Goal: Task Accomplishment & Management: Use online tool/utility

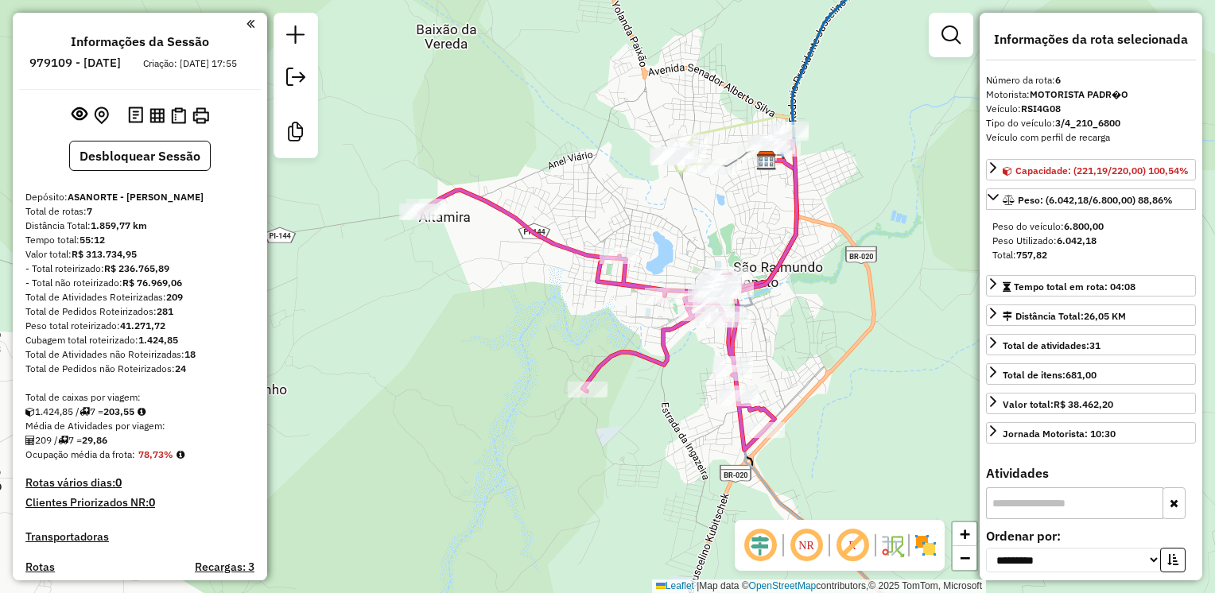
select select "**********"
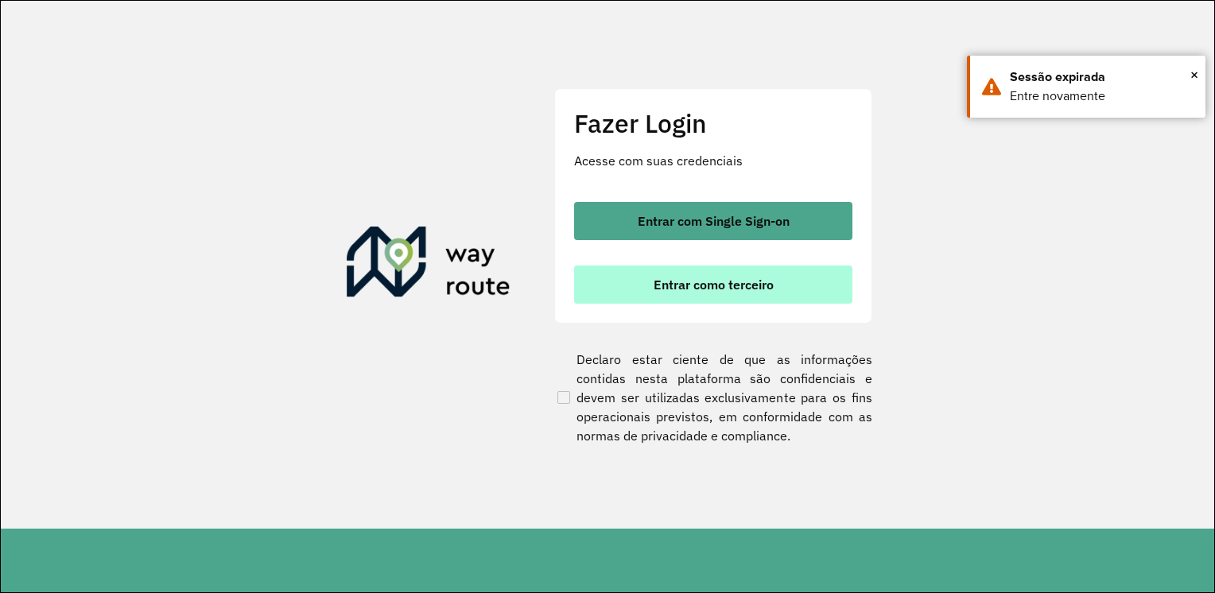
click at [699, 284] on span "Entrar como terceiro" at bounding box center [713, 284] width 120 height 13
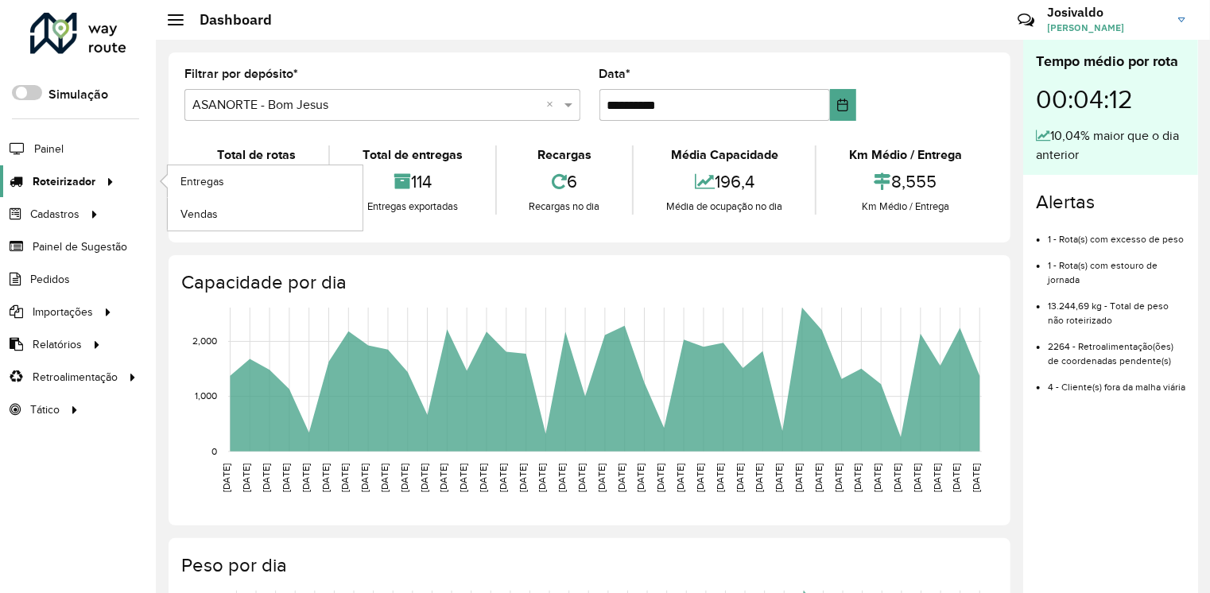
click at [69, 183] on span "Roteirizador" at bounding box center [64, 181] width 63 height 17
click at [208, 184] on span "Entregas" at bounding box center [202, 181] width 45 height 17
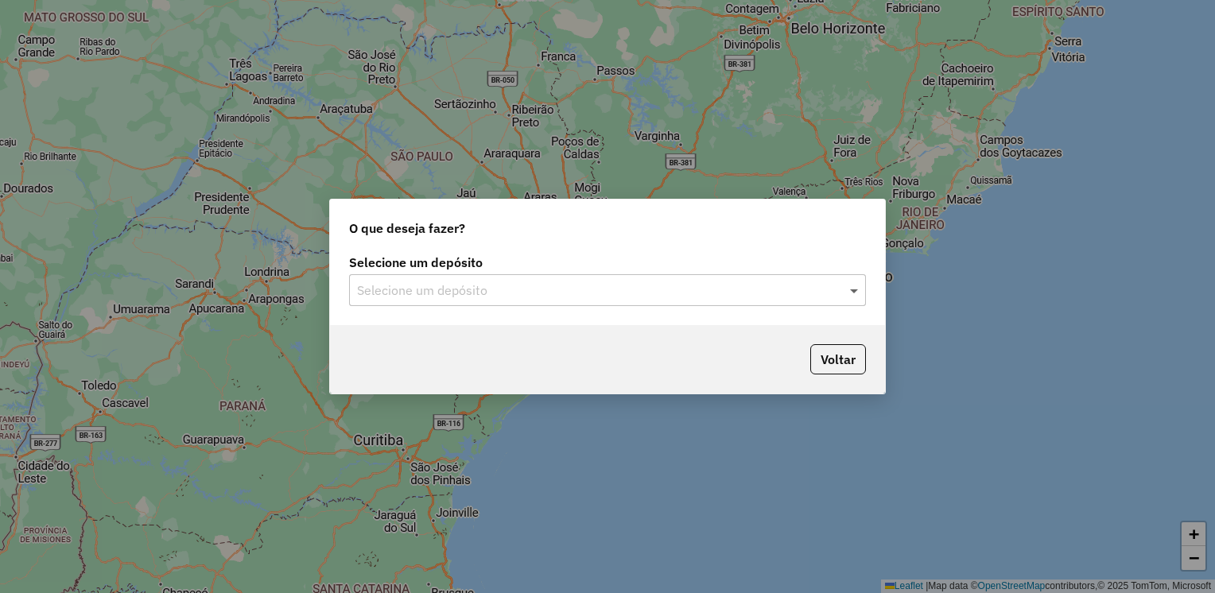
click at [846, 294] on span at bounding box center [856, 290] width 20 height 19
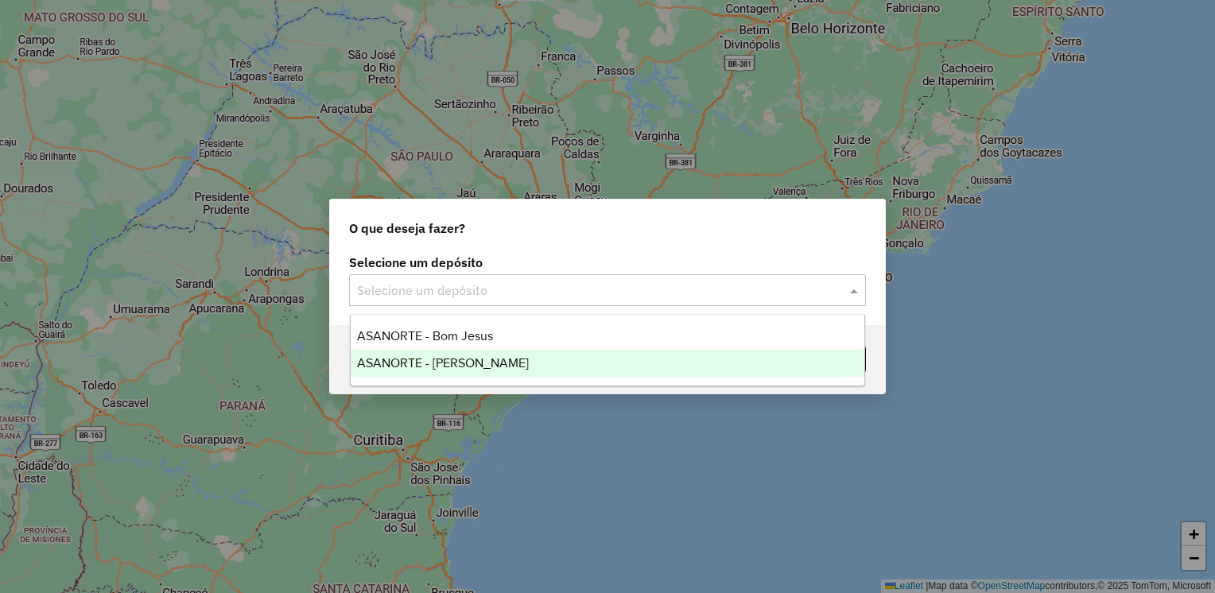
click at [444, 364] on span "ASANORTE - [PERSON_NAME]" at bounding box center [443, 363] width 172 height 14
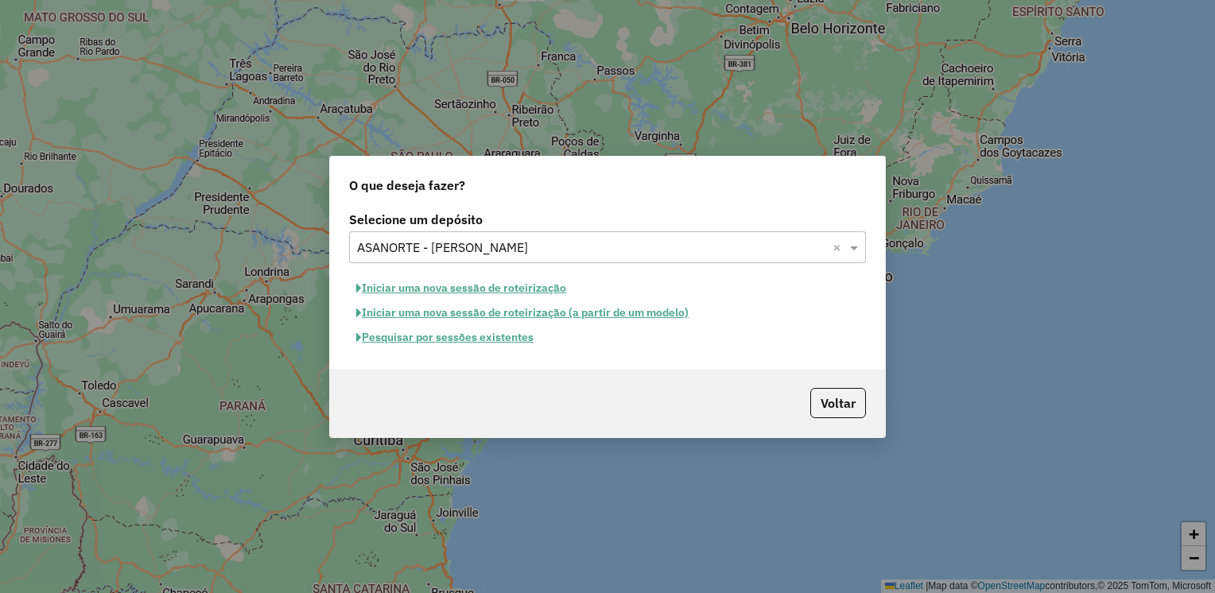
click at [445, 288] on button "Iniciar uma nova sessão de roteirização" at bounding box center [461, 288] width 224 height 25
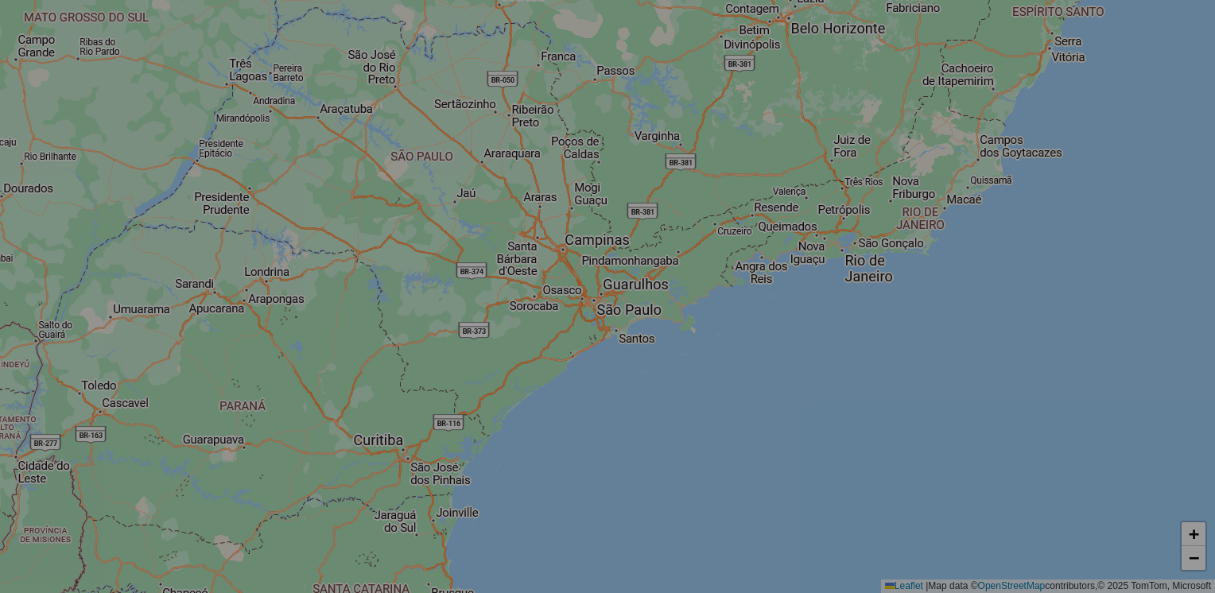
select select "*"
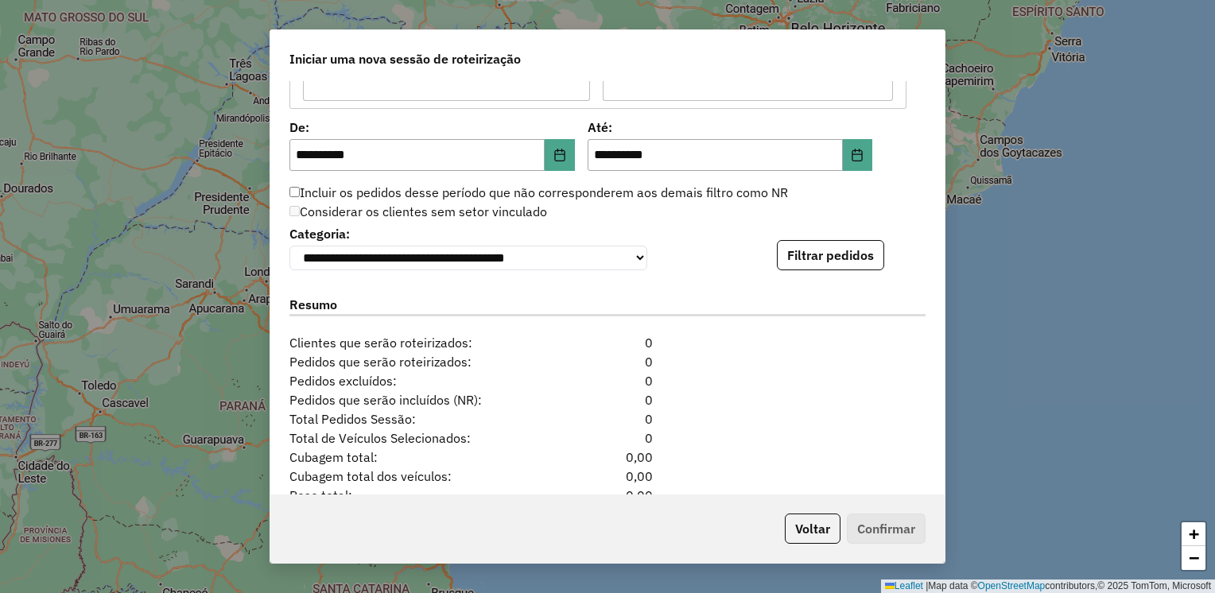
scroll to position [1510, 0]
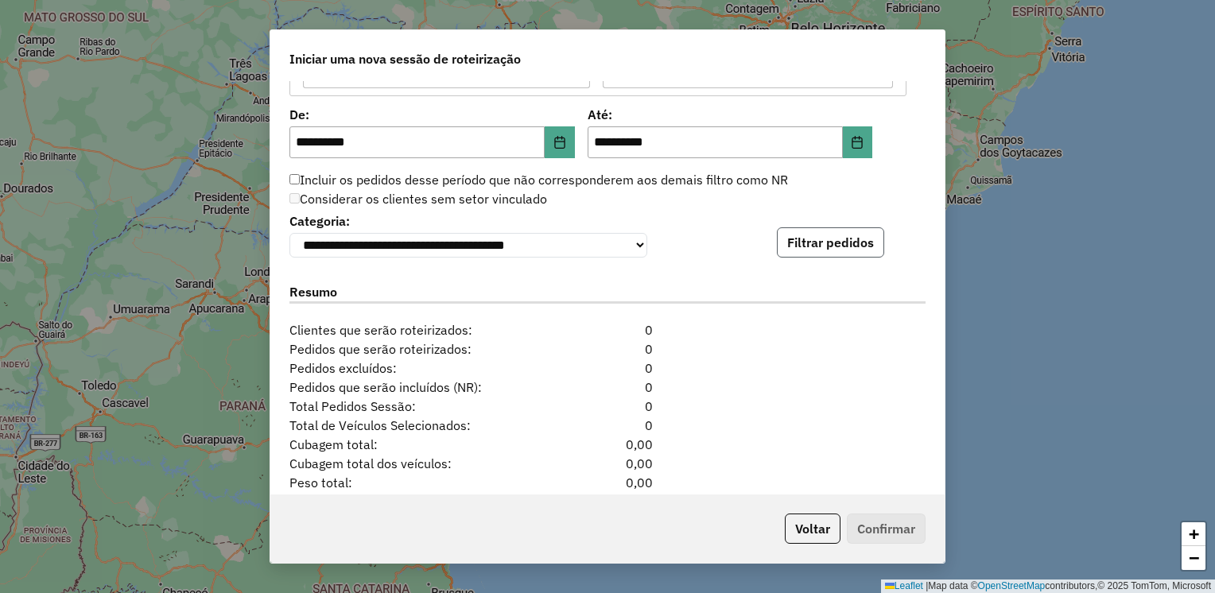
click at [805, 237] on button "Filtrar pedidos" at bounding box center [830, 242] width 107 height 30
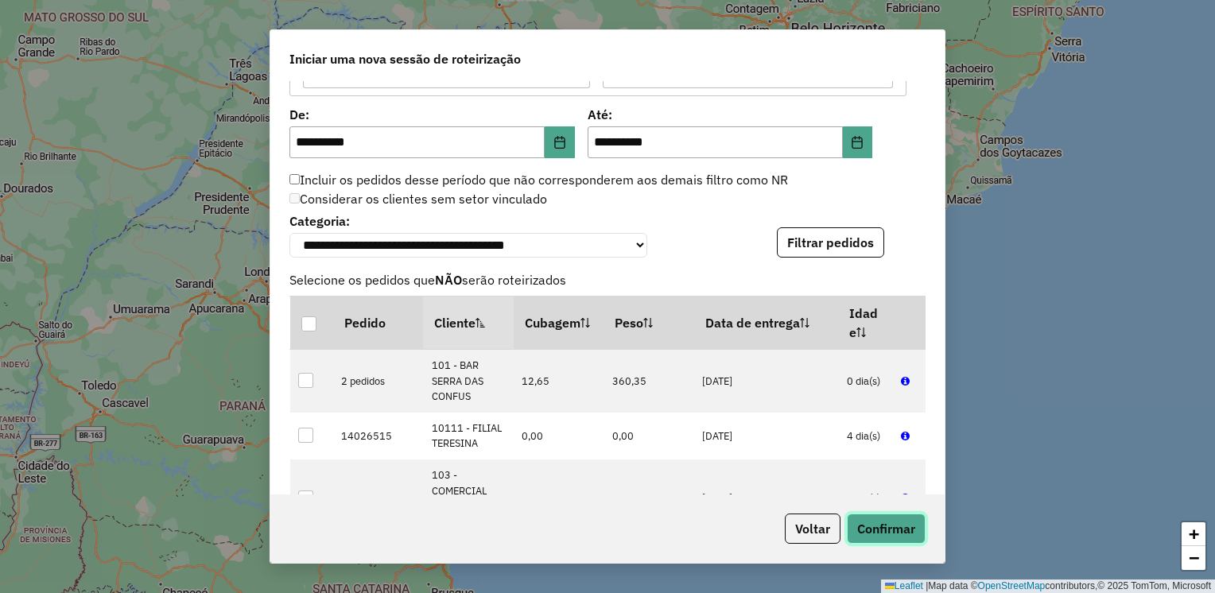
click at [889, 532] on button "Confirmar" at bounding box center [886, 528] width 79 height 30
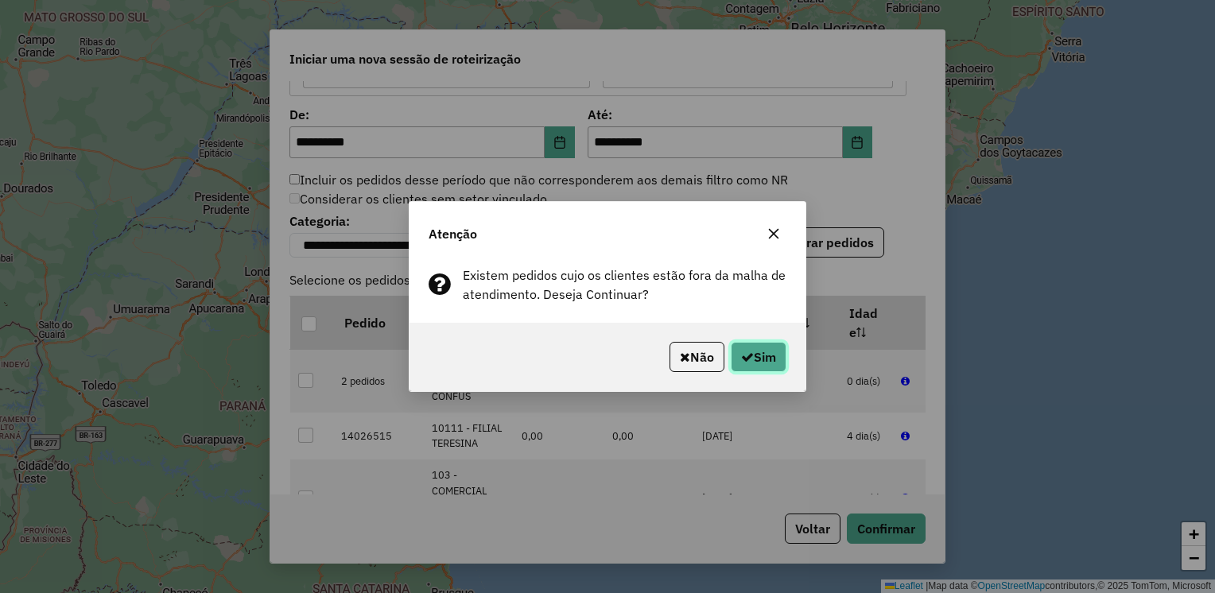
click at [776, 354] on button "Sim" at bounding box center [758, 357] width 56 height 30
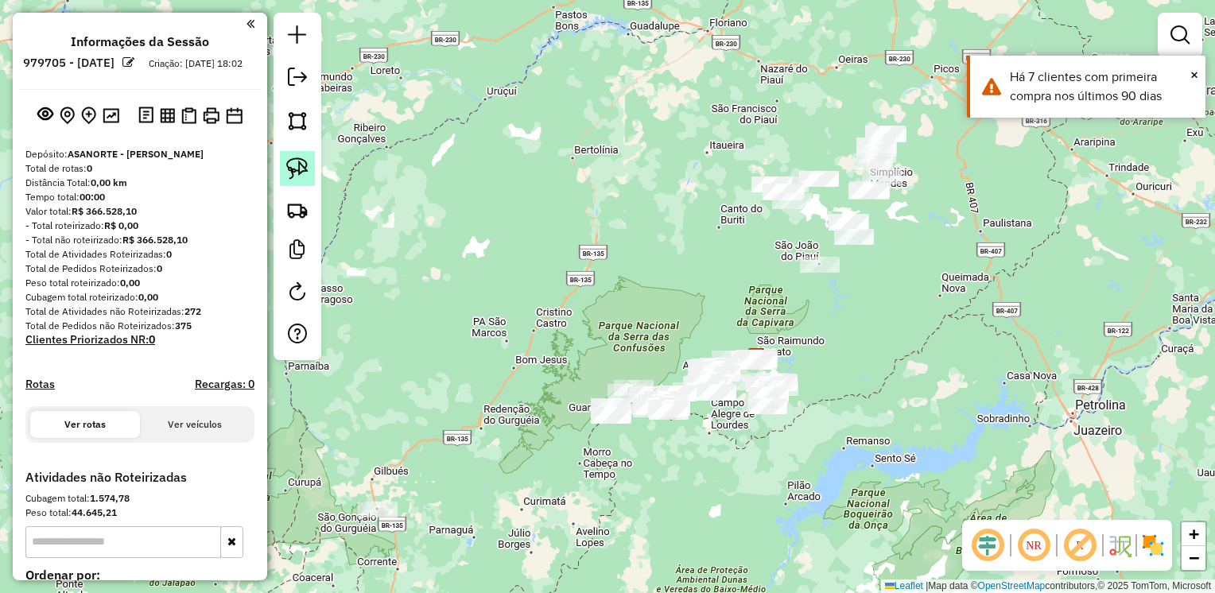
click at [304, 170] on img at bounding box center [297, 168] width 22 height 22
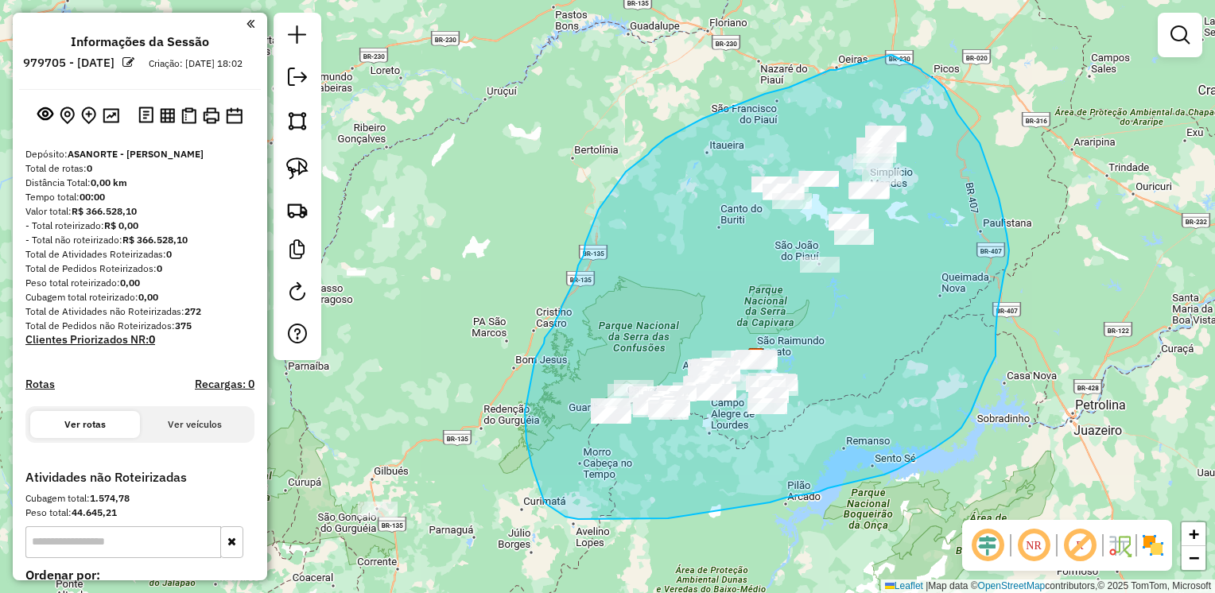
drag, startPoint x: 835, startPoint y: 70, endPoint x: 891, endPoint y: 55, distance: 57.7
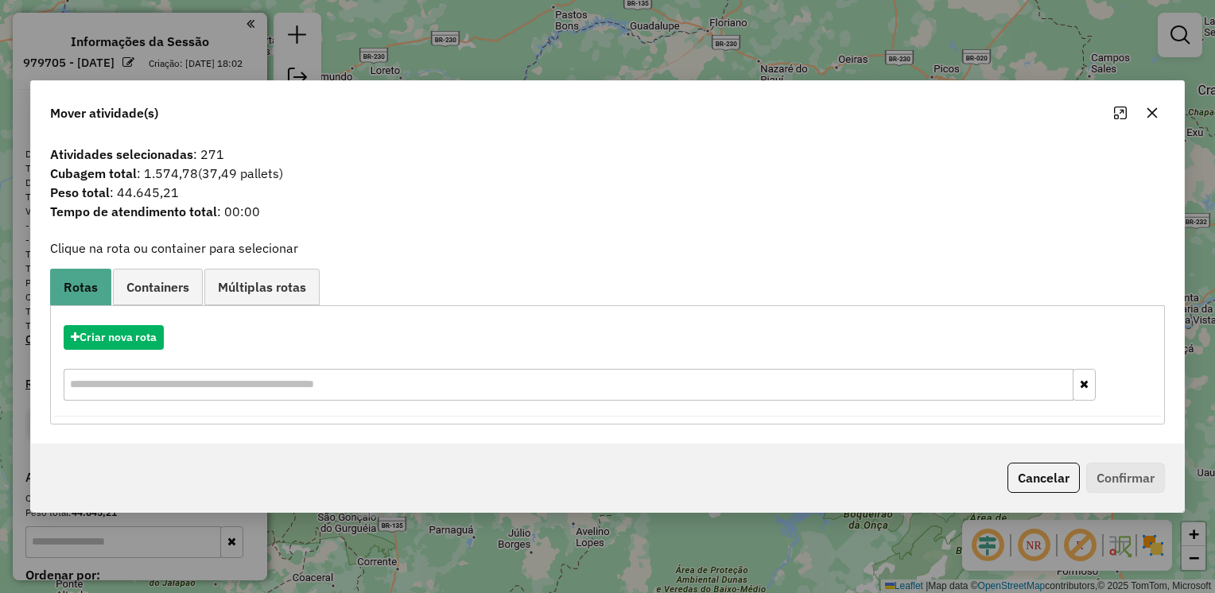
click at [1146, 108] on icon "button" at bounding box center [1151, 113] width 13 height 13
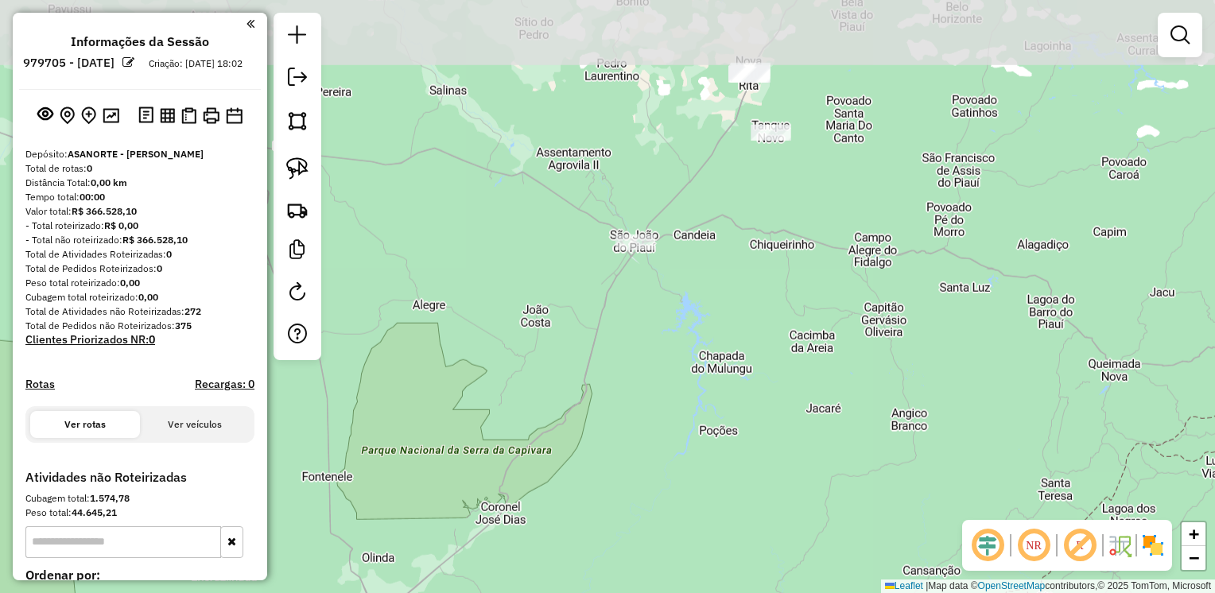
drag, startPoint x: 814, startPoint y: 289, endPoint x: 833, endPoint y: 311, distance: 29.3
click at [834, 545] on div "Janela de atendimento Grade de atendimento Capacidade Transportadoras Veículos …" at bounding box center [607, 296] width 1215 height 593
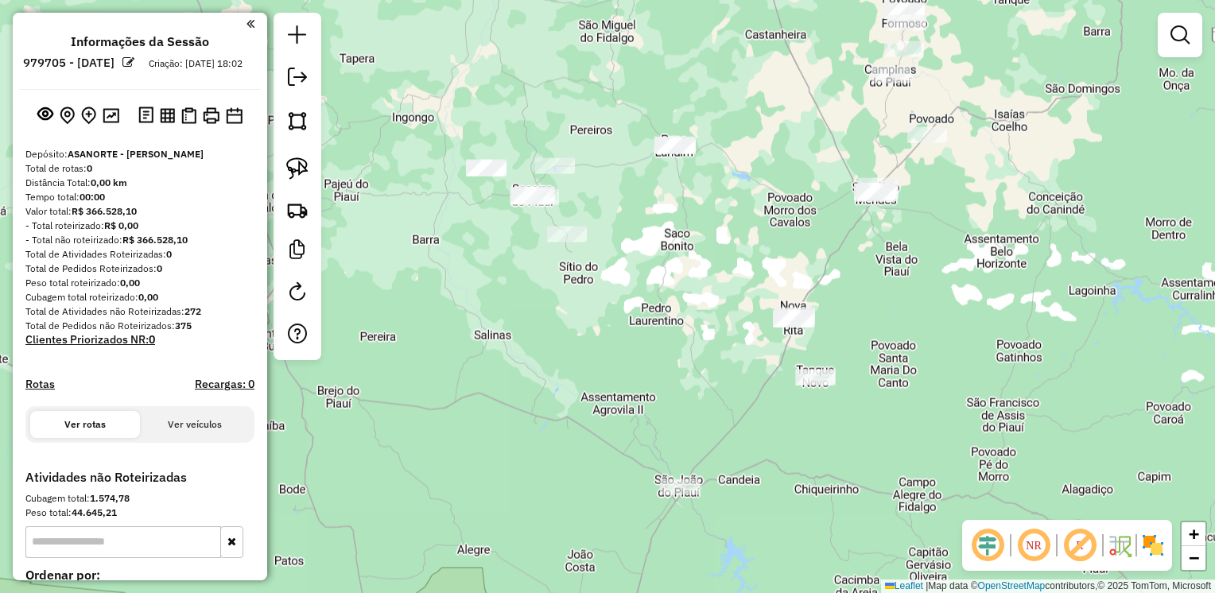
drag, startPoint x: 837, startPoint y: 148, endPoint x: 885, endPoint y: 393, distance: 249.4
click at [885, 393] on div "Janela de atendimento Grade de atendimento Capacidade Transportadoras Veículos …" at bounding box center [607, 296] width 1215 height 593
click at [309, 164] on link at bounding box center [297, 168] width 35 height 35
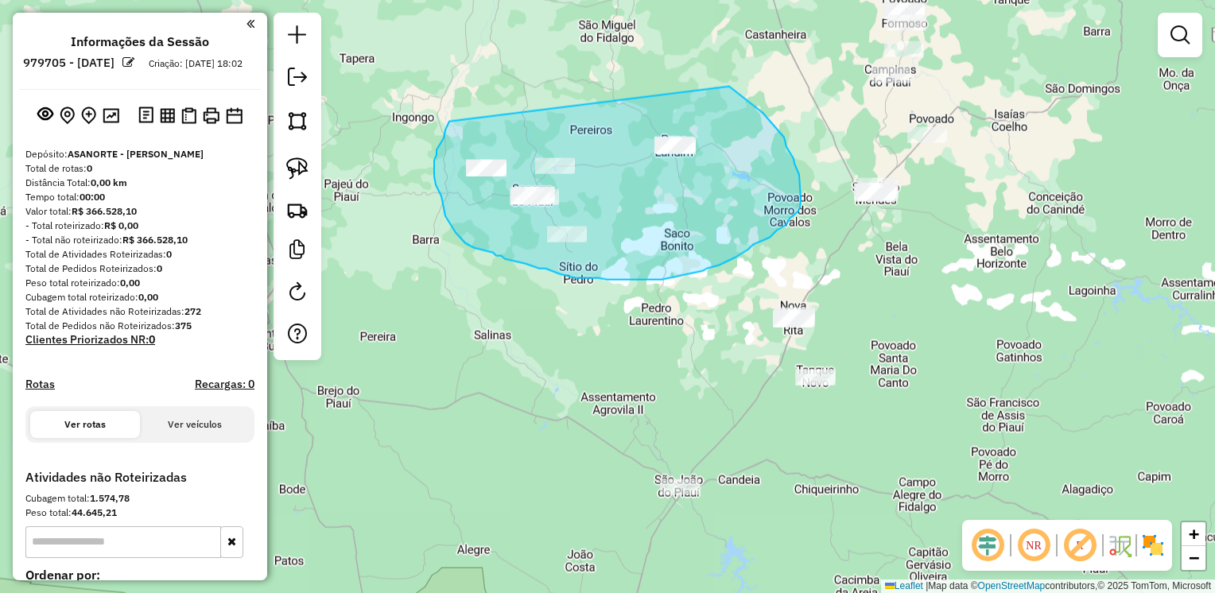
drag, startPoint x: 449, startPoint y: 122, endPoint x: 724, endPoint y: 85, distance: 277.4
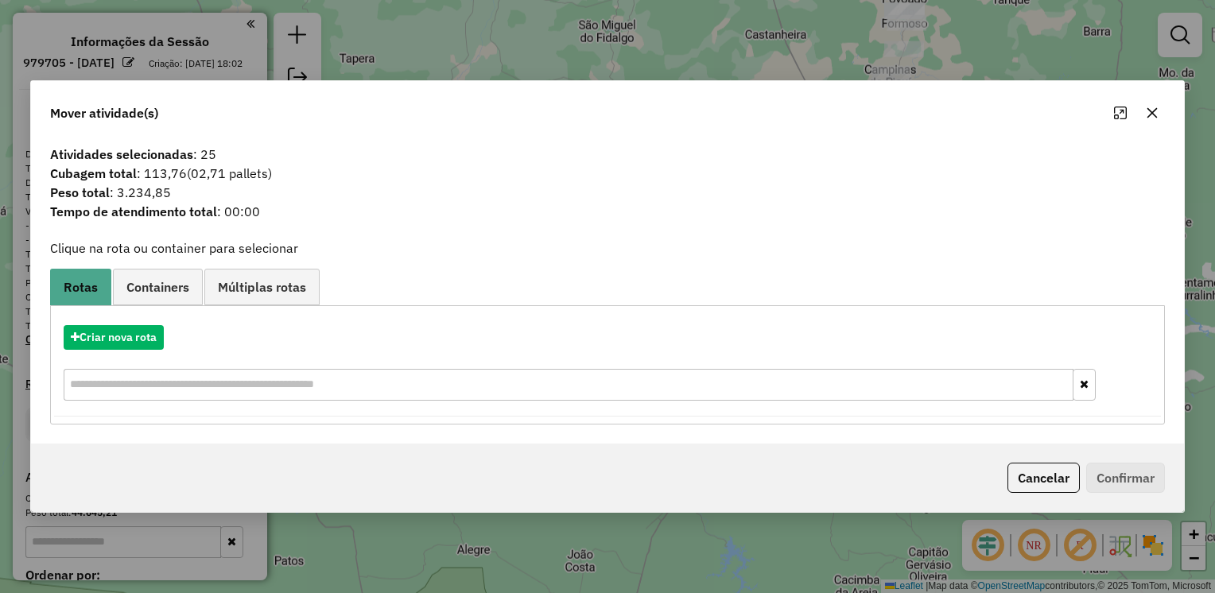
click at [1146, 111] on icon "button" at bounding box center [1151, 113] width 13 height 13
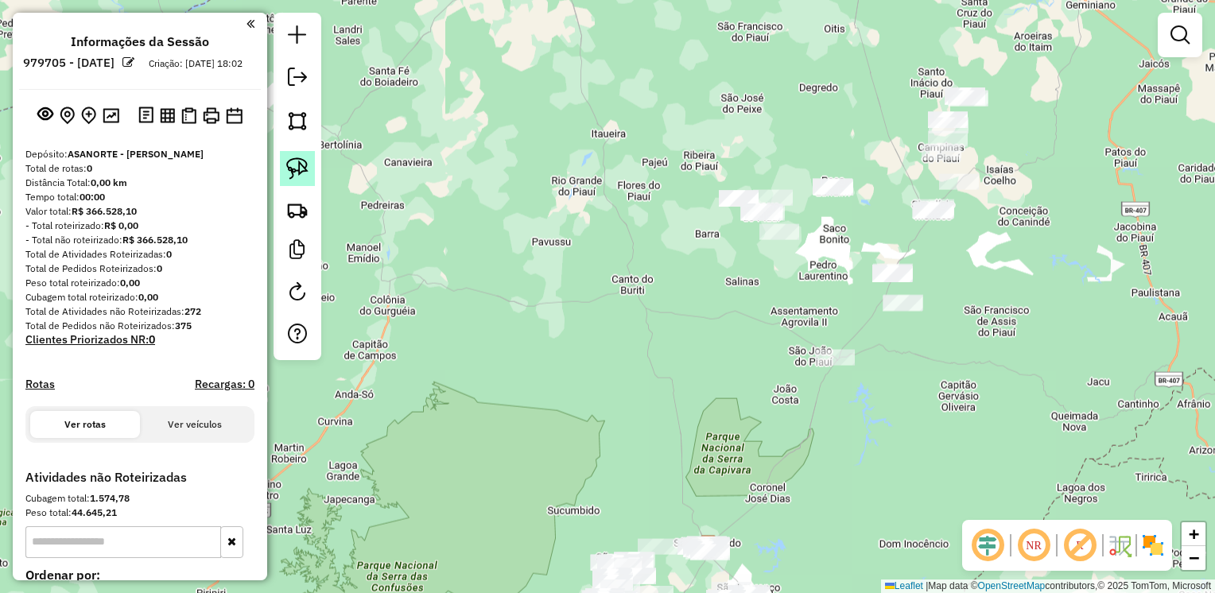
click at [299, 162] on img at bounding box center [297, 168] width 22 height 22
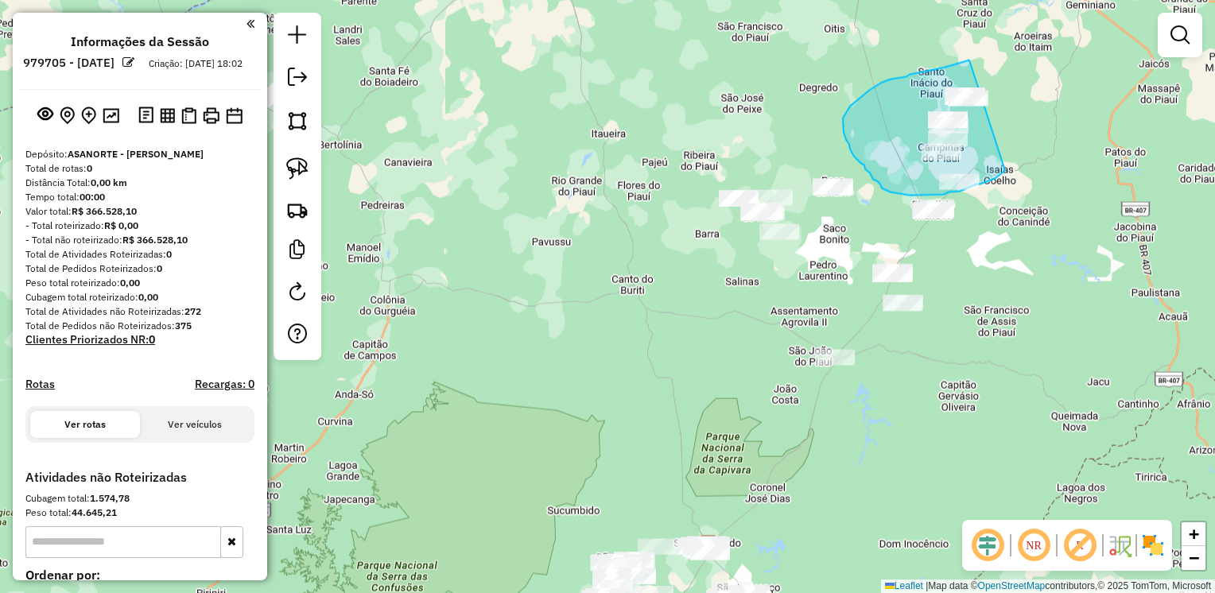
drag, startPoint x: 957, startPoint y: 64, endPoint x: 1005, endPoint y: 170, distance: 116.7
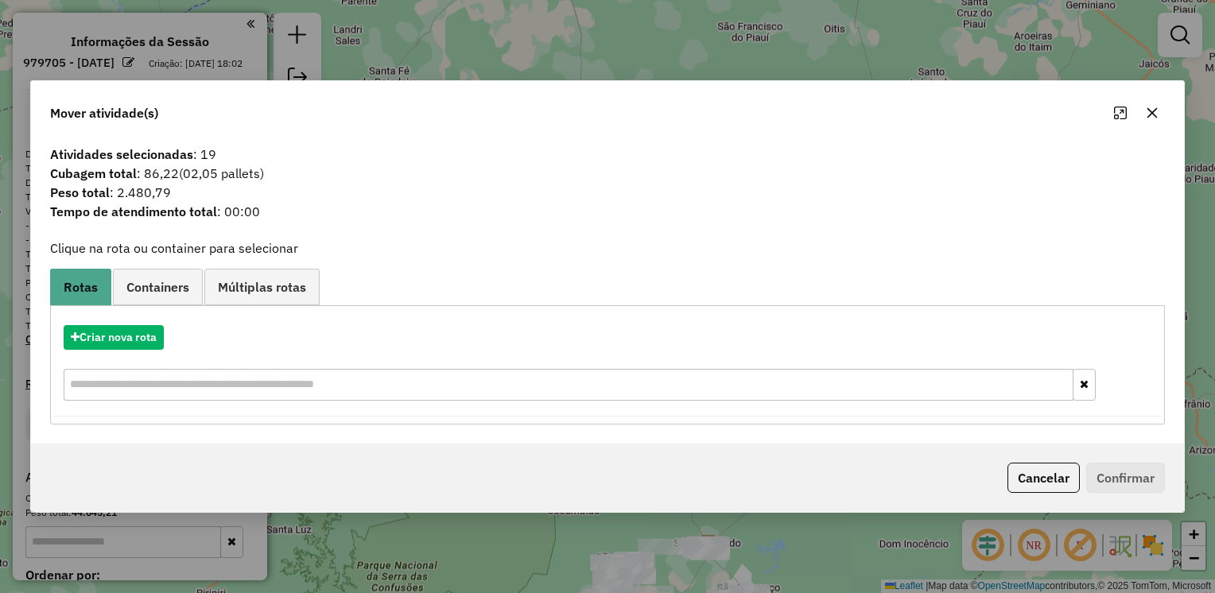
click at [1151, 116] on icon "button" at bounding box center [1151, 113] width 13 height 13
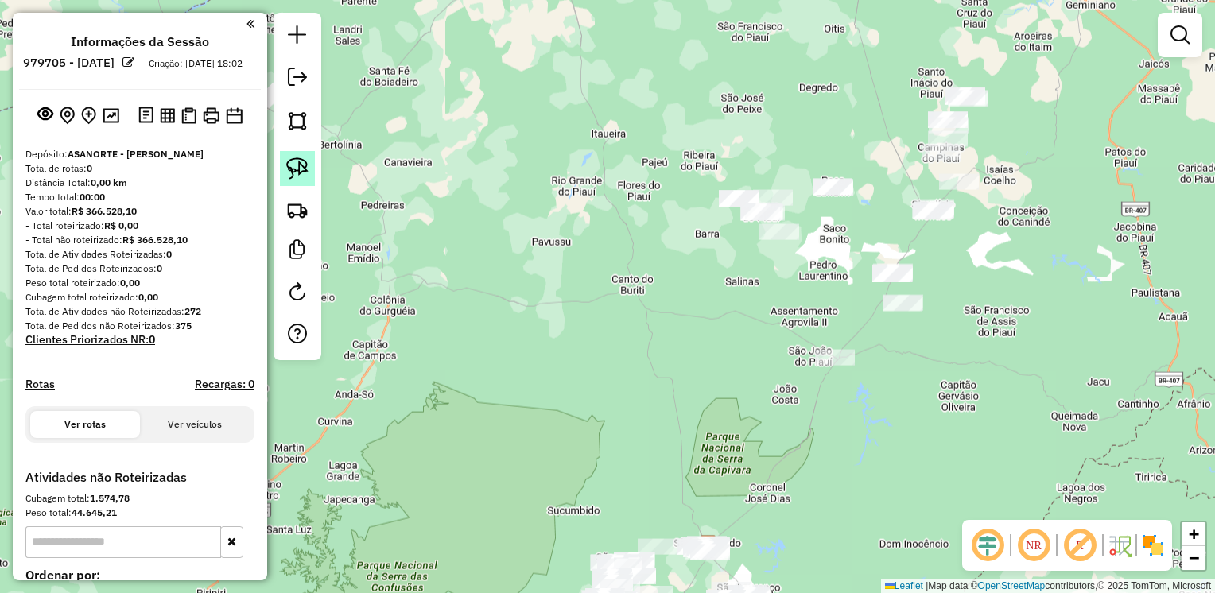
click at [289, 164] on img at bounding box center [297, 168] width 22 height 22
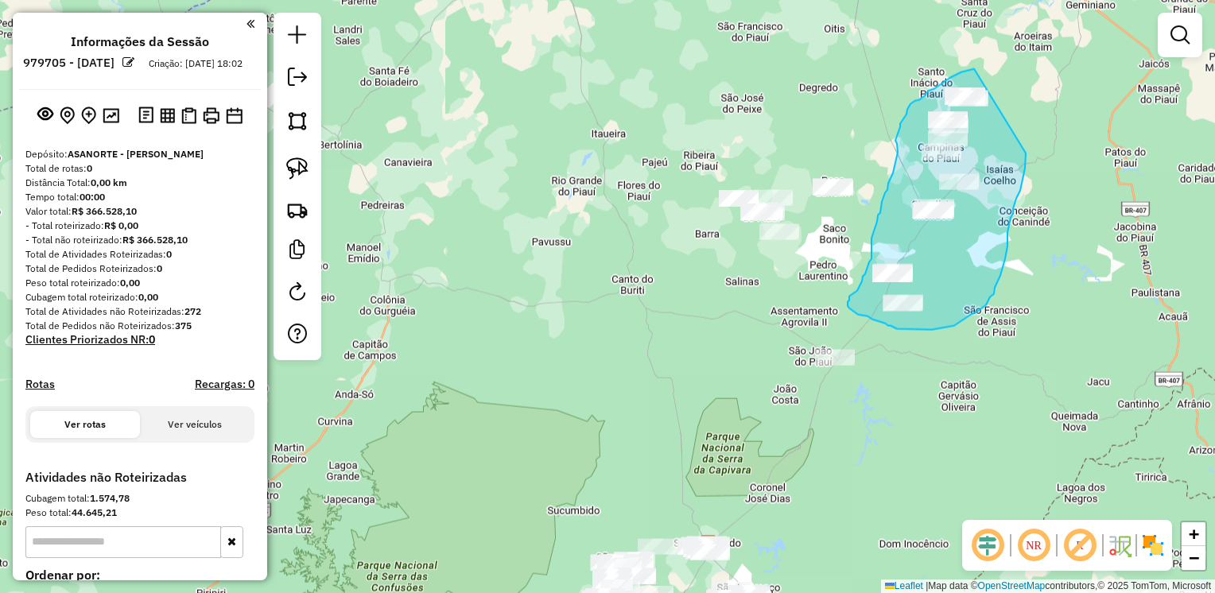
drag, startPoint x: 974, startPoint y: 69, endPoint x: 1025, endPoint y: 87, distance: 54.8
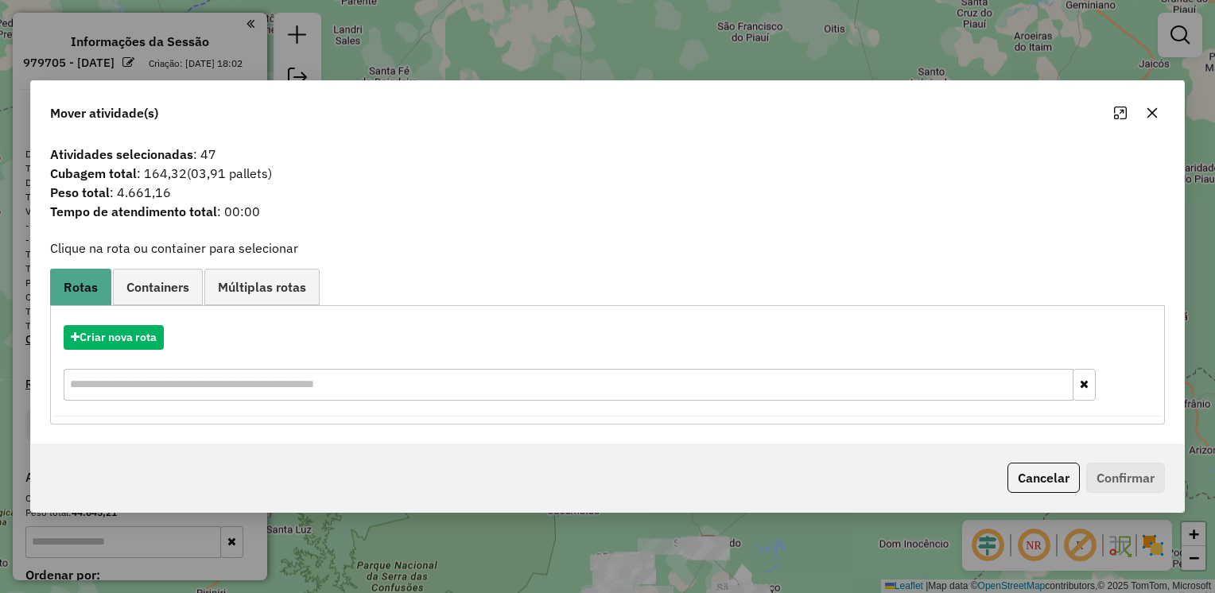
click at [1147, 115] on icon "button" at bounding box center [1151, 113] width 13 height 13
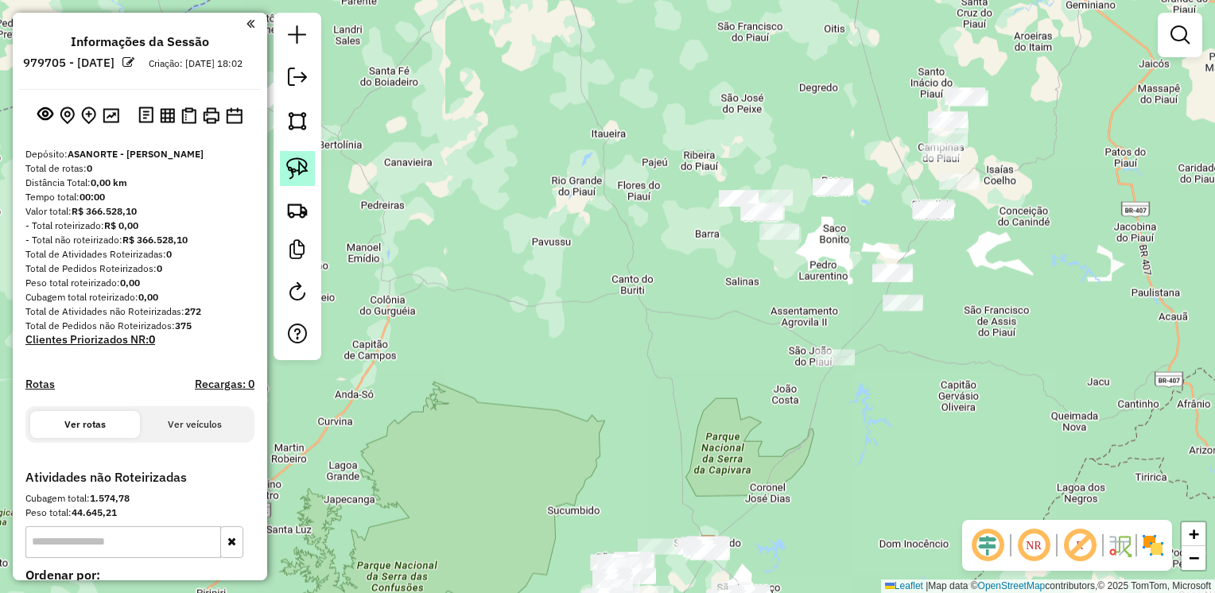
click at [297, 168] on img at bounding box center [297, 168] width 22 height 22
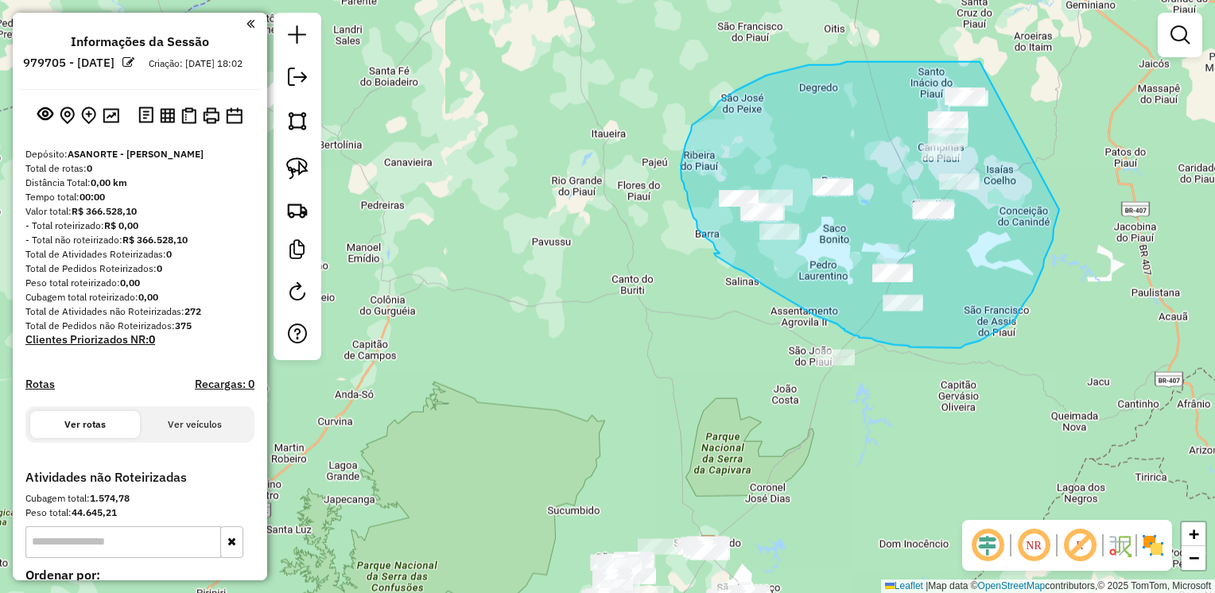
drag, startPoint x: 979, startPoint y: 62, endPoint x: 1056, endPoint y: 137, distance: 106.8
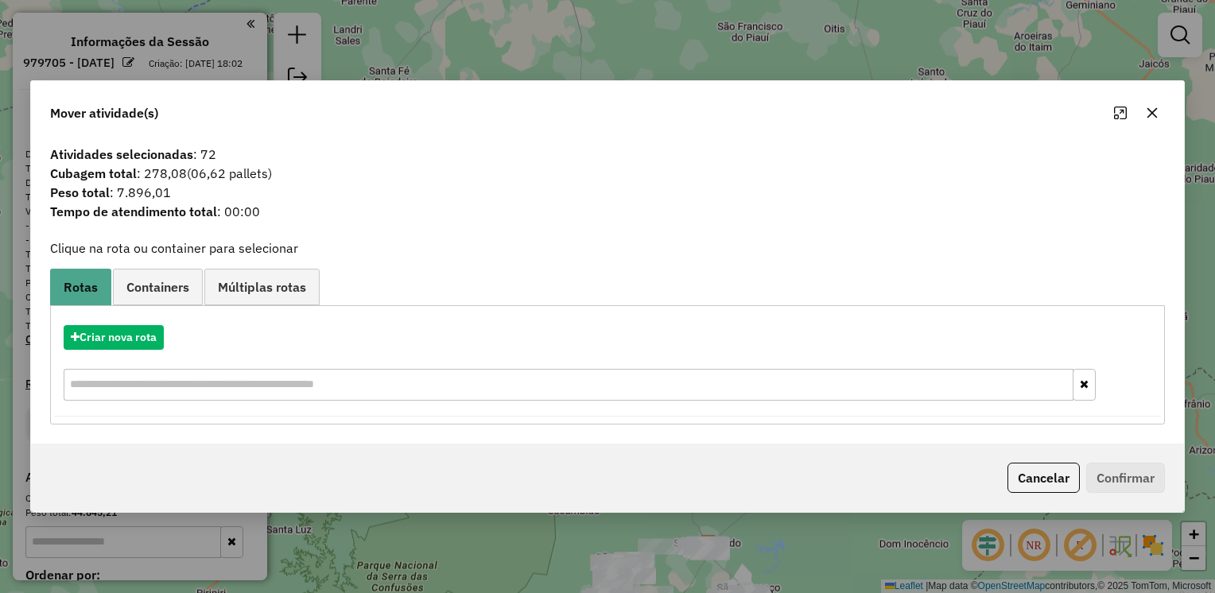
click at [1150, 110] on icon "button" at bounding box center [1151, 113] width 13 height 13
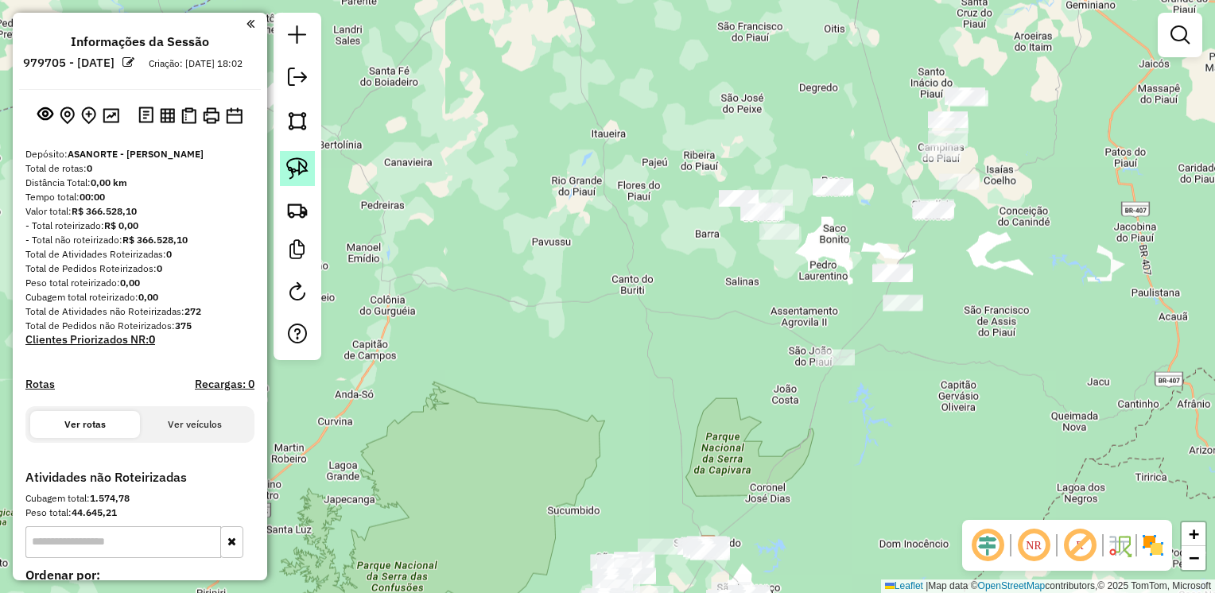
drag, startPoint x: 295, startPoint y: 154, endPoint x: 537, endPoint y: 113, distance: 245.9
click at [295, 154] on link at bounding box center [297, 168] width 35 height 35
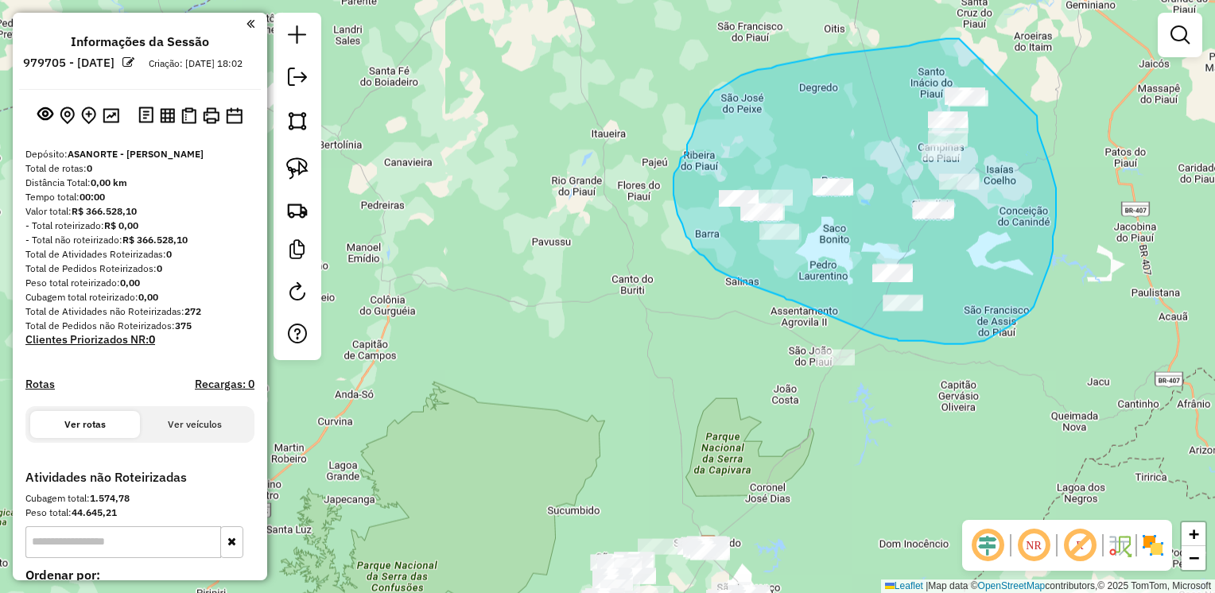
drag, startPoint x: 959, startPoint y: 39, endPoint x: 1027, endPoint y: 68, distance: 74.4
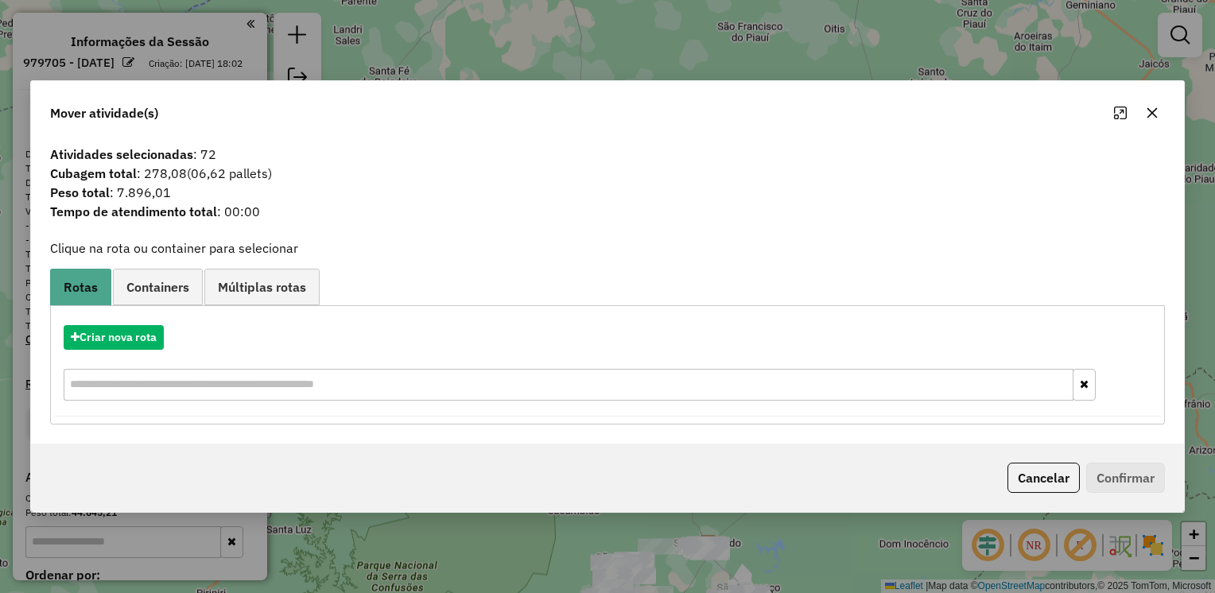
click at [1141, 110] on button "button" at bounding box center [1151, 112] width 25 height 25
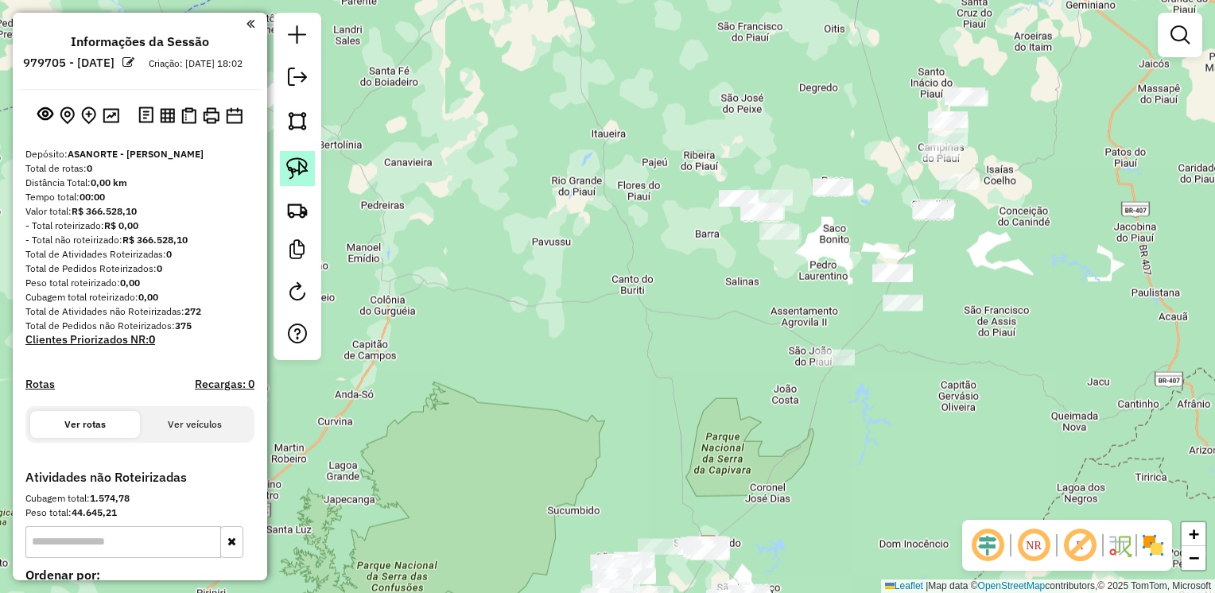
click at [303, 161] on img at bounding box center [297, 168] width 22 height 22
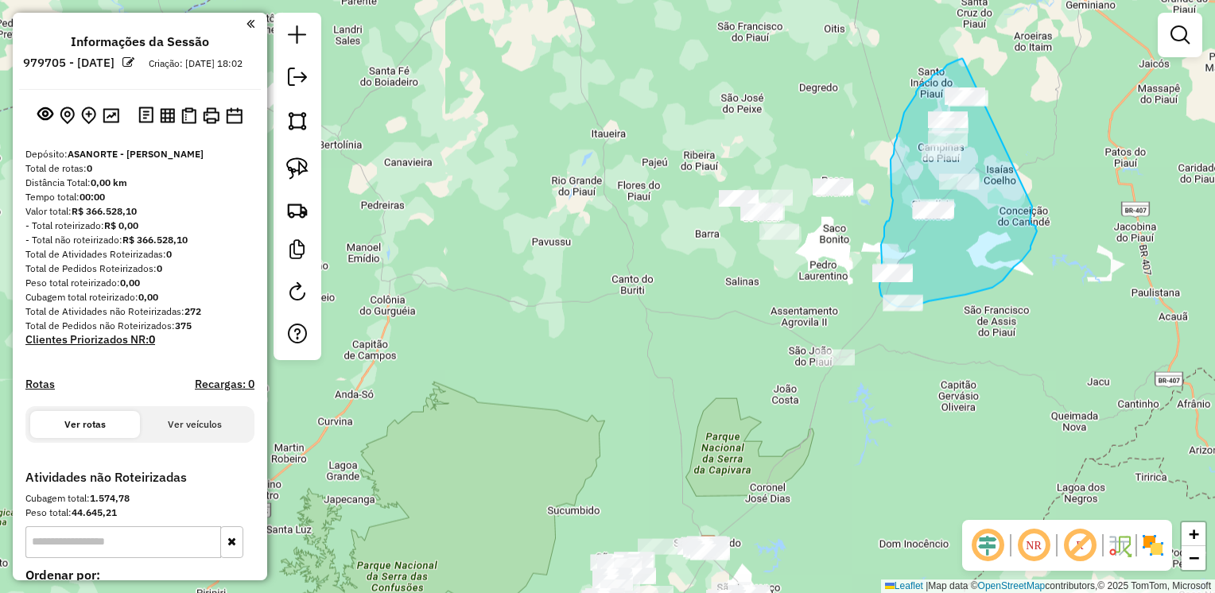
drag, startPoint x: 954, startPoint y: 62, endPoint x: 1030, endPoint y: 161, distance: 124.6
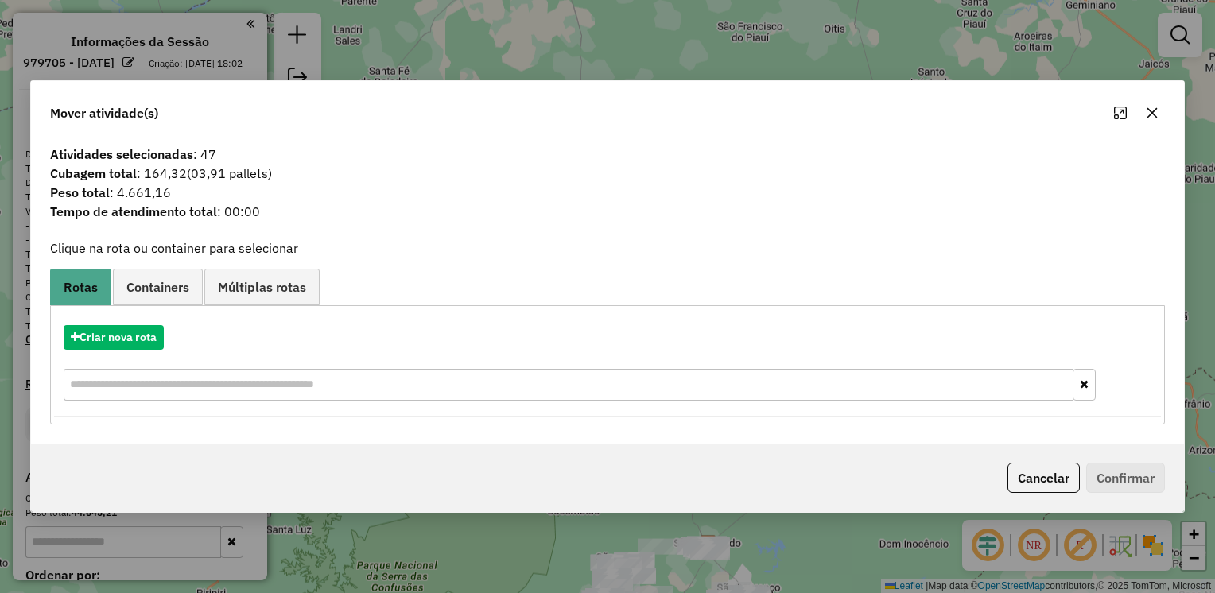
click at [1151, 119] on button "button" at bounding box center [1151, 112] width 25 height 25
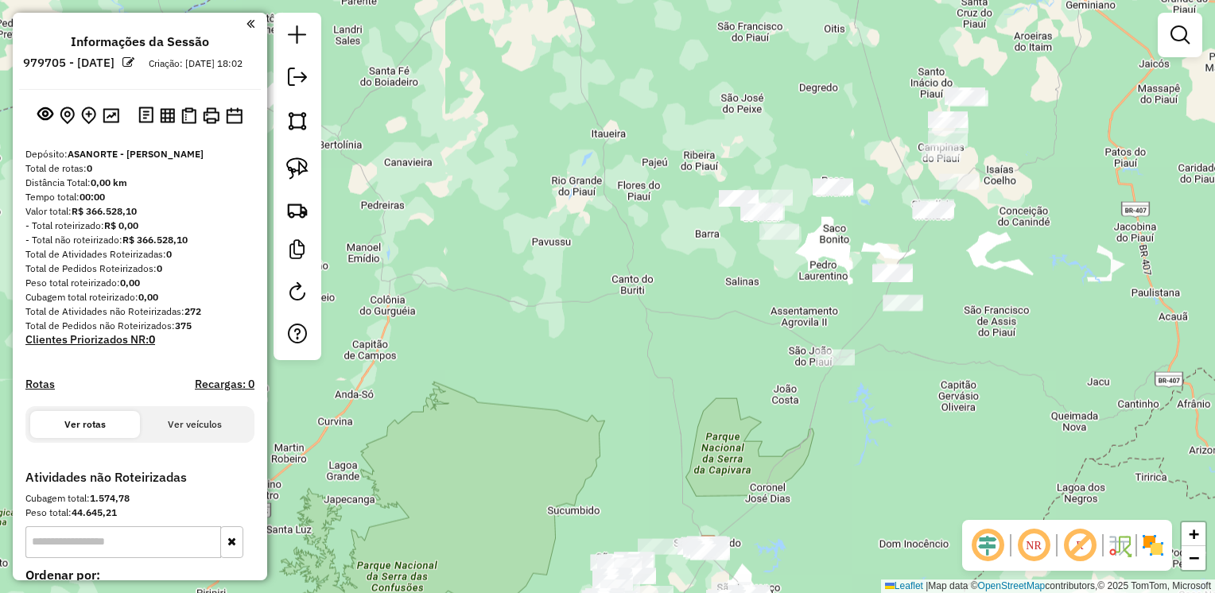
click at [301, 161] on img at bounding box center [297, 168] width 22 height 22
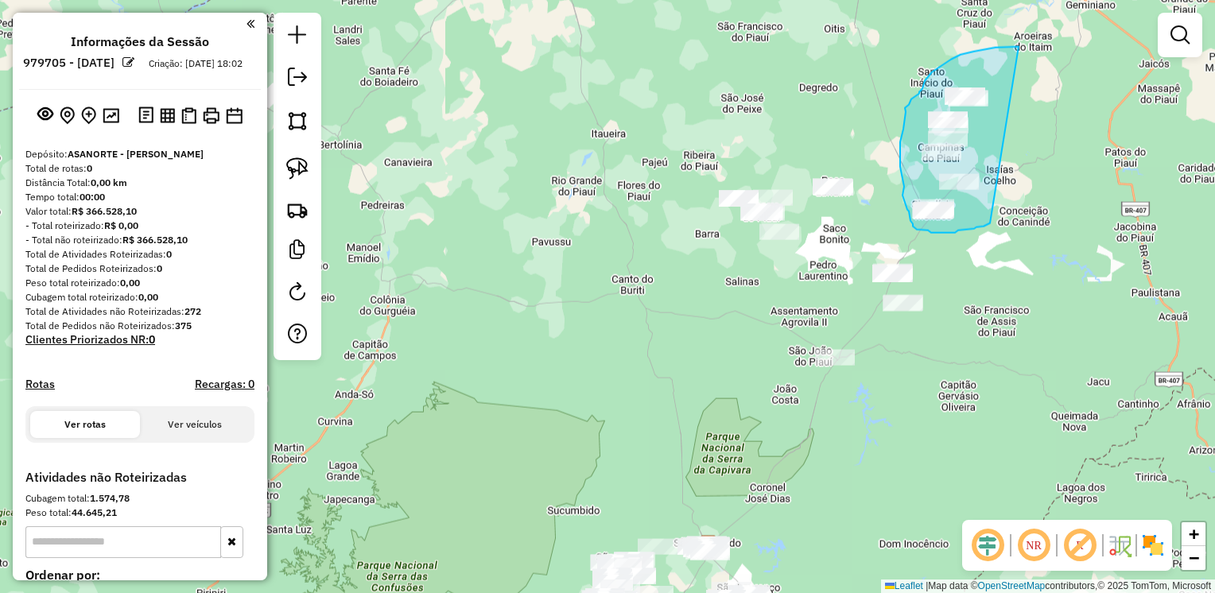
drag, startPoint x: 1009, startPoint y: 47, endPoint x: 1036, endPoint y: 145, distance: 102.4
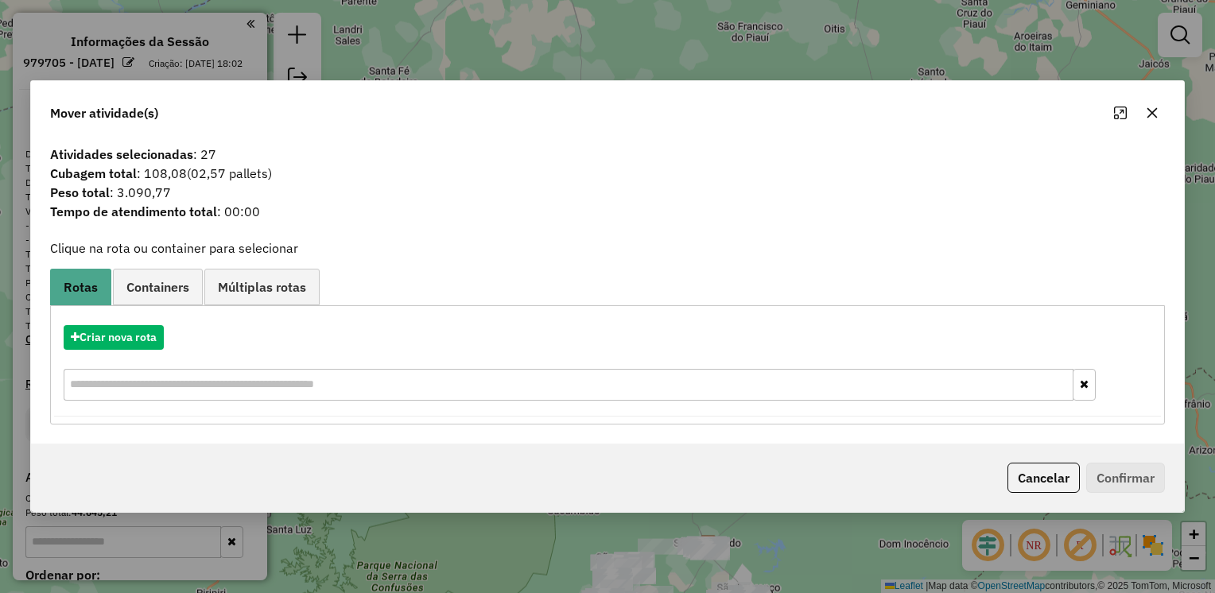
click at [1153, 108] on icon "button" at bounding box center [1151, 113] width 13 height 13
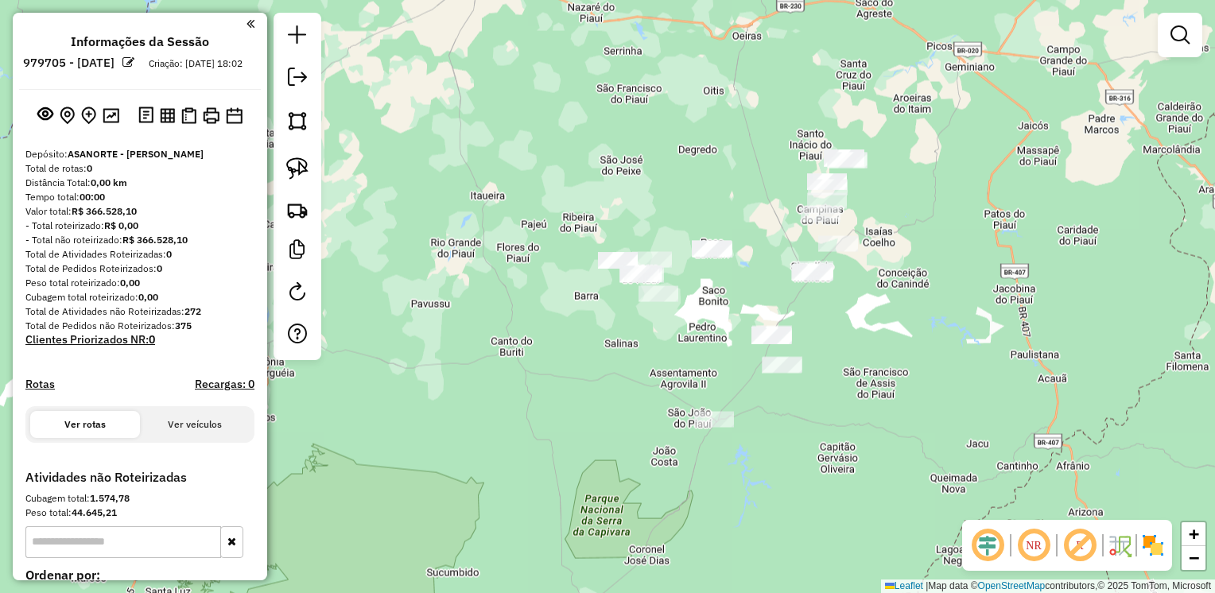
drag, startPoint x: 1071, startPoint y: 320, endPoint x: 957, endPoint y: 382, distance: 129.1
click at [957, 382] on div "Janela de atendimento Grade de atendimento Capacidade Transportadoras Veículos …" at bounding box center [607, 296] width 1215 height 593
click at [302, 168] on img at bounding box center [297, 168] width 22 height 22
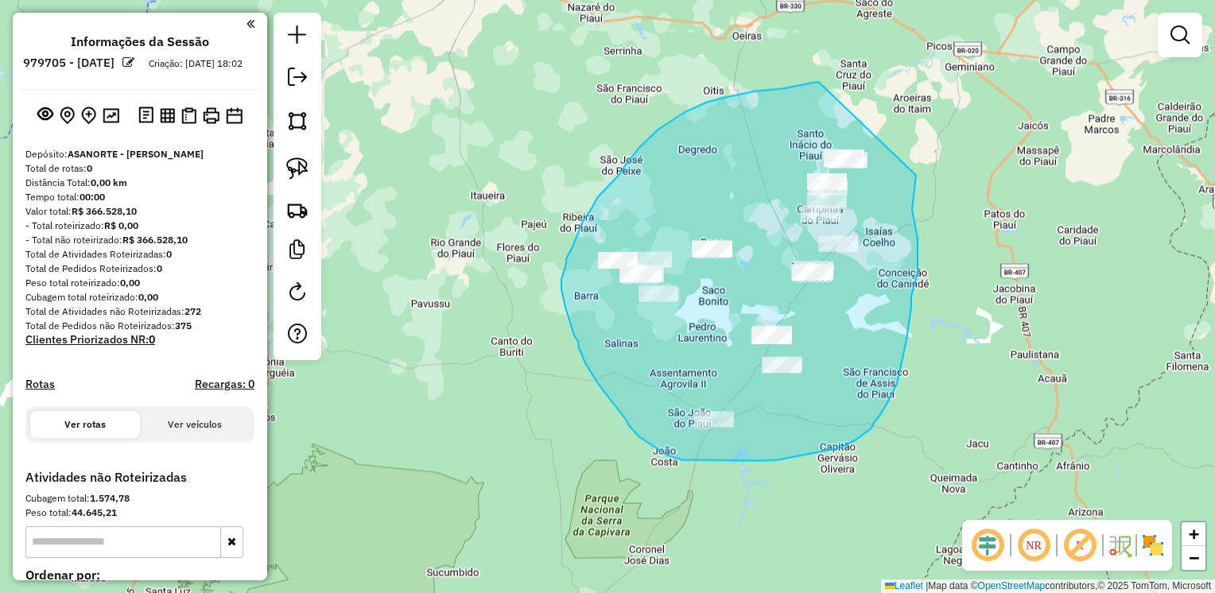
drag, startPoint x: 819, startPoint y: 83, endPoint x: 920, endPoint y: 149, distance: 121.0
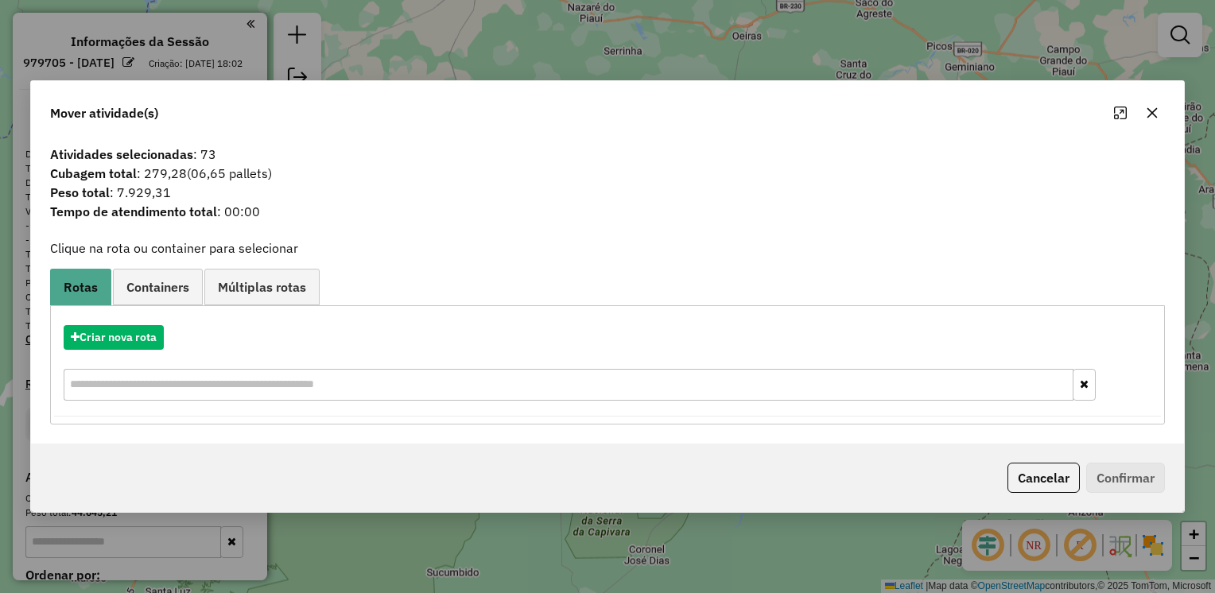
click at [1153, 111] on icon "button" at bounding box center [1152, 113] width 10 height 10
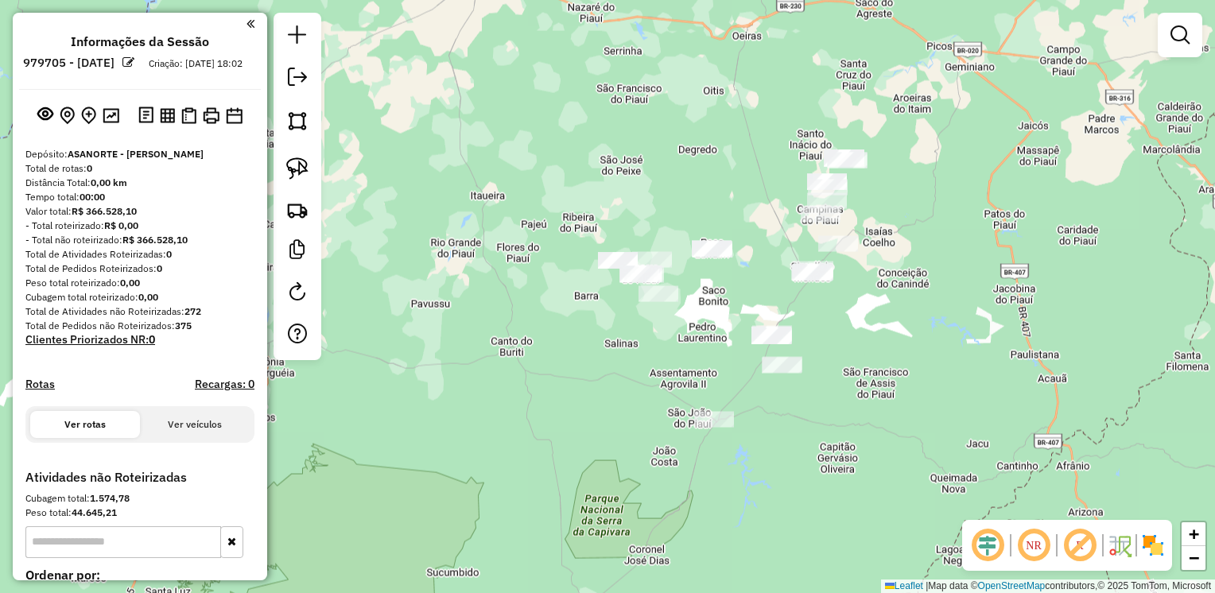
drag, startPoint x: 303, startPoint y: 157, endPoint x: 323, endPoint y: 154, distance: 20.0
click at [303, 157] on img at bounding box center [297, 168] width 22 height 22
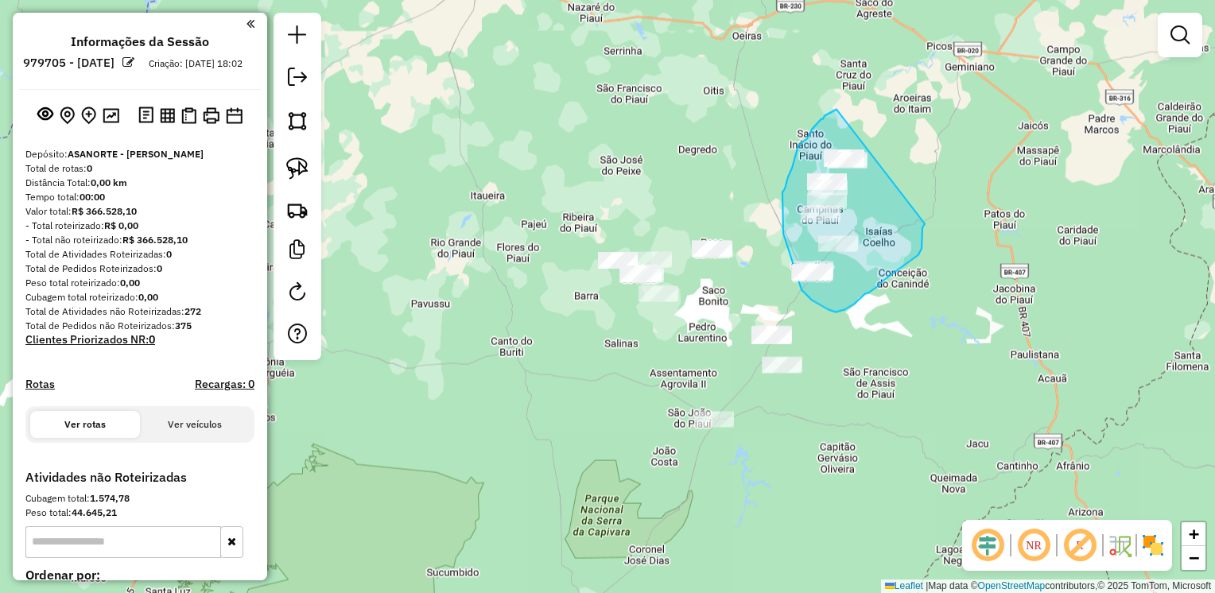
drag, startPoint x: 836, startPoint y: 110, endPoint x: 925, endPoint y: 214, distance: 137.0
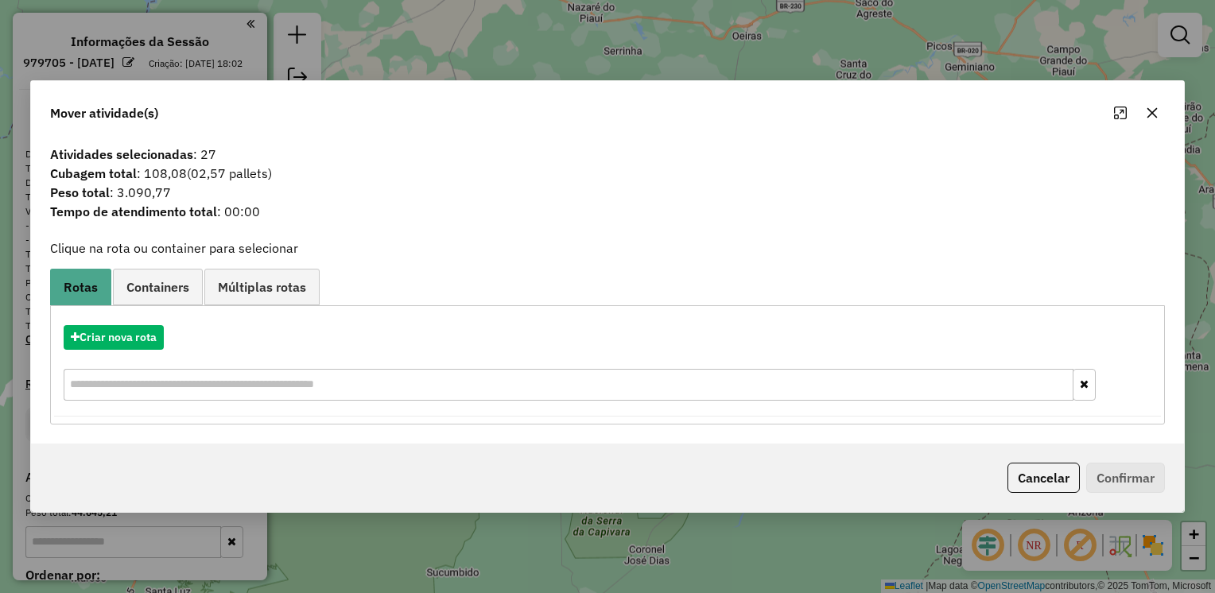
click at [1150, 113] on icon "button" at bounding box center [1152, 113] width 10 height 10
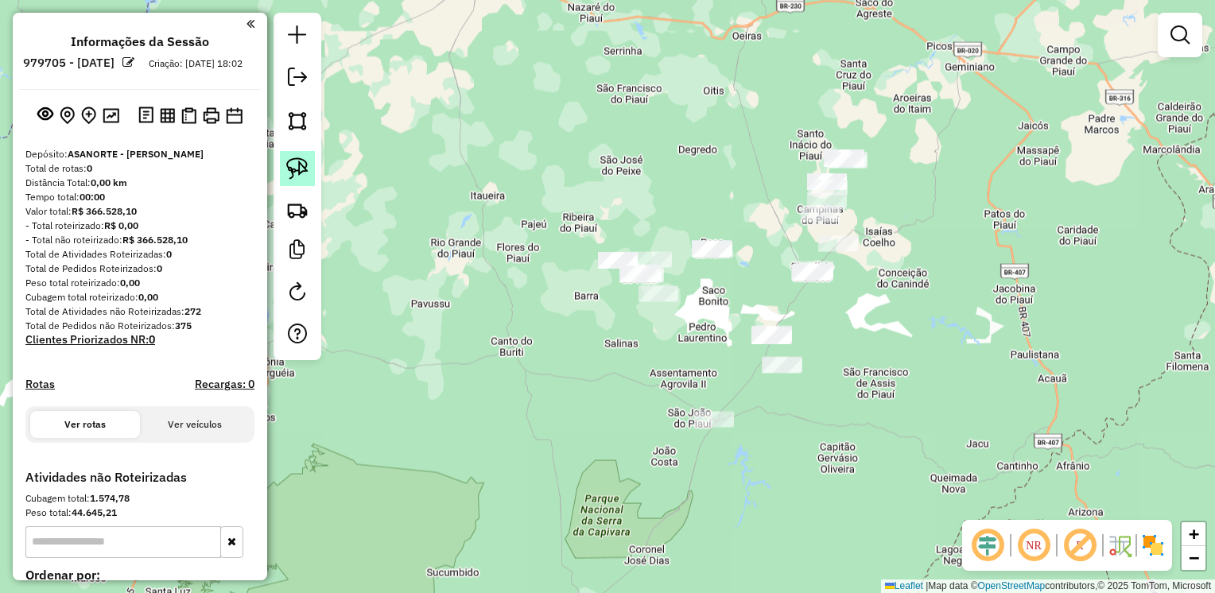
click at [293, 169] on img at bounding box center [297, 168] width 22 height 22
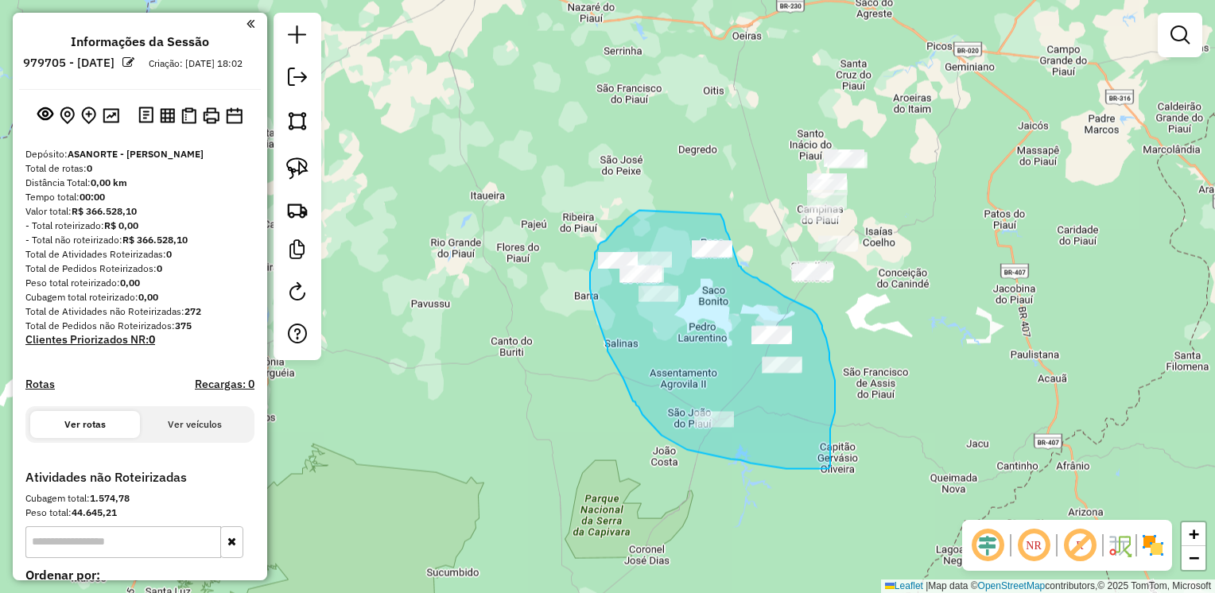
drag, startPoint x: 639, startPoint y: 211, endPoint x: 720, endPoint y: 215, distance: 81.2
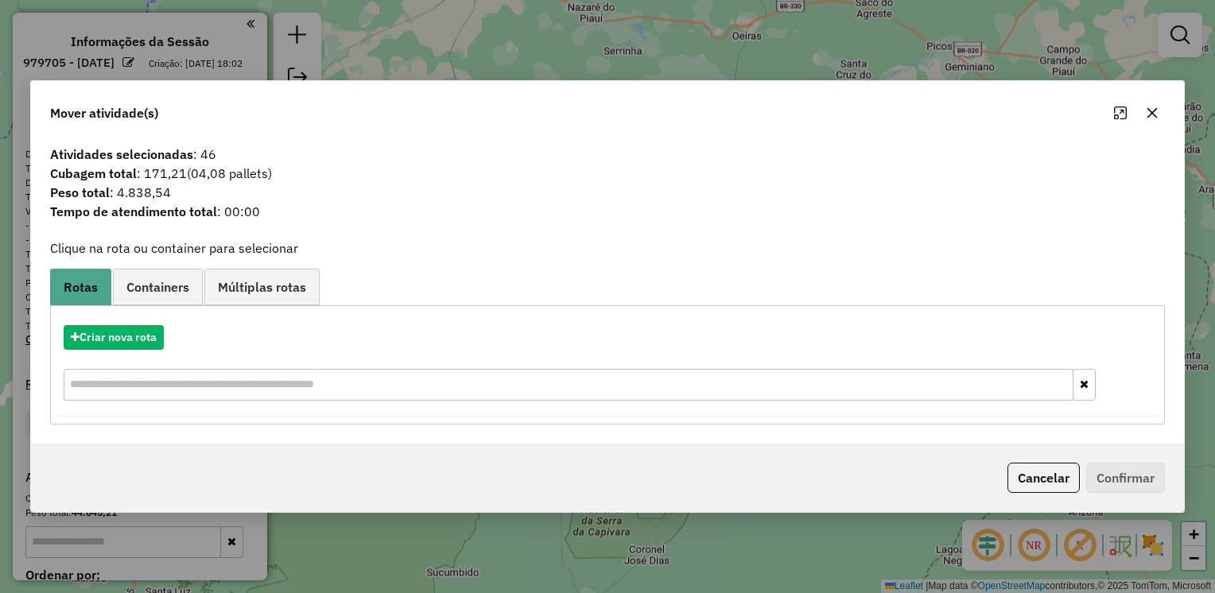
click at [1151, 118] on icon "button" at bounding box center [1151, 113] width 13 height 13
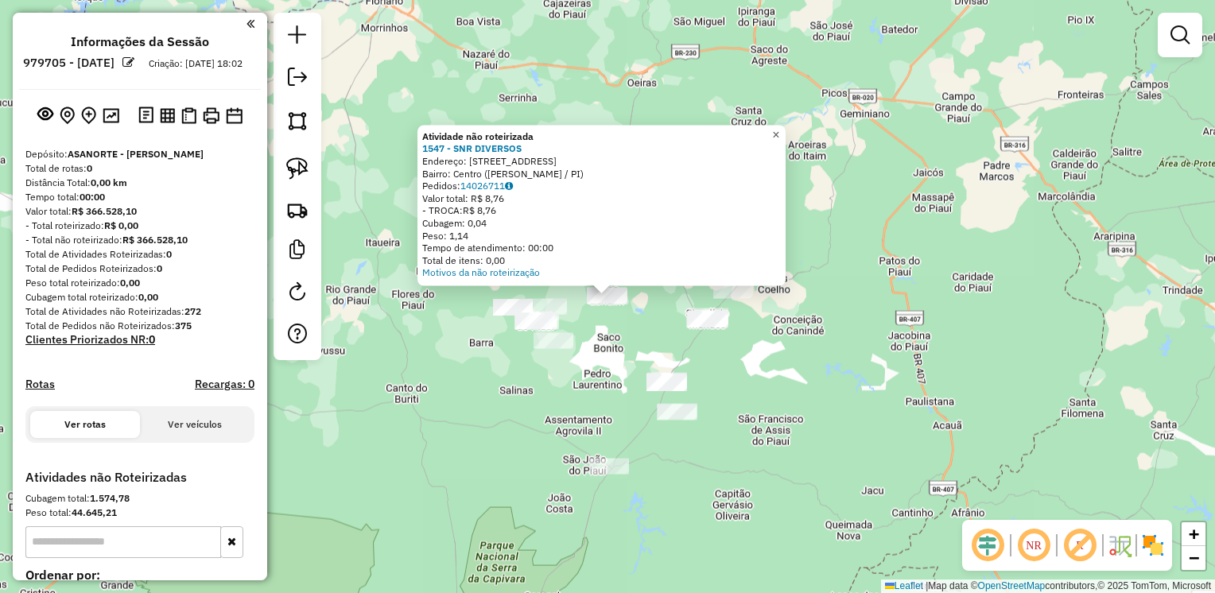
click at [785, 131] on link "×" at bounding box center [775, 134] width 19 height 19
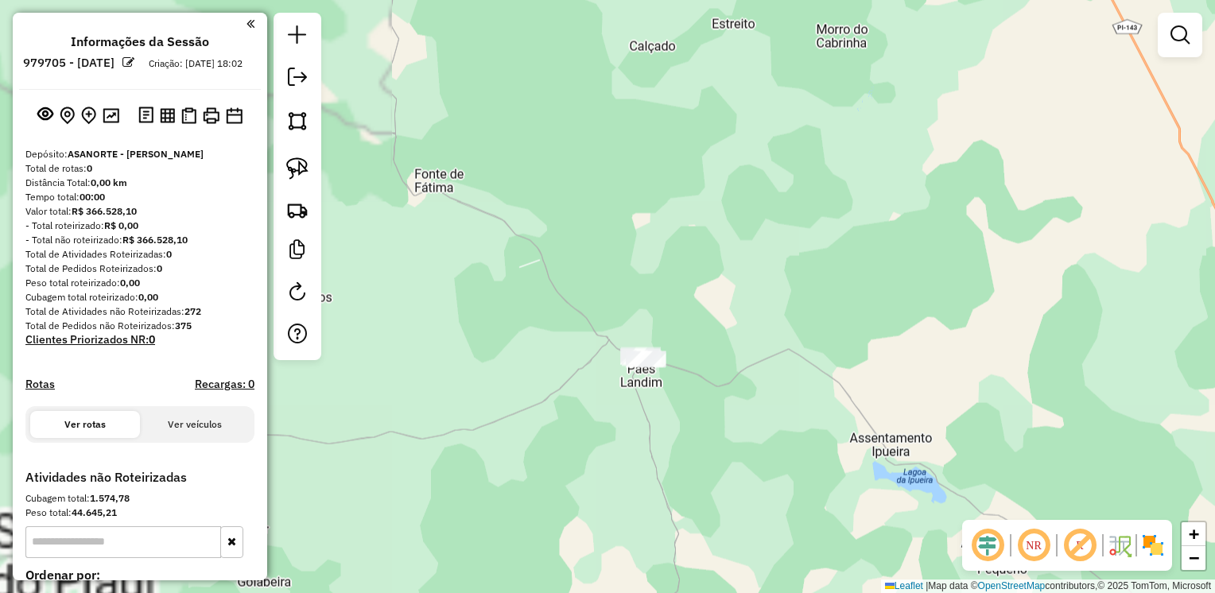
drag, startPoint x: 712, startPoint y: 419, endPoint x: 728, endPoint y: 352, distance: 68.6
click at [734, 352] on div "Janela de atendimento Grade de atendimento Capacidade Transportadoras Veículos …" at bounding box center [607, 296] width 1215 height 593
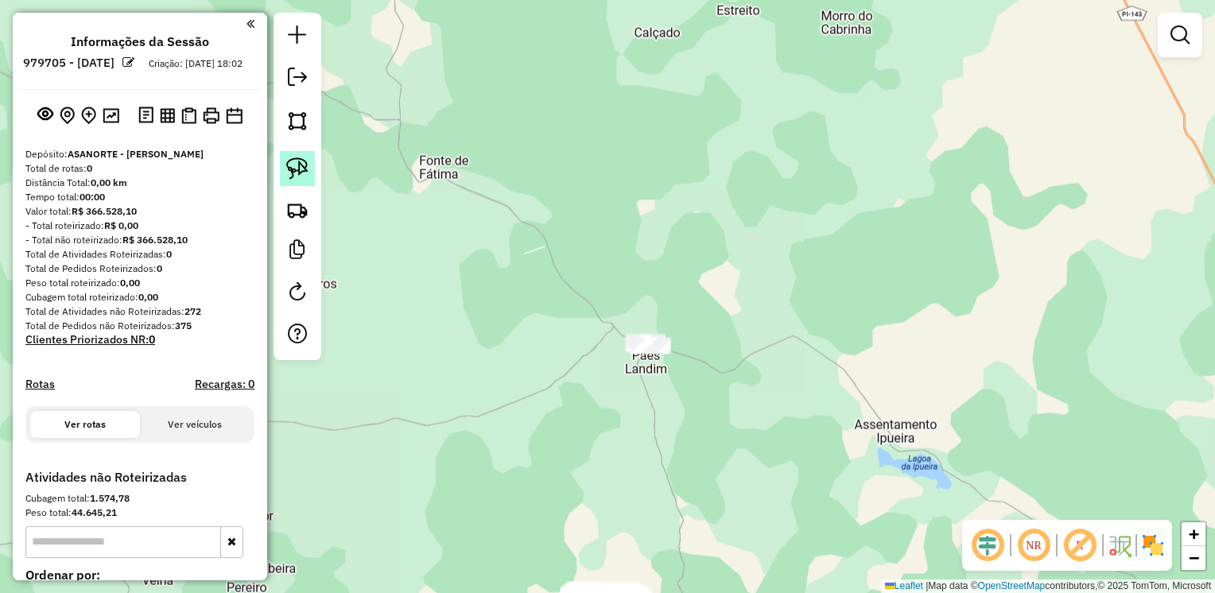
click at [293, 160] on img at bounding box center [297, 168] width 22 height 22
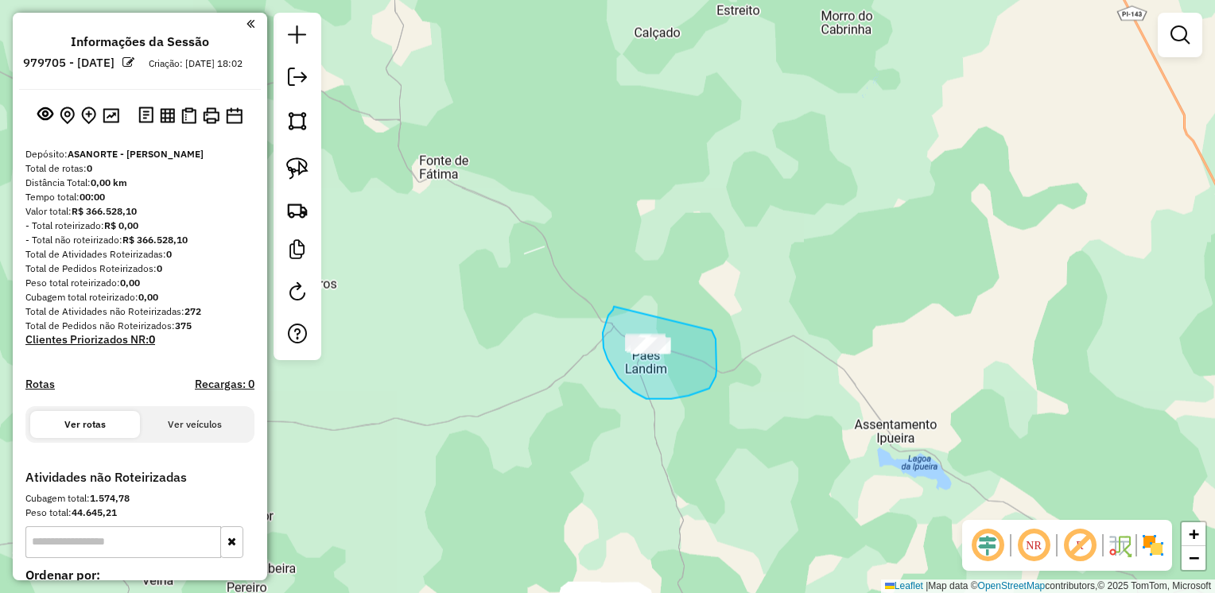
drag, startPoint x: 614, startPoint y: 307, endPoint x: 680, endPoint y: 316, distance: 67.3
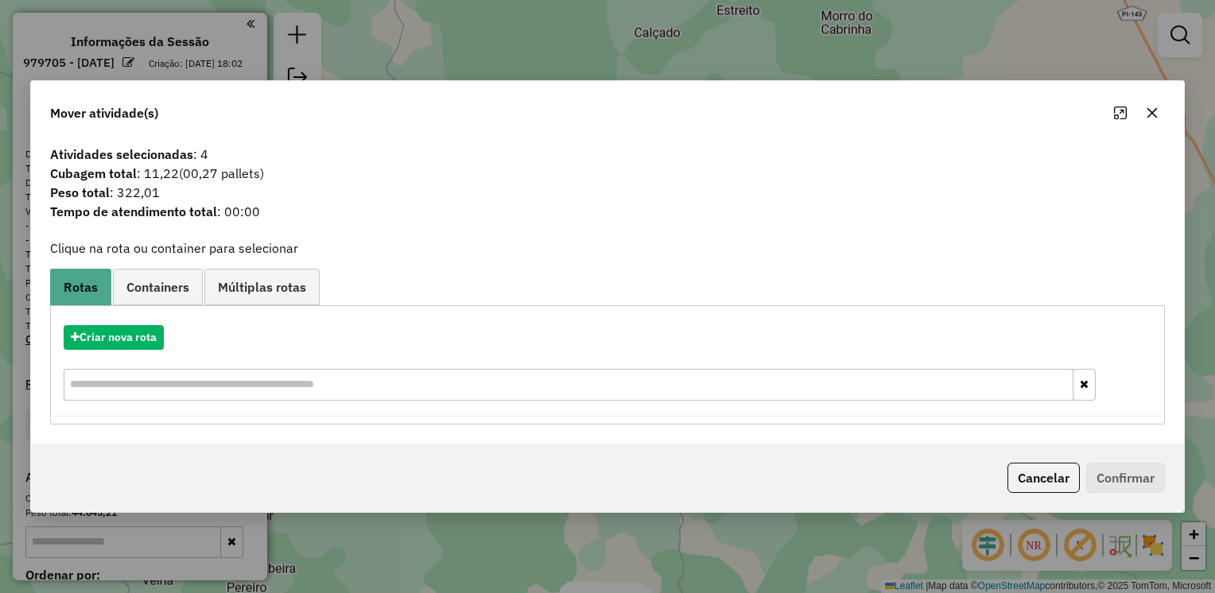
click at [1150, 114] on icon "button" at bounding box center [1152, 113] width 10 height 10
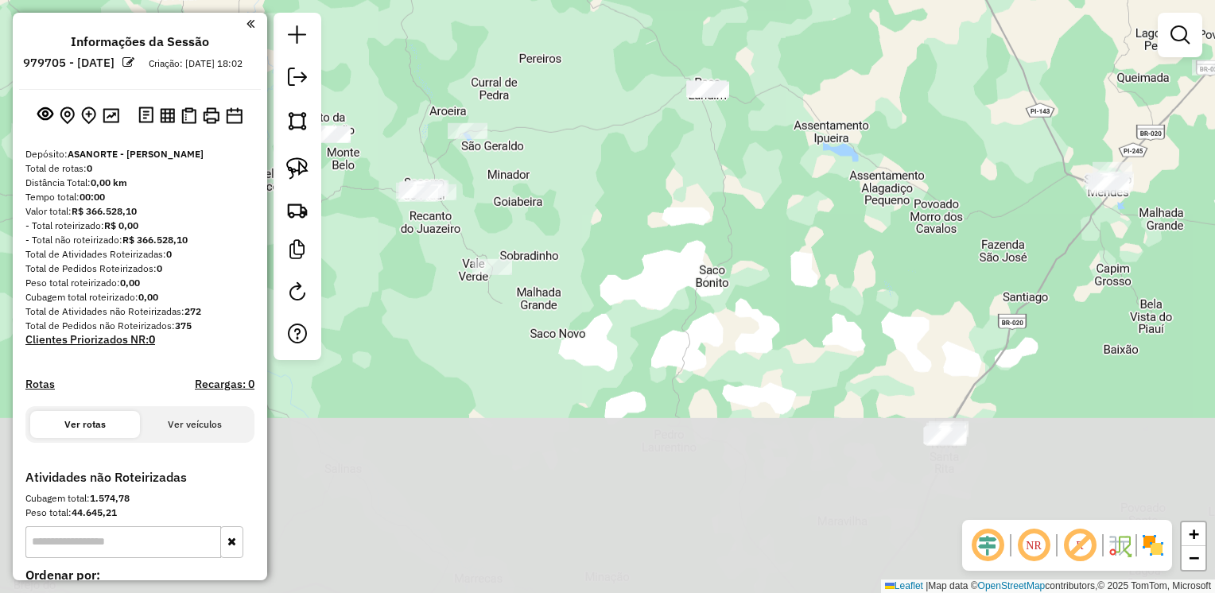
drag, startPoint x: 779, startPoint y: 446, endPoint x: 842, endPoint y: 145, distance: 307.7
click at [842, 145] on div "Janela de atendimento Grade de atendimento Capacidade Transportadoras Veículos …" at bounding box center [607, 296] width 1215 height 593
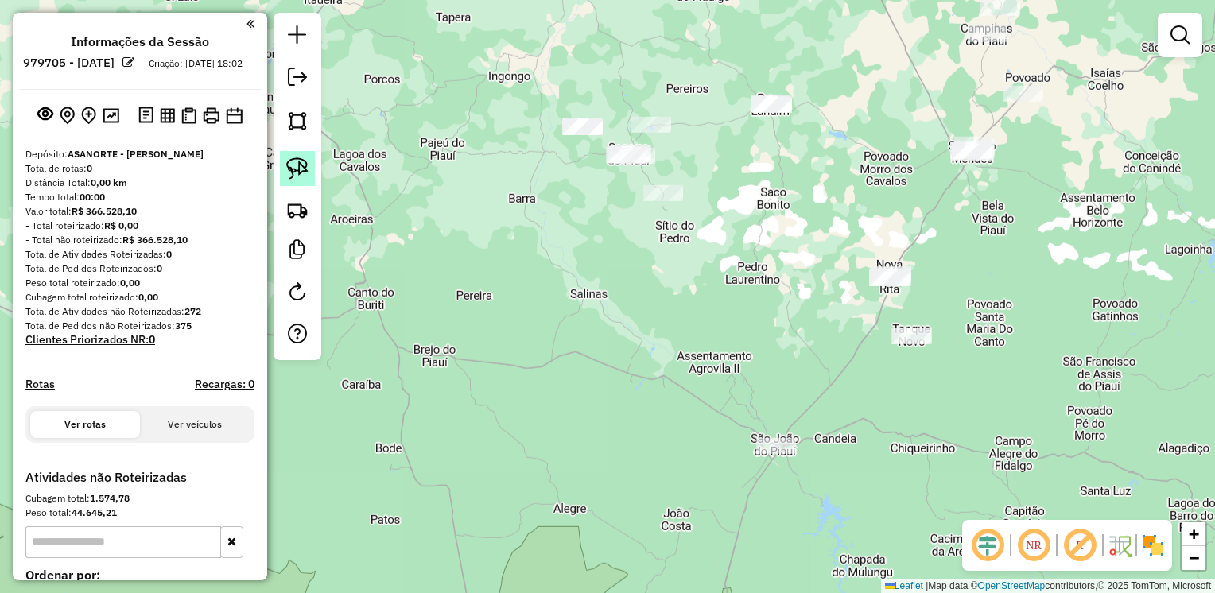
drag, startPoint x: 293, startPoint y: 160, endPoint x: 455, endPoint y: 87, distance: 177.9
click at [294, 159] on img at bounding box center [297, 168] width 22 height 22
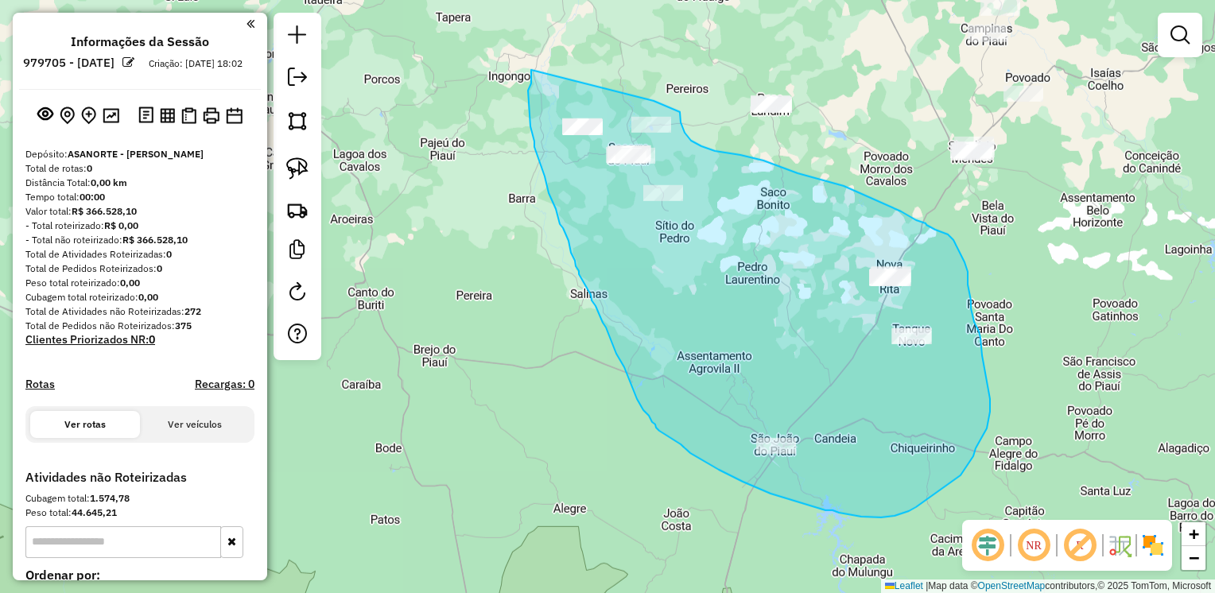
drag, startPoint x: 528, startPoint y: 91, endPoint x: 653, endPoint y: 101, distance: 126.0
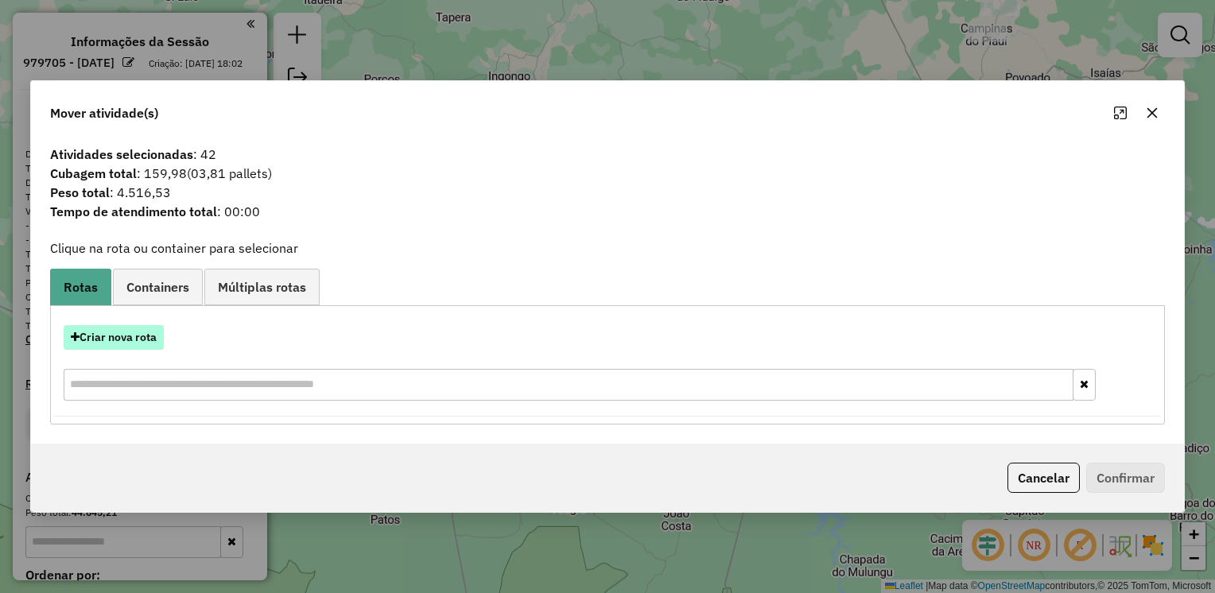
click at [145, 341] on button "Criar nova rota" at bounding box center [114, 337] width 100 height 25
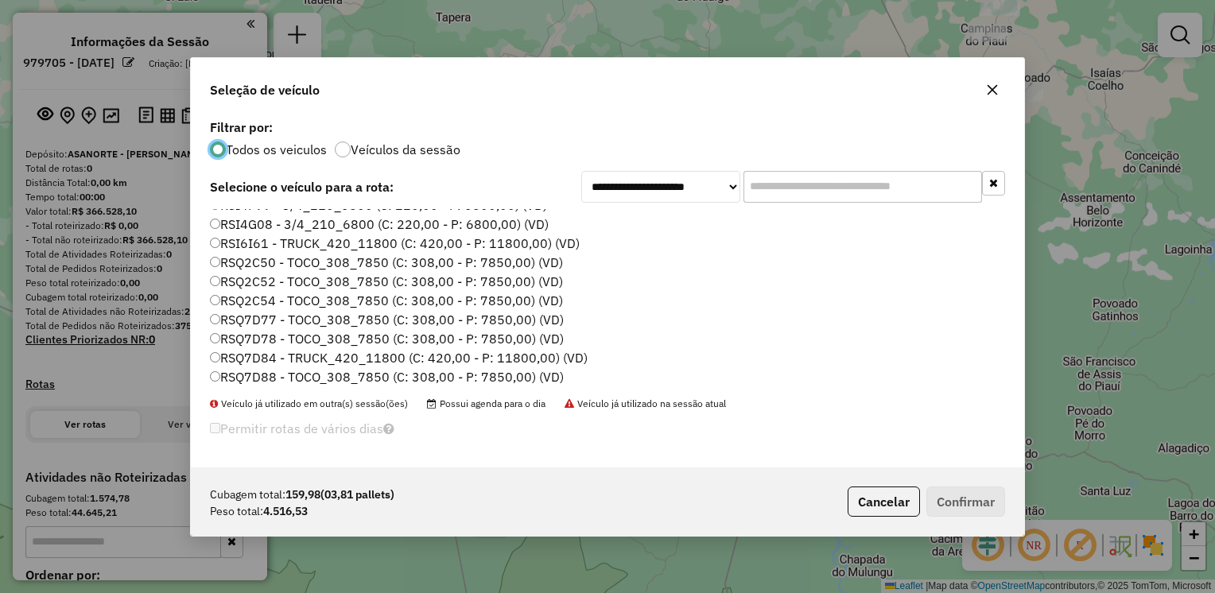
scroll to position [92, 0]
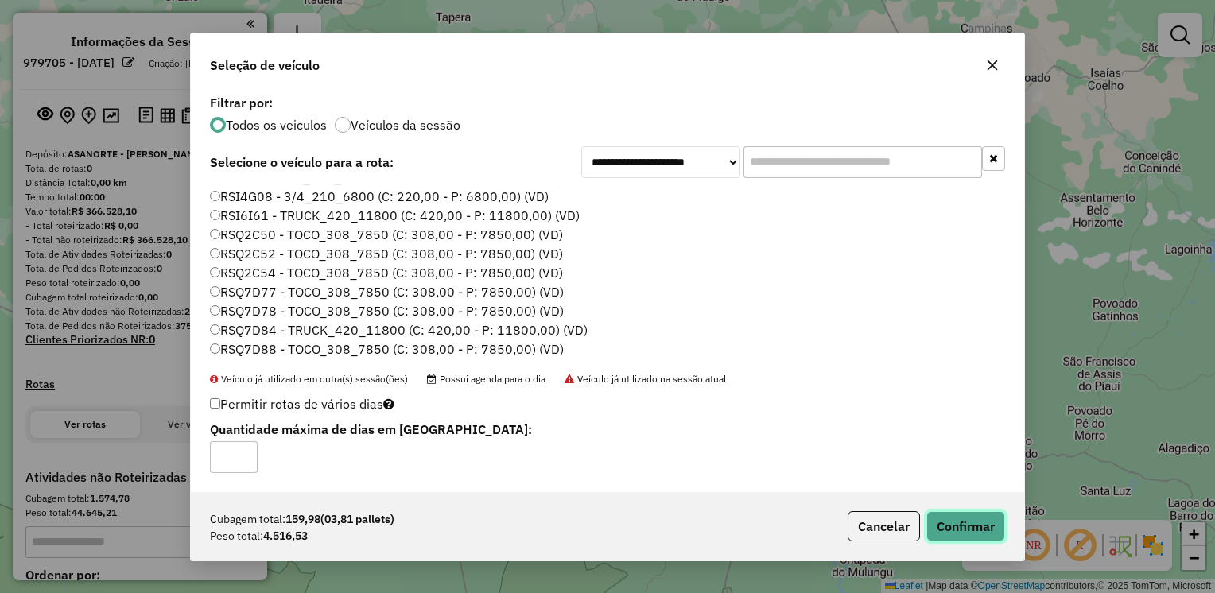
click at [939, 522] on button "Confirmar" at bounding box center [965, 526] width 79 height 30
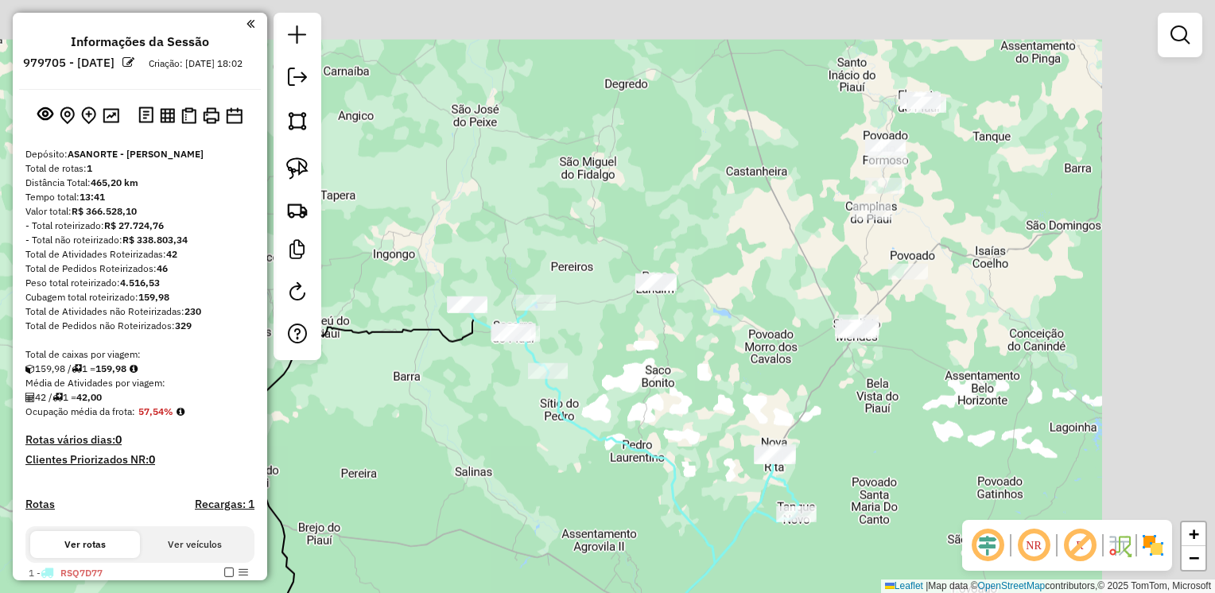
drag, startPoint x: 1008, startPoint y: 248, endPoint x: 885, endPoint y: 442, distance: 229.3
click at [885, 442] on div "Janela de atendimento Grade de atendimento Capacidade Transportadoras Veículos …" at bounding box center [607, 296] width 1215 height 593
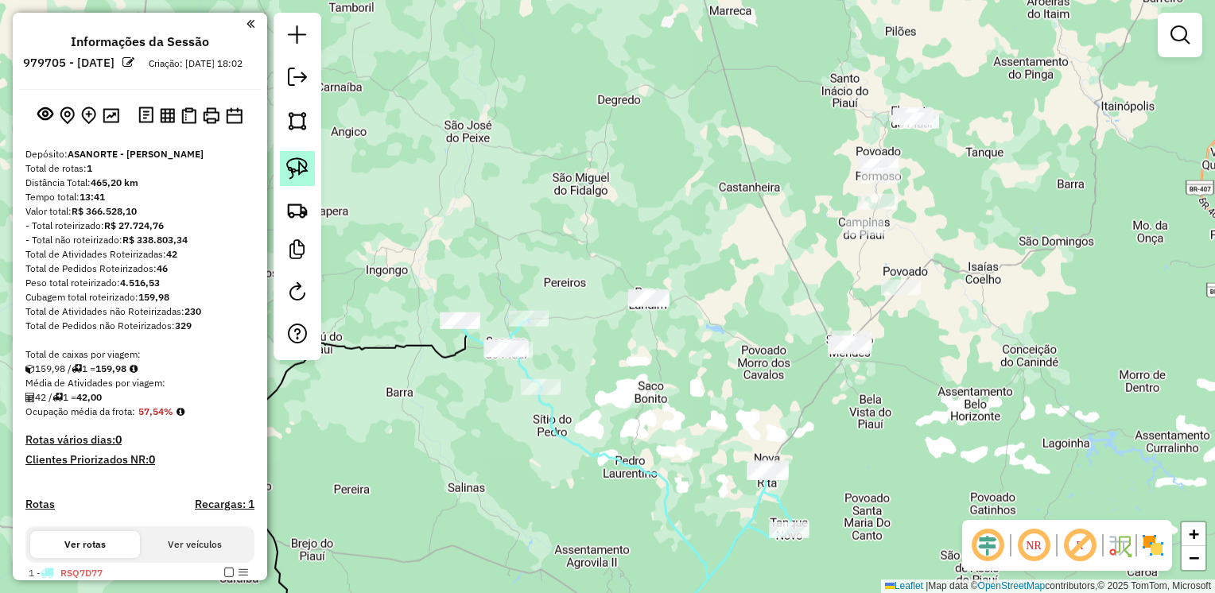
click at [285, 169] on link at bounding box center [297, 168] width 35 height 35
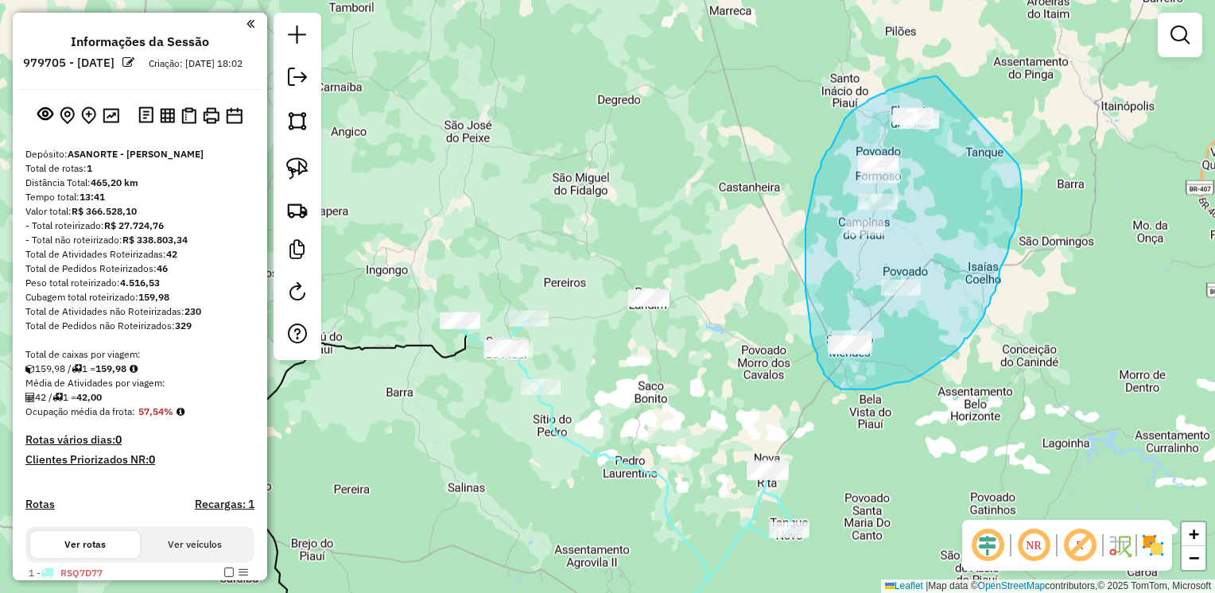
drag, startPoint x: 936, startPoint y: 76, endPoint x: 1017, endPoint y: 165, distance: 119.8
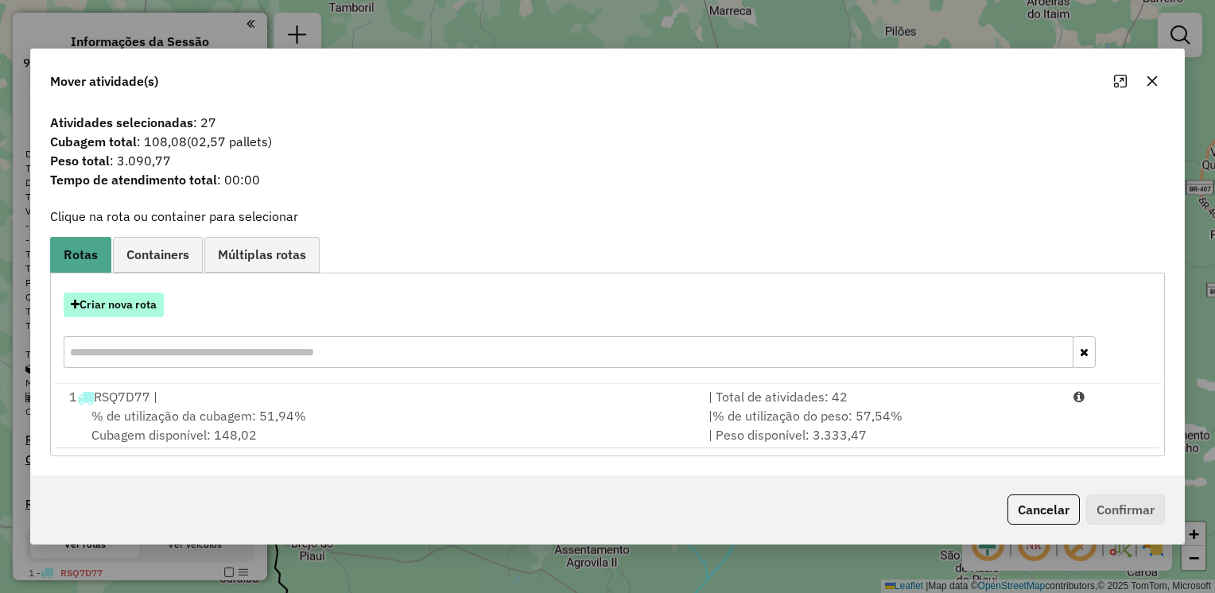
click at [118, 299] on button "Criar nova rota" at bounding box center [114, 305] width 100 height 25
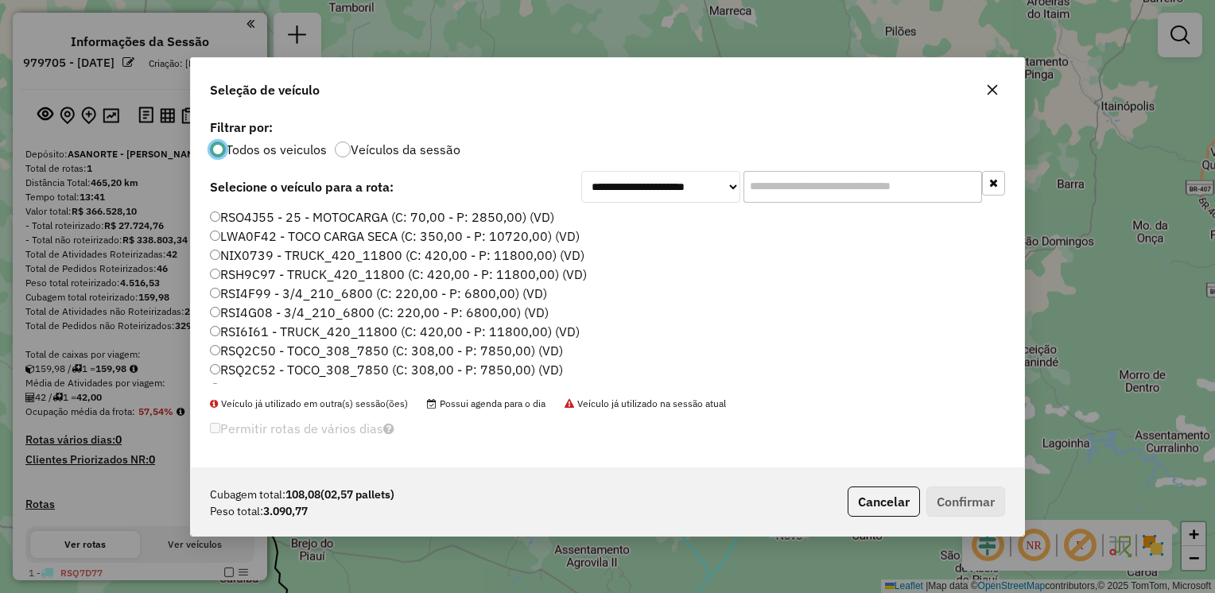
scroll to position [0, 0]
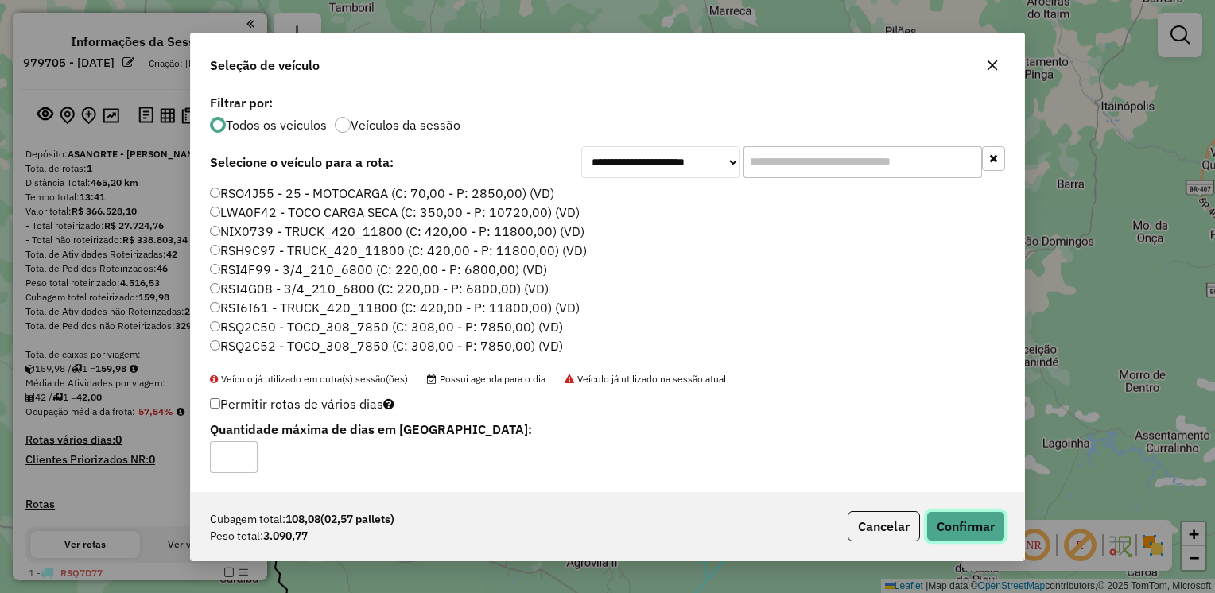
click at [974, 521] on button "Confirmar" at bounding box center [965, 526] width 79 height 30
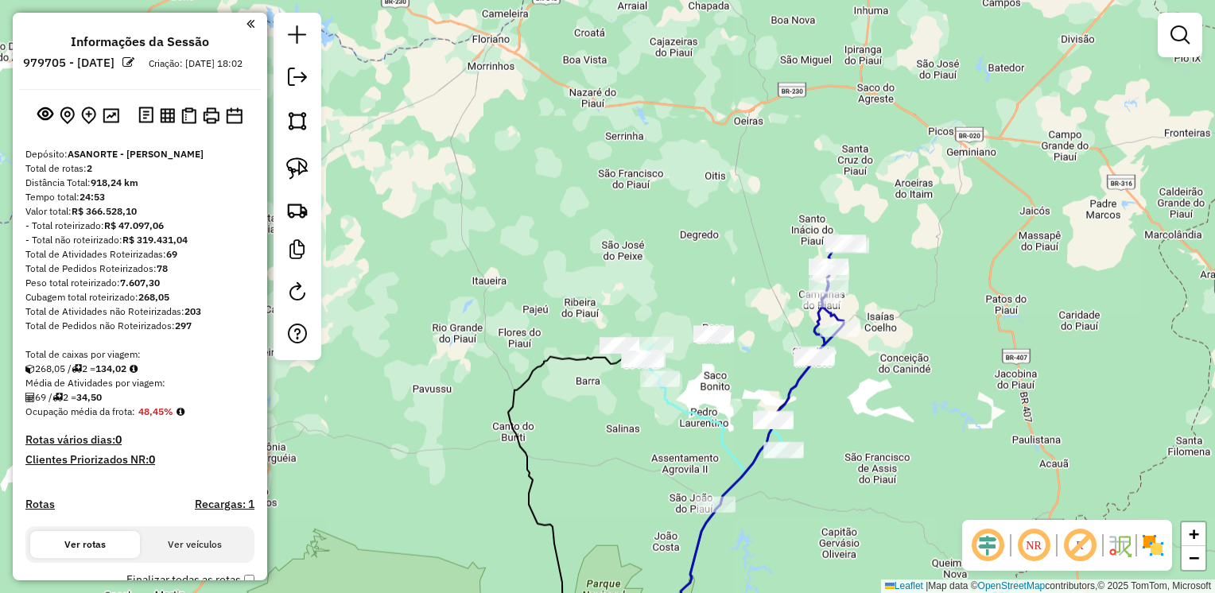
drag, startPoint x: 881, startPoint y: 421, endPoint x: 990, endPoint y: 190, distance: 256.0
click at [998, 172] on div "Janela de atendimento Grade de atendimento Capacidade Transportadoras Veículos …" at bounding box center [607, 296] width 1215 height 593
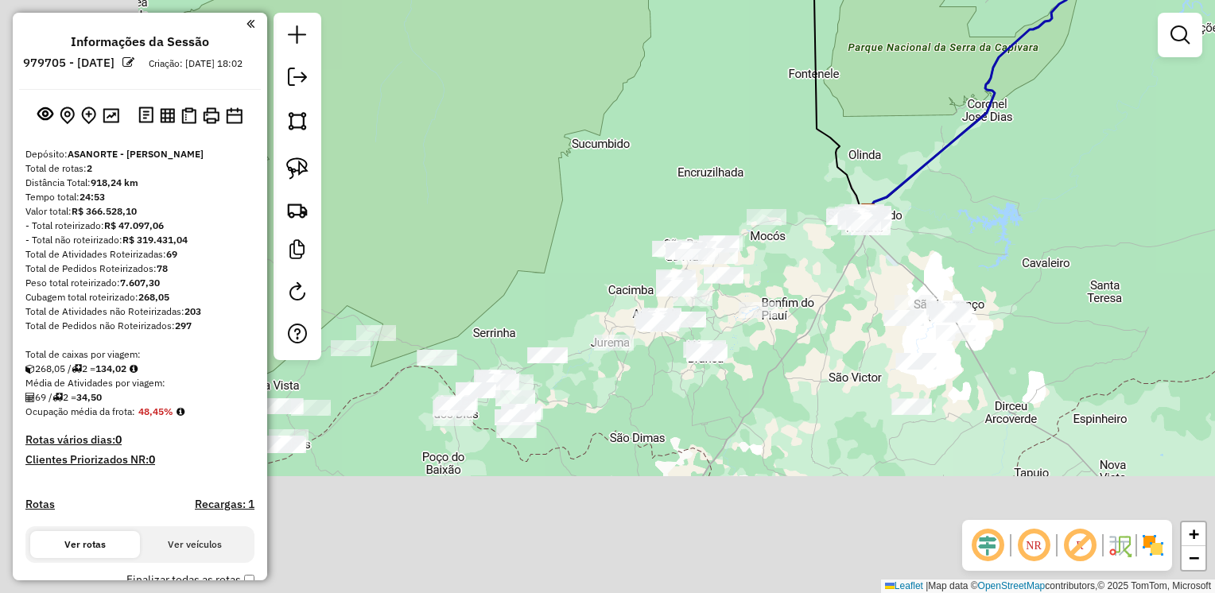
drag, startPoint x: 785, startPoint y: 445, endPoint x: 1048, endPoint y: 215, distance: 349.3
click at [1048, 215] on div "Janela de atendimento Grade de atendimento Capacidade Transportadoras Veículos …" at bounding box center [607, 296] width 1215 height 593
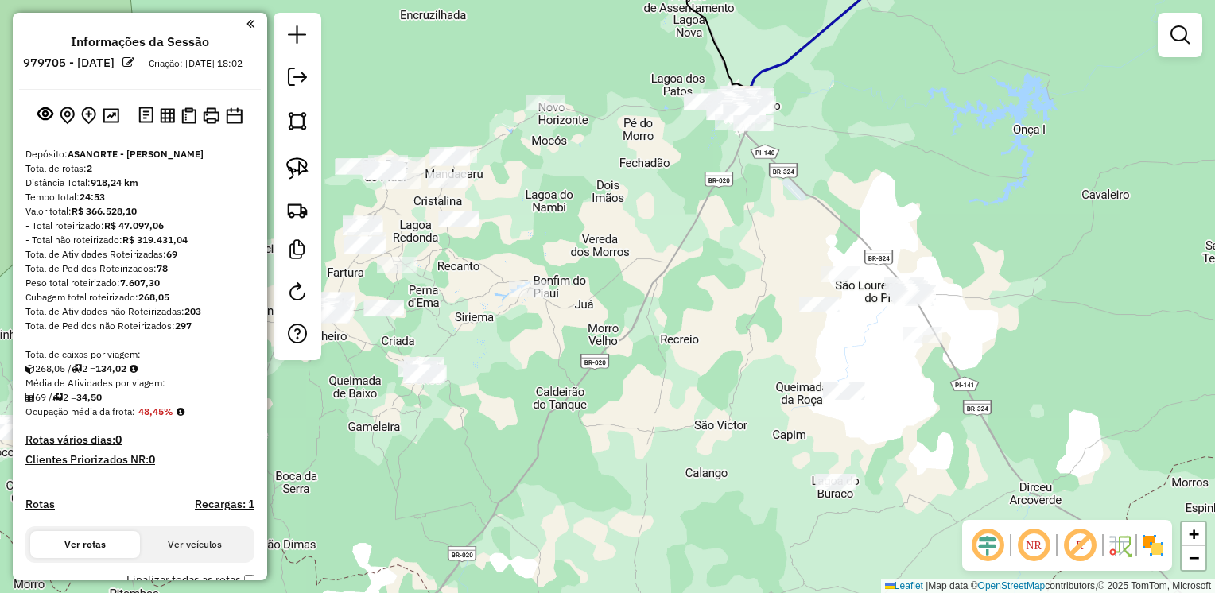
drag, startPoint x: 1009, startPoint y: 313, endPoint x: 1063, endPoint y: 203, distance: 122.6
click at [1063, 203] on div "Janela de atendimento Grade de atendimento Capacidade Transportadoras Veículos …" at bounding box center [607, 296] width 1215 height 593
click at [299, 171] on img at bounding box center [297, 168] width 22 height 22
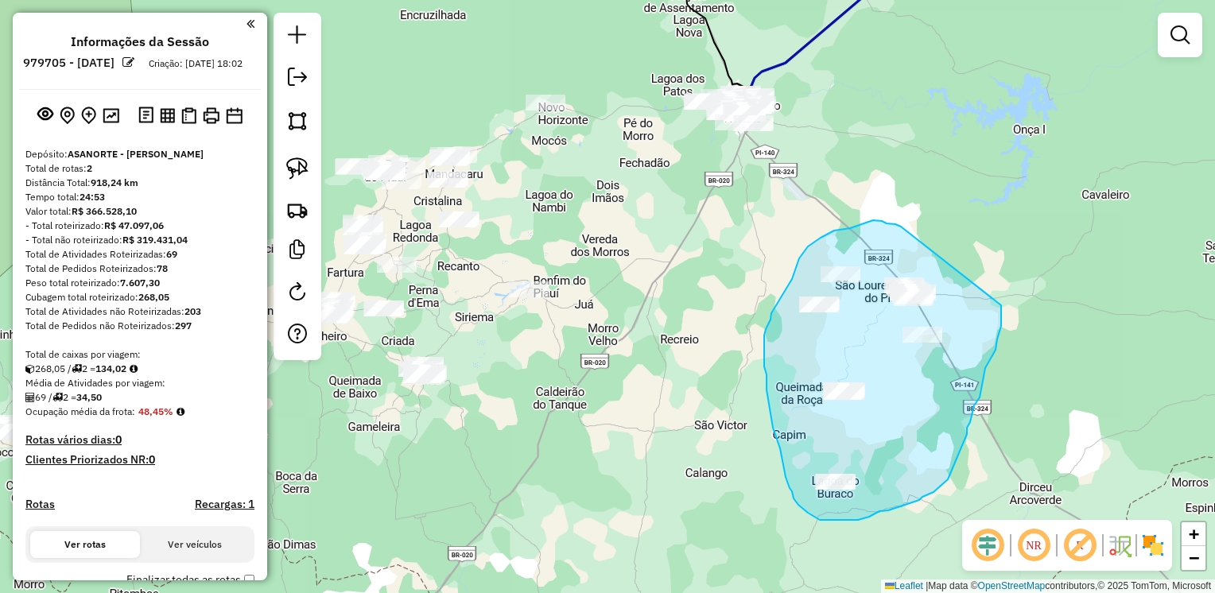
drag, startPoint x: 890, startPoint y: 224, endPoint x: 1001, endPoint y: 305, distance: 137.0
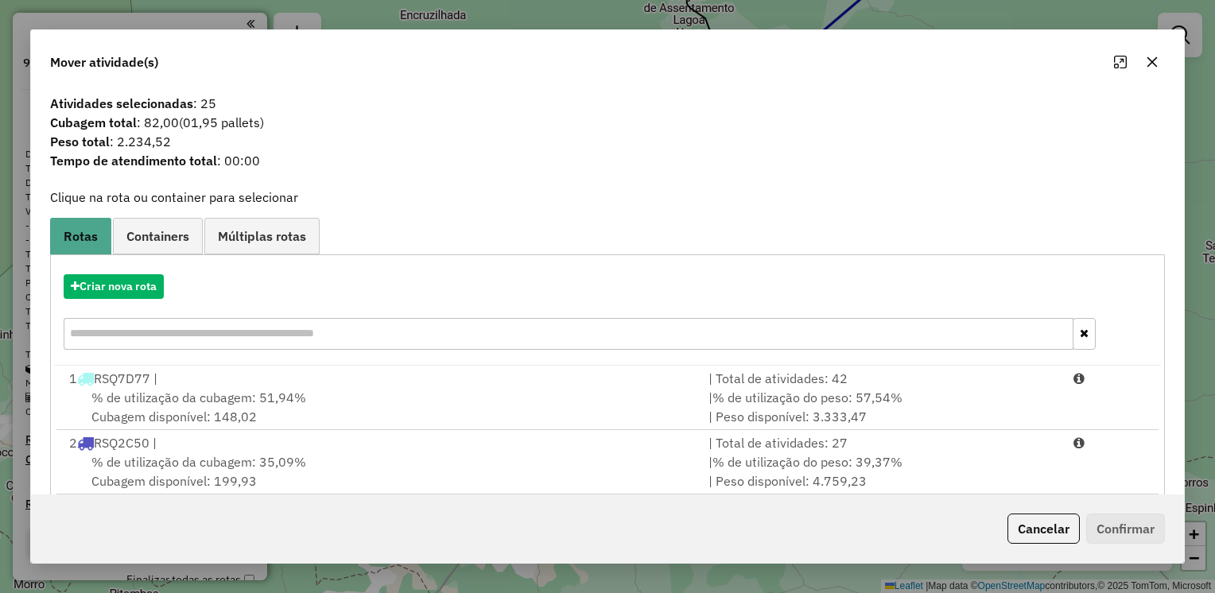
click at [1149, 72] on button "button" at bounding box center [1151, 61] width 25 height 25
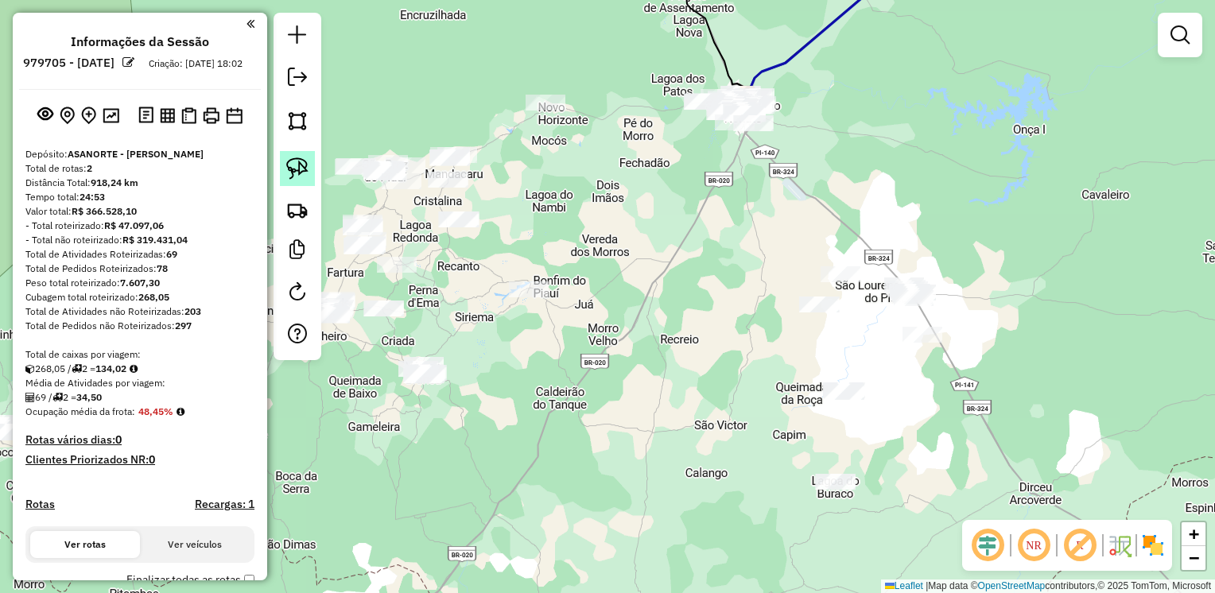
click at [302, 168] on img at bounding box center [297, 168] width 22 height 22
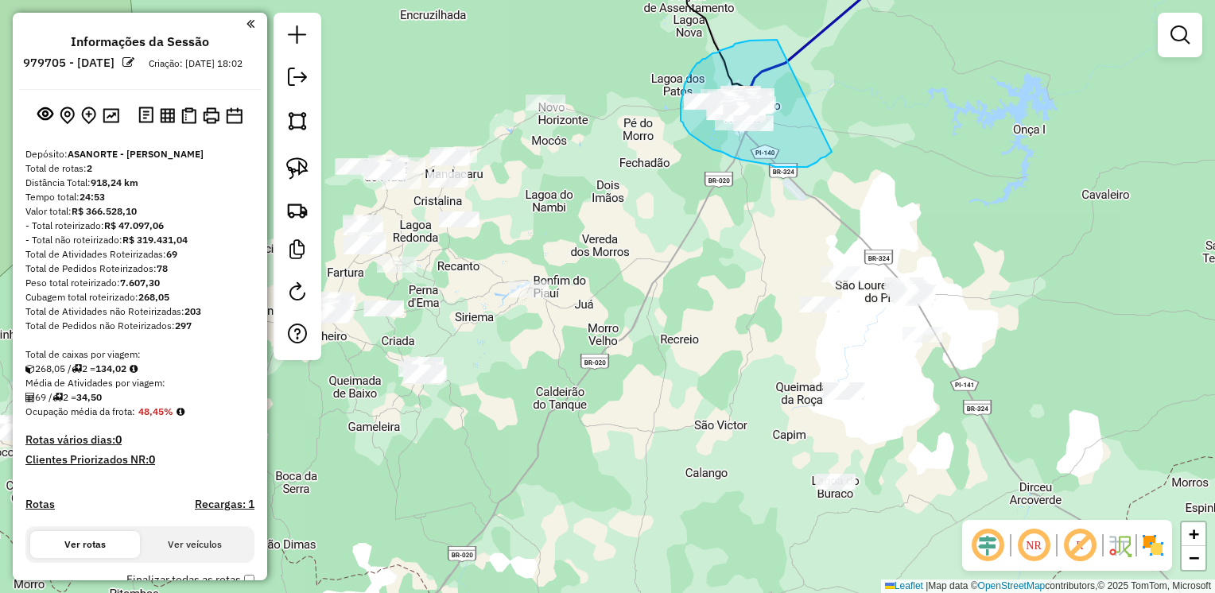
drag, startPoint x: 773, startPoint y: 40, endPoint x: 853, endPoint y: 126, distance: 117.5
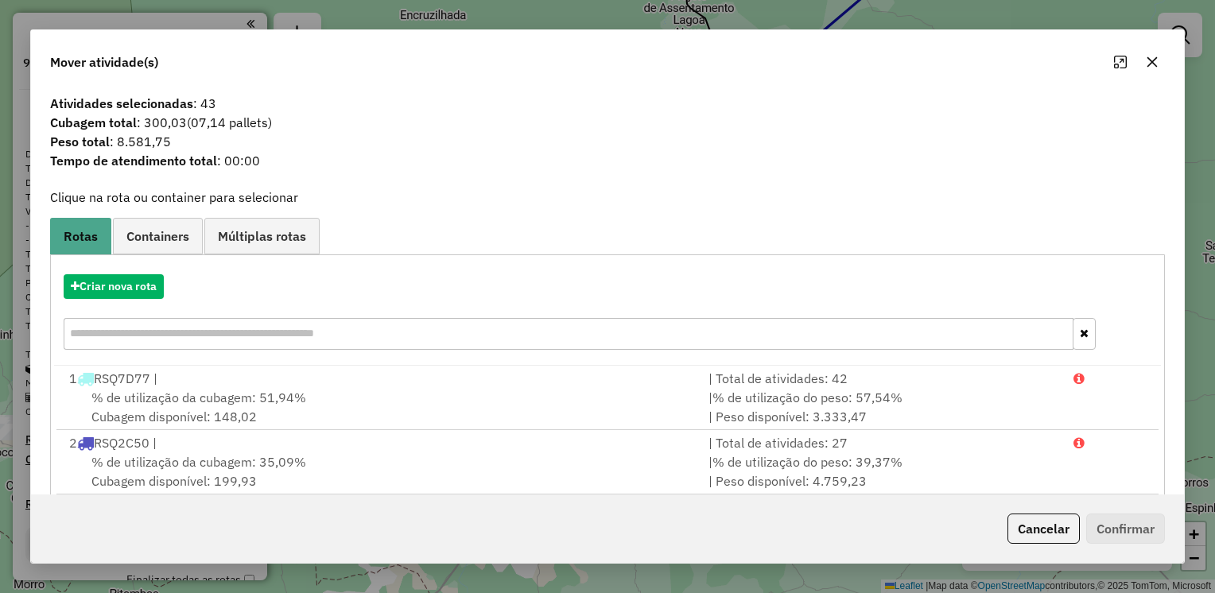
click at [1144, 61] on button "button" at bounding box center [1151, 61] width 25 height 25
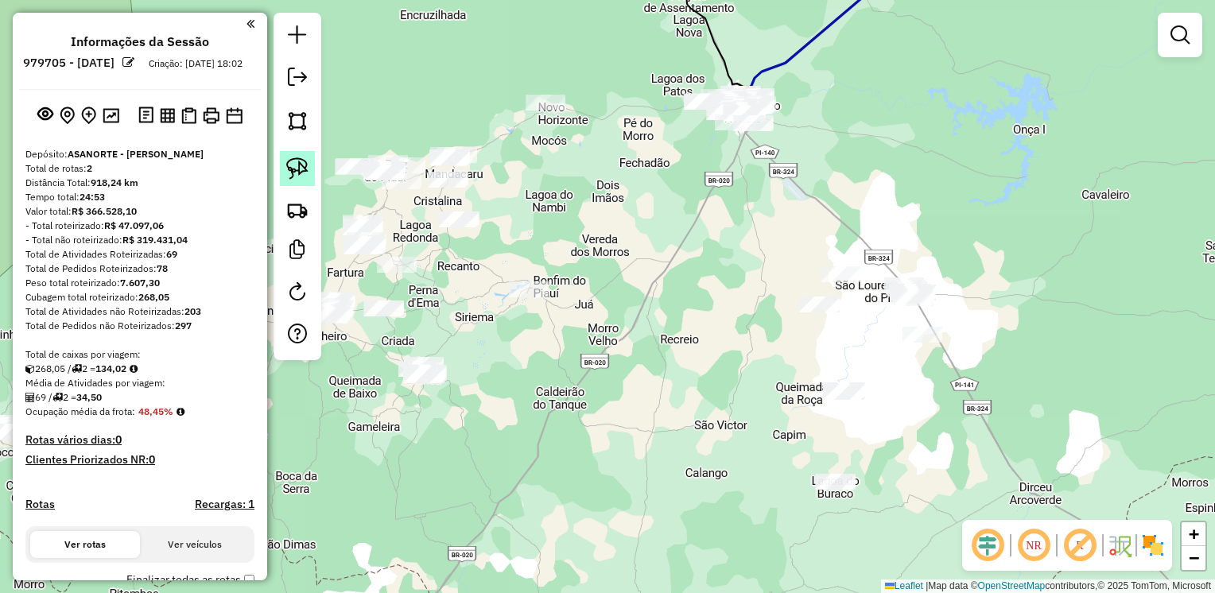
click at [293, 165] on img at bounding box center [297, 168] width 22 height 22
drag, startPoint x: 878, startPoint y: 203, endPoint x: 783, endPoint y: 267, distance: 114.0
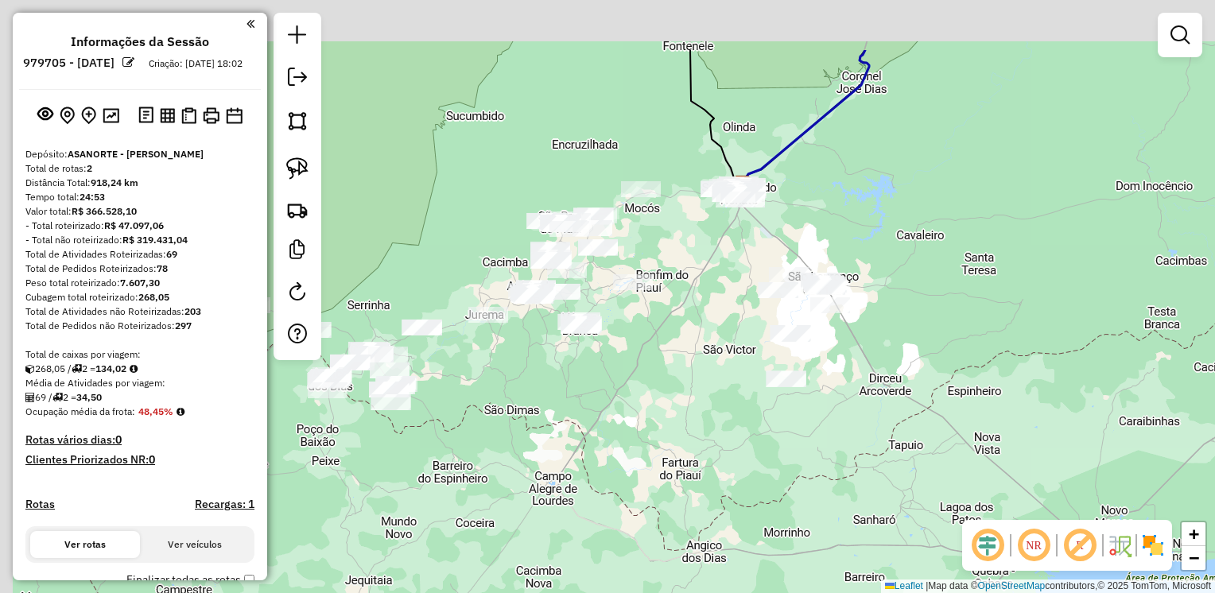
drag, startPoint x: 784, startPoint y: 145, endPoint x: 862, endPoint y: 315, distance: 187.1
click at [881, 320] on div "Janela de atendimento Grade de atendimento Capacidade Transportadoras Veículos …" at bounding box center [607, 296] width 1215 height 593
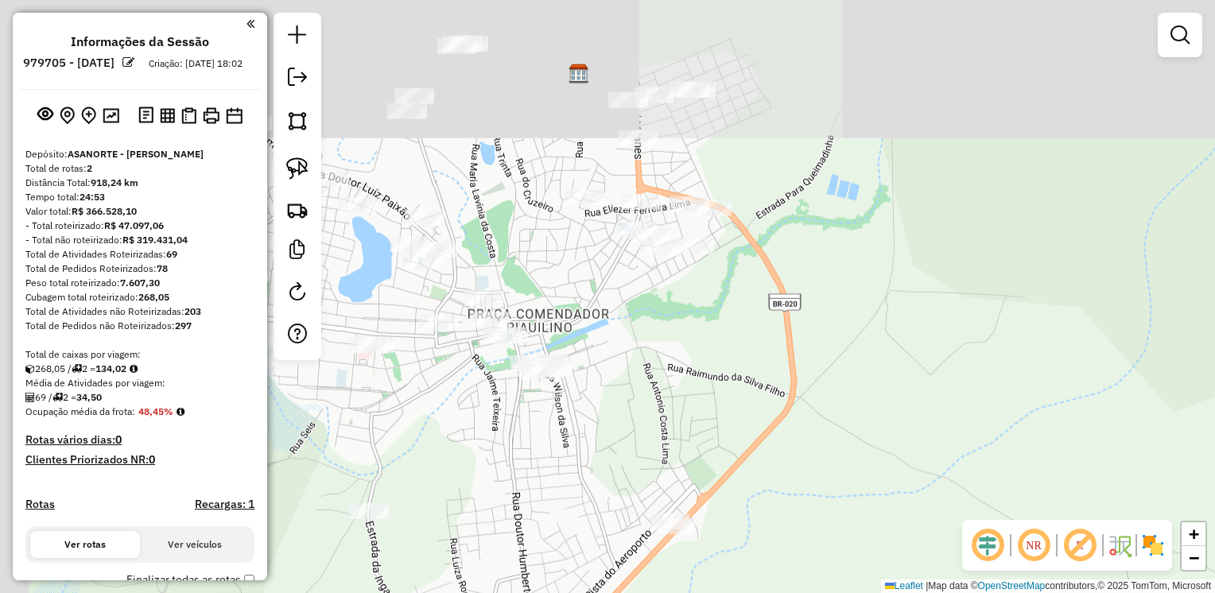
drag, startPoint x: 786, startPoint y: 258, endPoint x: 938, endPoint y: 532, distance: 312.7
click at [938, 532] on div "Janela de atendimento Grade de atendimento Capacidade Transportadoras Veículos …" at bounding box center [607, 296] width 1215 height 593
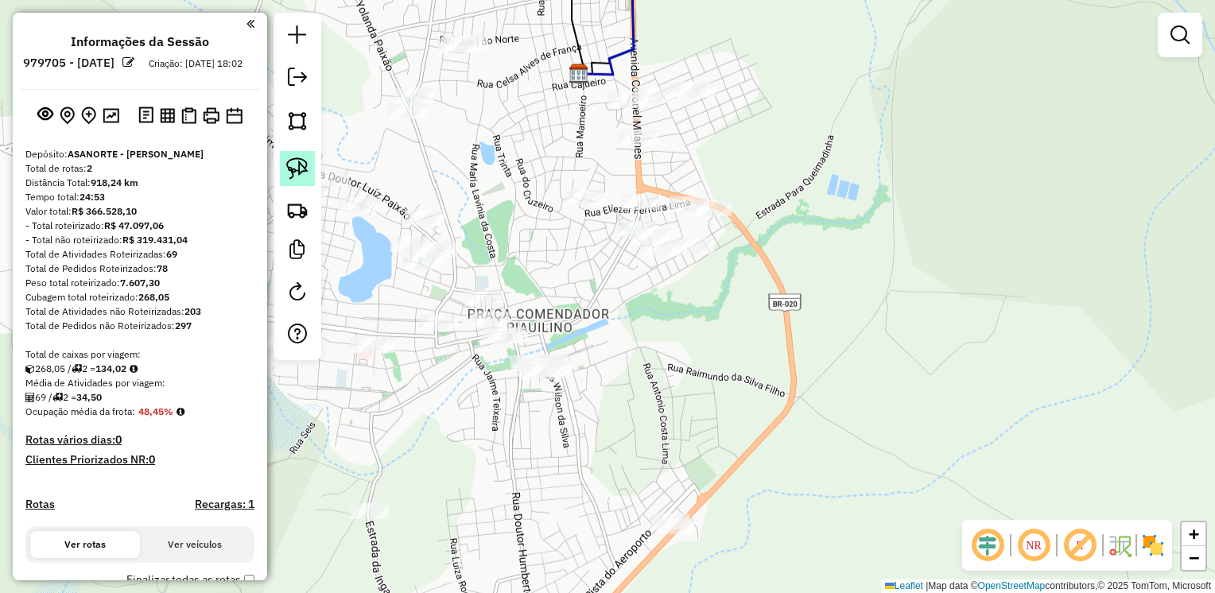
click at [300, 176] on img at bounding box center [297, 168] width 22 height 22
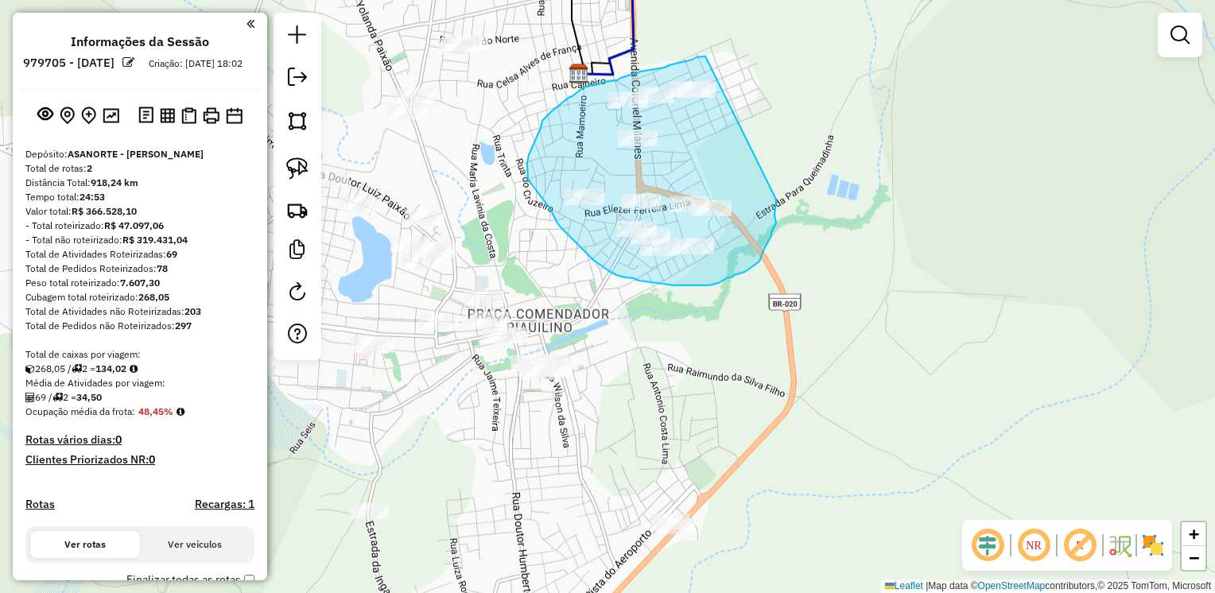
drag, startPoint x: 703, startPoint y: 56, endPoint x: 777, endPoint y: 196, distance: 157.5
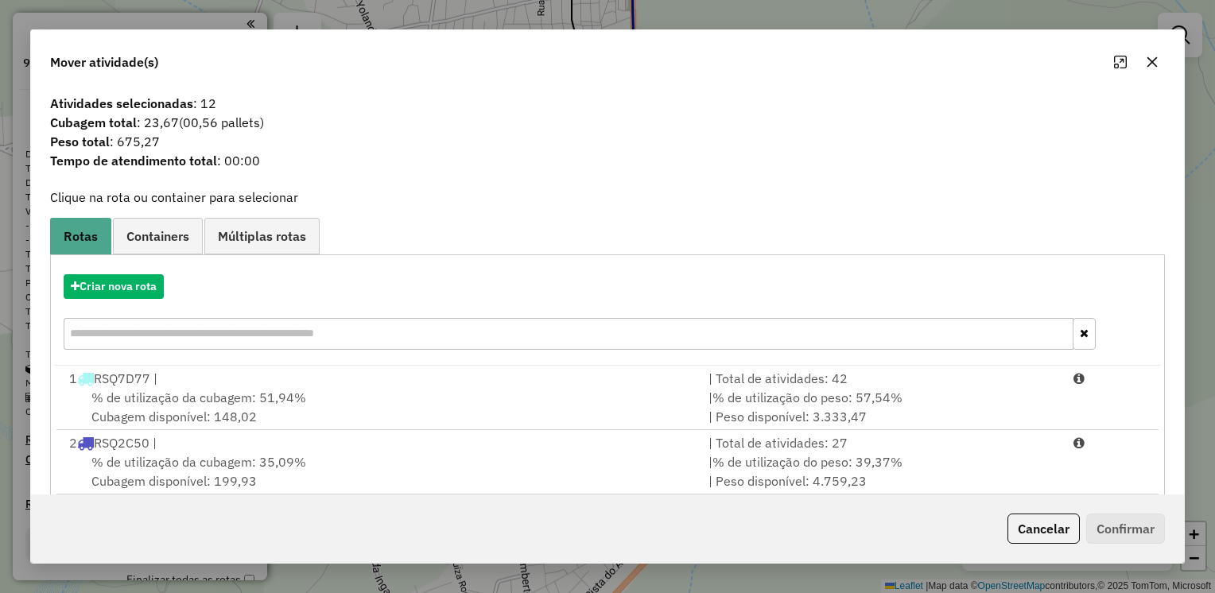
click at [1147, 65] on icon "button" at bounding box center [1152, 62] width 10 height 10
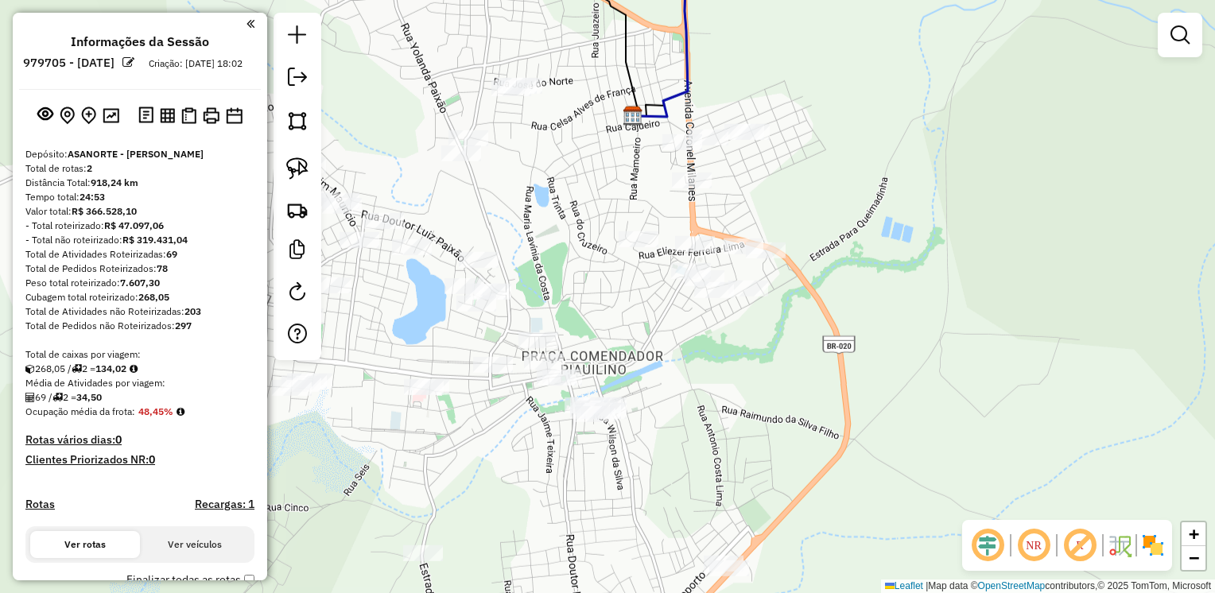
drag, startPoint x: 531, startPoint y: 151, endPoint x: 562, endPoint y: 188, distance: 48.5
click at [562, 188] on div "Janela de atendimento Grade de atendimento Capacidade Transportadoras Veículos …" at bounding box center [607, 296] width 1215 height 593
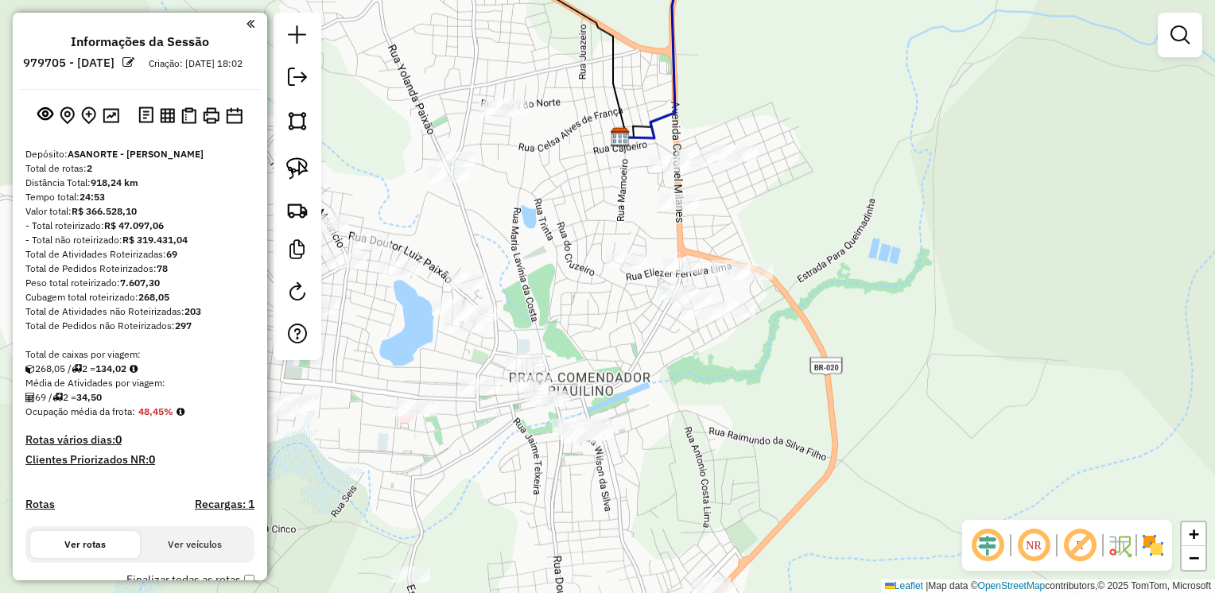
drag, startPoint x: 525, startPoint y: 64, endPoint x: 502, endPoint y: 74, distance: 25.3
click at [502, 74] on div "Janela de atendimento Grade de atendimento Capacidade Transportadoras Veículos …" at bounding box center [607, 296] width 1215 height 593
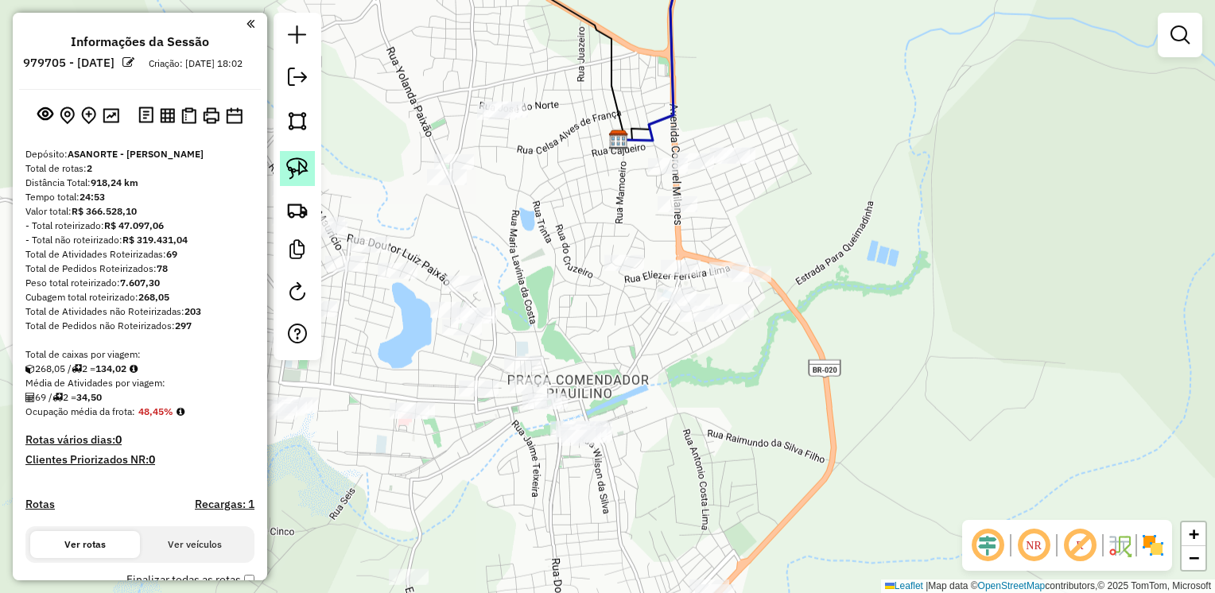
click at [293, 167] on img at bounding box center [297, 168] width 22 height 22
drag, startPoint x: 519, startPoint y: 75, endPoint x: 521, endPoint y: 135, distance: 60.5
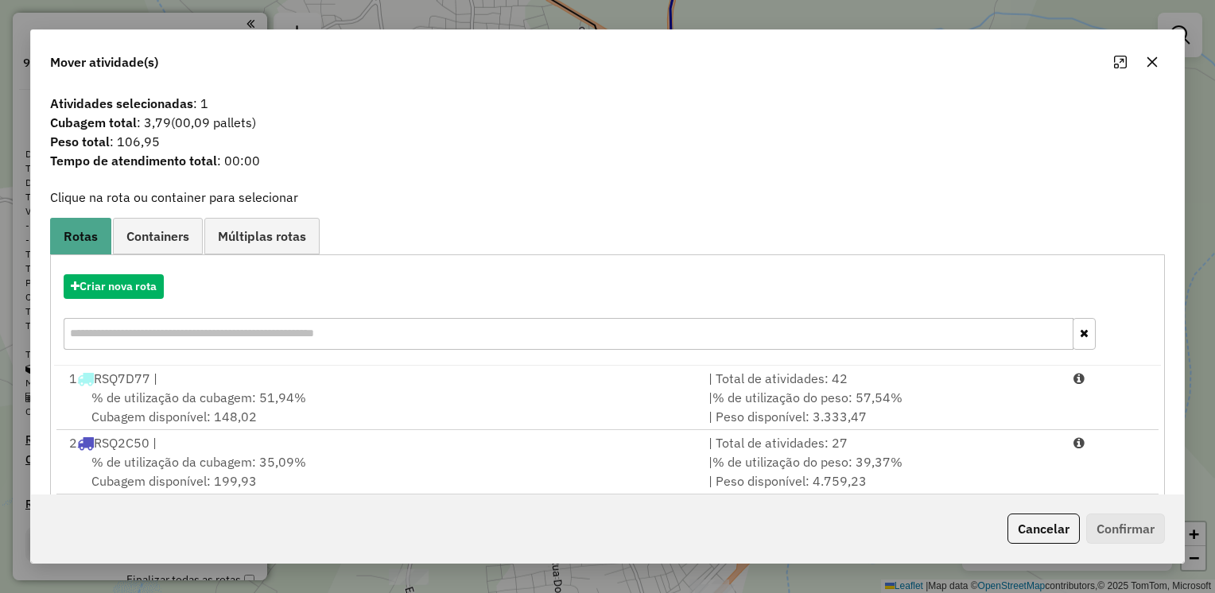
click at [1152, 62] on icon "button" at bounding box center [1151, 62] width 13 height 13
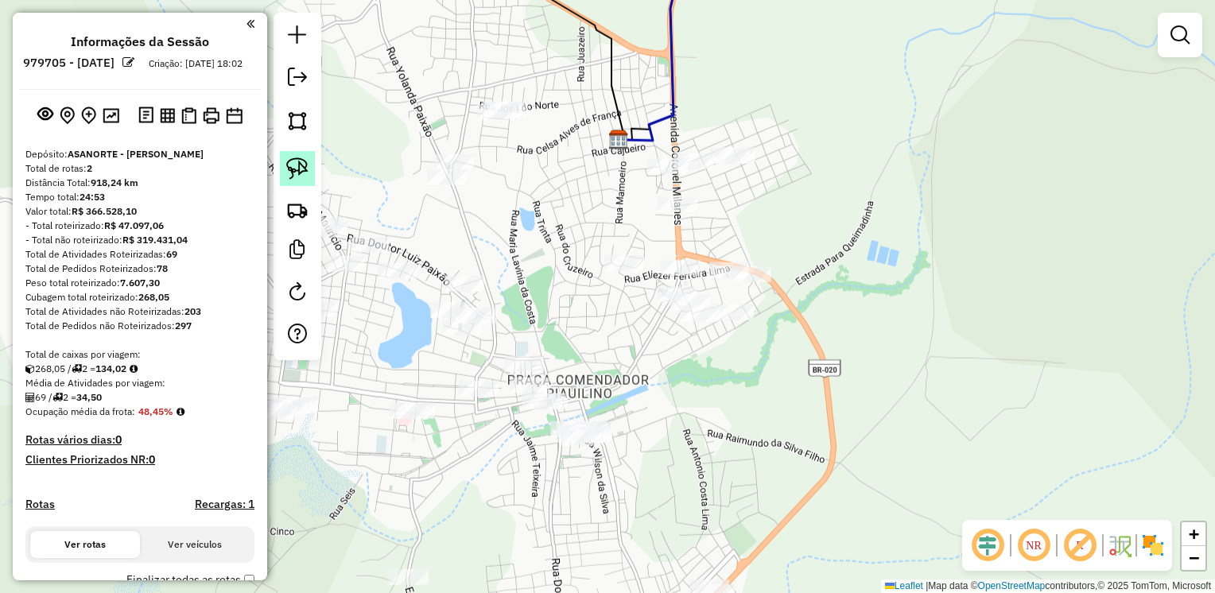
click at [299, 165] on img at bounding box center [297, 168] width 22 height 22
drag, startPoint x: 448, startPoint y: 138, endPoint x: 471, endPoint y: 183, distance: 50.8
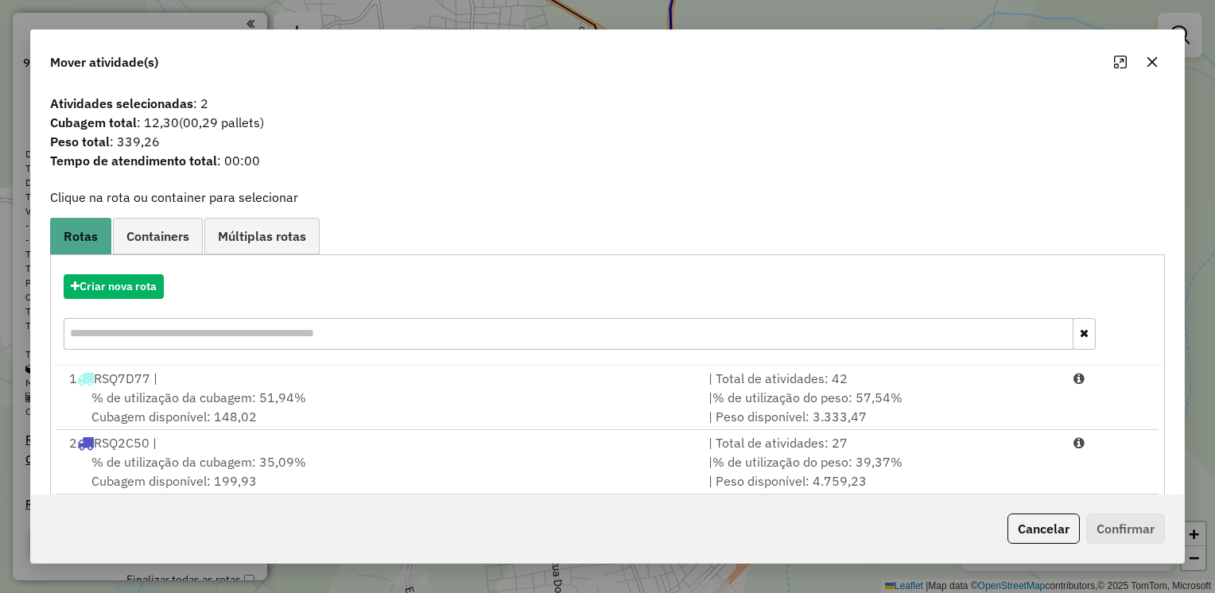
click at [1153, 60] on icon "button" at bounding box center [1152, 62] width 10 height 10
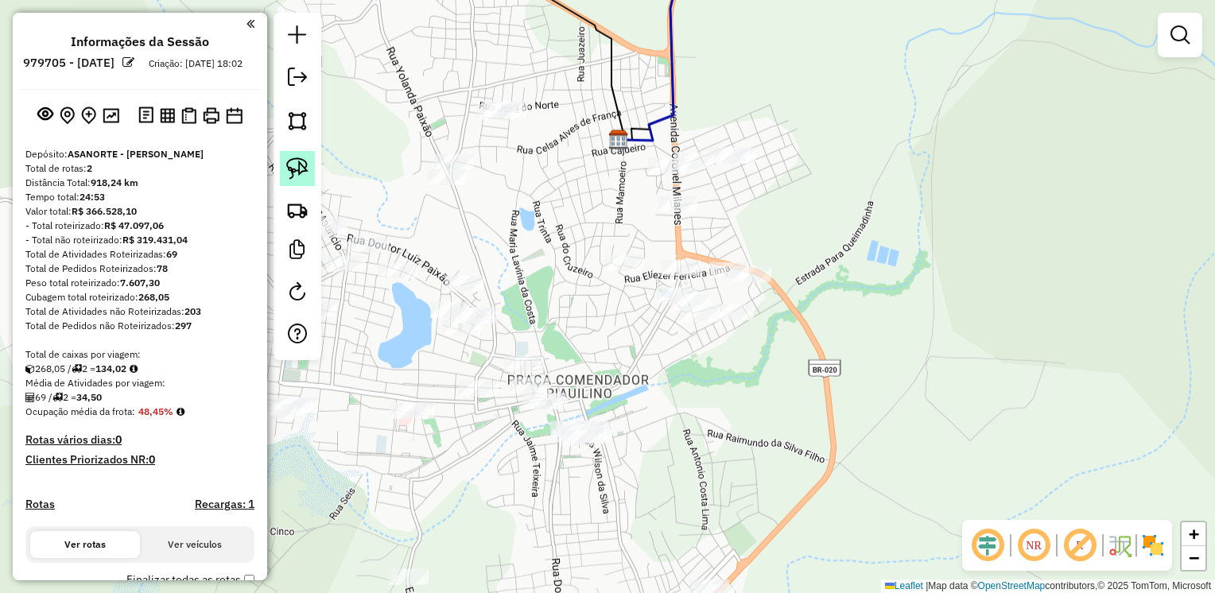
click at [283, 162] on link at bounding box center [297, 168] width 35 height 35
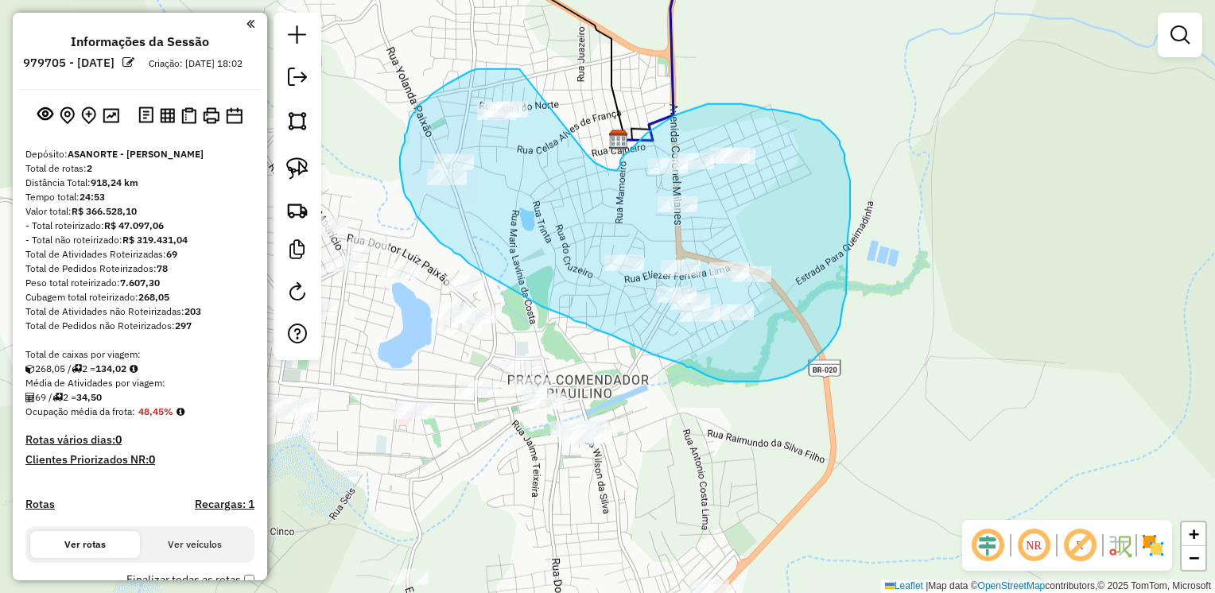
drag, startPoint x: 515, startPoint y: 69, endPoint x: 587, endPoint y: 156, distance: 112.9
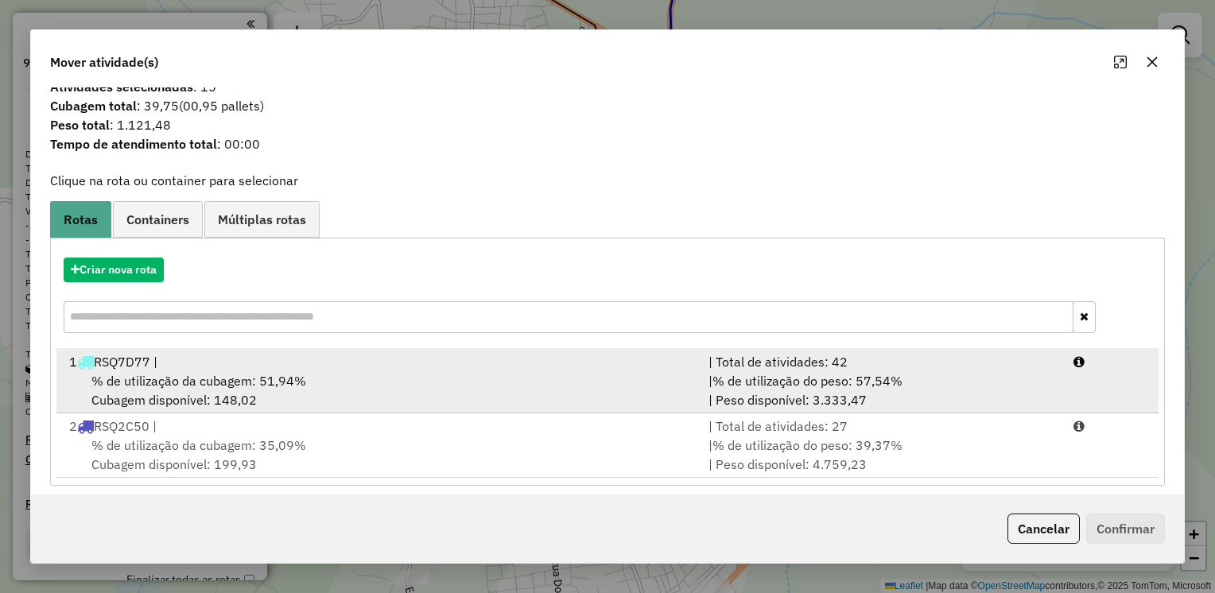
scroll to position [25, 0]
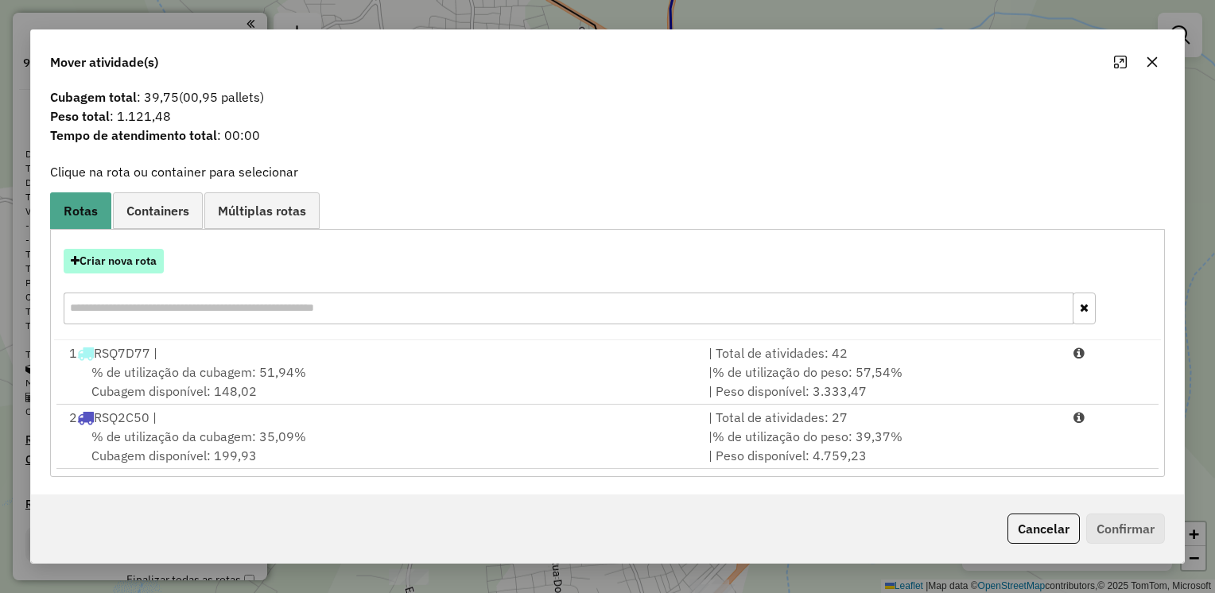
click at [122, 262] on button "Criar nova rota" at bounding box center [114, 261] width 100 height 25
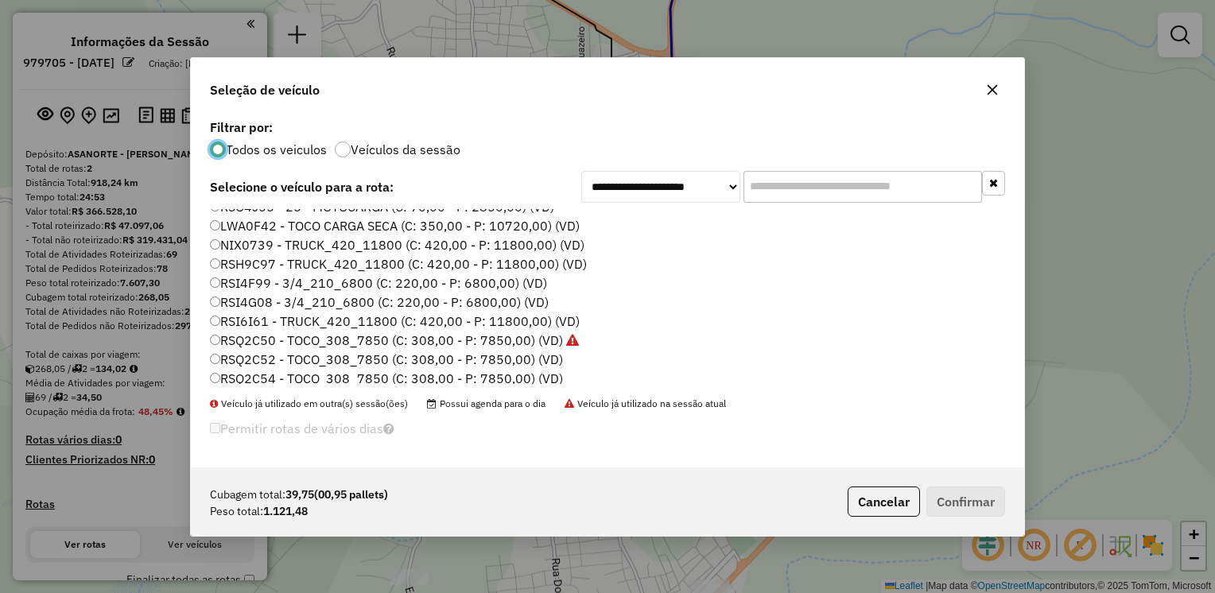
scroll to position [0, 0]
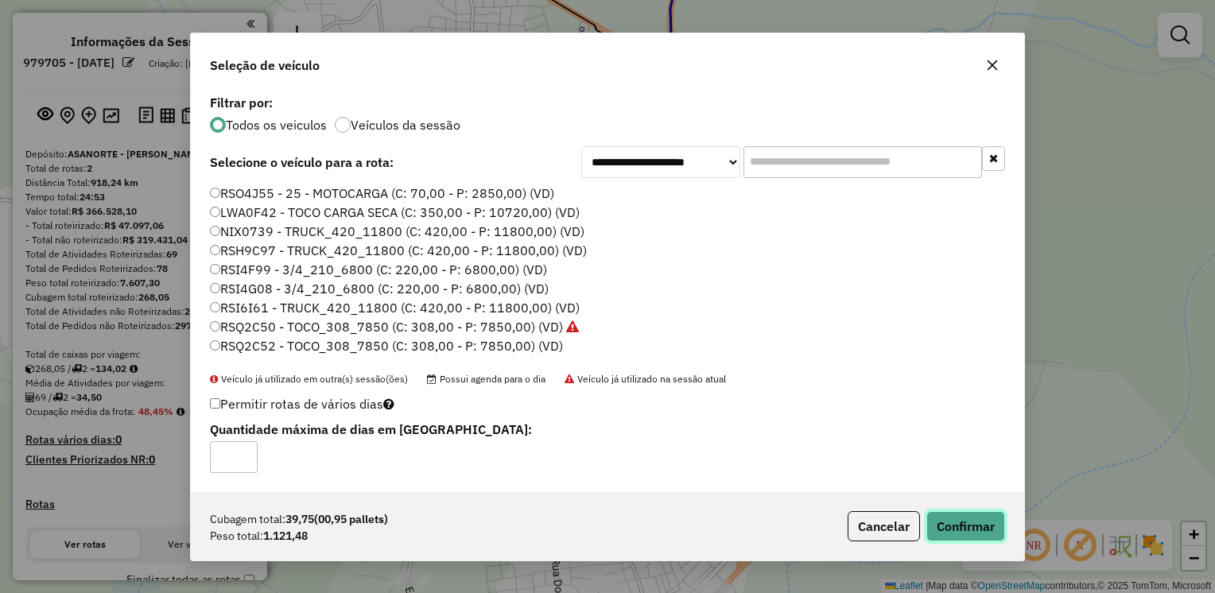
click at [970, 526] on button "Confirmar" at bounding box center [965, 526] width 79 height 30
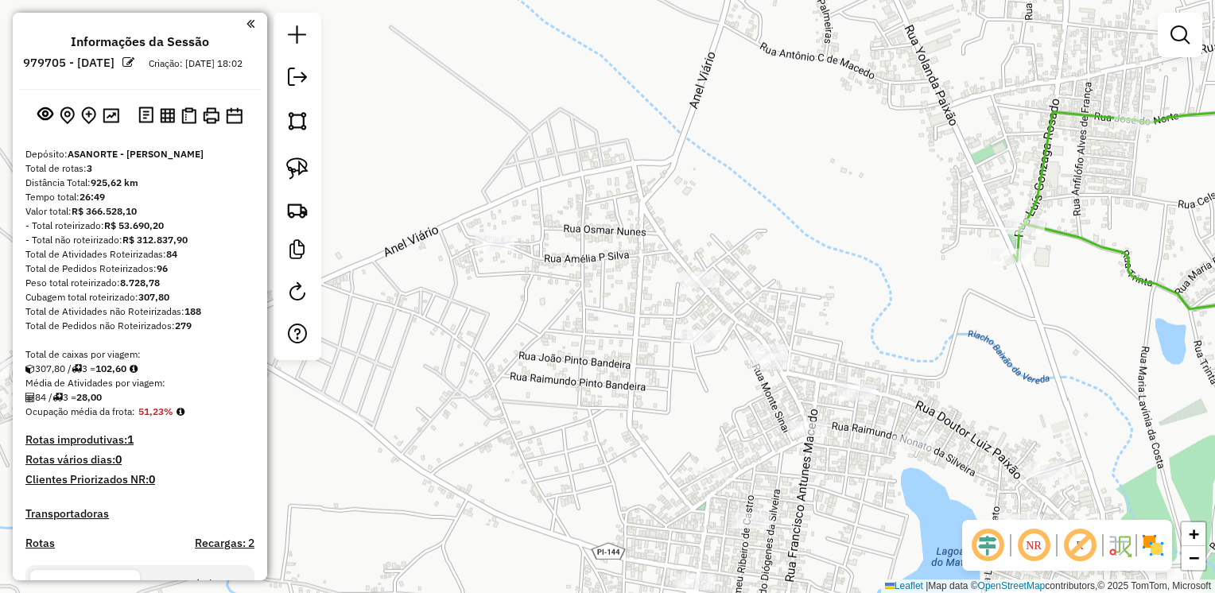
drag, startPoint x: 541, startPoint y: 335, endPoint x: 838, endPoint y: 314, distance: 297.3
click at [838, 314] on div "Janela de atendimento Grade de atendimento Capacidade Transportadoras Veículos …" at bounding box center [607, 296] width 1215 height 593
click at [289, 167] on img at bounding box center [297, 168] width 22 height 22
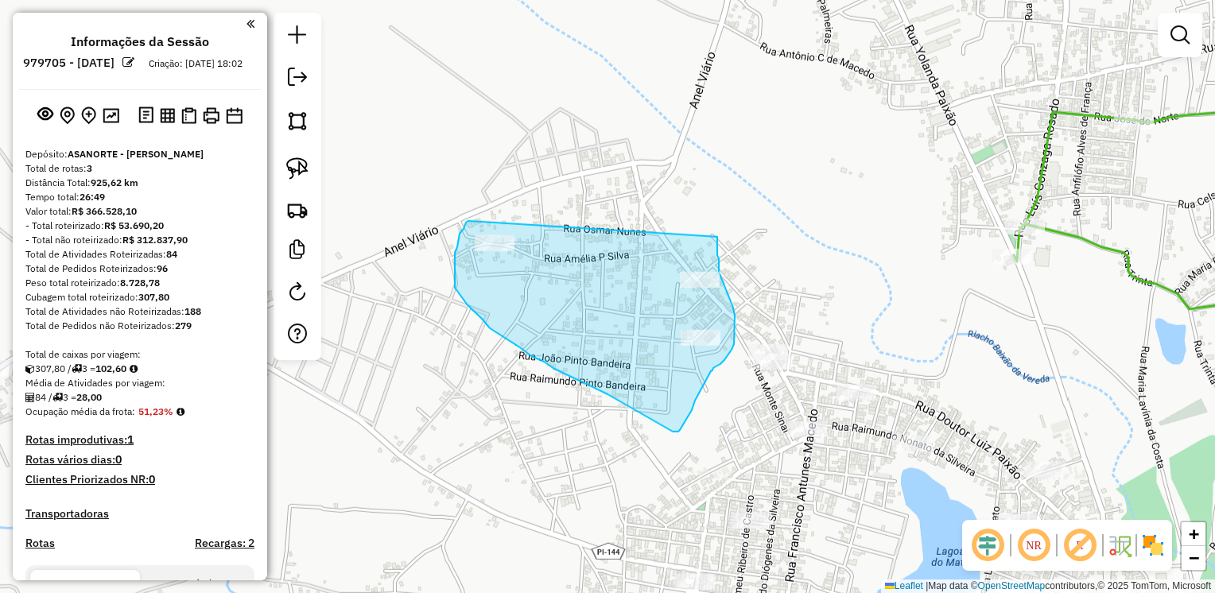
drag, startPoint x: 468, startPoint y: 221, endPoint x: 717, endPoint y: 237, distance: 249.3
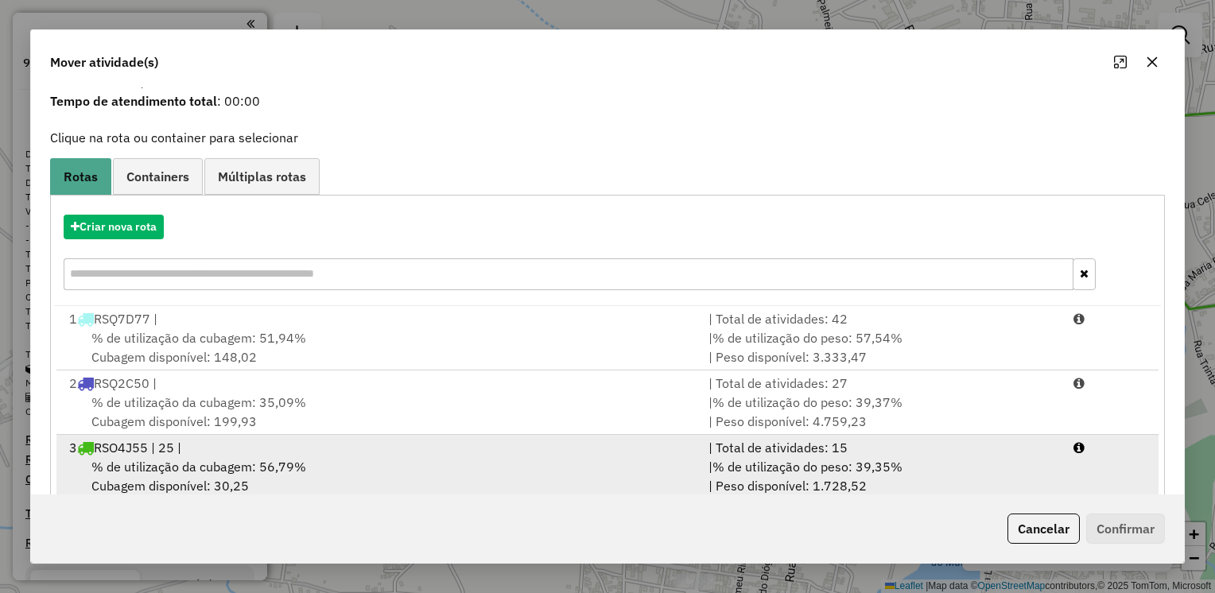
scroll to position [90, 0]
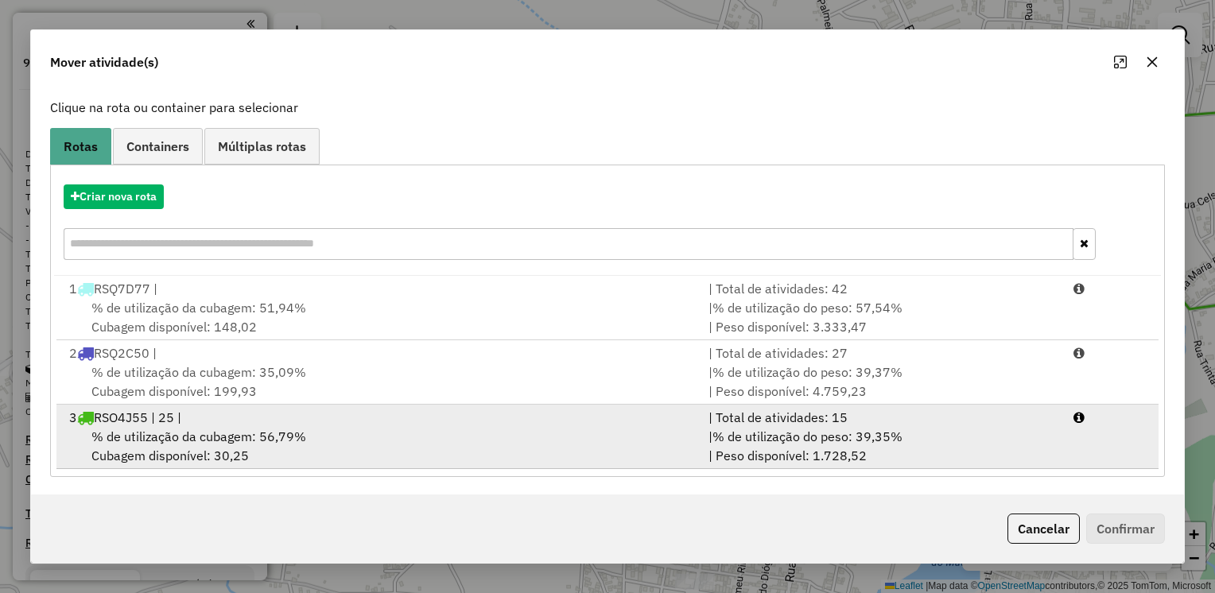
click at [340, 436] on div "% de utilização da cubagem: 56,79% Cubagem disponível: 30,25" at bounding box center [379, 446] width 639 height 38
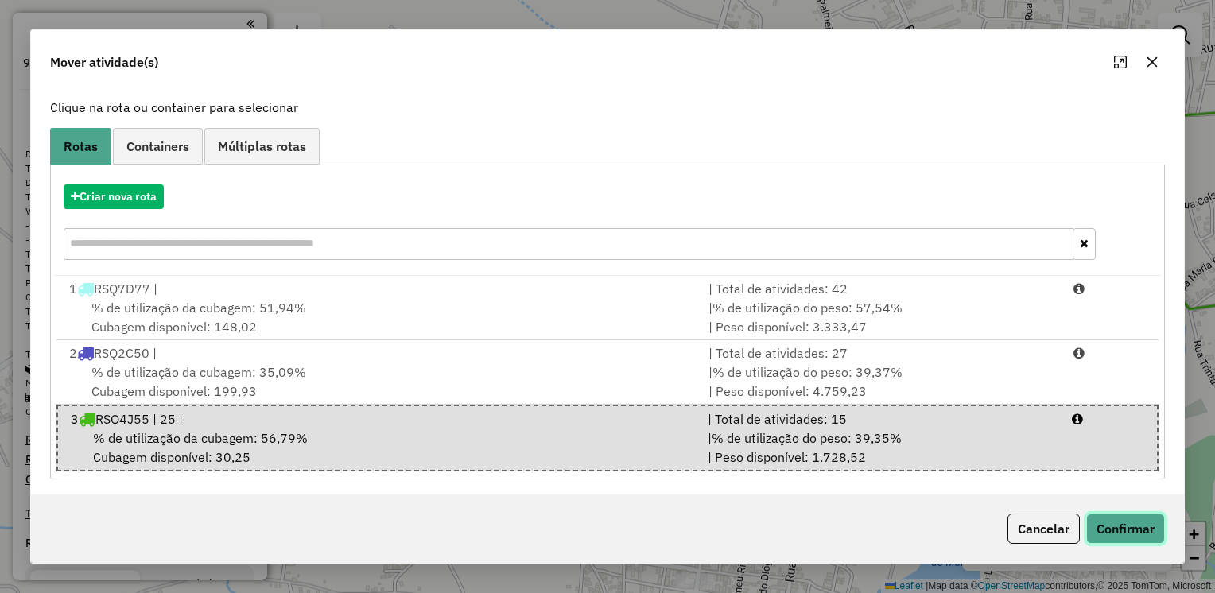
click at [1122, 531] on button "Confirmar" at bounding box center [1125, 528] width 79 height 30
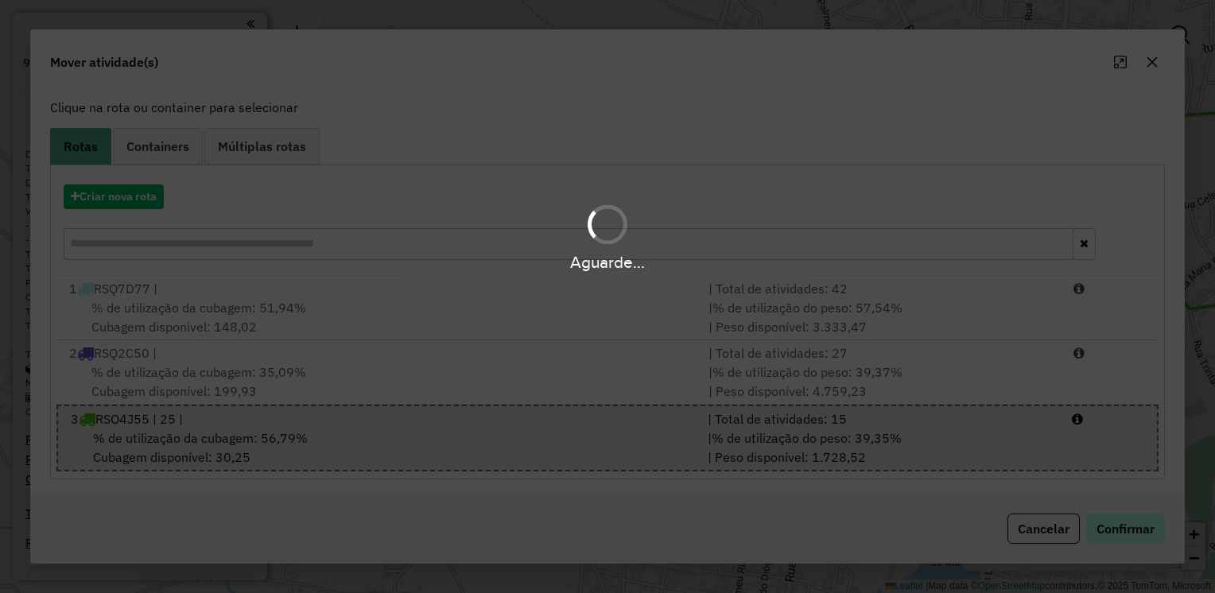
scroll to position [0, 0]
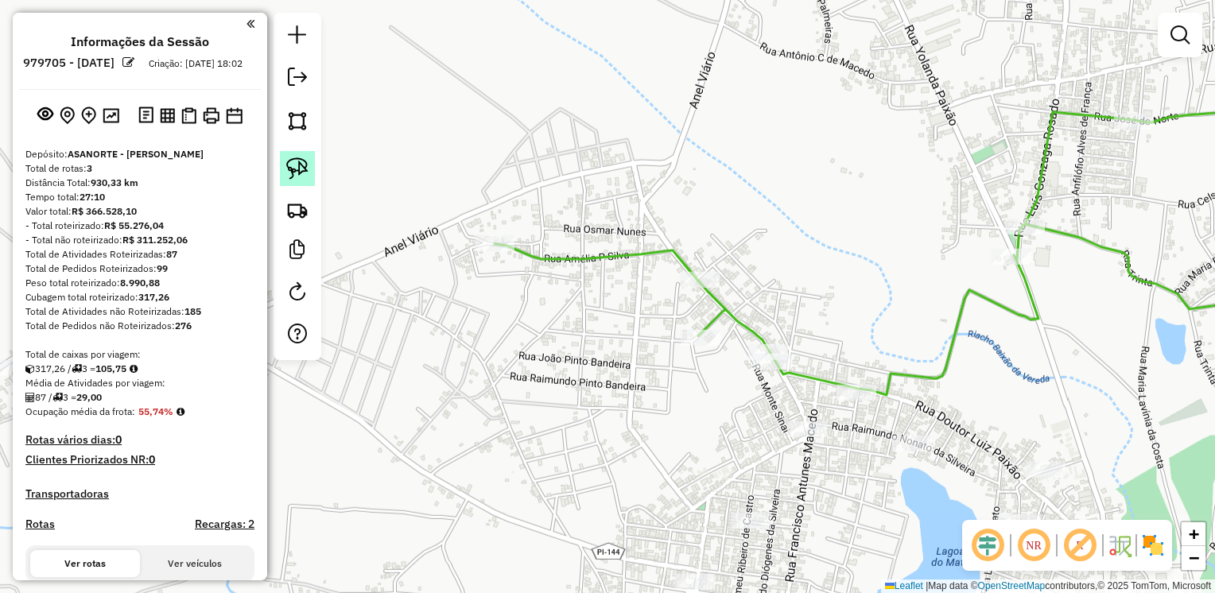
click at [293, 171] on img at bounding box center [297, 168] width 22 height 22
drag, startPoint x: 759, startPoint y: 326, endPoint x: 800, endPoint y: 364, distance: 56.2
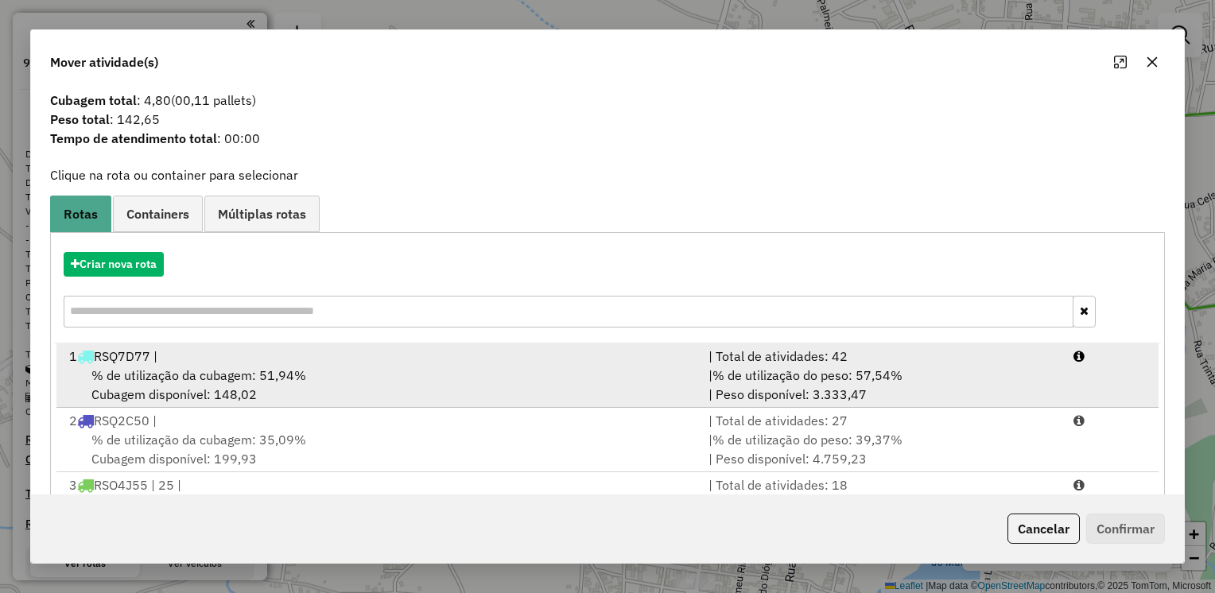
scroll to position [90, 0]
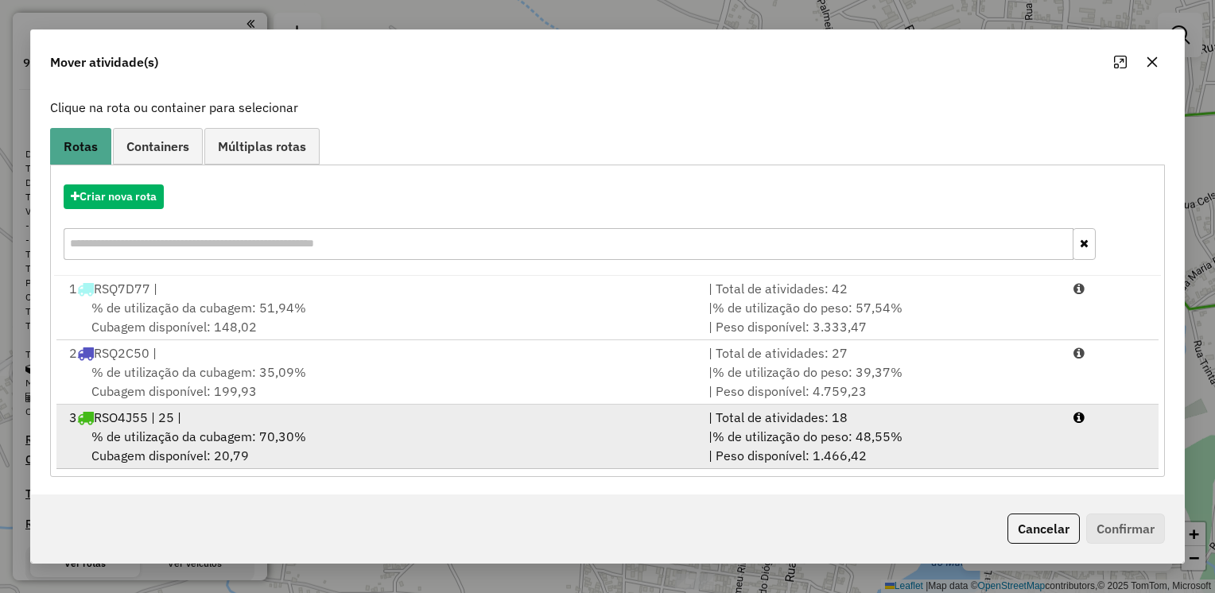
click at [330, 443] on div "% de utilização da cubagem: 70,30% Cubagem disponível: 20,79" at bounding box center [379, 446] width 639 height 38
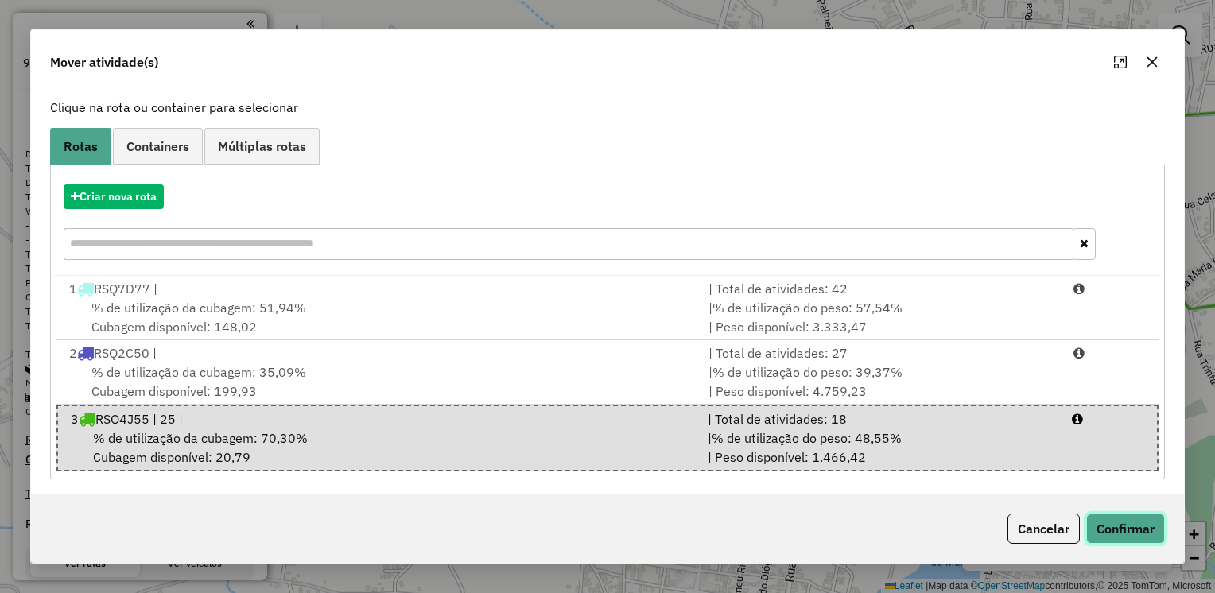
click at [1129, 532] on button "Confirmar" at bounding box center [1125, 528] width 79 height 30
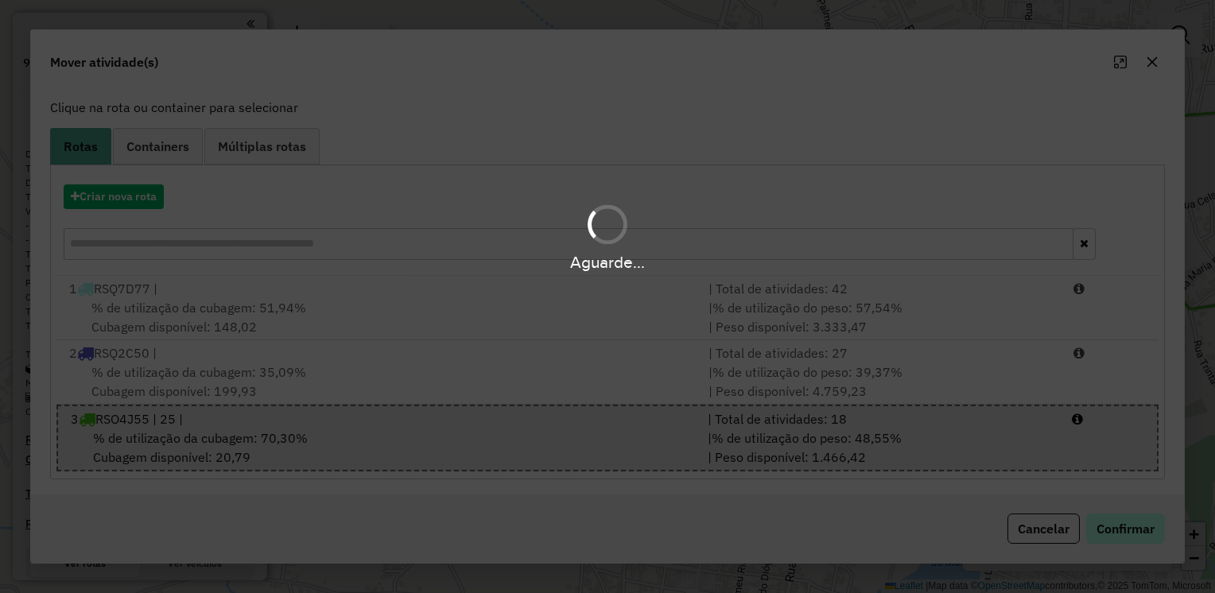
scroll to position [0, 0]
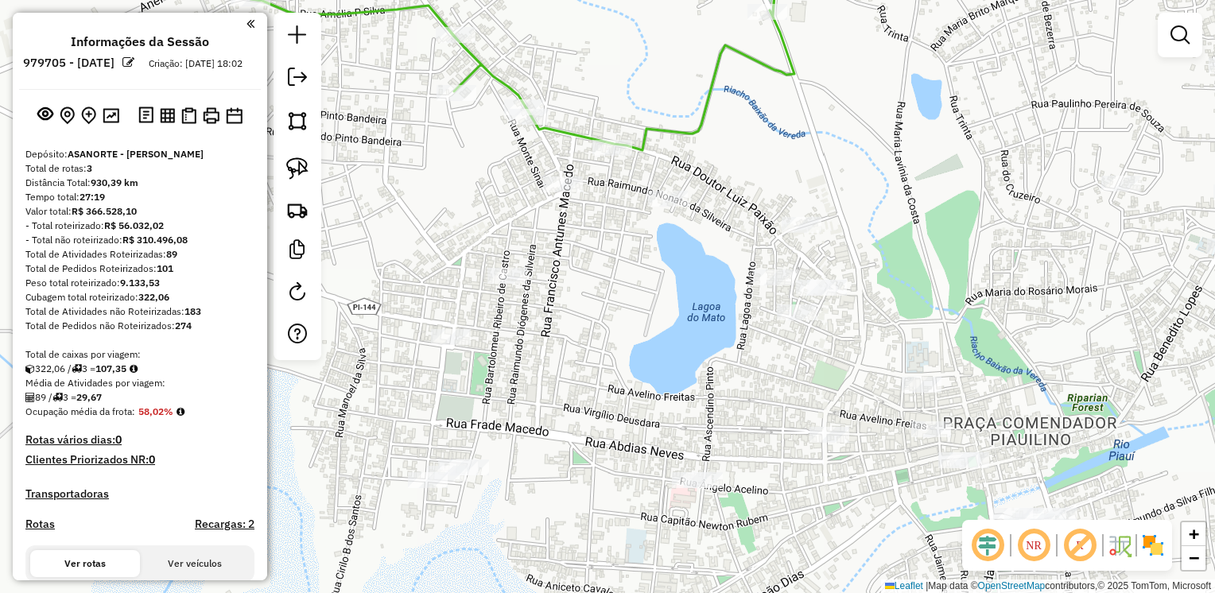
drag, startPoint x: 796, startPoint y: 436, endPoint x: 258, endPoint y: 215, distance: 581.4
click at [258, 215] on hb-router-mapa "Informações da Sessão 979705 - [DATE] Criação: [DATE] 18:02 Depósito: ASANORTE …" at bounding box center [607, 296] width 1215 height 593
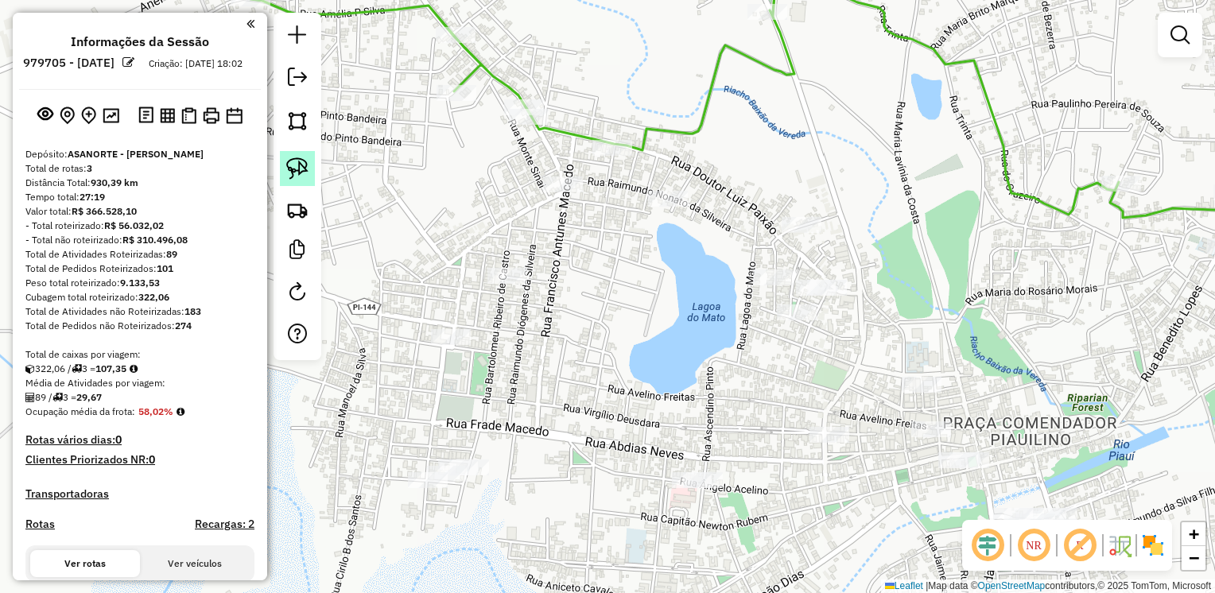
click at [302, 161] on img at bounding box center [297, 168] width 22 height 22
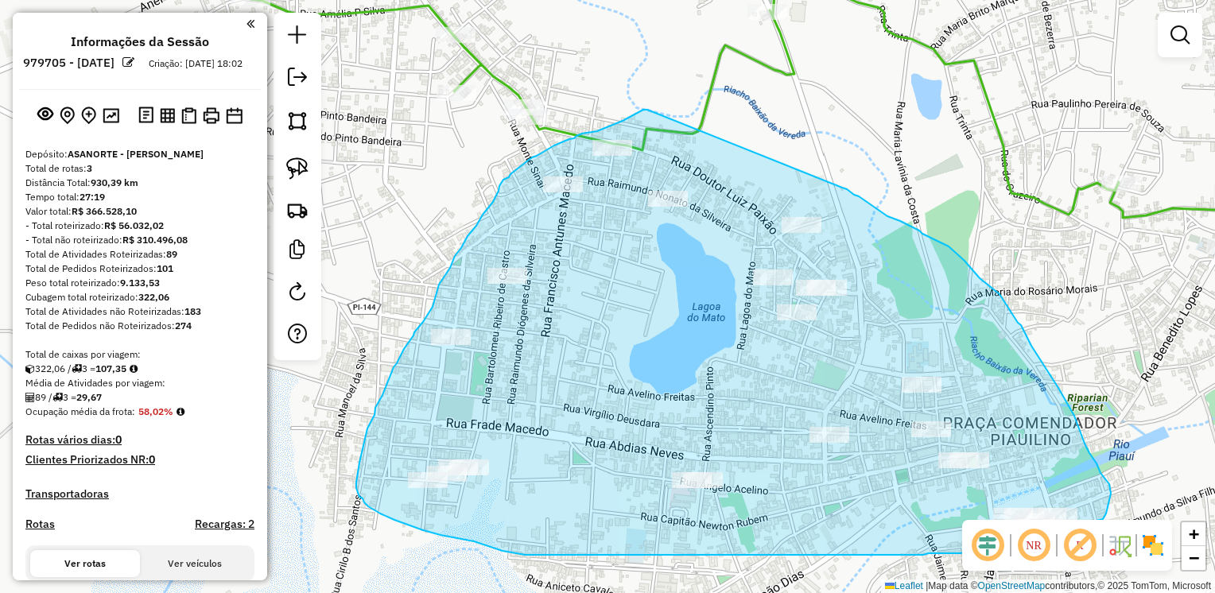
drag, startPoint x: 647, startPoint y: 110, endPoint x: 842, endPoint y: 188, distance: 209.7
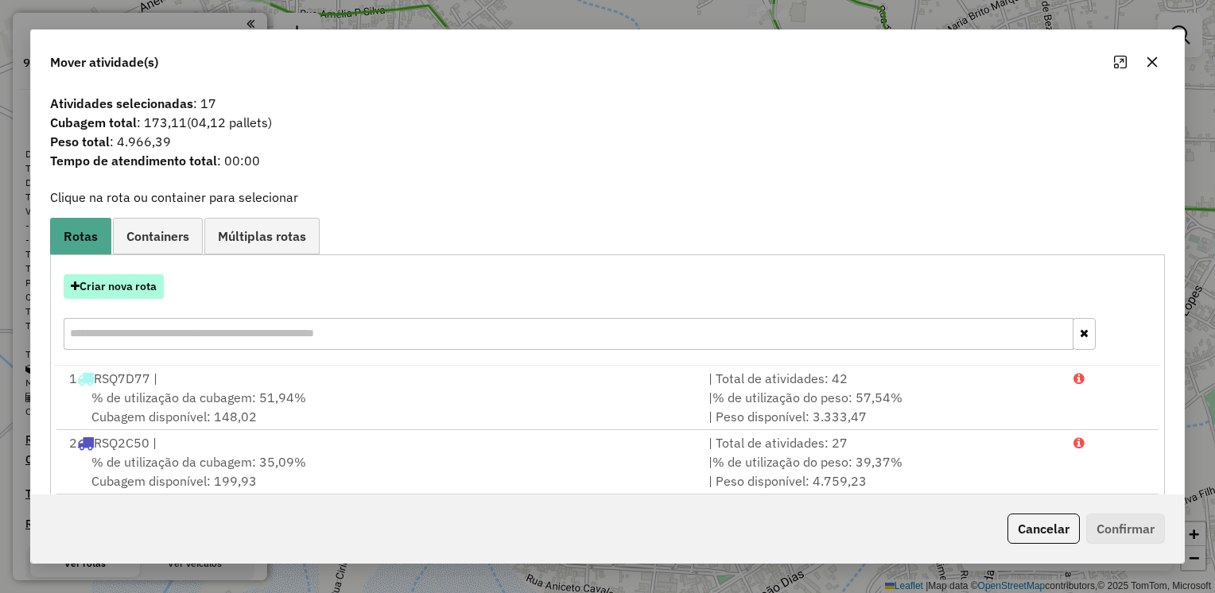
click at [128, 281] on button "Criar nova rota" at bounding box center [114, 286] width 100 height 25
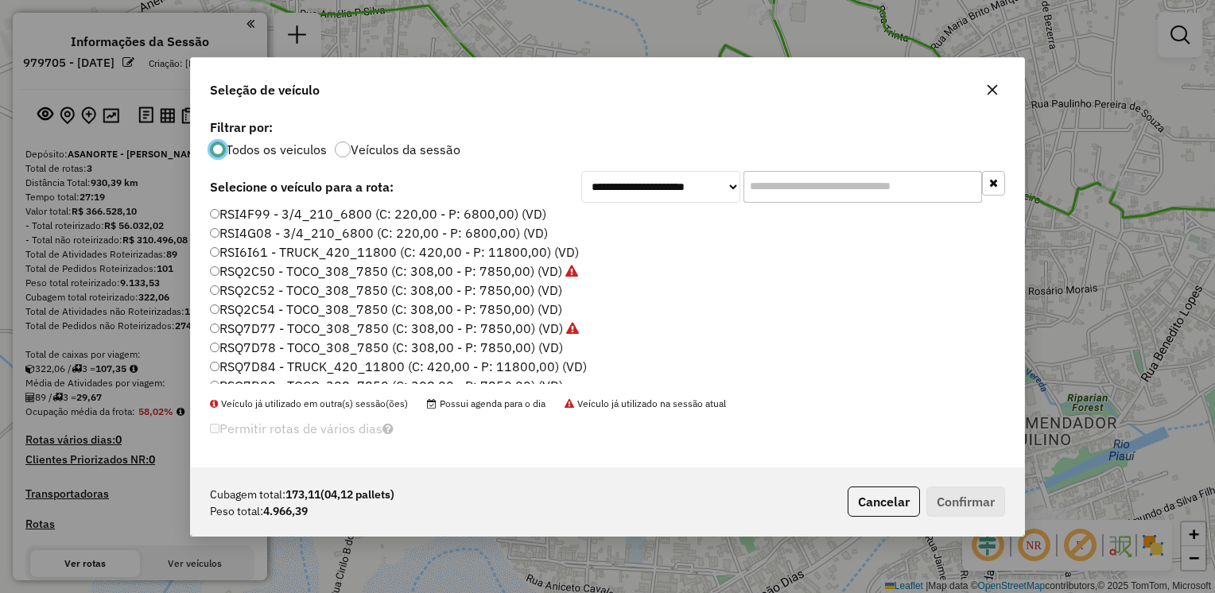
scroll to position [92, 0]
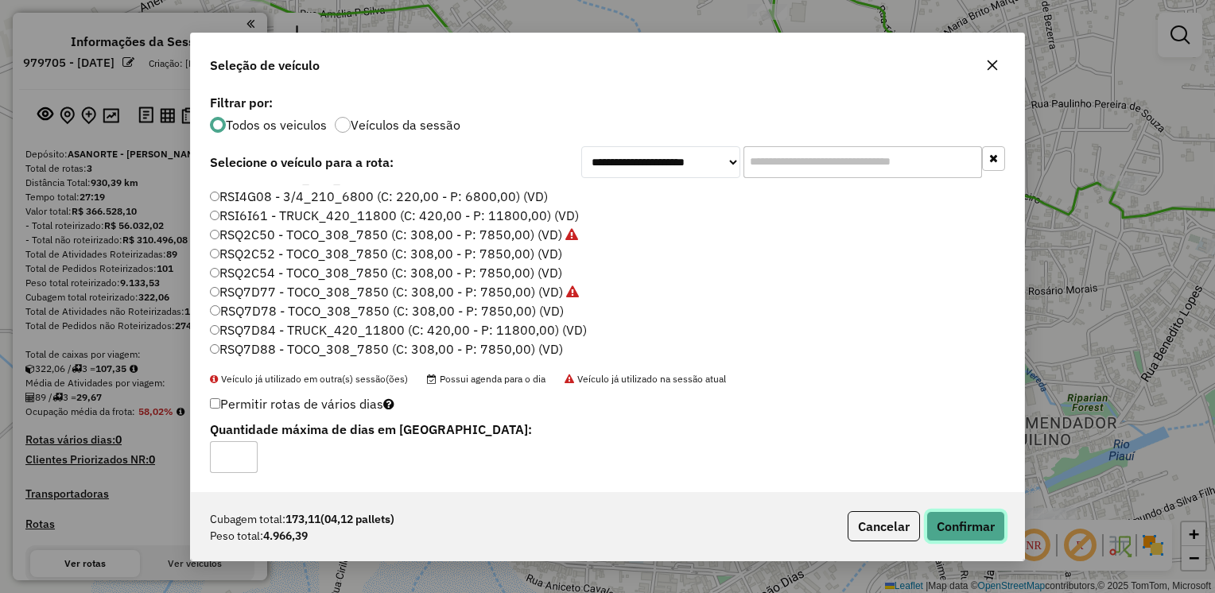
click at [974, 532] on button "Confirmar" at bounding box center [965, 526] width 79 height 30
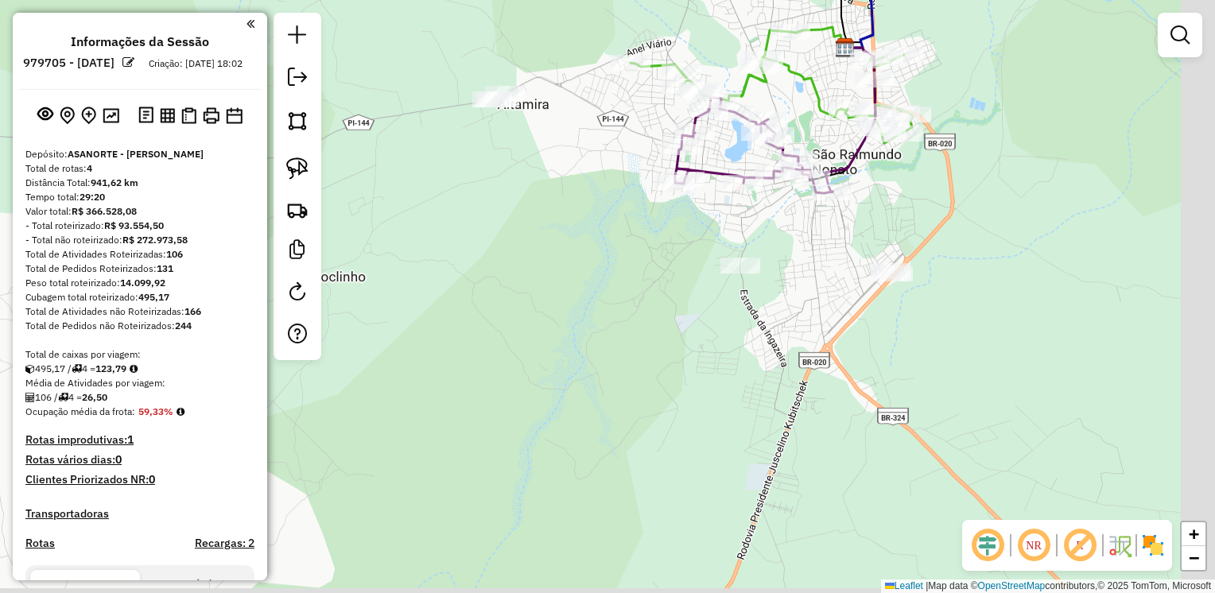
drag, startPoint x: 917, startPoint y: 469, endPoint x: 777, endPoint y: 200, distance: 304.0
click at [777, 200] on div "Janela de atendimento Grade de atendimento Capacidade Transportadoras Veículos …" at bounding box center [607, 296] width 1215 height 593
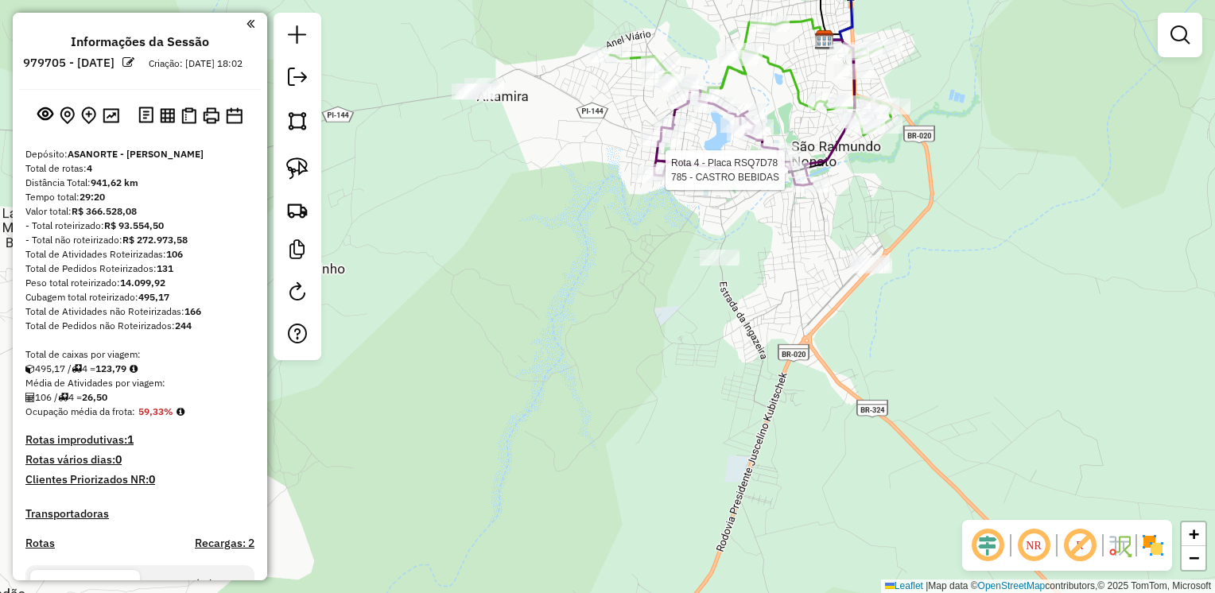
drag, startPoint x: 298, startPoint y: 180, endPoint x: 320, endPoint y: 164, distance: 26.7
click at [298, 180] on link at bounding box center [297, 168] width 35 height 35
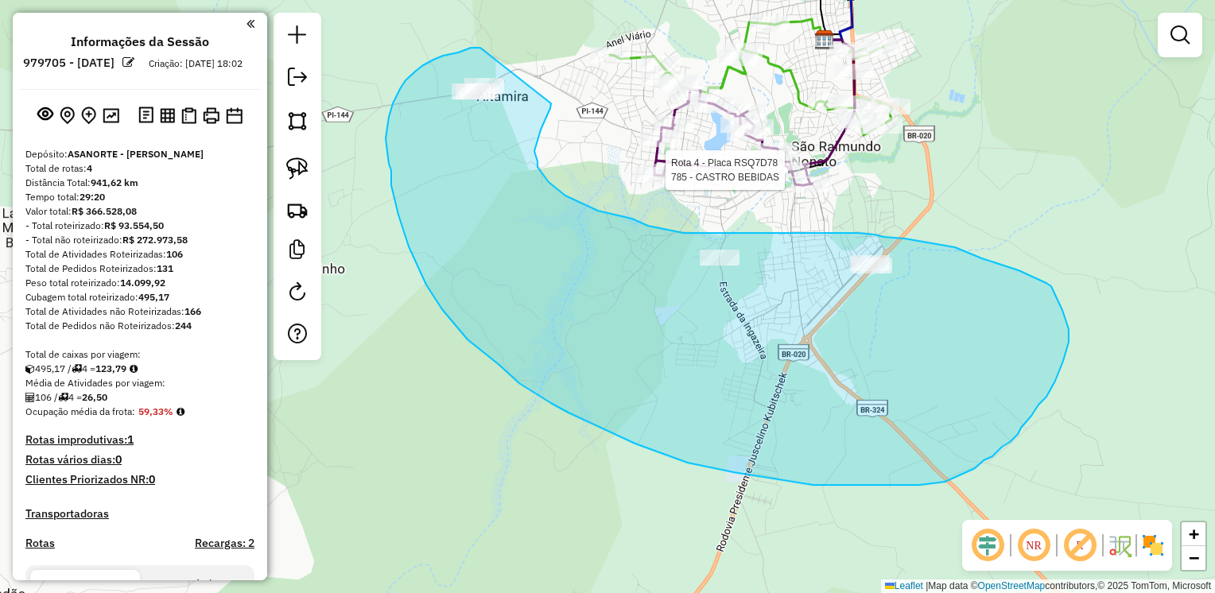
drag, startPoint x: 480, startPoint y: 48, endPoint x: 526, endPoint y: 43, distance: 46.3
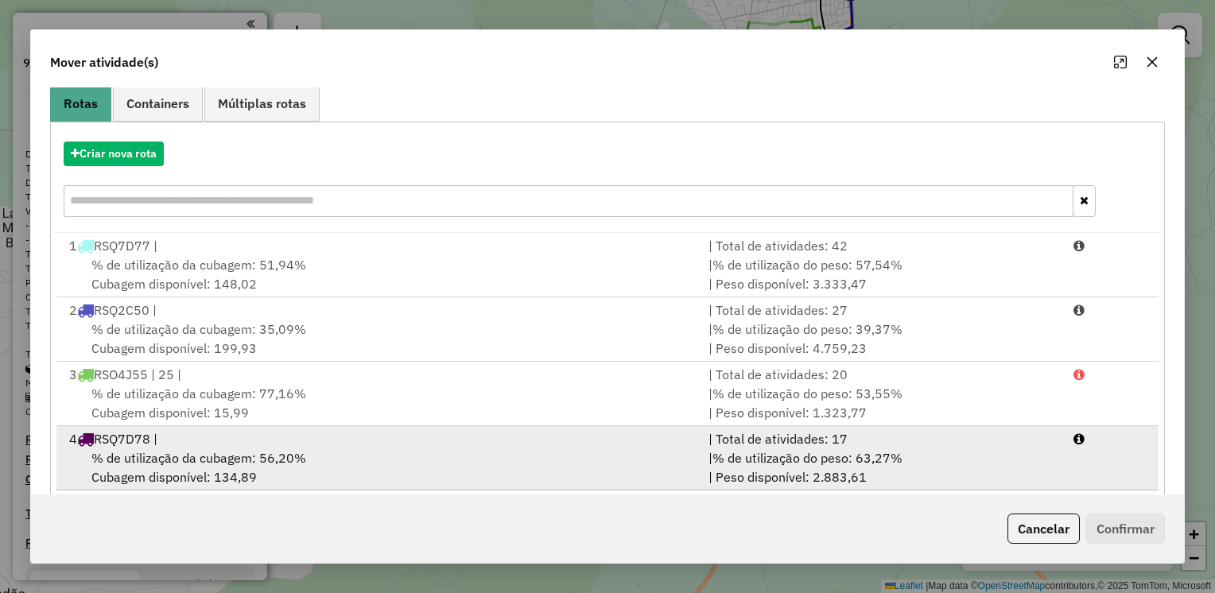
scroll to position [154, 0]
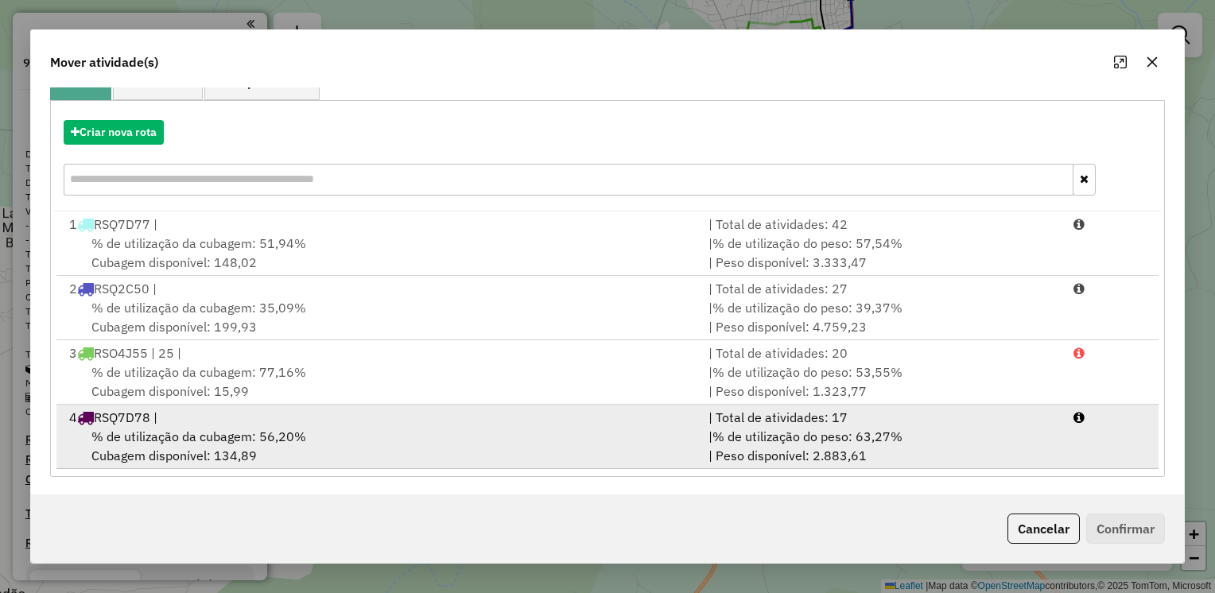
click at [277, 440] on span "% de utilização da cubagem: 56,20%" at bounding box center [198, 436] width 215 height 16
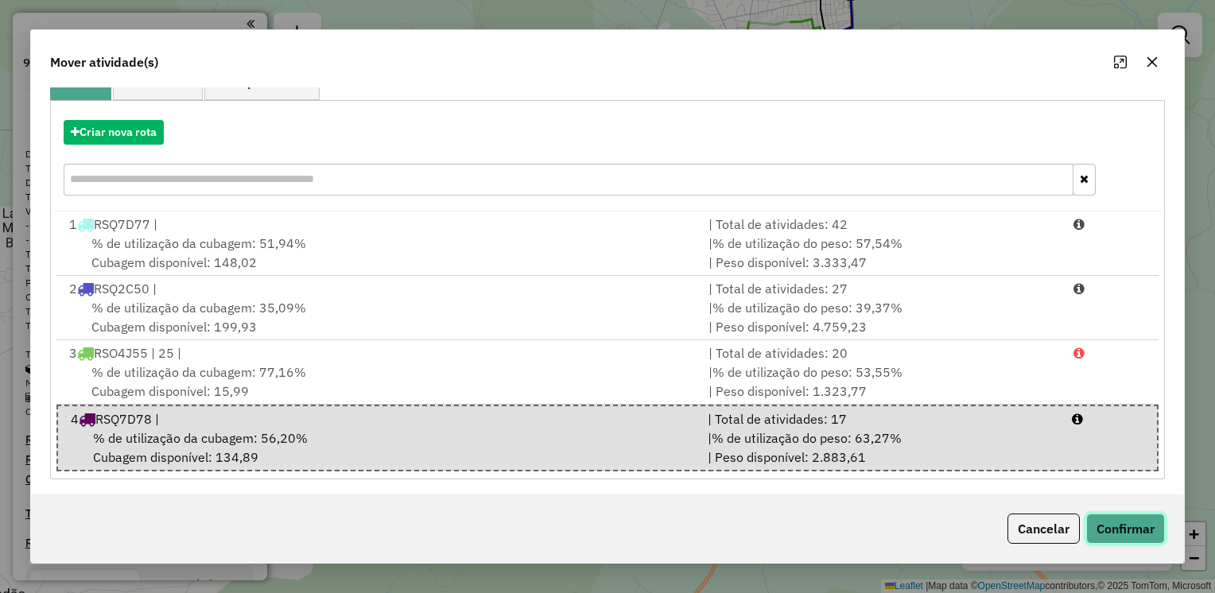
click at [1137, 525] on button "Confirmar" at bounding box center [1125, 528] width 79 height 30
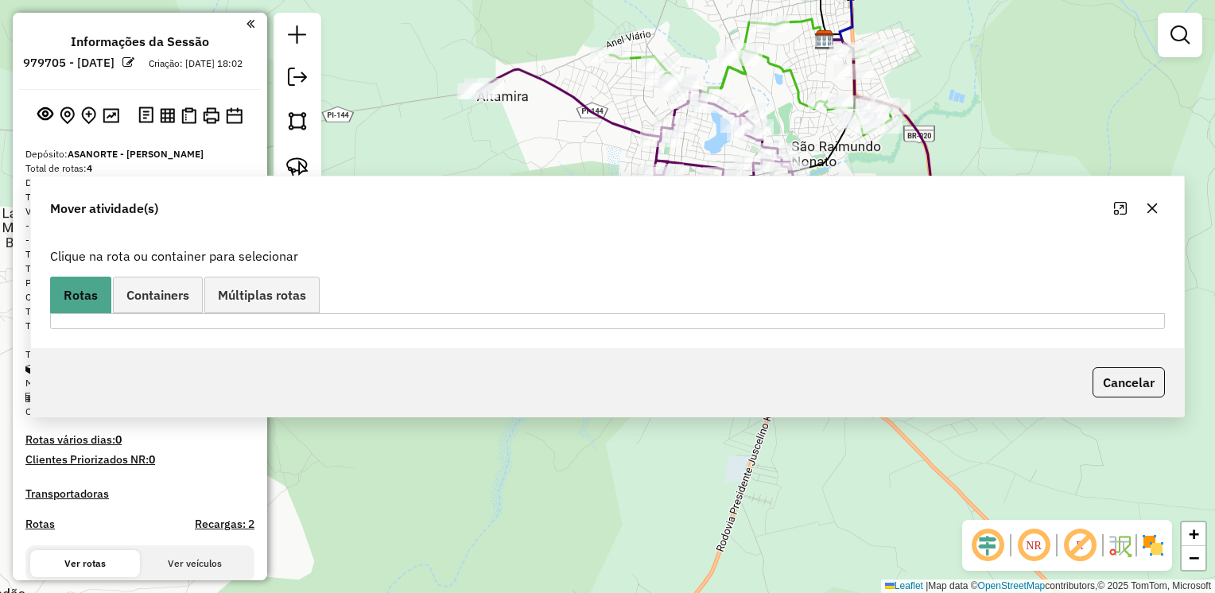
scroll to position [0, 0]
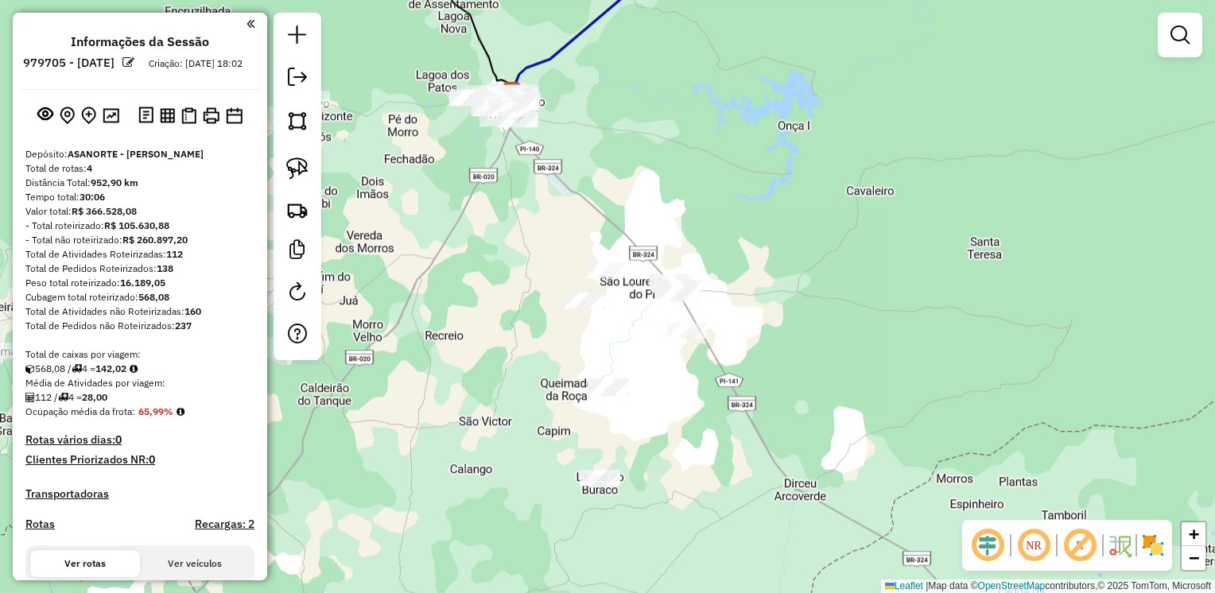
drag, startPoint x: 760, startPoint y: 463, endPoint x: 467, endPoint y: 215, distance: 384.1
click at [467, 215] on div "Janela de atendimento Grade de atendimento Capacidade Transportadoras Veículos …" at bounding box center [607, 296] width 1215 height 593
click at [297, 172] on img at bounding box center [297, 168] width 22 height 22
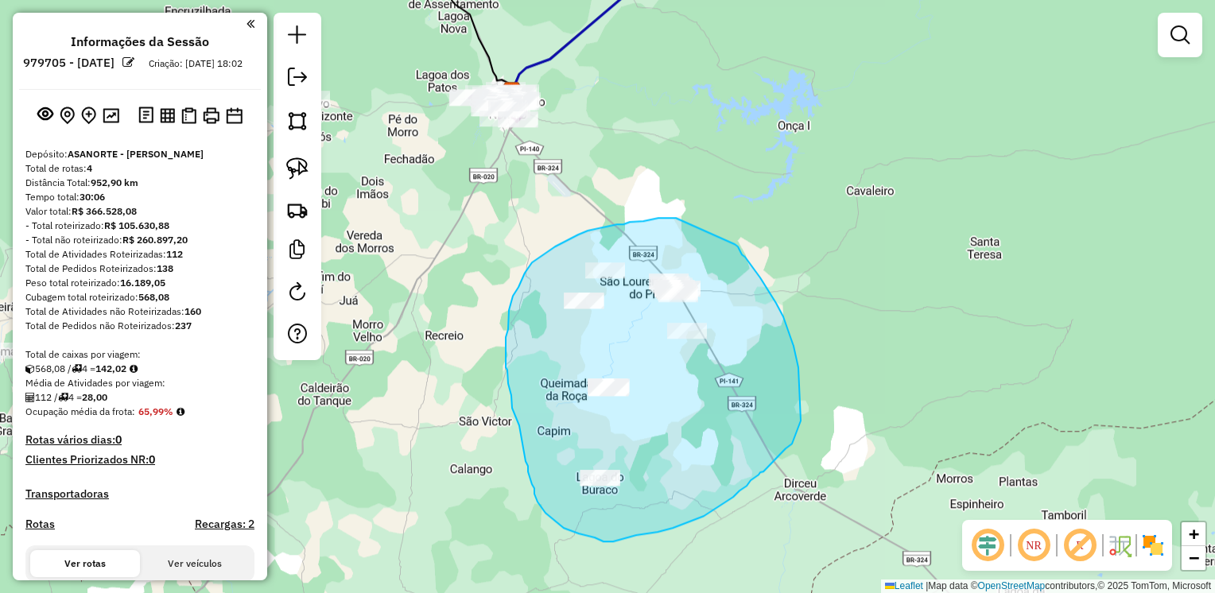
drag, startPoint x: 676, startPoint y: 218, endPoint x: 713, endPoint y: 229, distance: 39.0
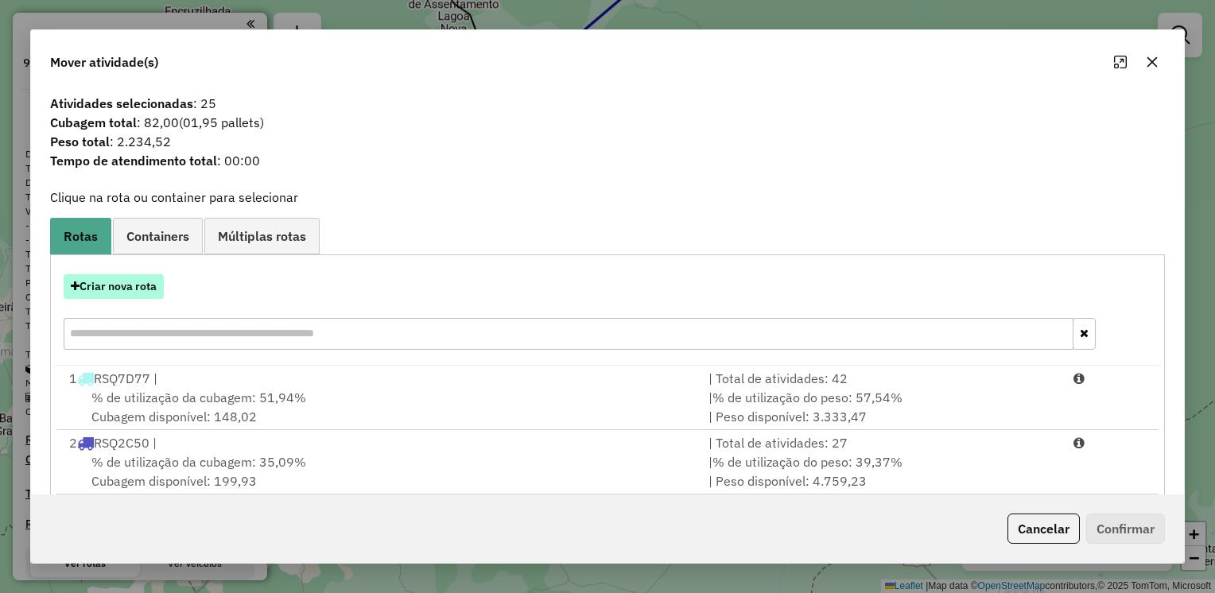
click at [95, 281] on button "Criar nova rota" at bounding box center [114, 286] width 100 height 25
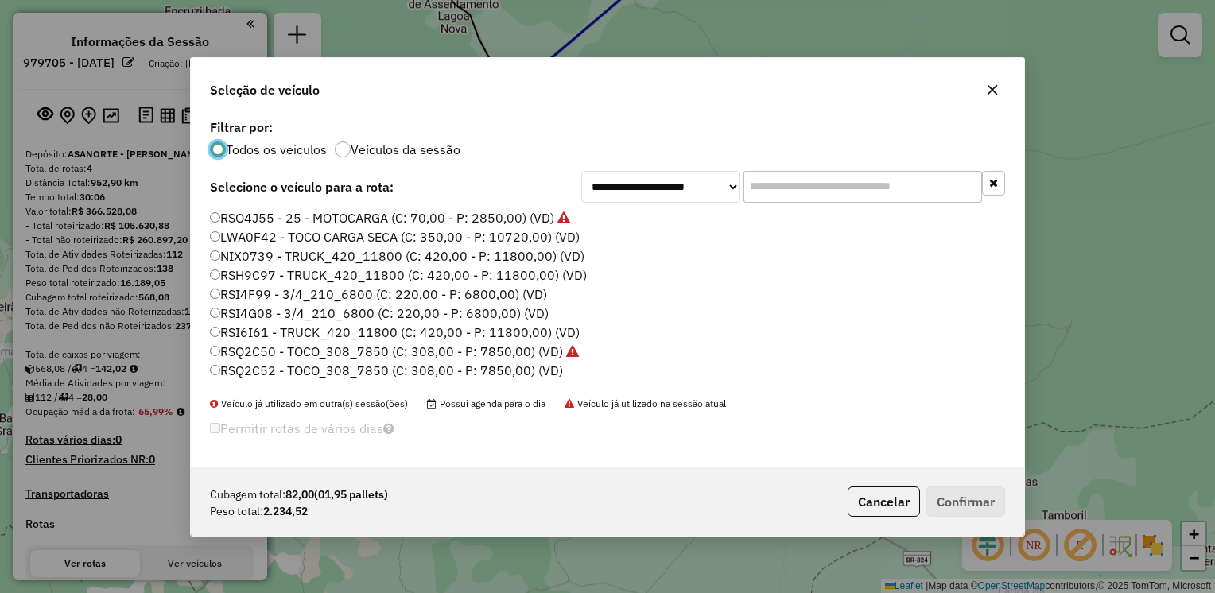
scroll to position [8, 5]
click at [248, 238] on label "LWA0F42 - TOCO CARGA SECA (C: 350,00 - P: 10720,00) (VD)" at bounding box center [395, 236] width 370 height 19
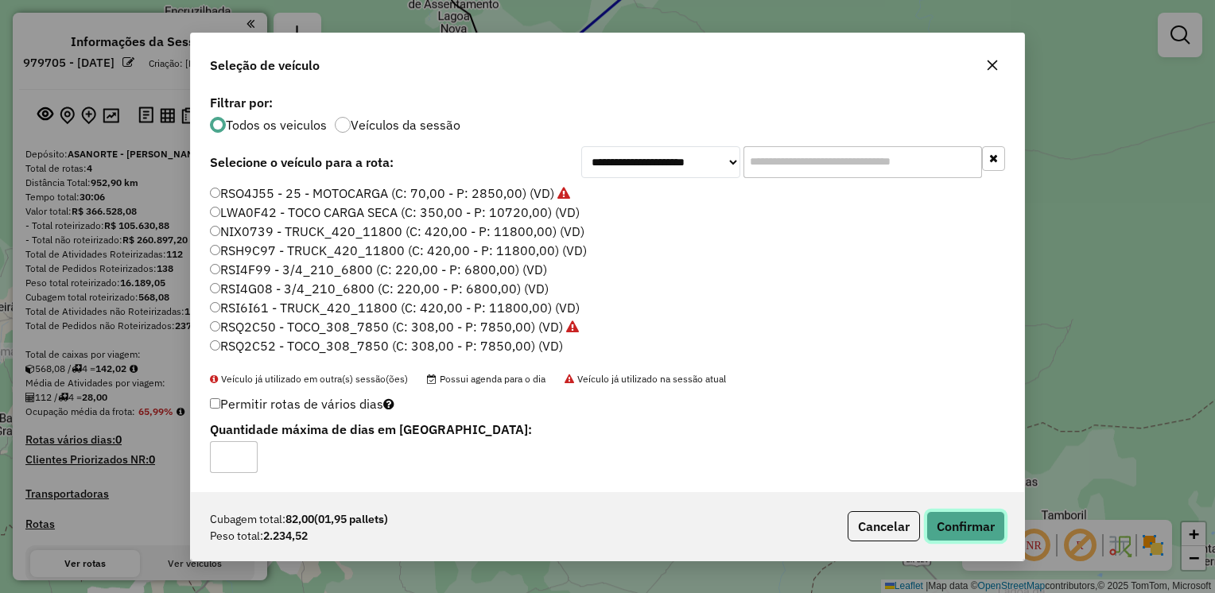
click at [963, 529] on button "Confirmar" at bounding box center [965, 526] width 79 height 30
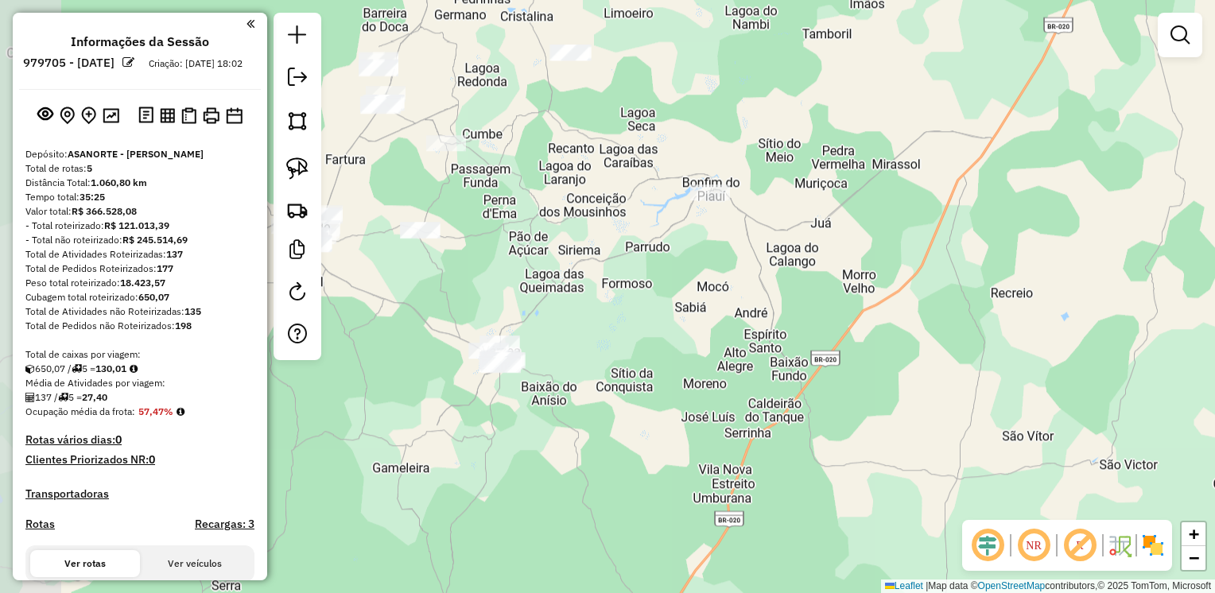
drag, startPoint x: 391, startPoint y: 380, endPoint x: 640, endPoint y: 363, distance: 249.3
click at [640, 363] on div "Janela de atendimento Grade de atendimento Capacidade Transportadoras Veículos …" at bounding box center [607, 296] width 1215 height 593
click at [304, 169] on img at bounding box center [297, 168] width 22 height 22
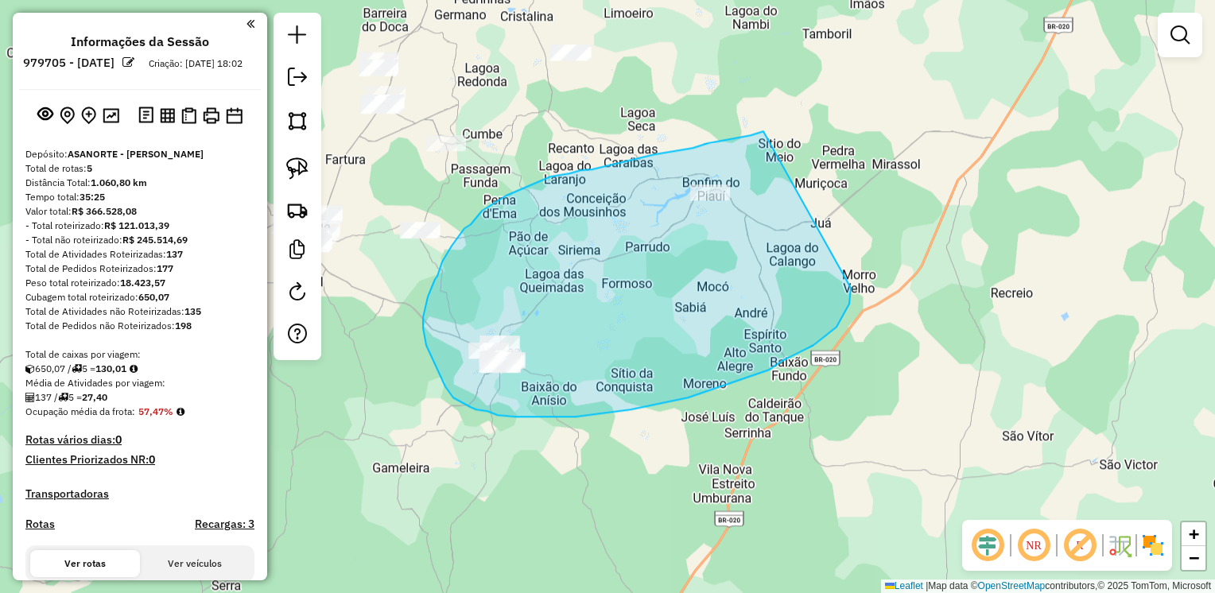
drag, startPoint x: 763, startPoint y: 131, endPoint x: 847, endPoint y: 239, distance: 136.6
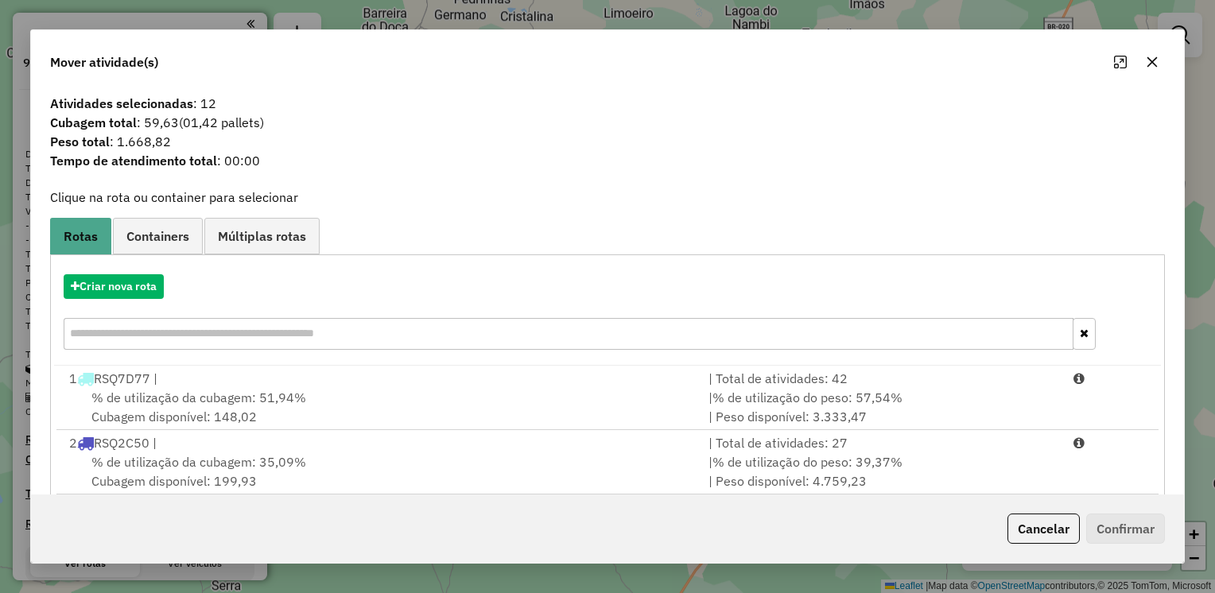
click at [1149, 61] on icon "button" at bounding box center [1152, 62] width 10 height 10
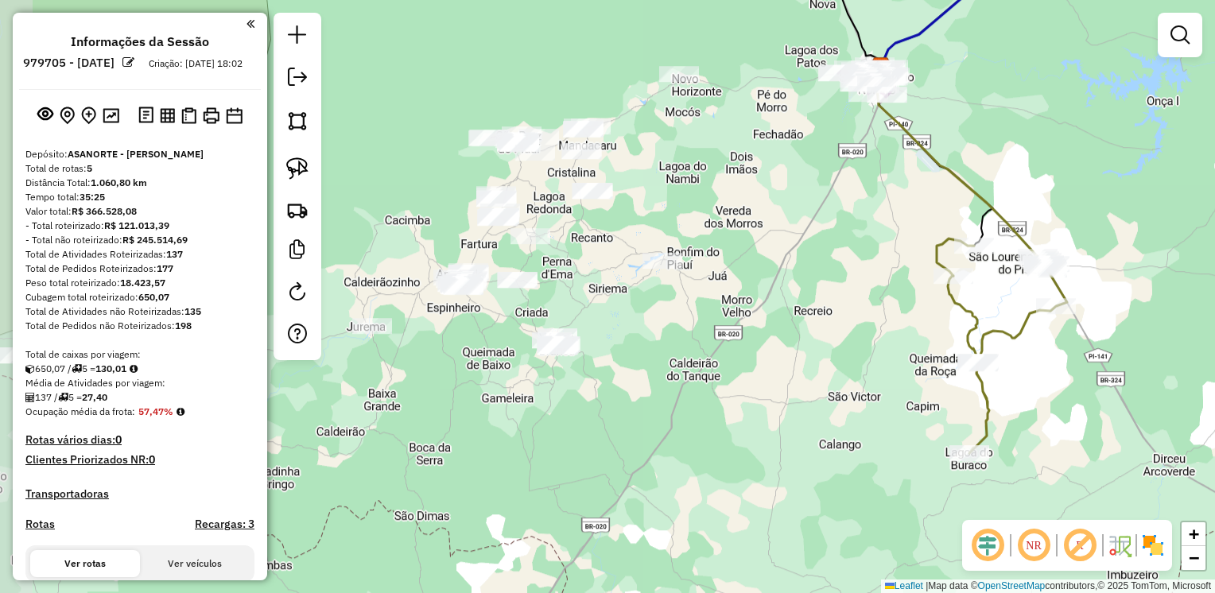
drag, startPoint x: 575, startPoint y: 262, endPoint x: 607, endPoint y: 275, distance: 34.2
click at [607, 275] on div "Janela de atendimento Grade de atendimento Capacidade Transportadoras Veículos …" at bounding box center [607, 296] width 1215 height 593
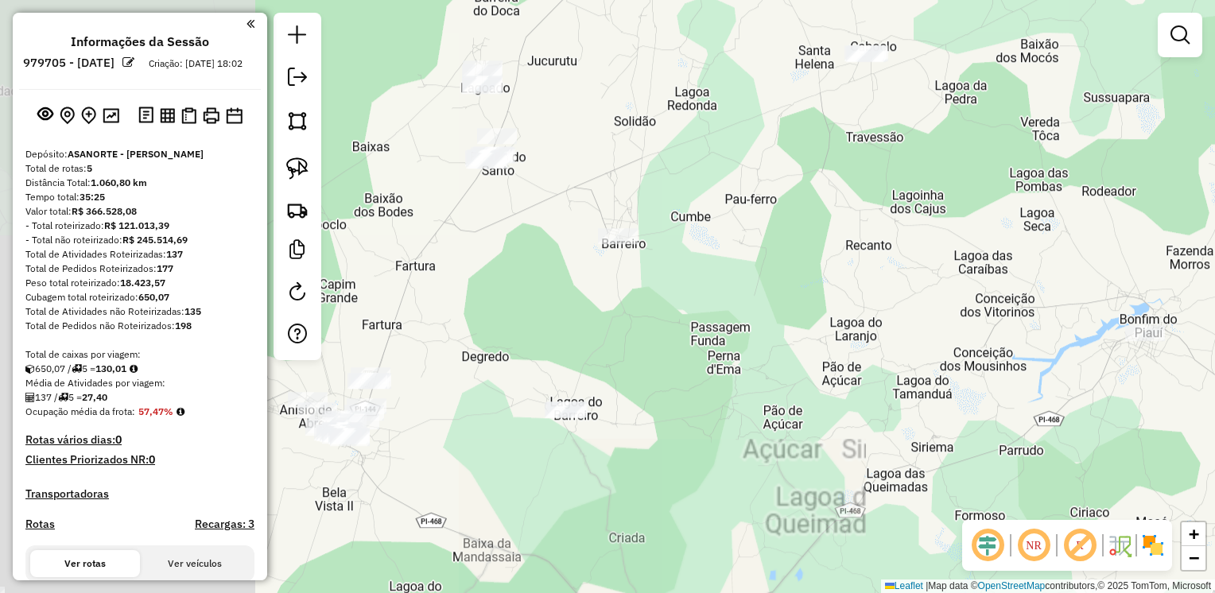
drag, startPoint x: 733, startPoint y: 249, endPoint x: 874, endPoint y: 247, distance: 141.5
click at [872, 249] on div "Janela de atendimento Grade de atendimento Capacidade Transportadoras Veículos …" at bounding box center [607, 296] width 1215 height 593
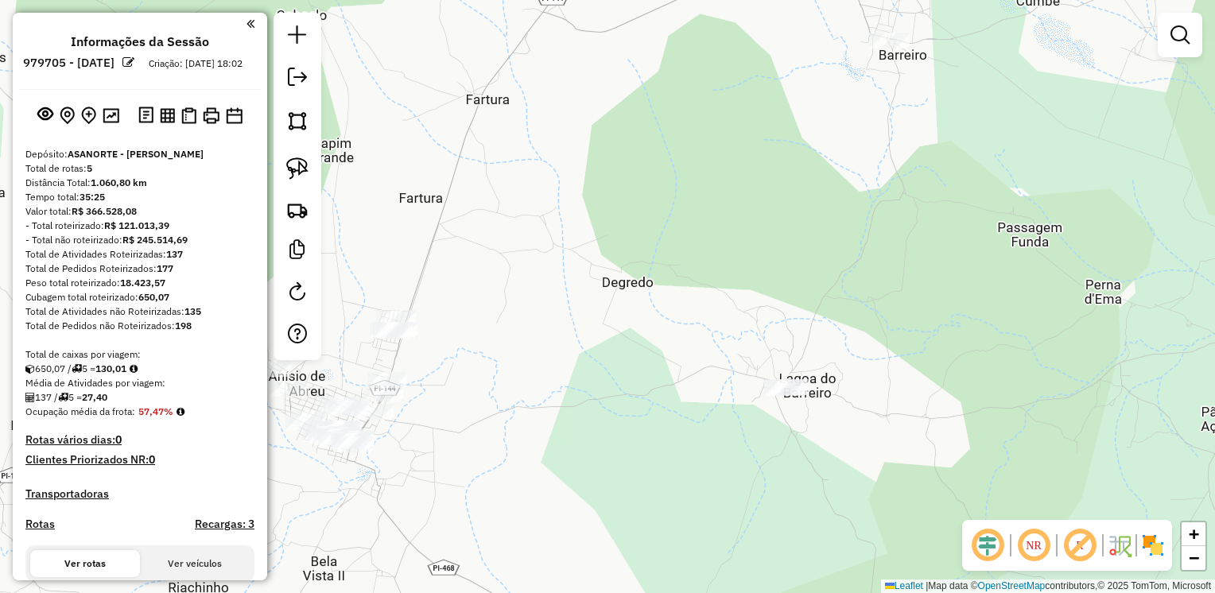
drag, startPoint x: 488, startPoint y: 405, endPoint x: 431, endPoint y: 386, distance: 60.1
click at [431, 386] on div "Janela de atendimento Grade de atendimento Capacidade Transportadoras Veículos …" at bounding box center [607, 296] width 1215 height 593
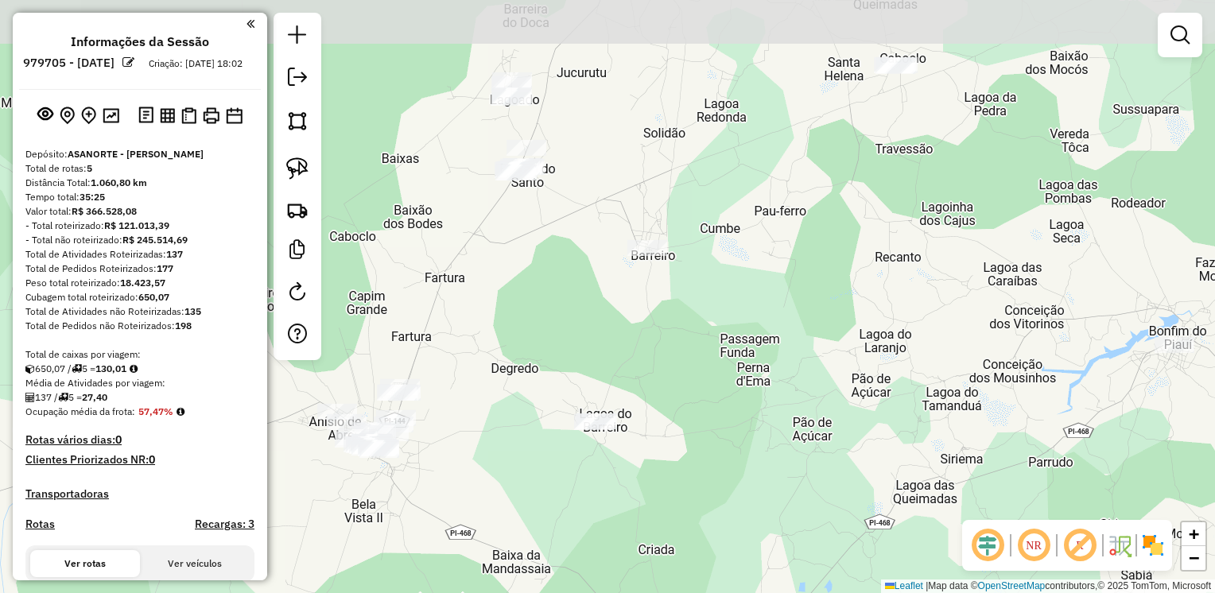
drag, startPoint x: 773, startPoint y: 263, endPoint x: 678, endPoint y: 326, distance: 114.2
click at [678, 326] on div "Janela de atendimento Grade de atendimento Capacidade Transportadoras Veículos …" at bounding box center [607, 296] width 1215 height 593
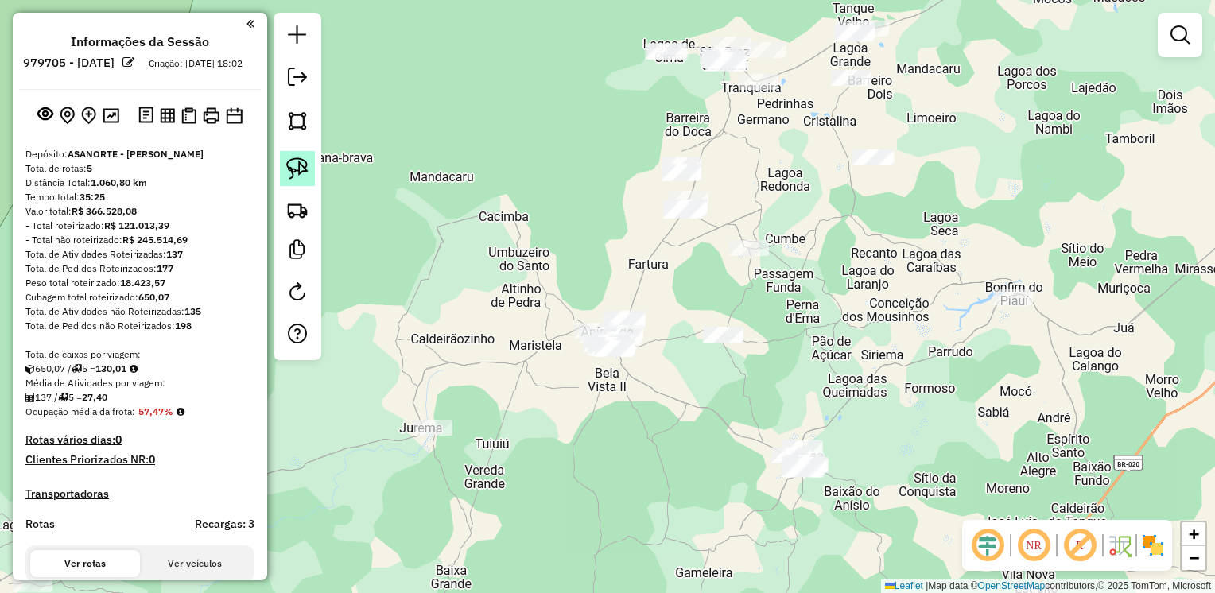
click at [301, 170] on img at bounding box center [297, 168] width 22 height 22
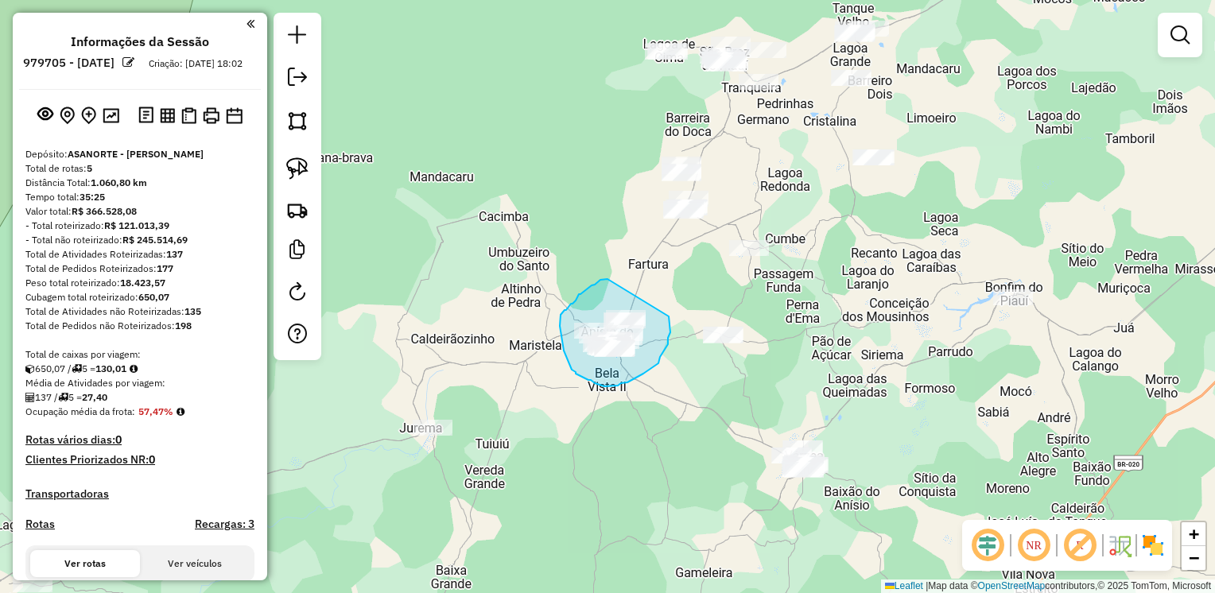
drag, startPoint x: 607, startPoint y: 279, endPoint x: 668, endPoint y: 316, distance: 70.6
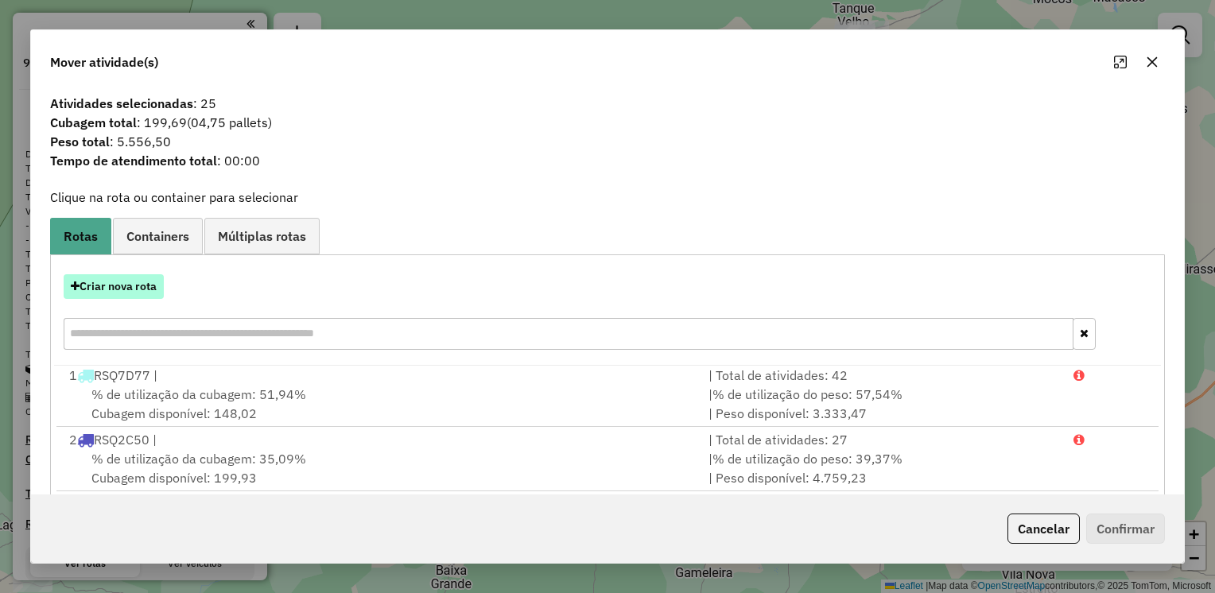
scroll to position [0, 0]
click at [145, 283] on button "Criar nova rota" at bounding box center [114, 286] width 100 height 25
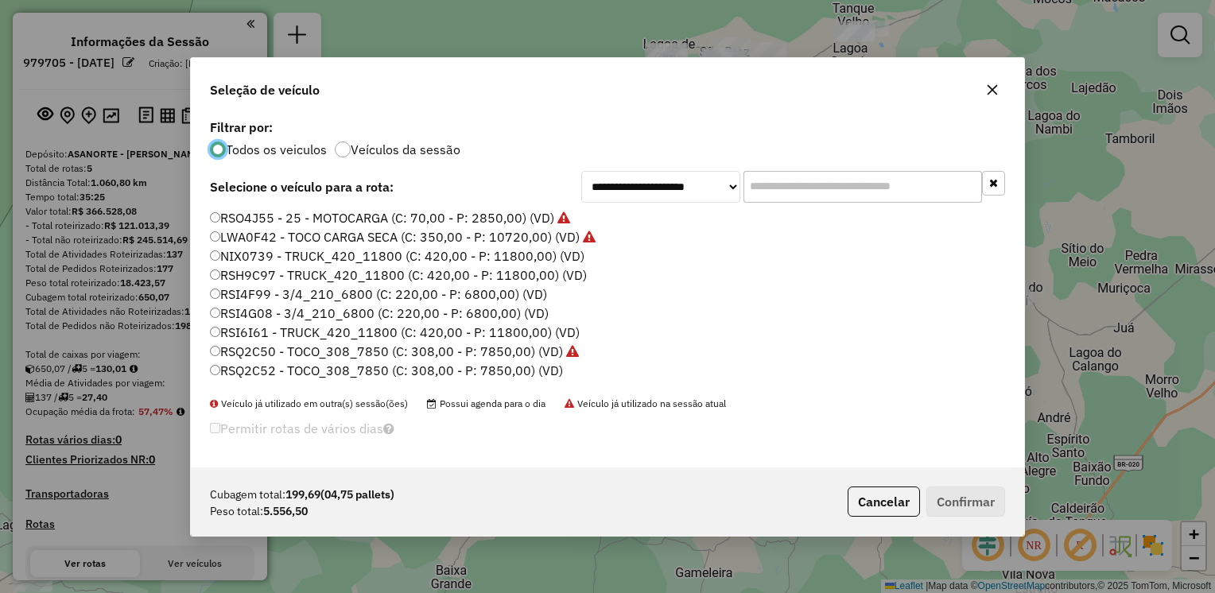
scroll to position [8, 5]
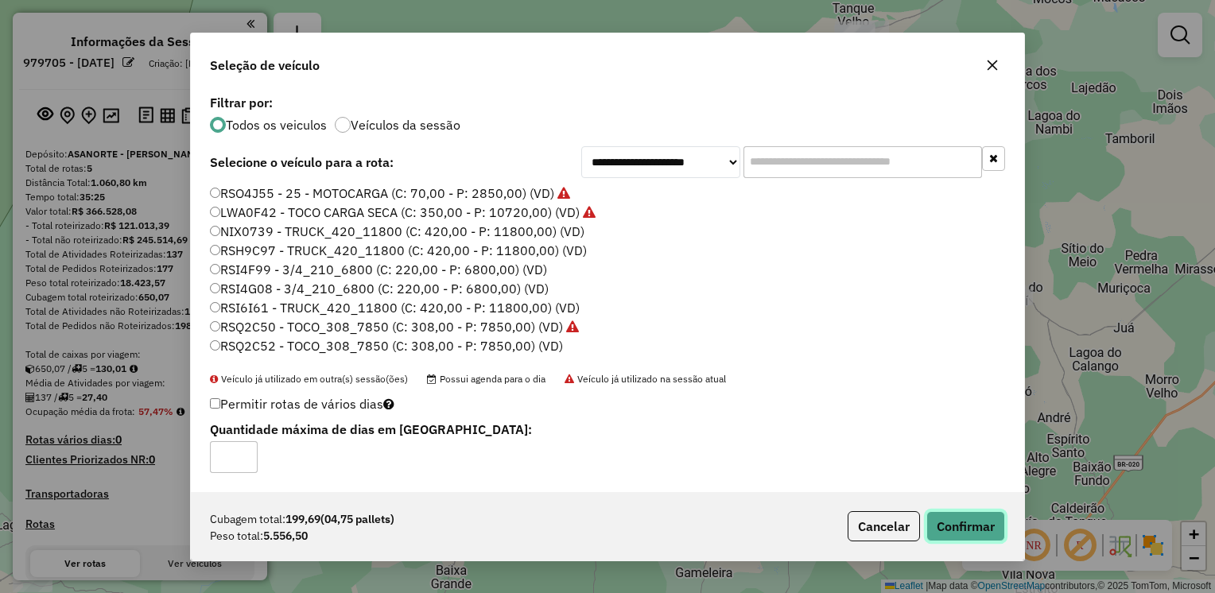
click at [964, 520] on button "Confirmar" at bounding box center [965, 526] width 79 height 30
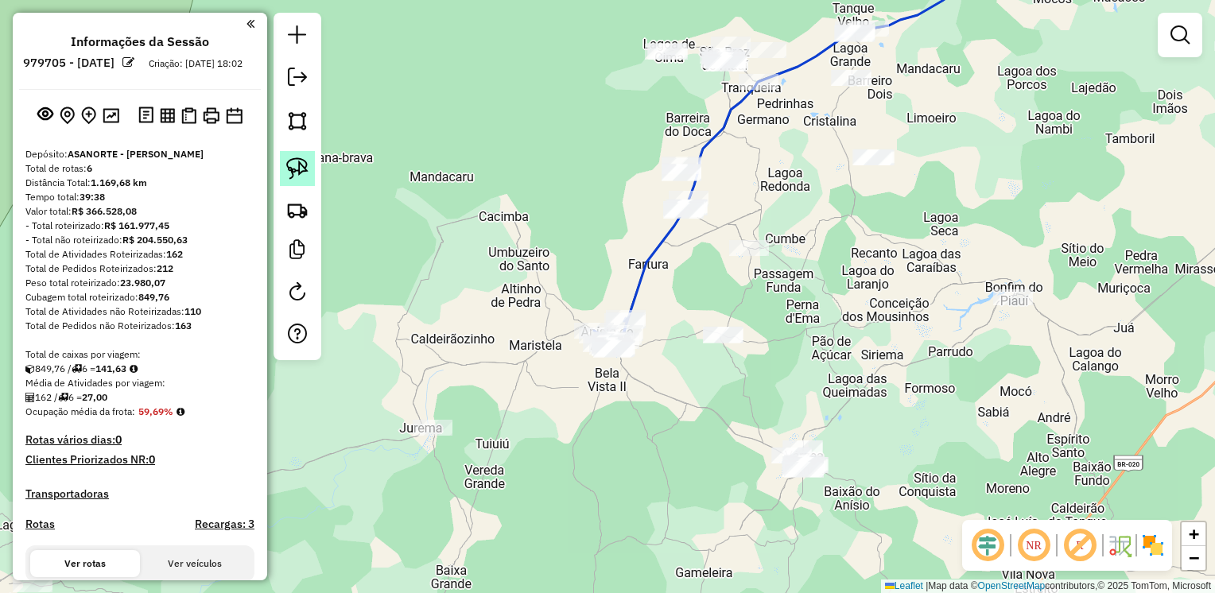
click at [298, 171] on img at bounding box center [297, 168] width 22 height 22
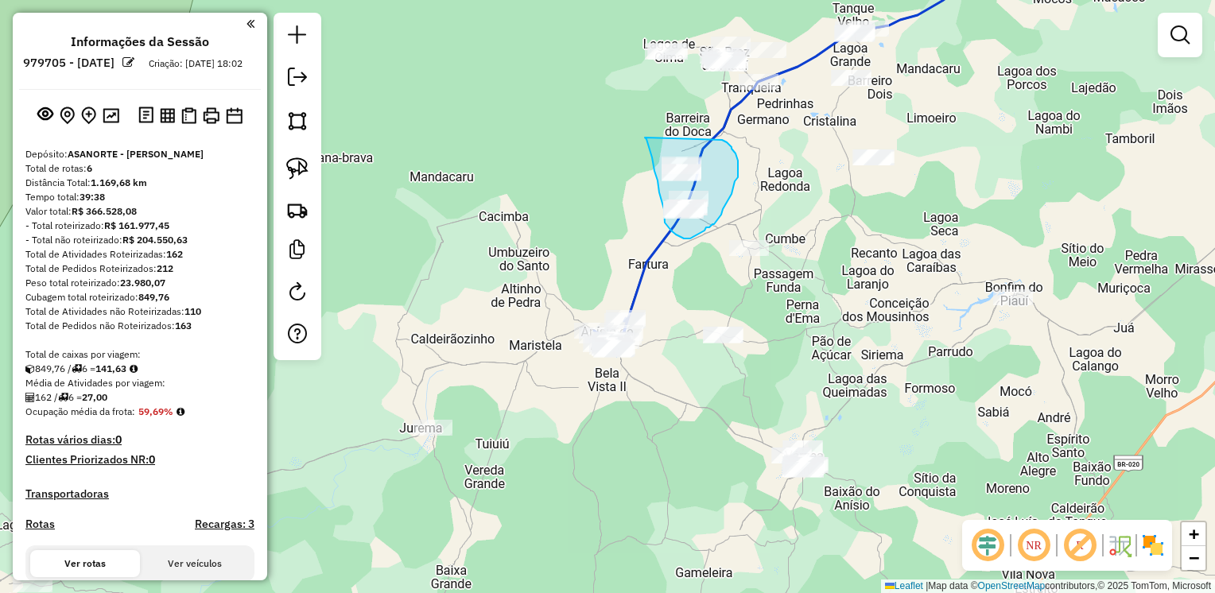
drag, startPoint x: 645, startPoint y: 138, endPoint x: 722, endPoint y: 140, distance: 77.1
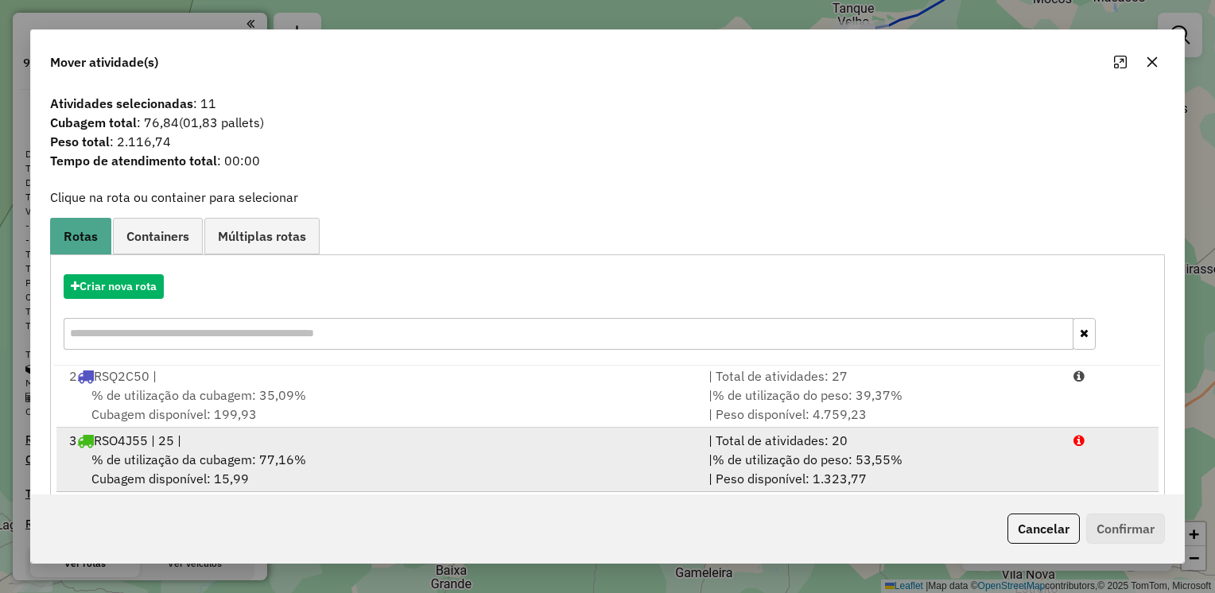
scroll to position [215, 0]
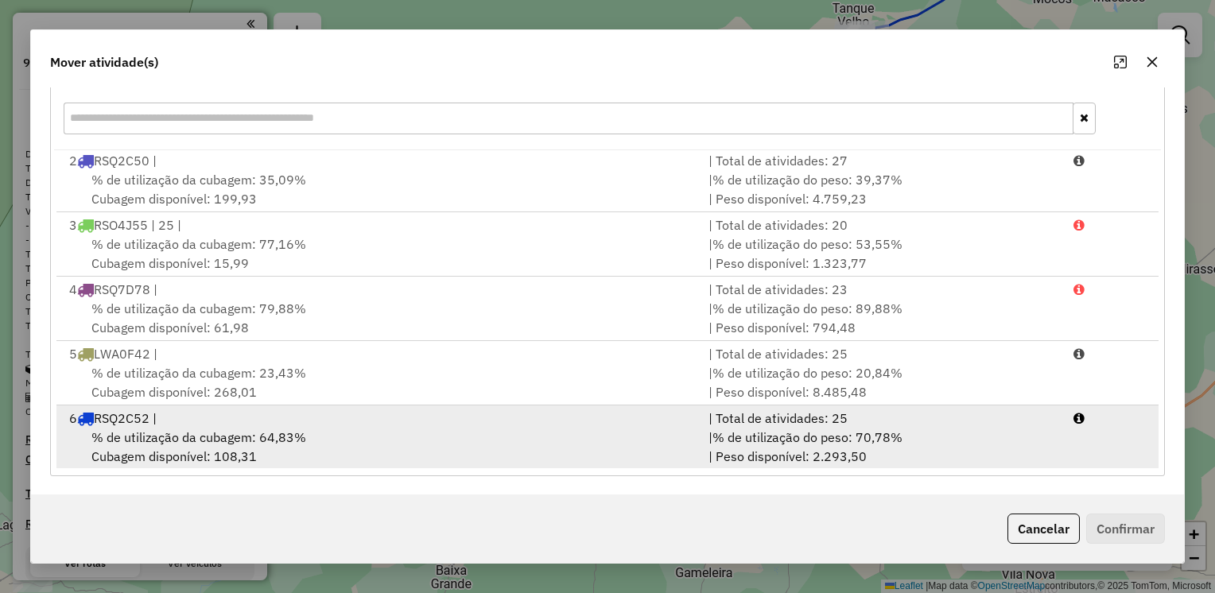
click at [214, 410] on div "6 RSQ2C52 |" at bounding box center [379, 418] width 639 height 19
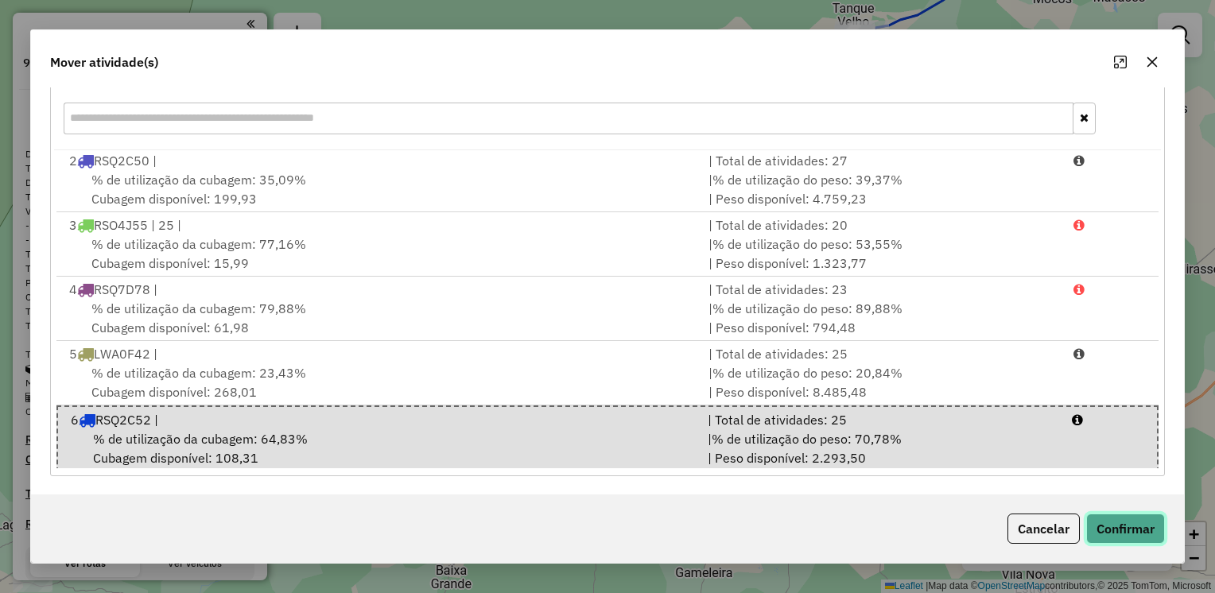
click at [1129, 523] on button "Confirmar" at bounding box center [1125, 528] width 79 height 30
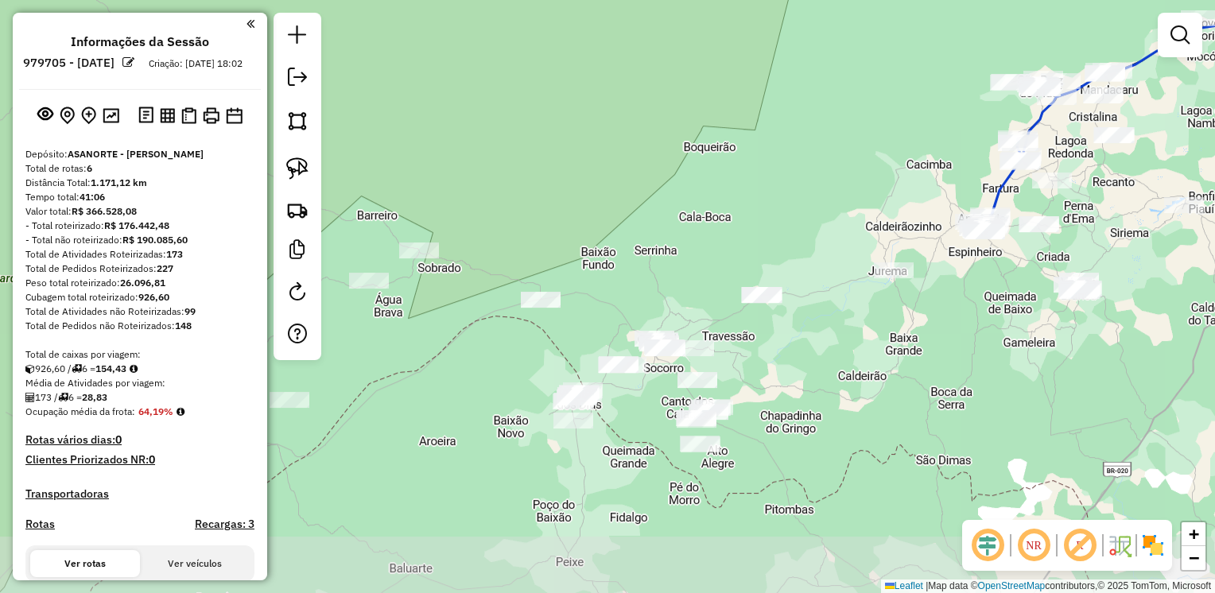
drag, startPoint x: 651, startPoint y: 507, endPoint x: 936, endPoint y: 336, distance: 331.9
click at [936, 336] on div "Janela de atendimento Grade de atendimento Capacidade Transportadoras Veículos …" at bounding box center [607, 296] width 1215 height 593
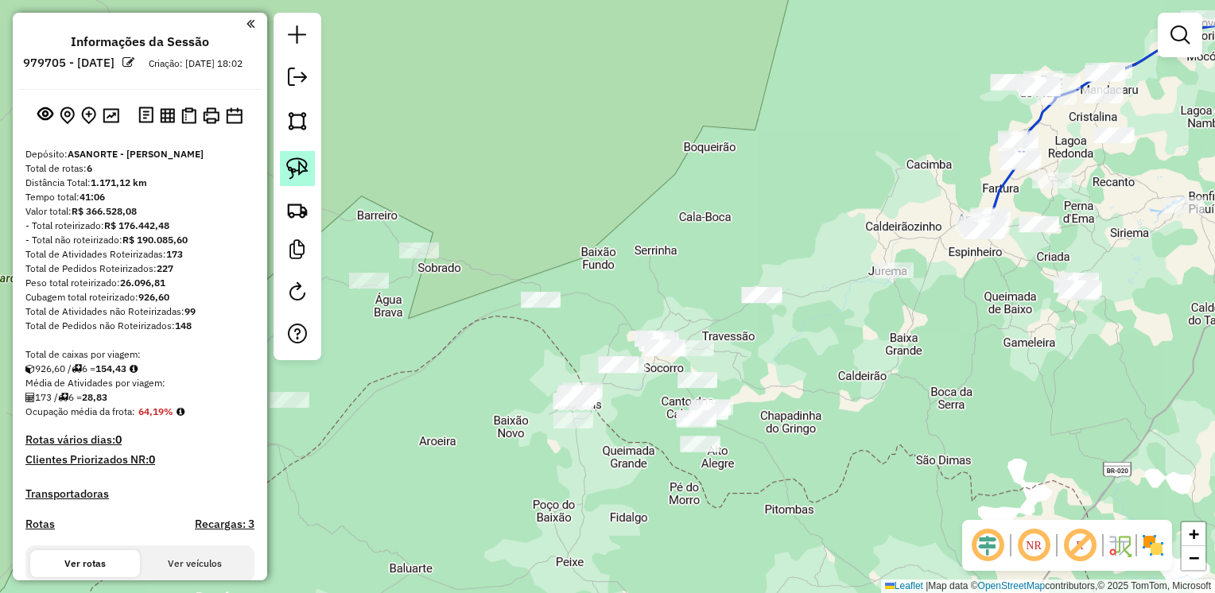
click at [288, 164] on img at bounding box center [297, 168] width 22 height 22
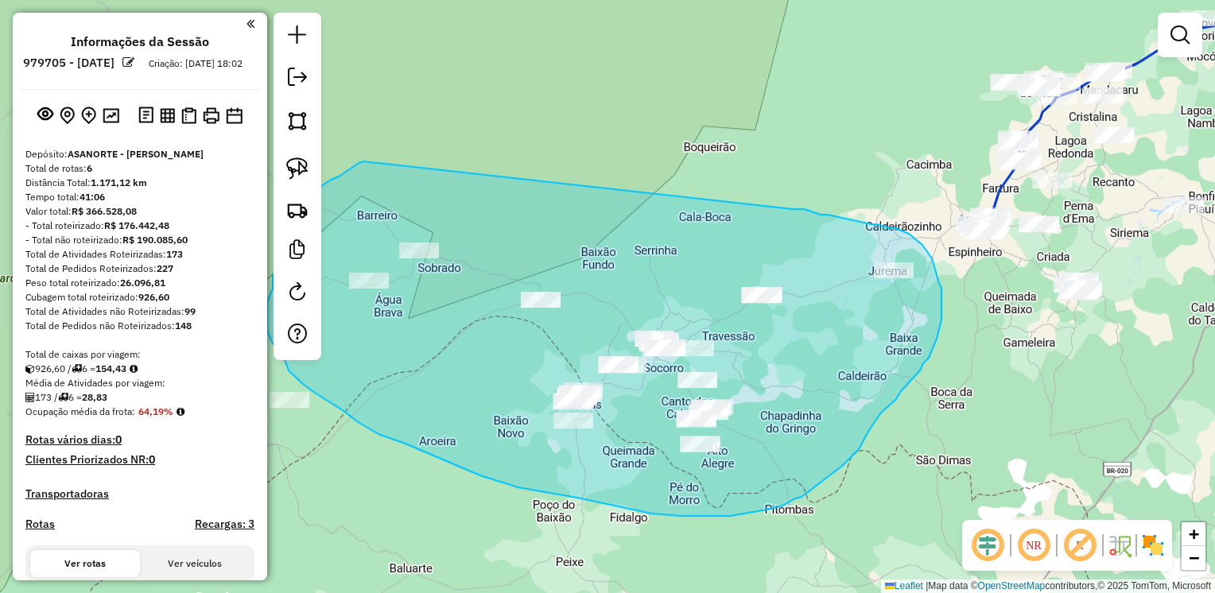
drag, startPoint x: 860, startPoint y: 221, endPoint x: 363, endPoint y: 161, distance: 500.3
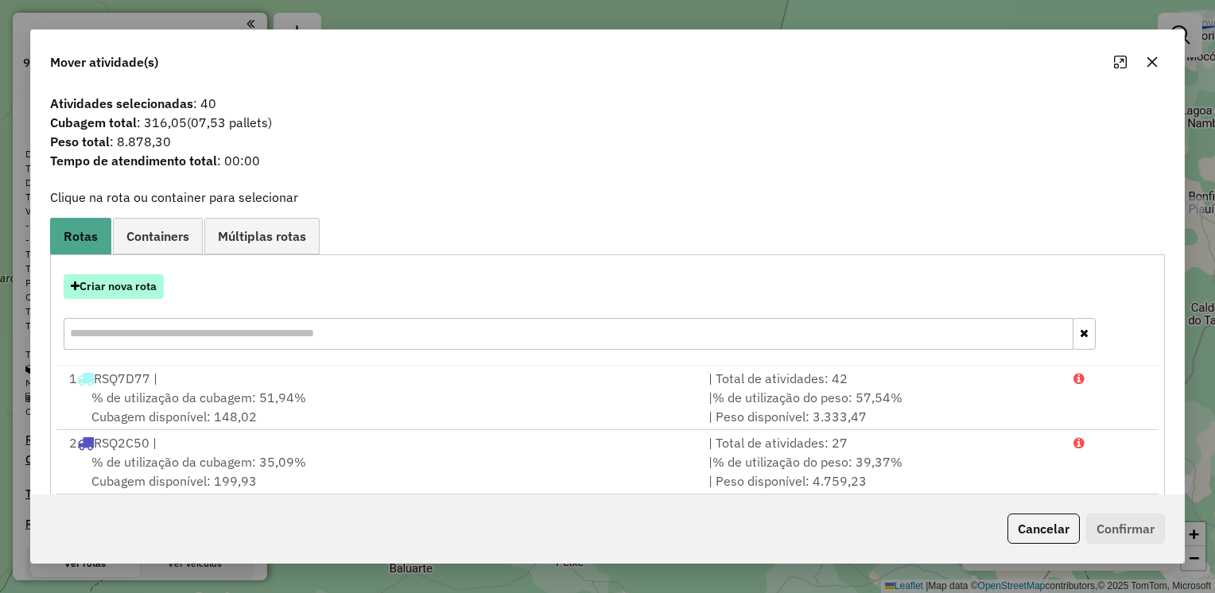
click at [114, 277] on button "Criar nova rota" at bounding box center [114, 286] width 100 height 25
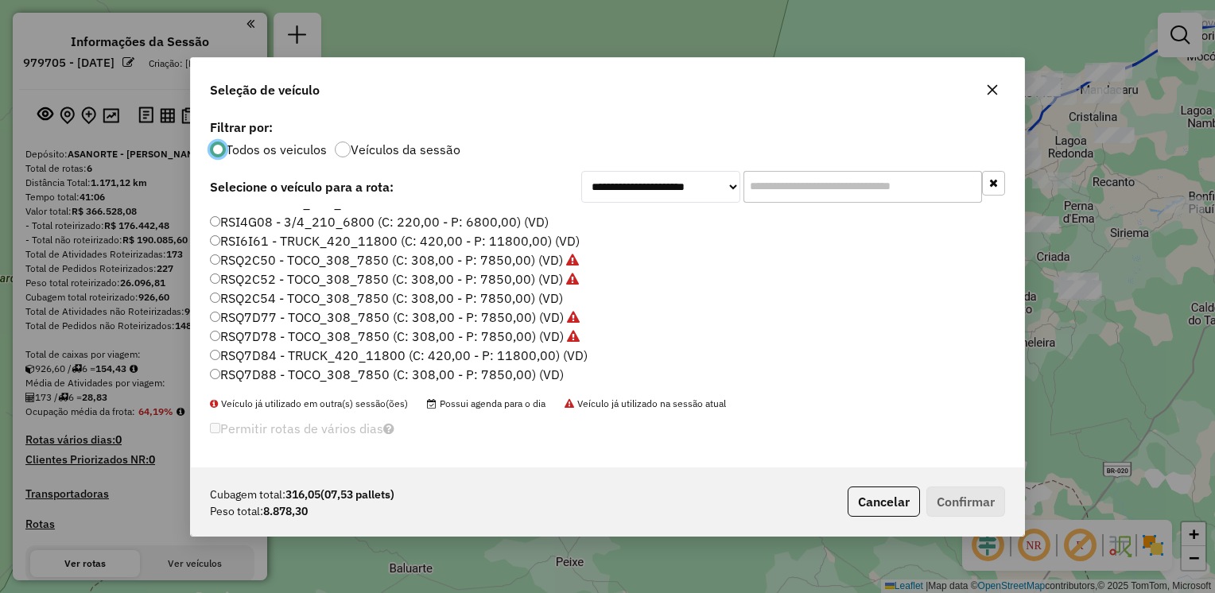
scroll to position [92, 0]
click at [232, 234] on label "RSI6I61 - TRUCK_420_11800 (C: 420,00 - P: 11800,00) (VD)" at bounding box center [395, 240] width 370 height 19
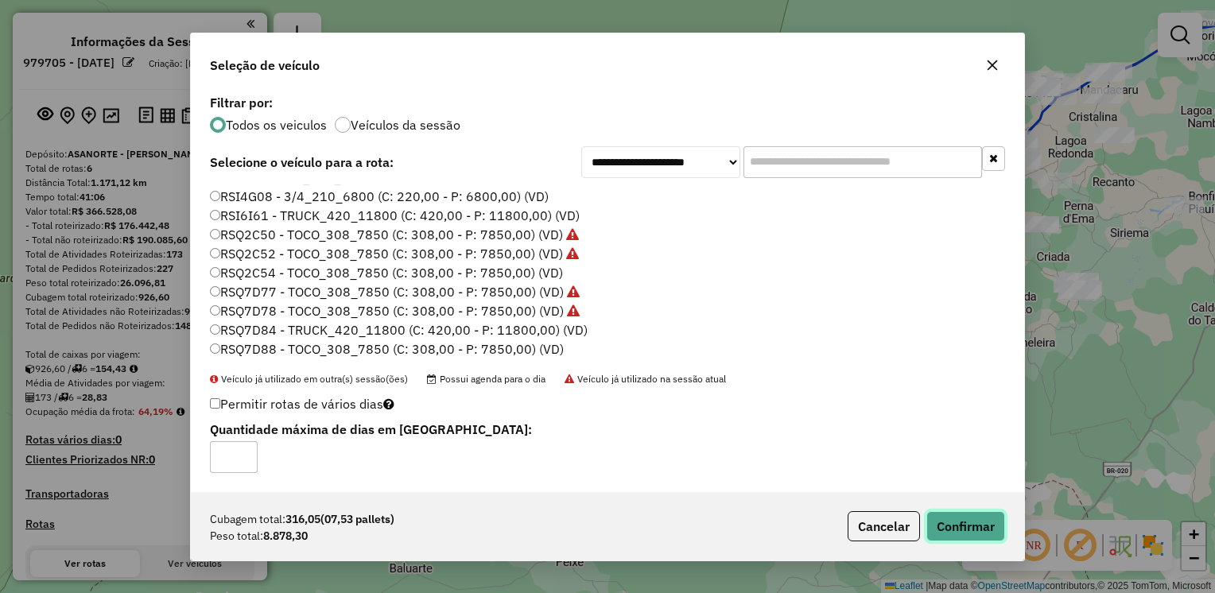
click at [970, 521] on button "Confirmar" at bounding box center [965, 526] width 79 height 30
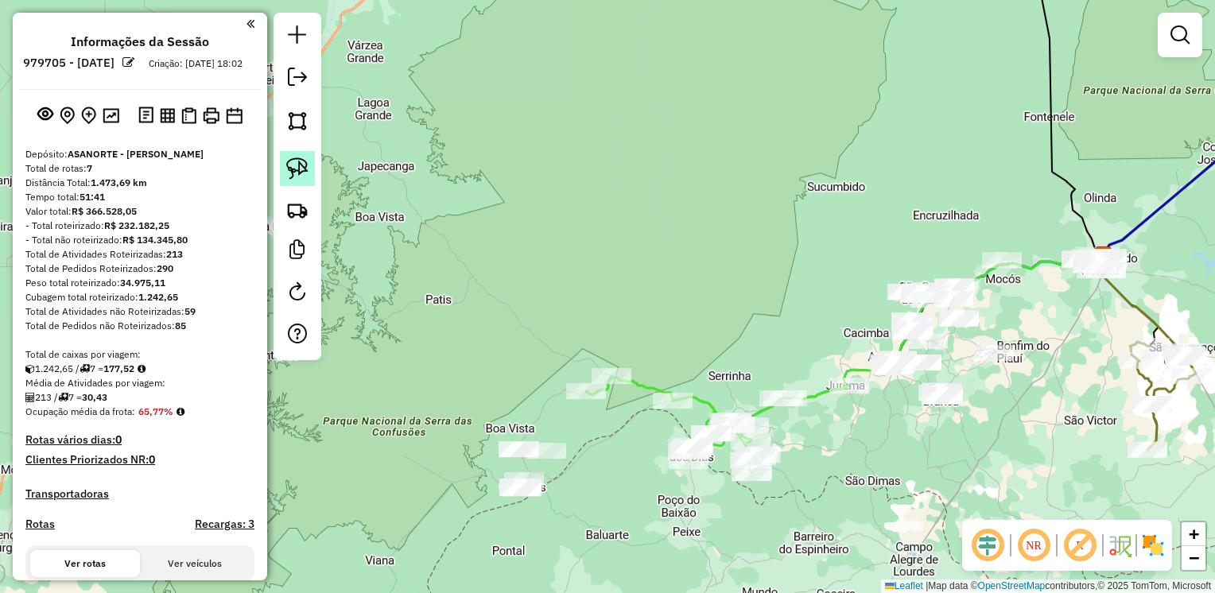
click at [300, 176] on img at bounding box center [297, 168] width 22 height 22
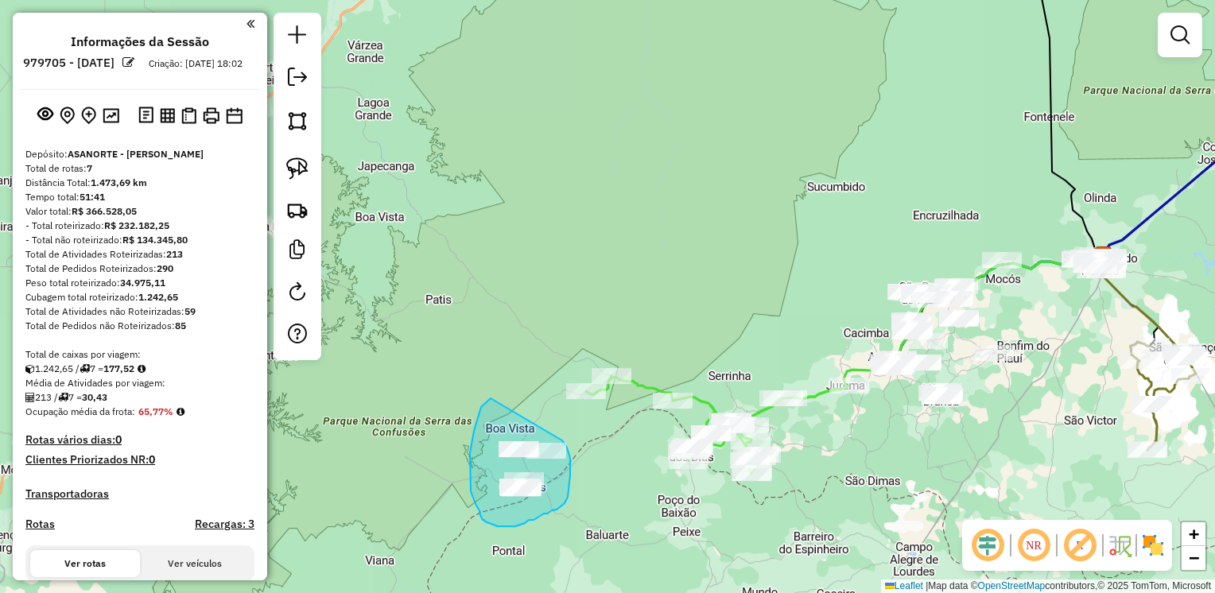
drag, startPoint x: 490, startPoint y: 398, endPoint x: 562, endPoint y: 440, distance: 83.0
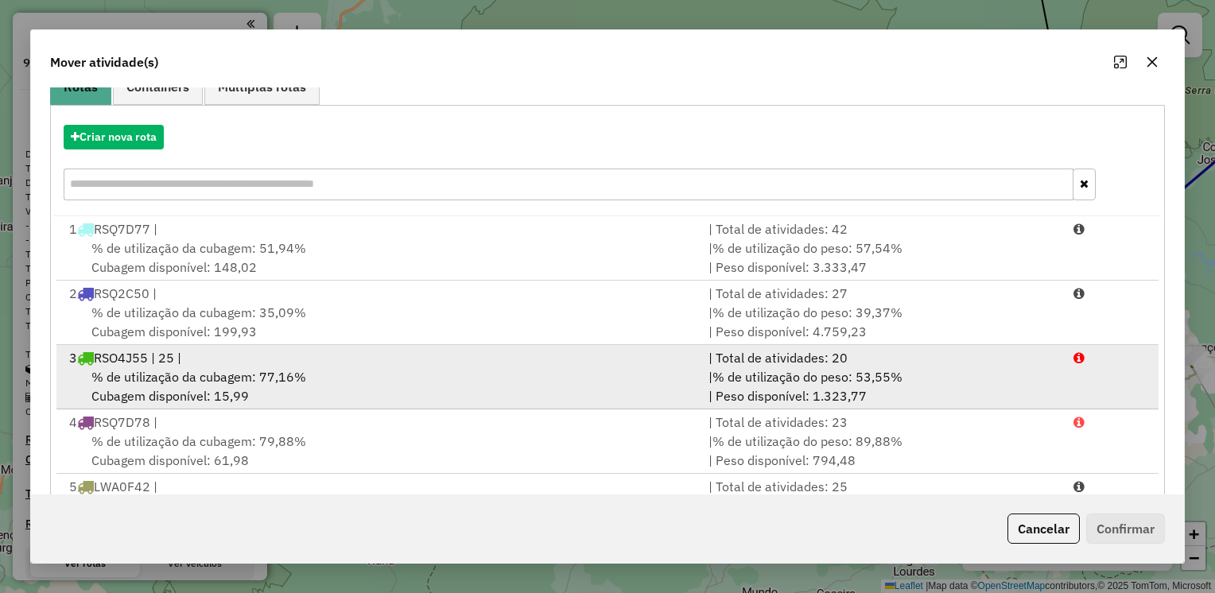
scroll to position [215, 0]
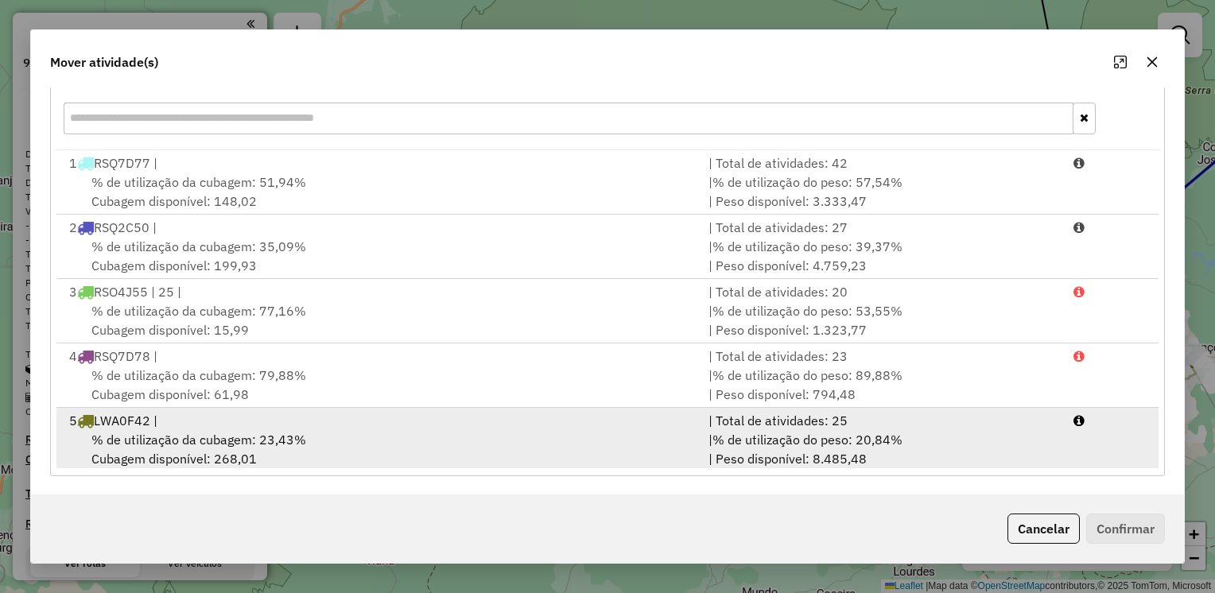
click at [238, 420] on div "5 LWA0F42 |" at bounding box center [379, 420] width 639 height 19
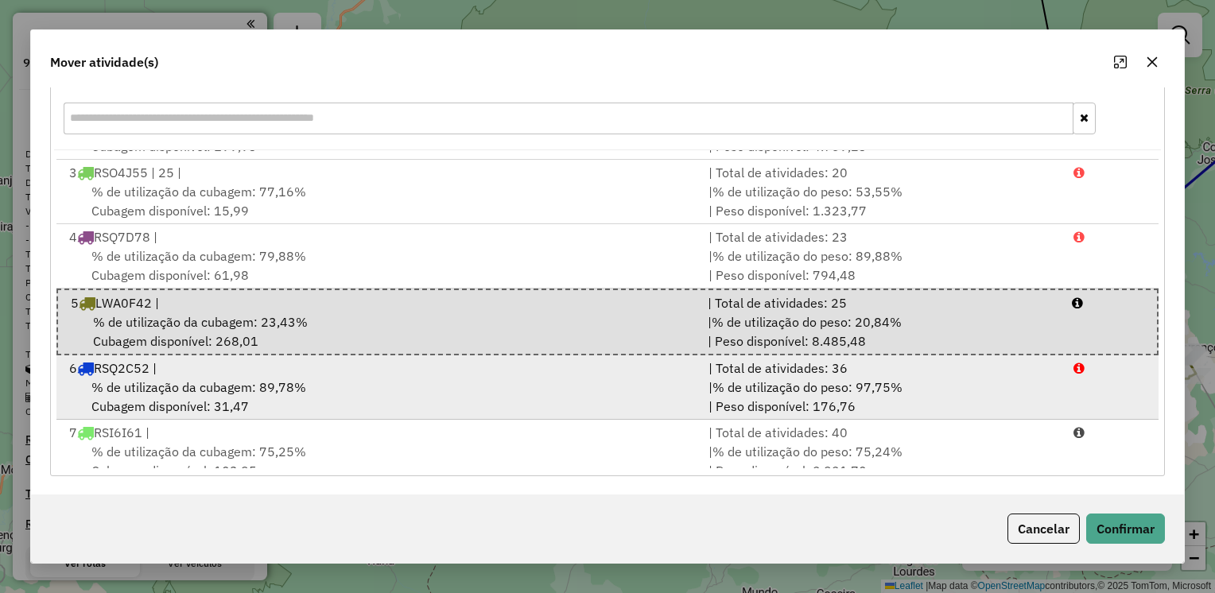
scroll to position [134, 0]
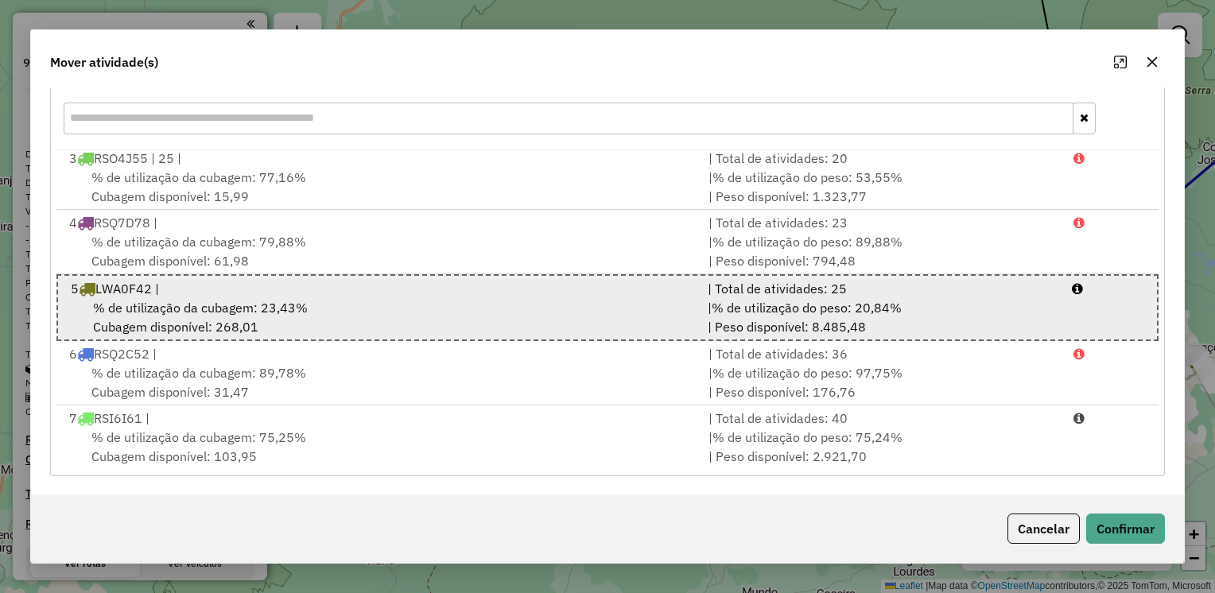
click at [191, 316] on div "% de utilização da cubagem: 23,43% Cubagem disponível: 268,01" at bounding box center [379, 317] width 637 height 38
click at [190, 293] on div "5 LWA0F42 |" at bounding box center [379, 288] width 637 height 19
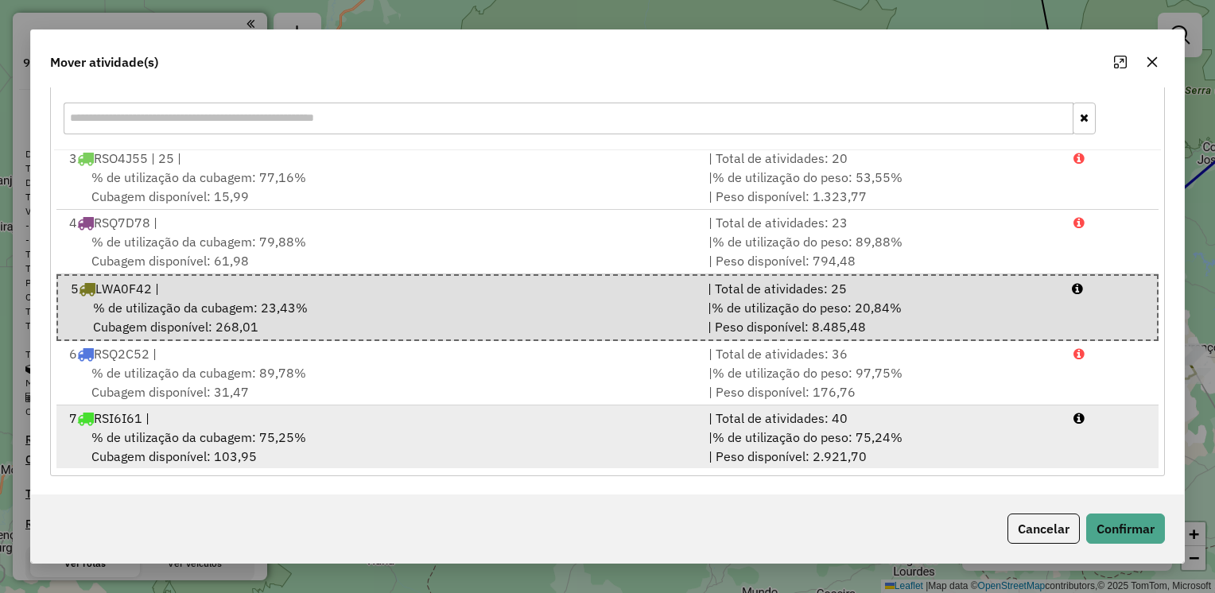
click at [232, 442] on span "% de utilização da cubagem: 75,25%" at bounding box center [198, 437] width 215 height 16
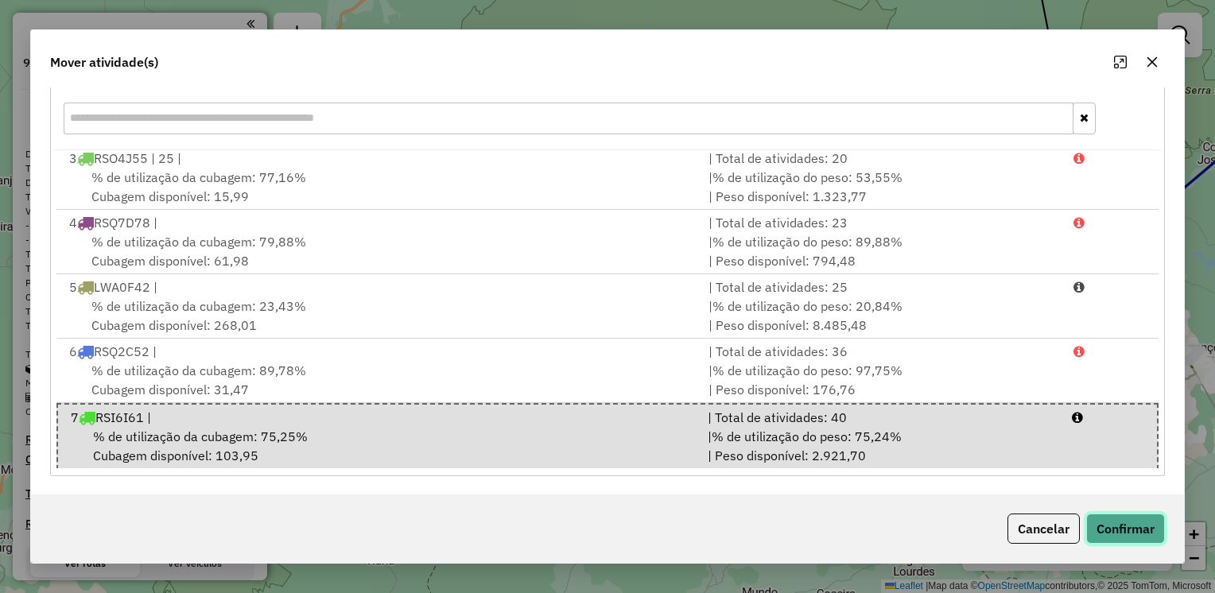
click at [1129, 529] on button "Confirmar" at bounding box center [1125, 528] width 79 height 30
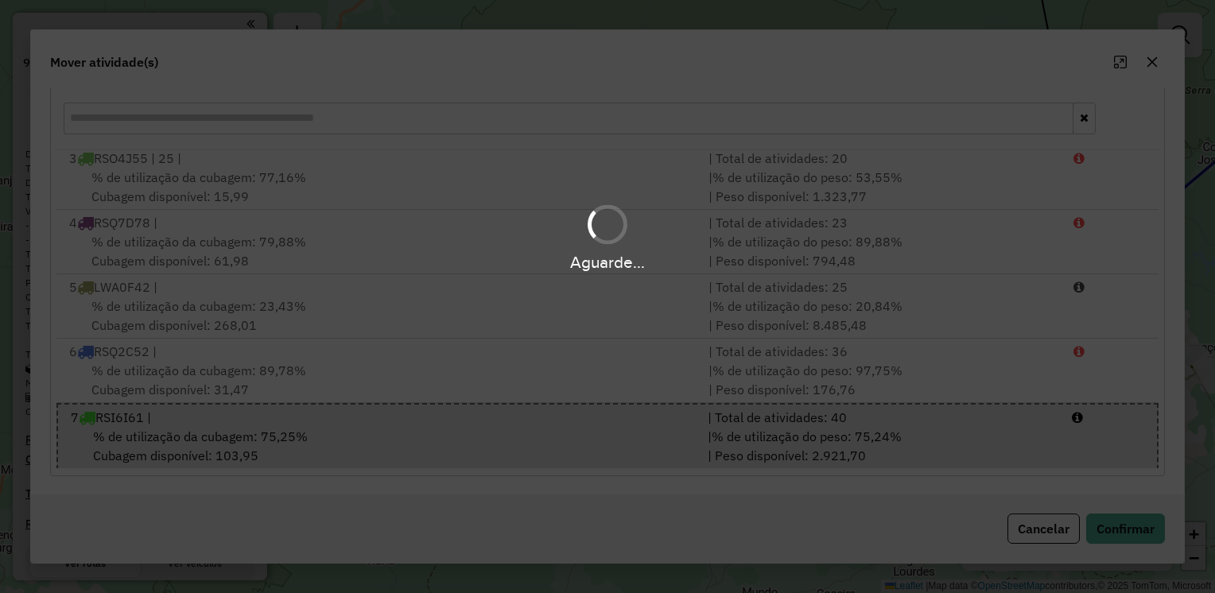
scroll to position [0, 0]
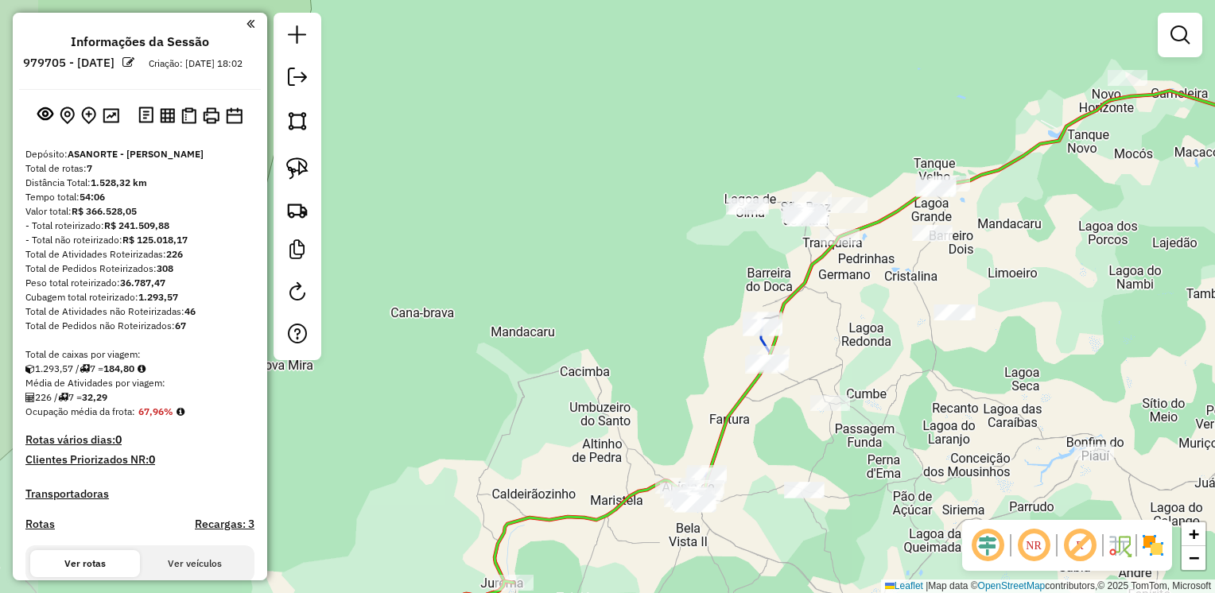
drag, startPoint x: 987, startPoint y: 231, endPoint x: 1083, endPoint y: 278, distance: 106.3
click at [1083, 278] on div "Janela de atendimento Grade de atendimento Capacidade Transportadoras Veículos …" at bounding box center [607, 296] width 1215 height 593
click at [300, 170] on img at bounding box center [297, 168] width 22 height 22
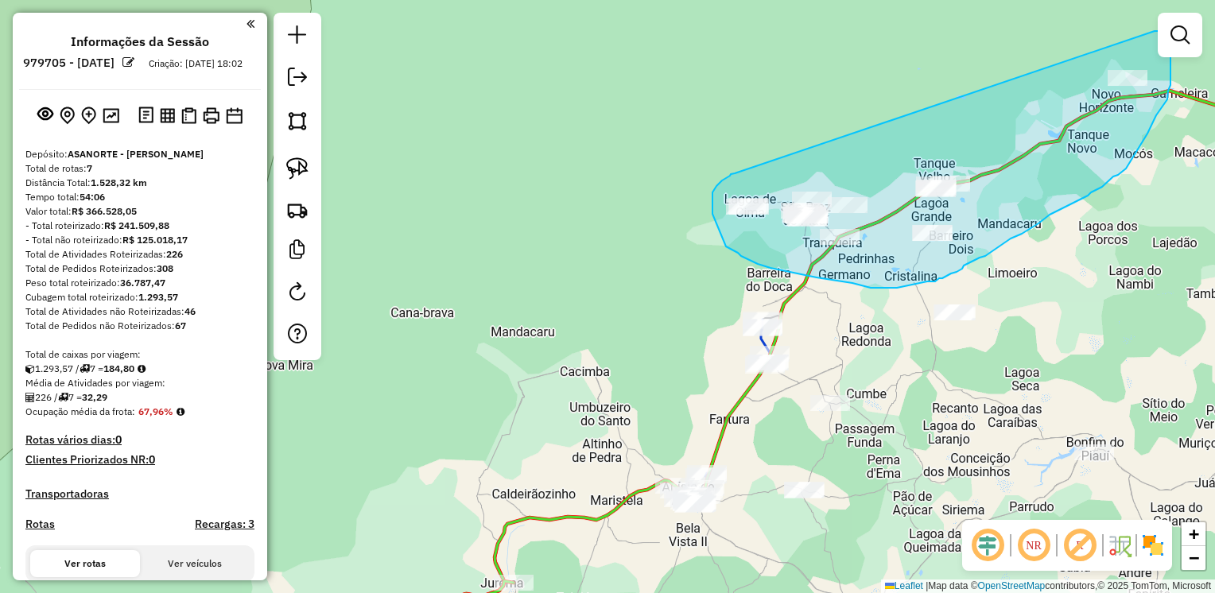
drag, startPoint x: 734, startPoint y: 173, endPoint x: 1154, endPoint y: 31, distance: 443.1
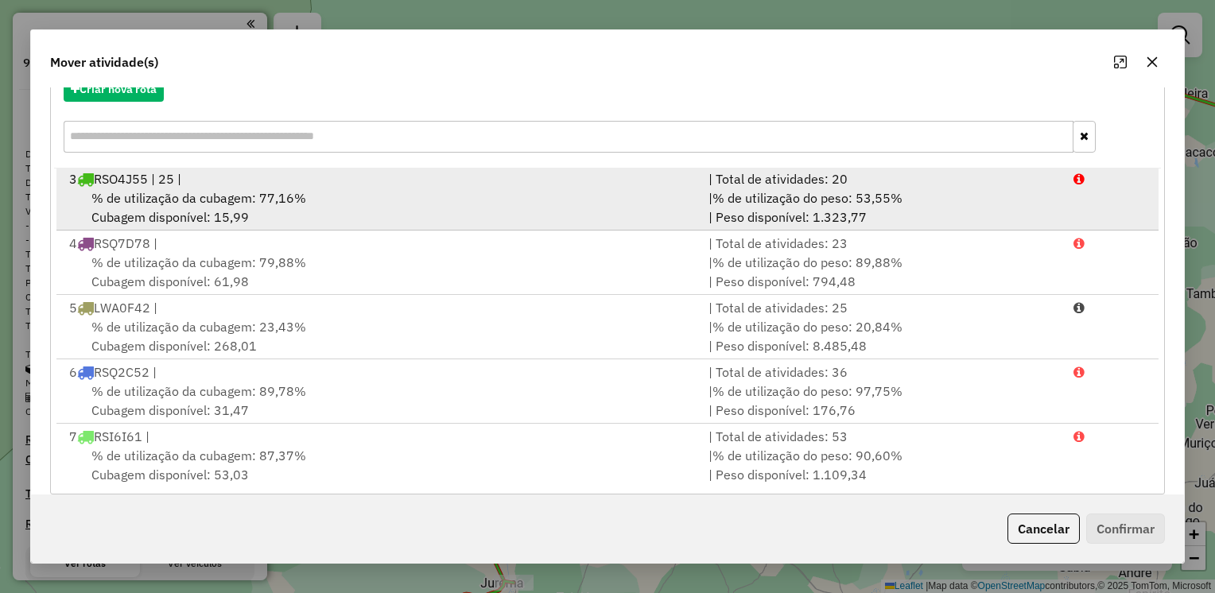
scroll to position [215, 0]
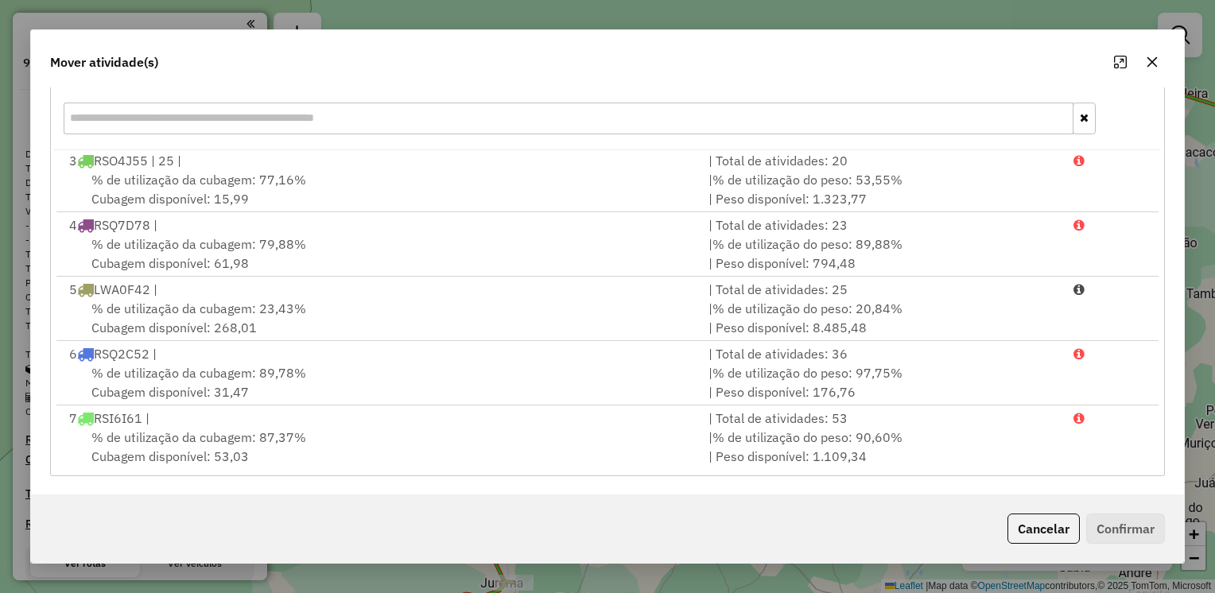
click at [1148, 68] on icon "button" at bounding box center [1151, 62] width 13 height 13
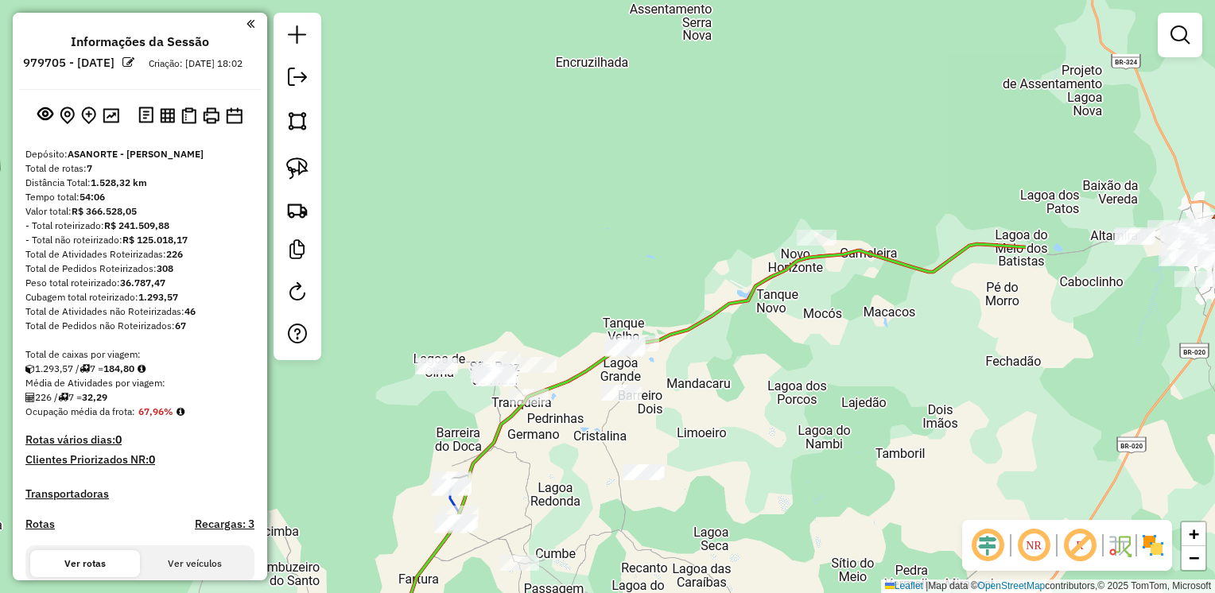
drag, startPoint x: 1084, startPoint y: 253, endPoint x: 773, endPoint y: 413, distance: 349.4
click at [773, 413] on div "Janela de atendimento Grade de atendimento Capacidade Transportadoras Veículos …" at bounding box center [607, 296] width 1215 height 593
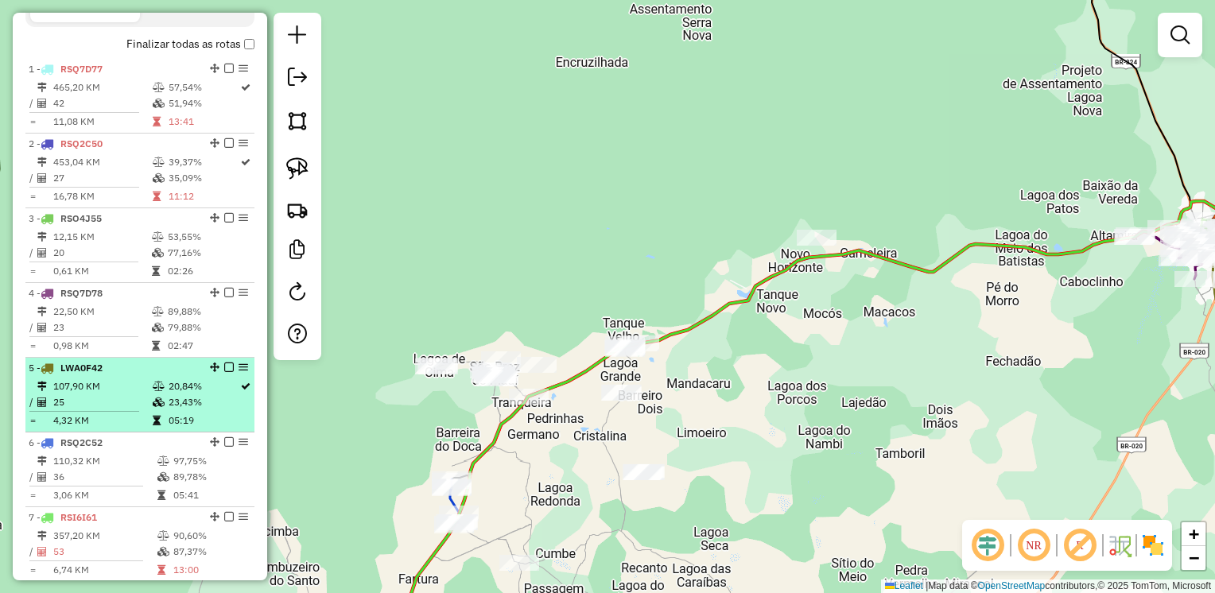
scroll to position [556, 0]
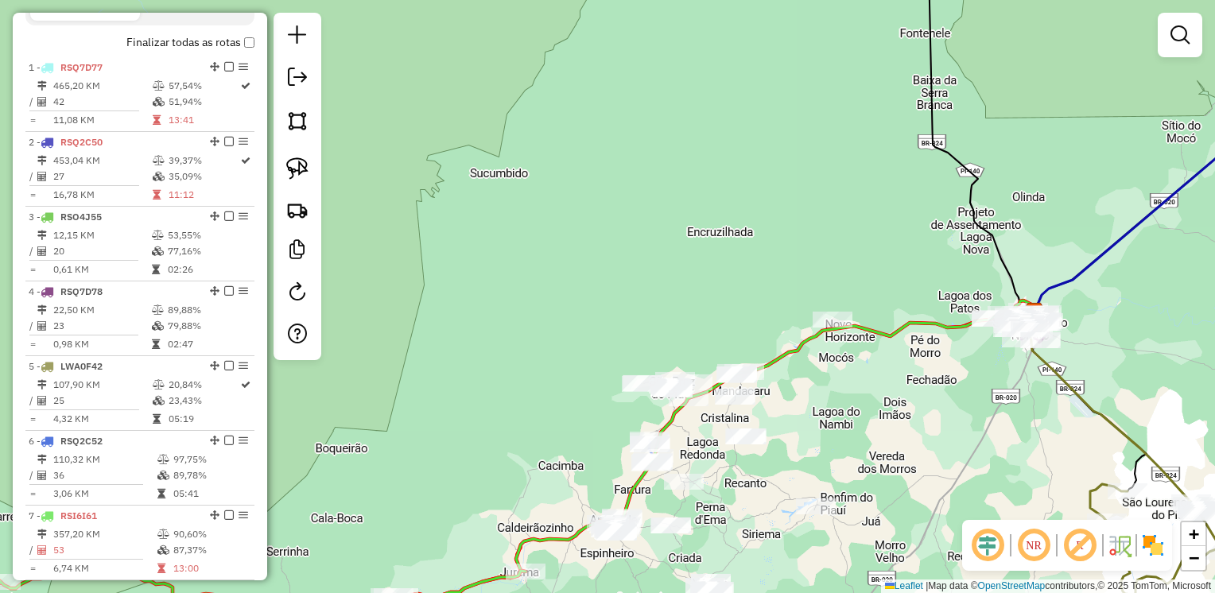
drag, startPoint x: 757, startPoint y: 450, endPoint x: 844, endPoint y: 441, distance: 87.9
click at [844, 441] on div "Janela de atendimento Grade de atendimento Capacidade Transportadoras Veículos …" at bounding box center [607, 296] width 1215 height 593
drag, startPoint x: 292, startPoint y: 165, endPoint x: 304, endPoint y: 169, distance: 12.6
click at [292, 165] on img at bounding box center [297, 168] width 22 height 22
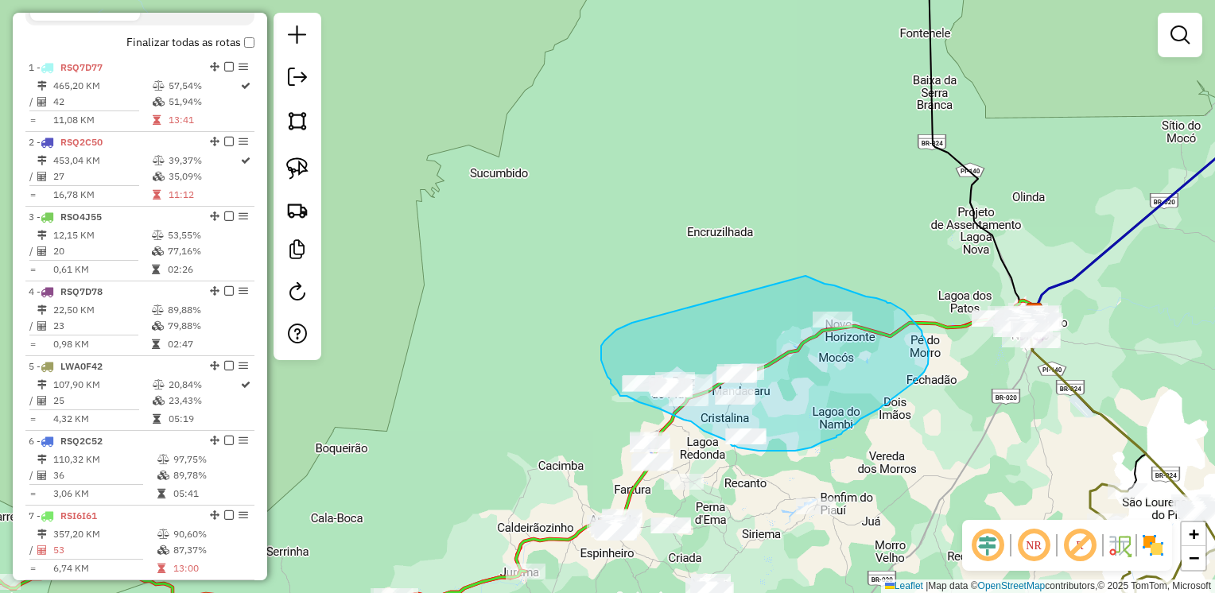
drag, startPoint x: 632, startPoint y: 323, endPoint x: 805, endPoint y: 276, distance: 179.5
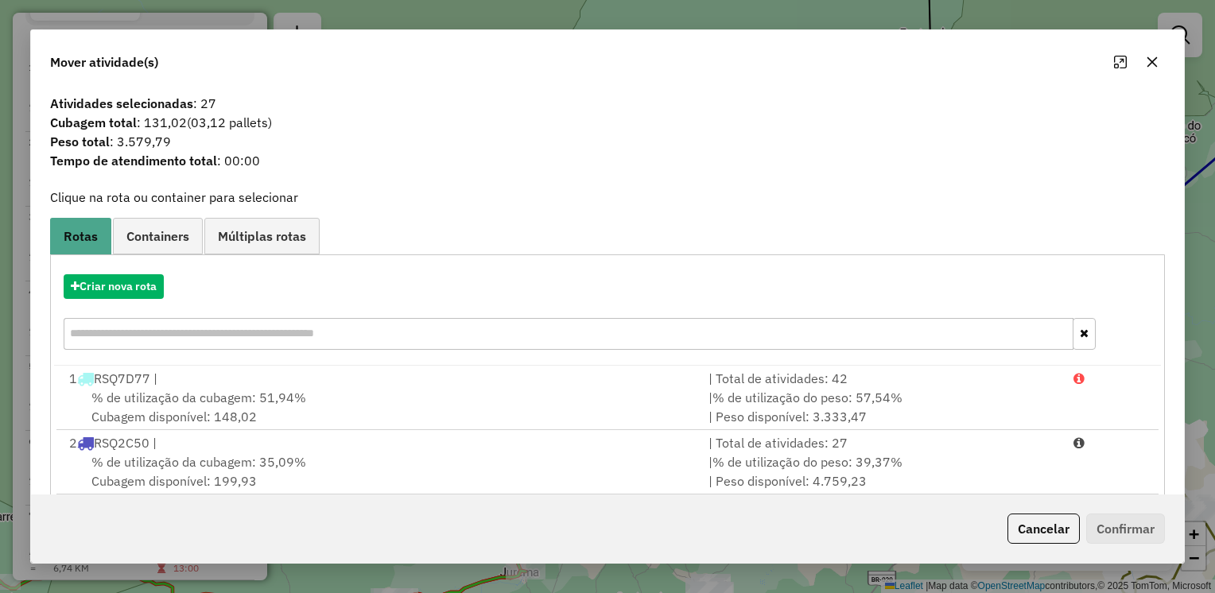
click at [1156, 63] on icon "button" at bounding box center [1151, 62] width 13 height 13
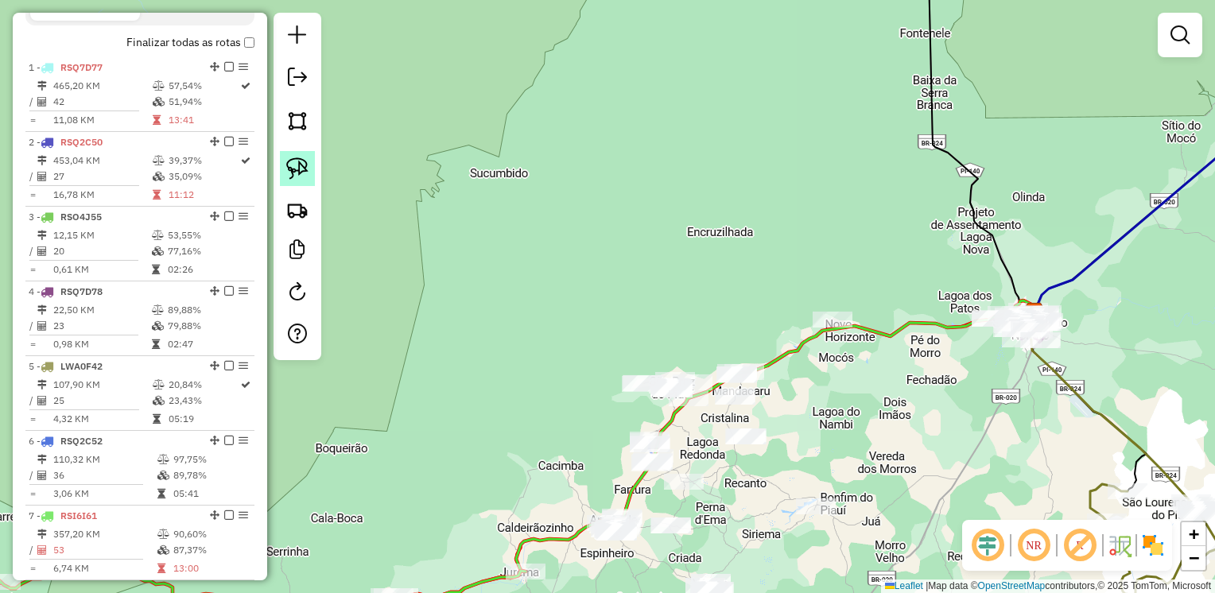
click at [291, 171] on img at bounding box center [297, 168] width 22 height 22
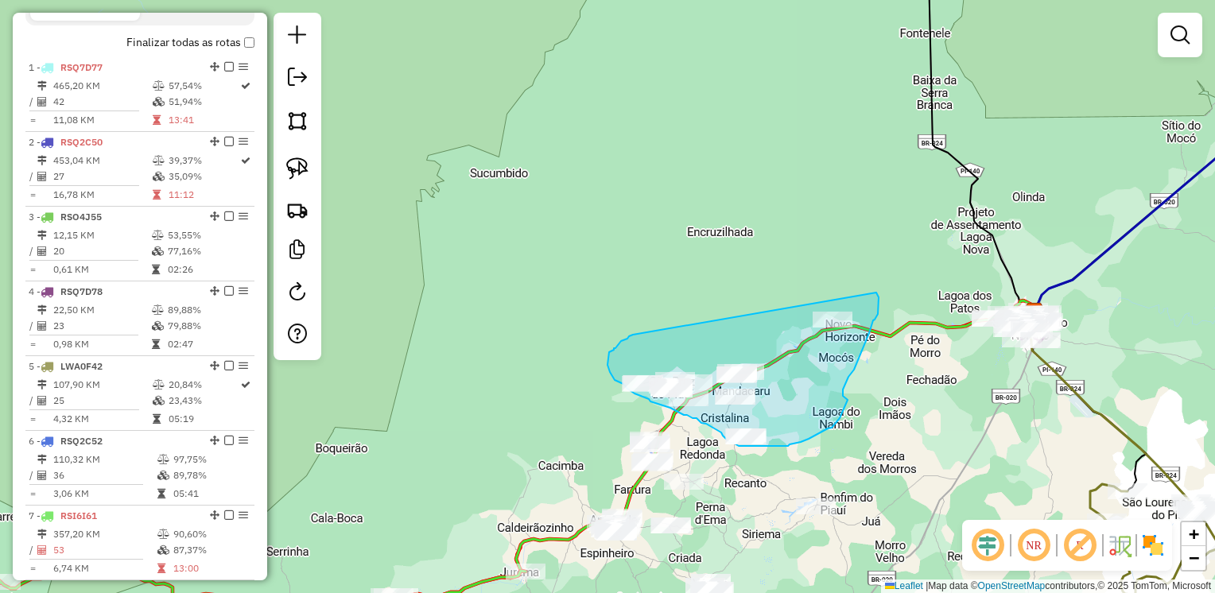
drag, startPoint x: 629, startPoint y: 336, endPoint x: 876, endPoint y: 293, distance: 251.0
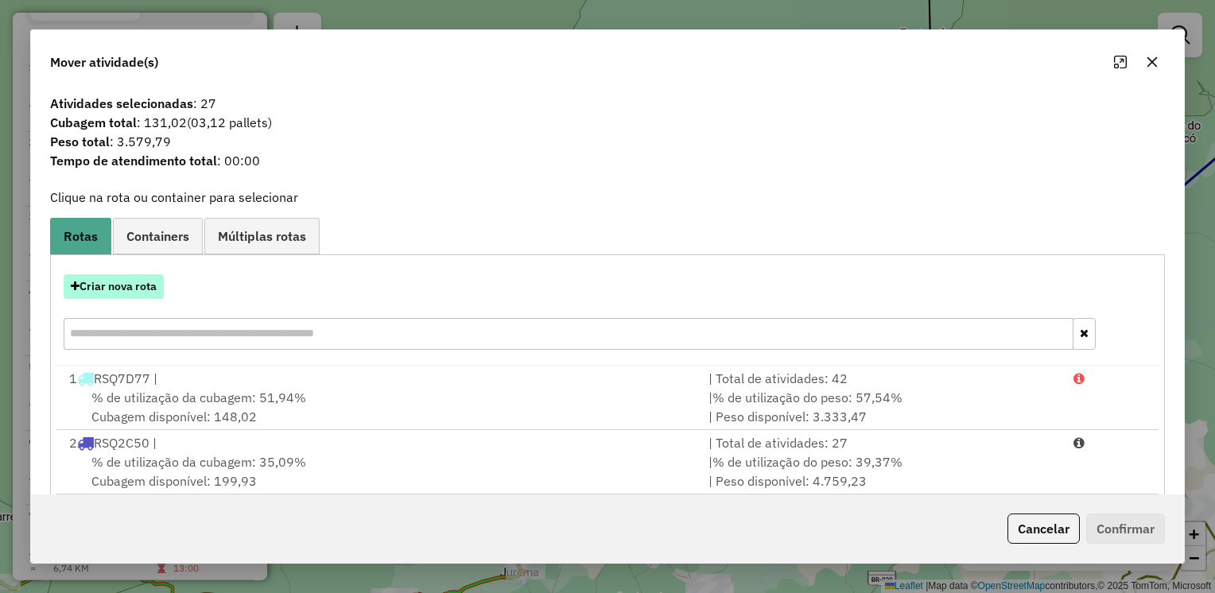
click at [127, 278] on button "Criar nova rota" at bounding box center [114, 286] width 100 height 25
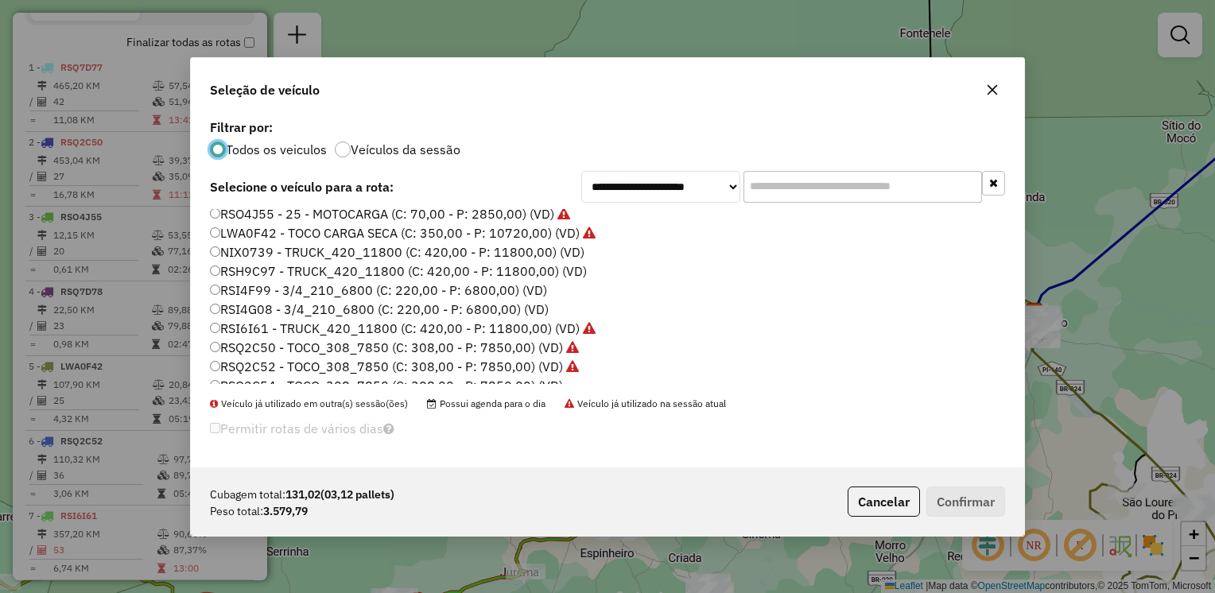
scroll to position [0, 0]
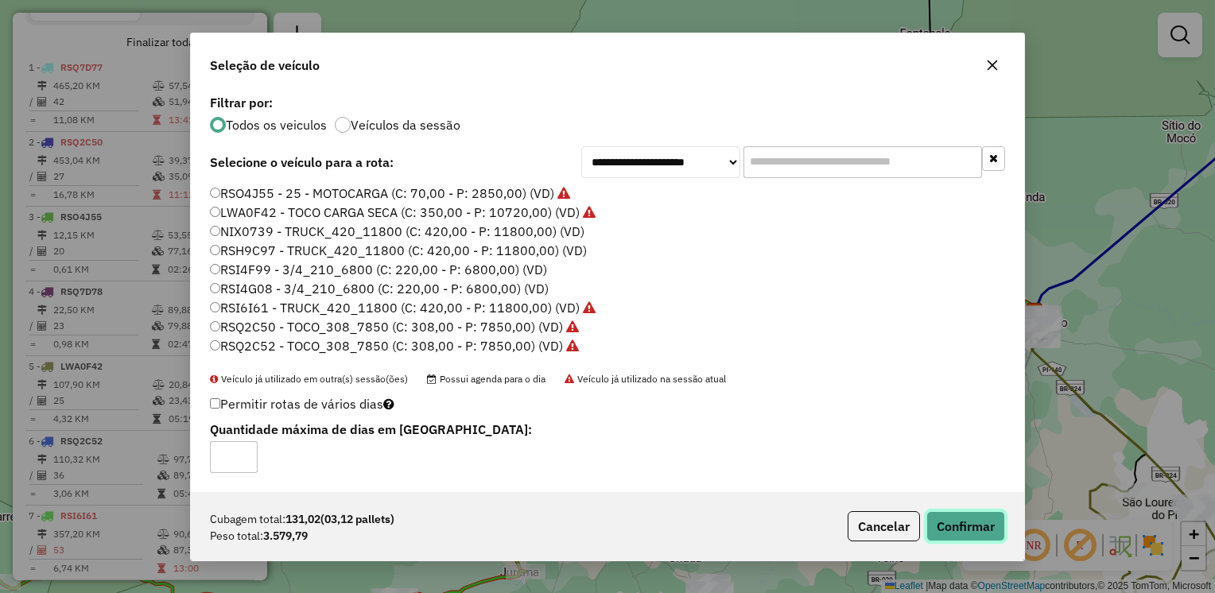
click at [961, 517] on button "Confirmar" at bounding box center [965, 526] width 79 height 30
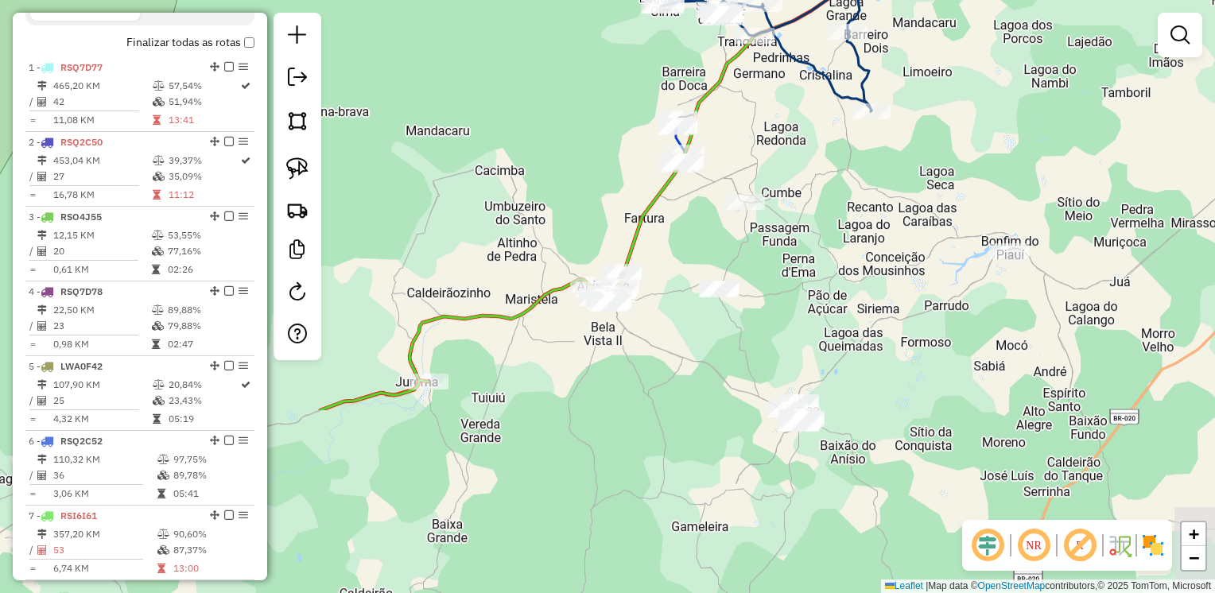
drag, startPoint x: 721, startPoint y: 442, endPoint x: 892, endPoint y: 187, distance: 307.1
click at [978, 202] on div "Janela de atendimento Grade de atendimento Capacidade Transportadoras Veículos …" at bounding box center [607, 296] width 1215 height 593
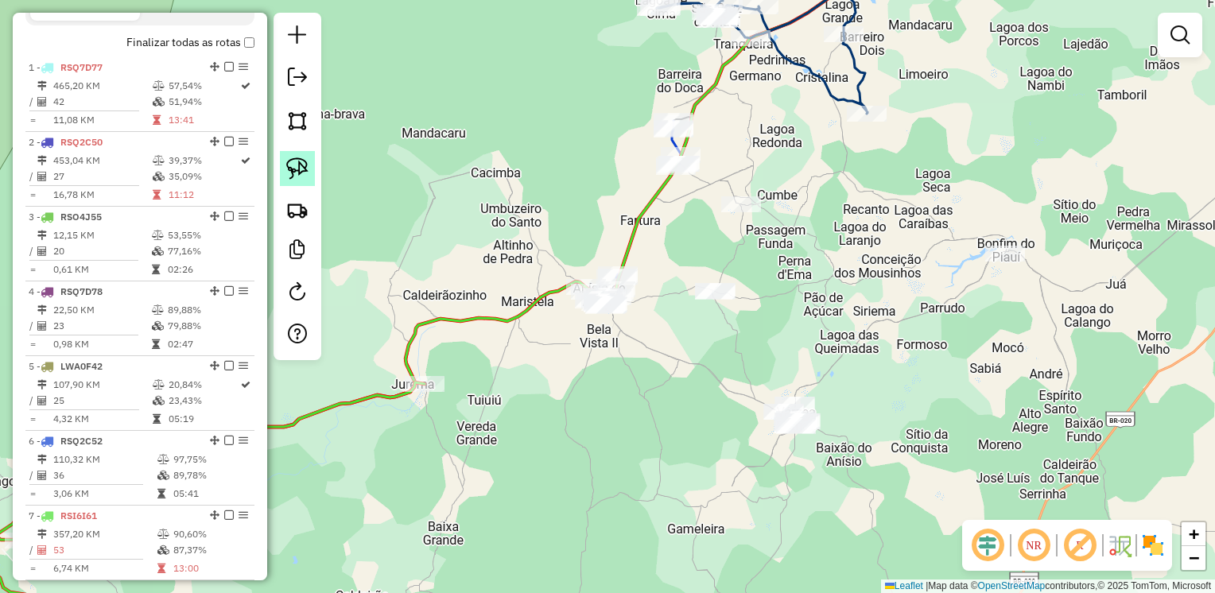
click at [289, 165] on img at bounding box center [297, 168] width 22 height 22
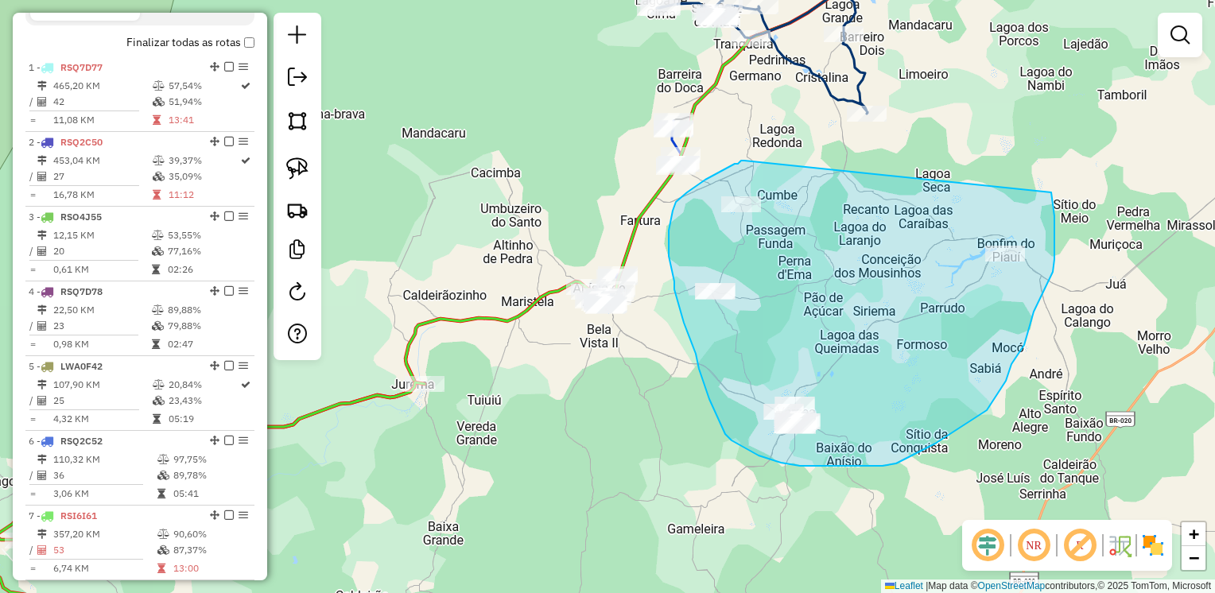
drag, startPoint x: 744, startPoint y: 161, endPoint x: 1051, endPoint y: 192, distance: 308.5
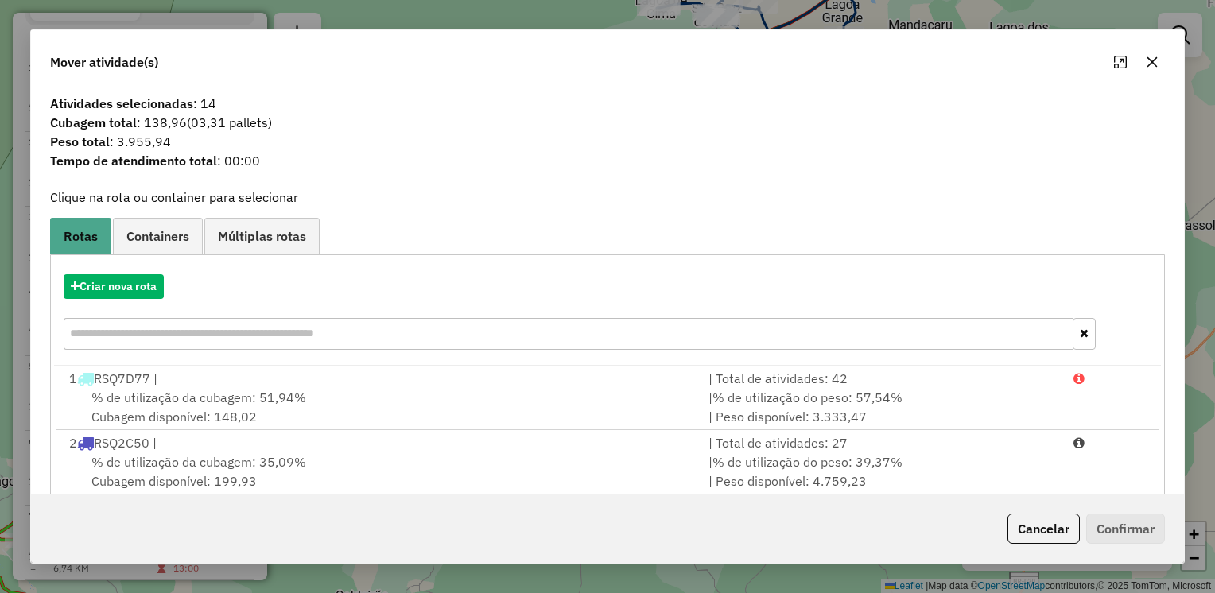
click at [1150, 62] on icon "button" at bounding box center [1152, 62] width 10 height 10
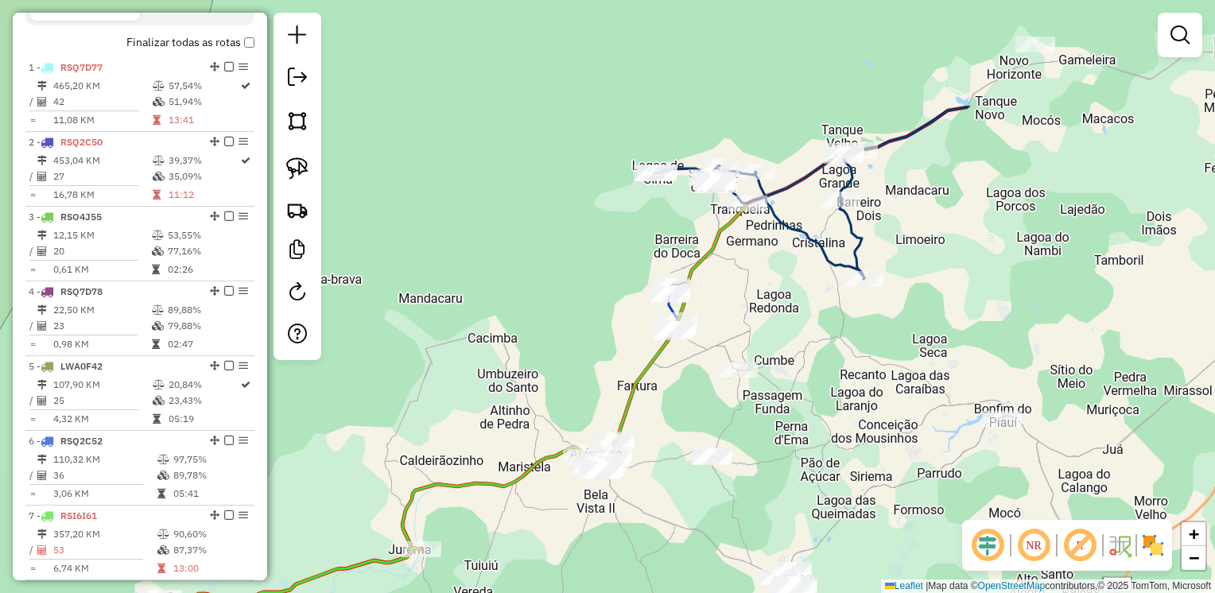
drag, startPoint x: 797, startPoint y: 163, endPoint x: 751, endPoint y: 262, distance: 109.5
click at [785, 324] on div "Janela de atendimento Grade de atendimento Capacidade Transportadoras Veículos …" at bounding box center [607, 296] width 1215 height 593
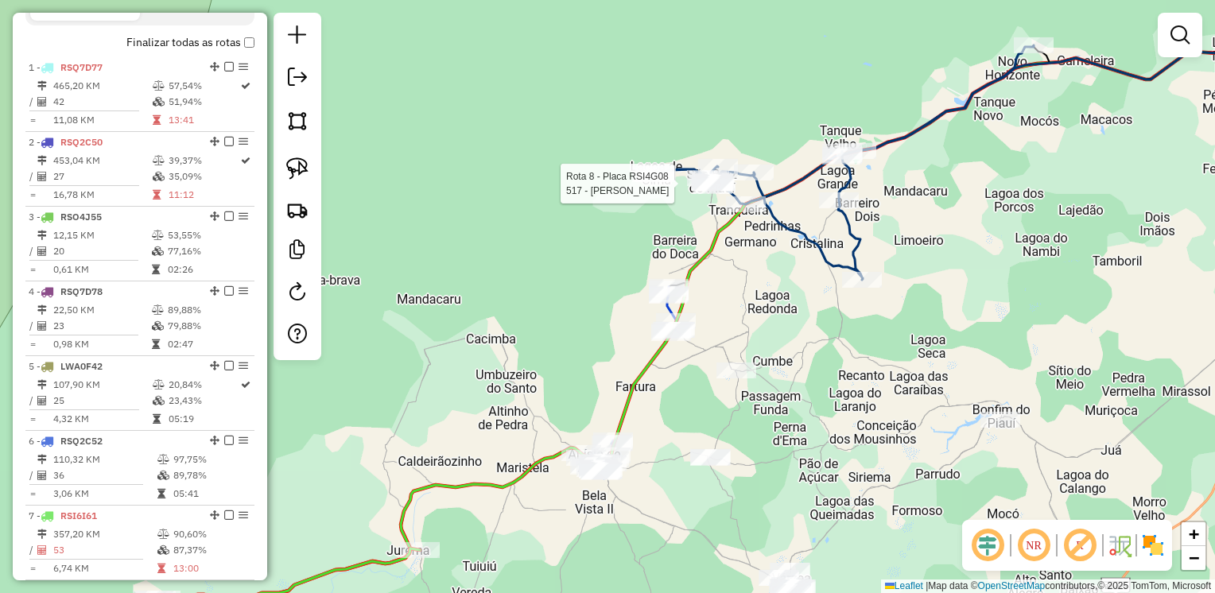
select select "**********"
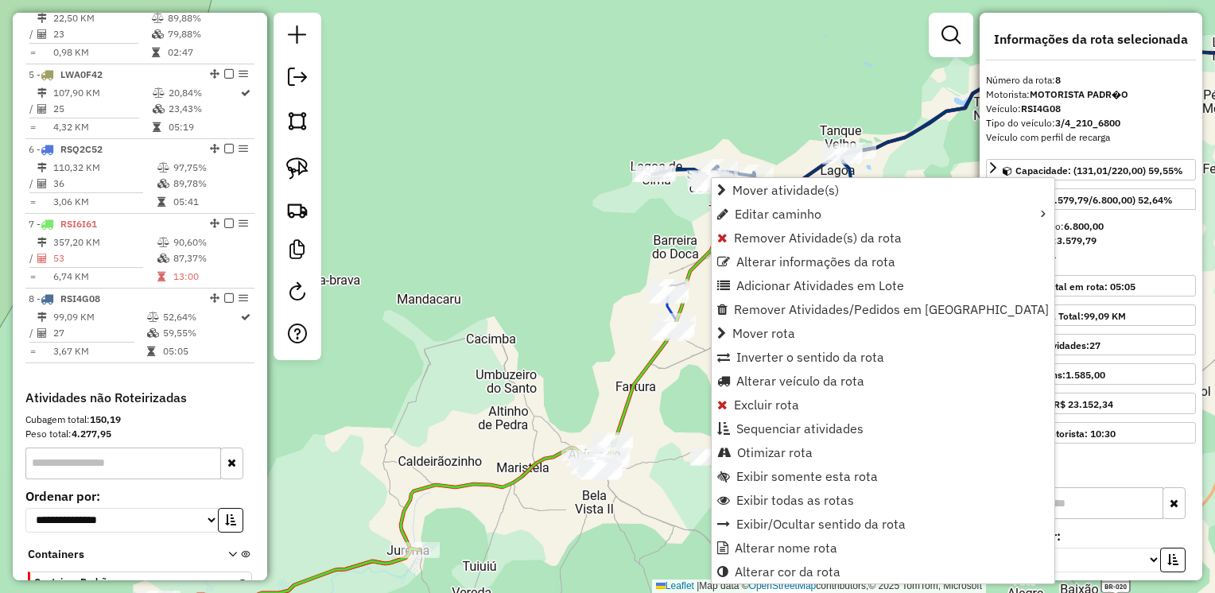
scroll to position [956, 0]
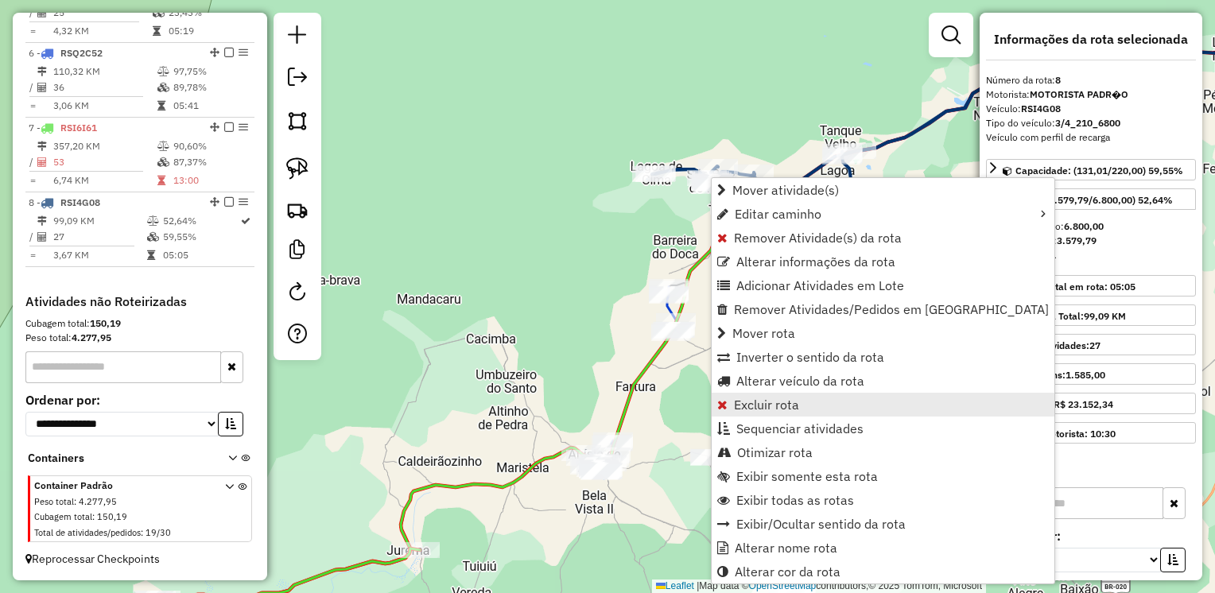
click at [790, 398] on span "Excluir rota" at bounding box center [766, 404] width 65 height 13
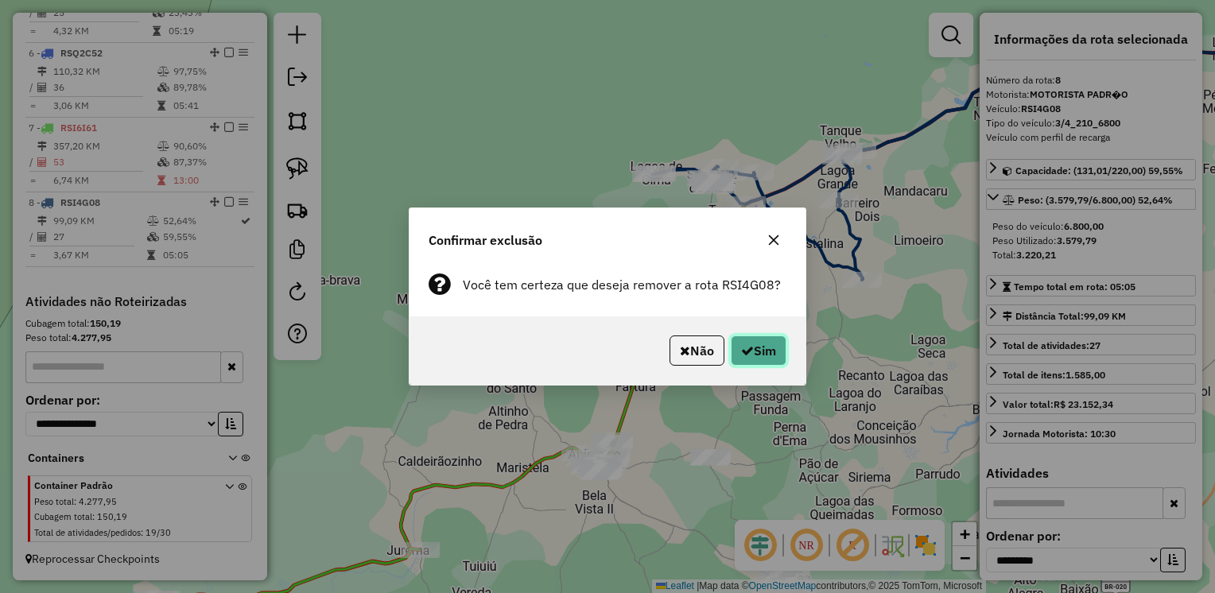
click at [757, 342] on button "Sim" at bounding box center [758, 350] width 56 height 30
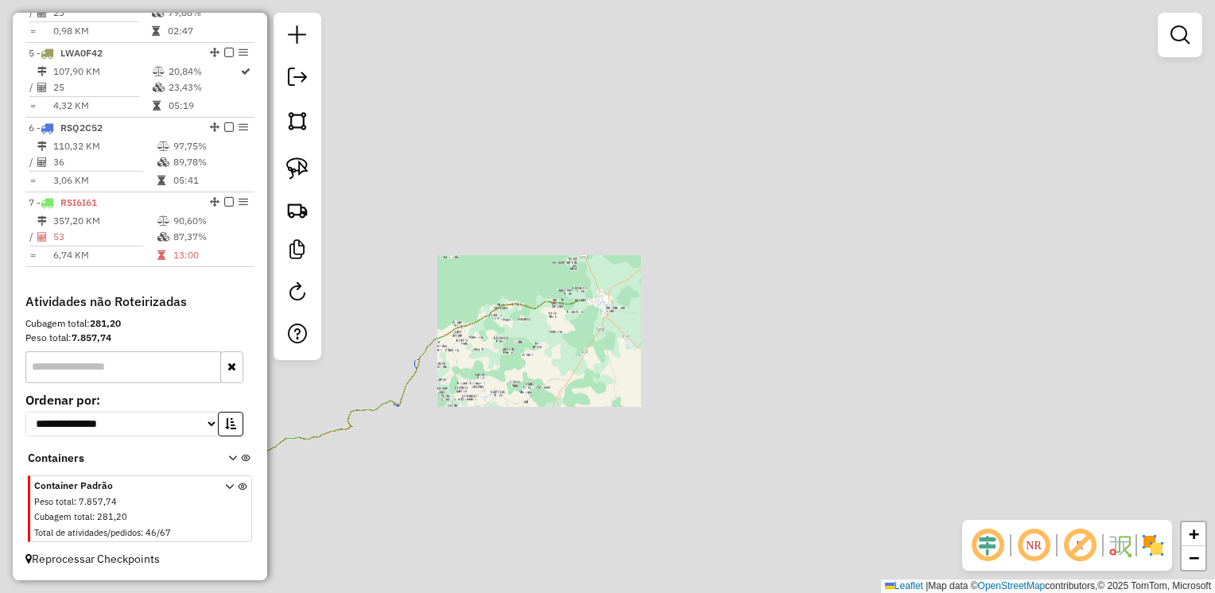
scroll to position [881, 0]
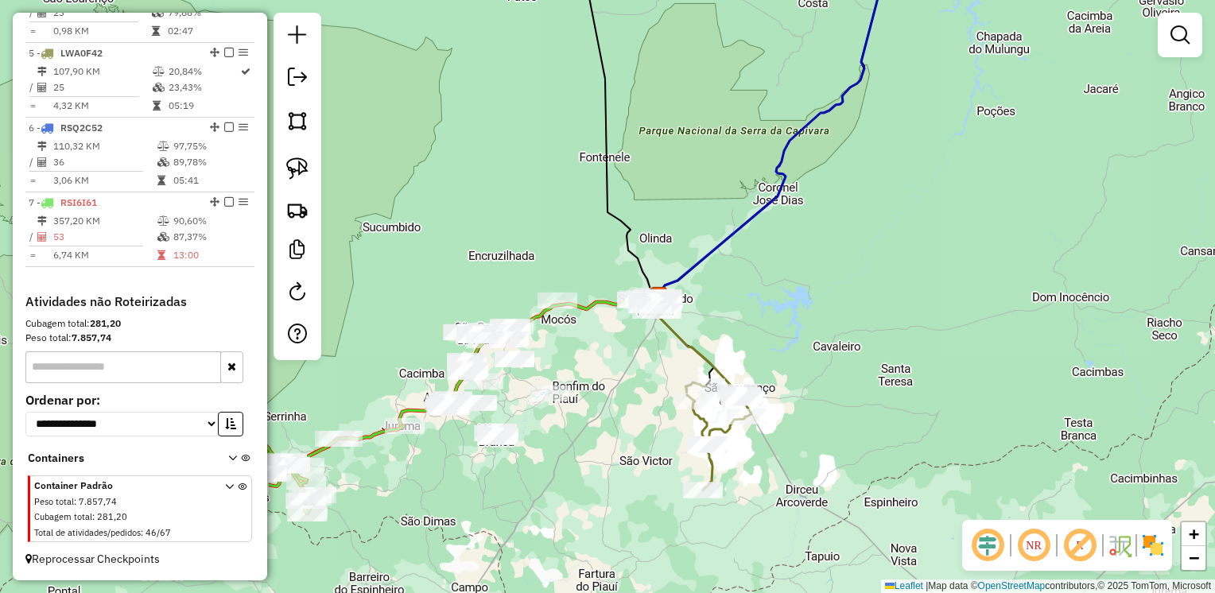
drag, startPoint x: 587, startPoint y: 359, endPoint x: 584, endPoint y: 351, distance: 9.3
click at [613, 359] on div "Janela de atendimento Grade de atendimento Capacidade Transportadoras Veículos …" at bounding box center [607, 296] width 1215 height 593
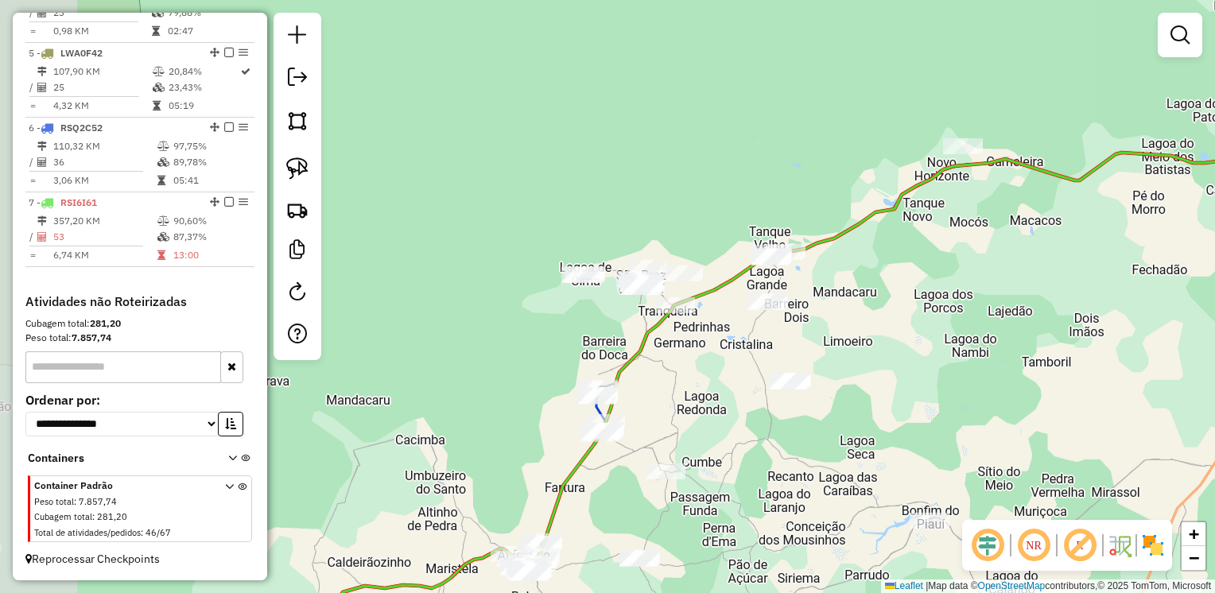
drag, startPoint x: 519, startPoint y: 358, endPoint x: 835, endPoint y: 228, distance: 341.8
click at [952, 342] on div "Janela de atendimento Grade de atendimento Capacidade Transportadoras Veículos …" at bounding box center [607, 296] width 1215 height 593
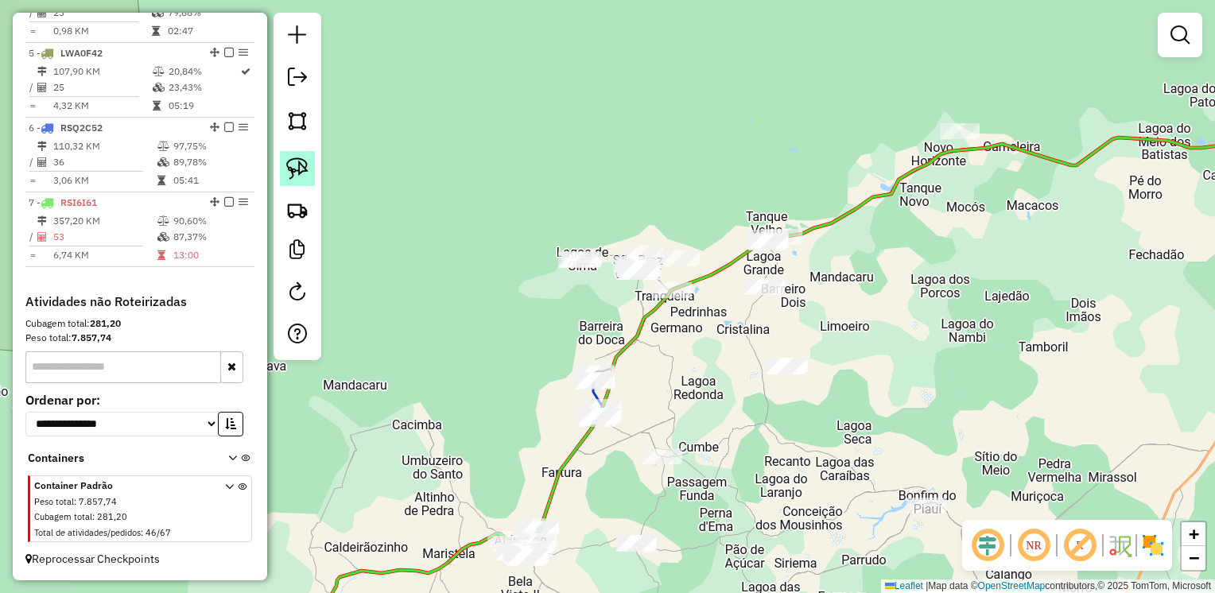
click at [291, 161] on img at bounding box center [297, 168] width 22 height 22
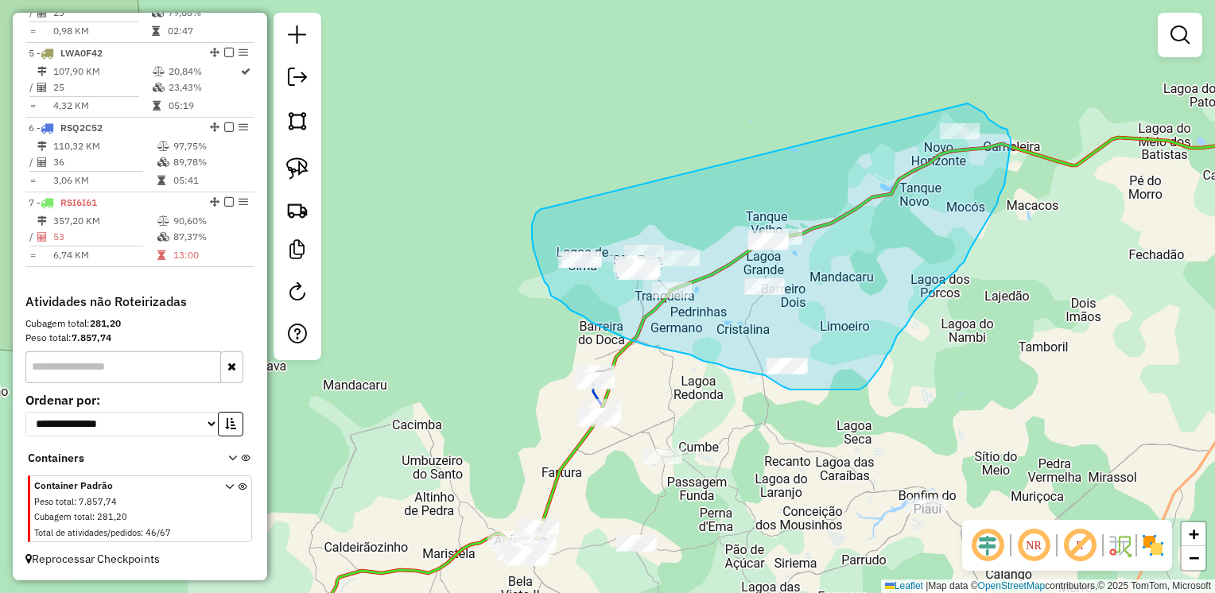
drag, startPoint x: 548, startPoint y: 207, endPoint x: 967, endPoint y: 103, distance: 431.6
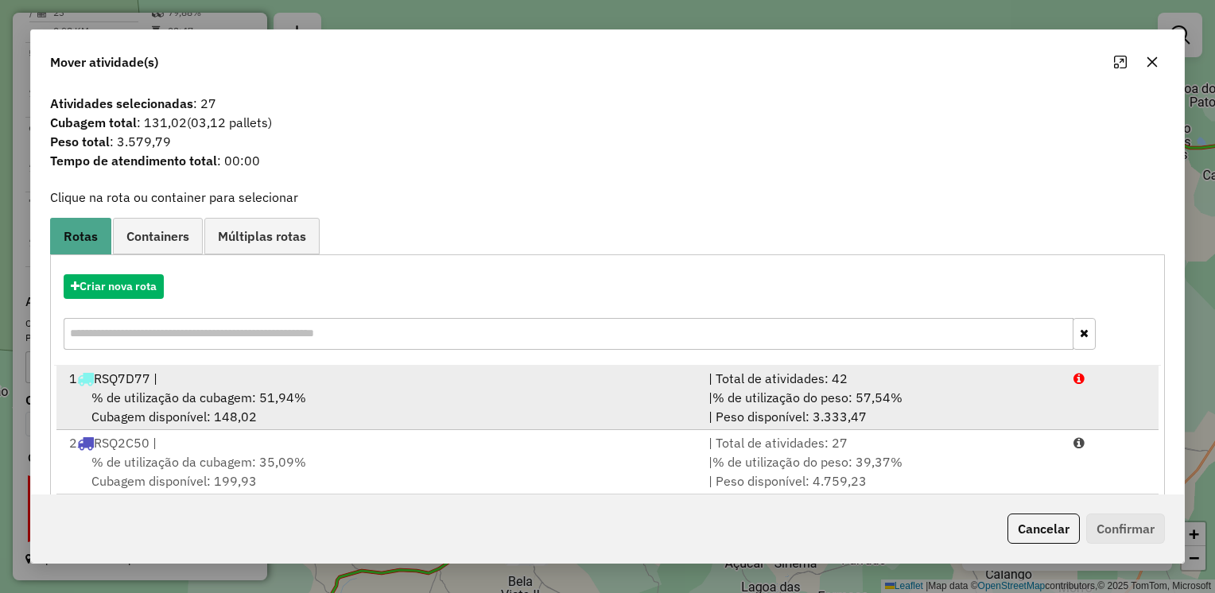
scroll to position [79, 0]
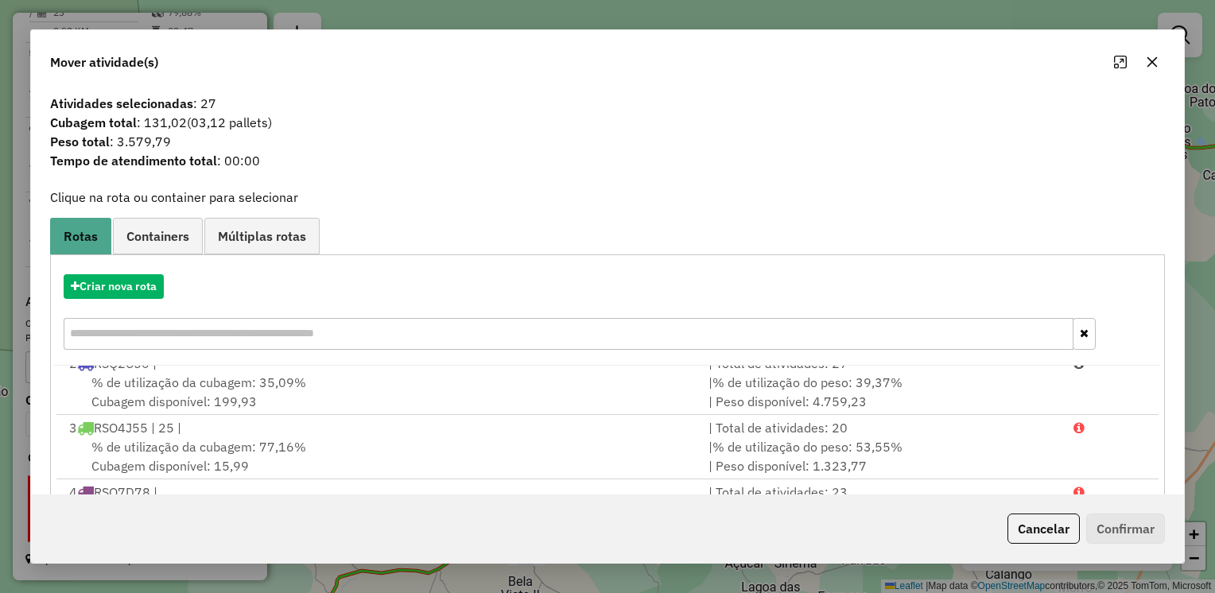
click at [1153, 62] on icon "button" at bounding box center [1151, 62] width 13 height 13
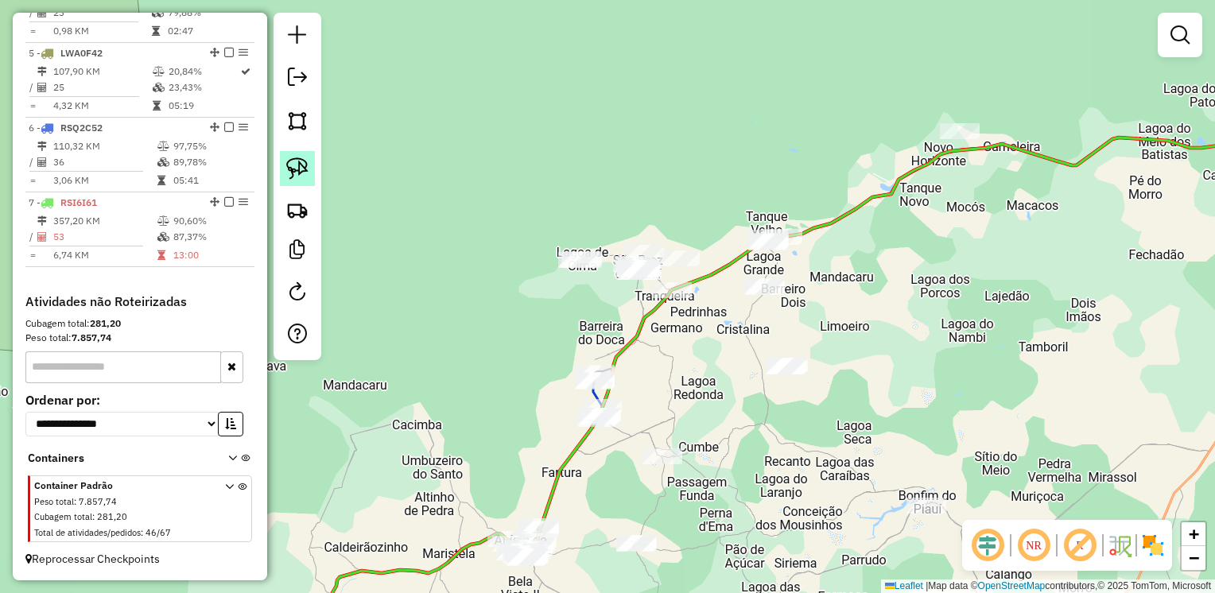
click at [300, 170] on img at bounding box center [297, 168] width 22 height 22
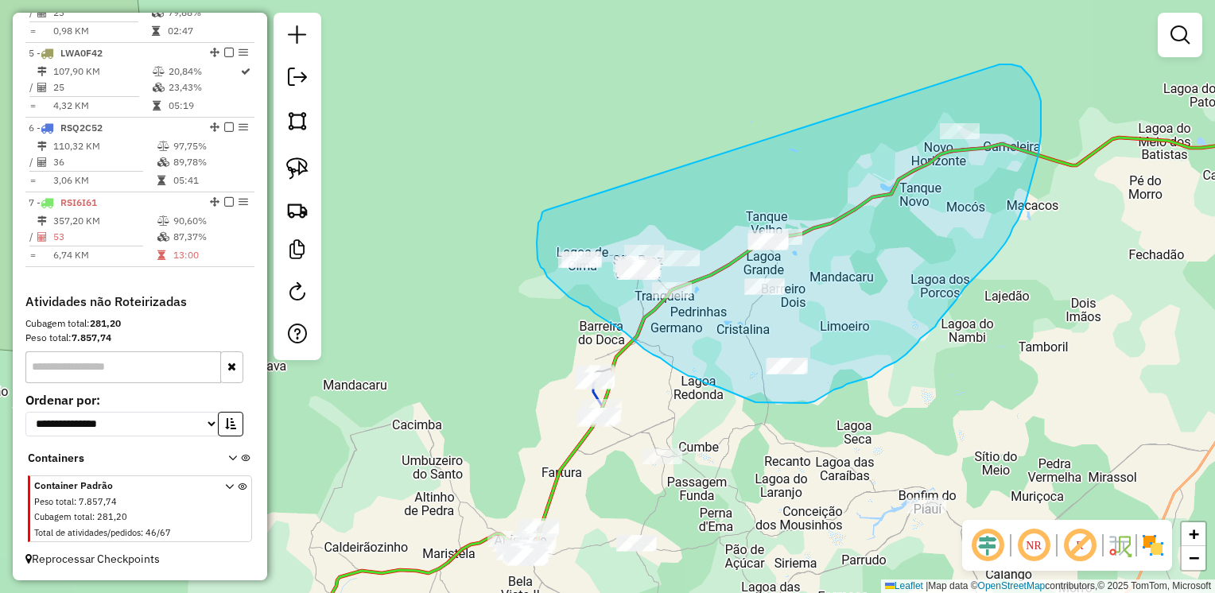
drag, startPoint x: 538, startPoint y: 223, endPoint x: 998, endPoint y: 64, distance: 486.6
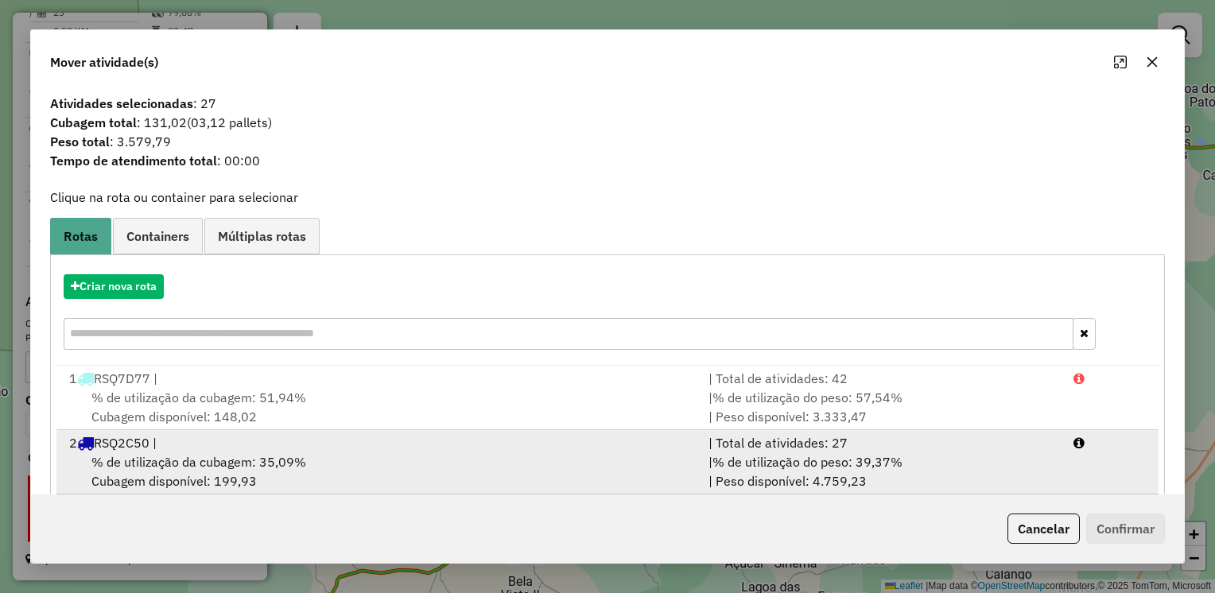
scroll to position [131, 0]
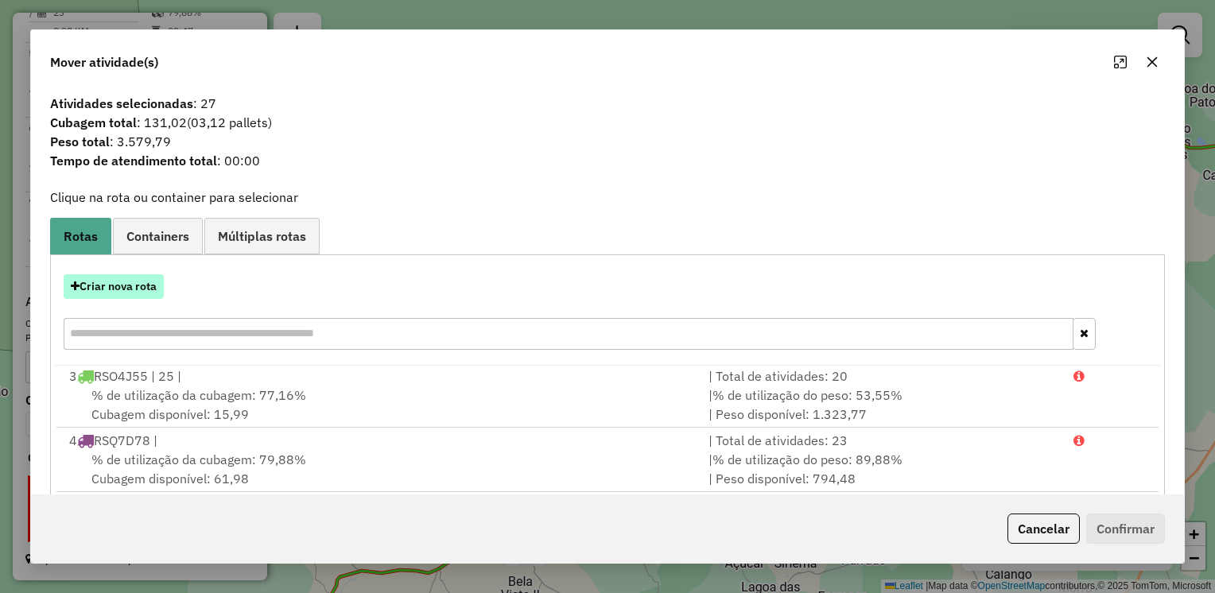
click at [129, 288] on button "Criar nova rota" at bounding box center [114, 286] width 100 height 25
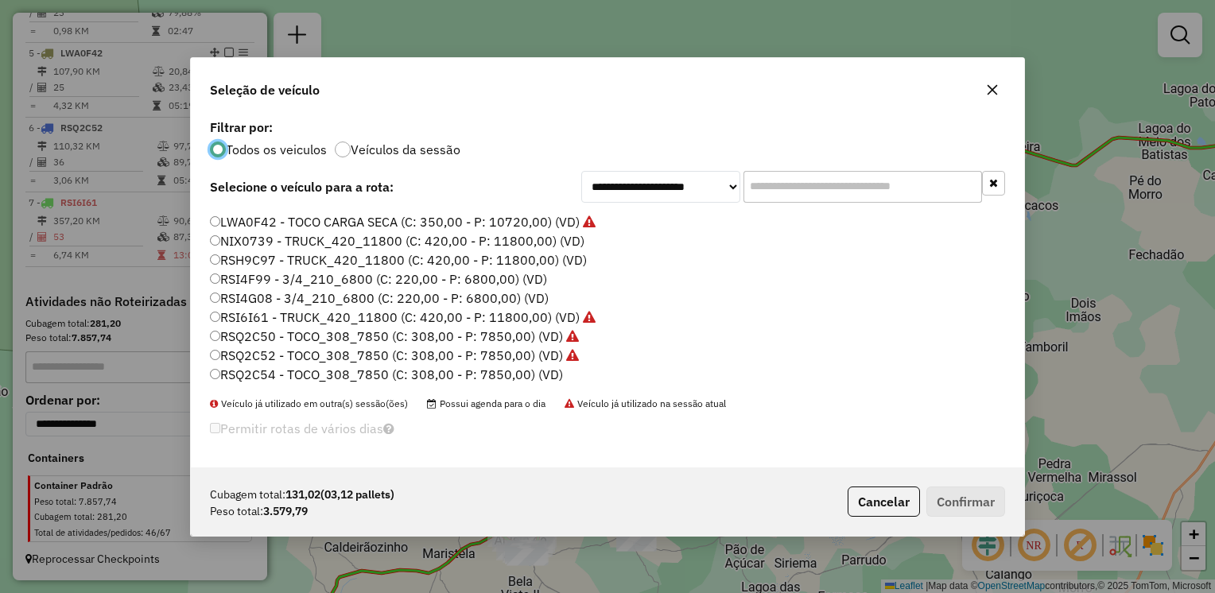
scroll to position [0, 0]
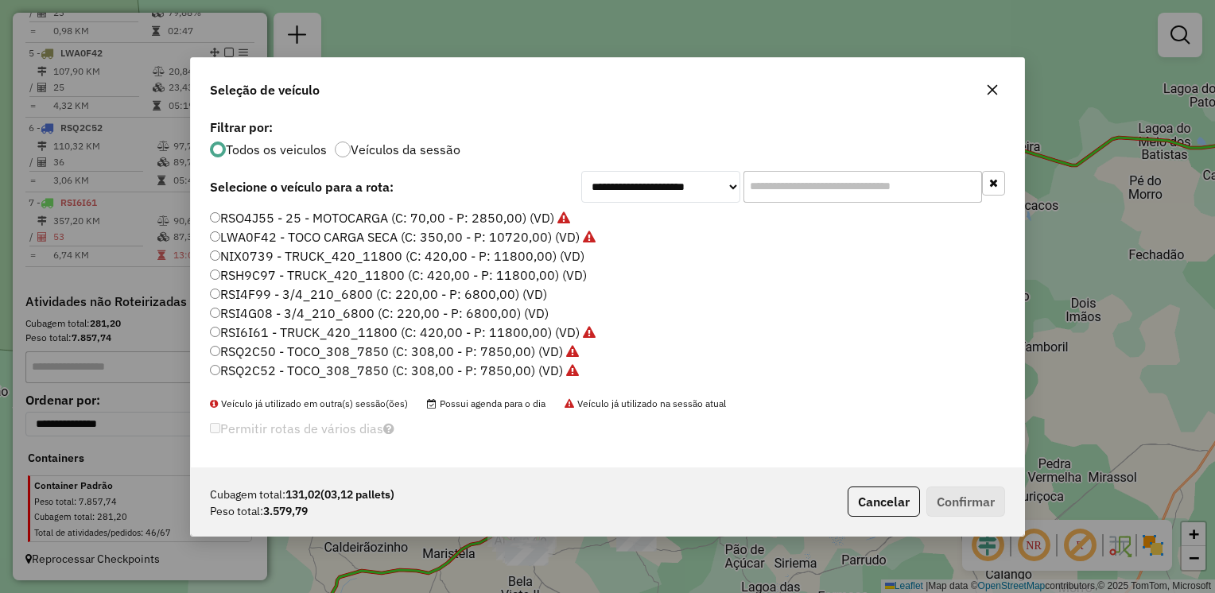
click at [221, 273] on label "RSH9C97 - TRUCK_420_11800 (C: 420,00 - P: 11800,00) (VD)" at bounding box center [398, 274] width 377 height 19
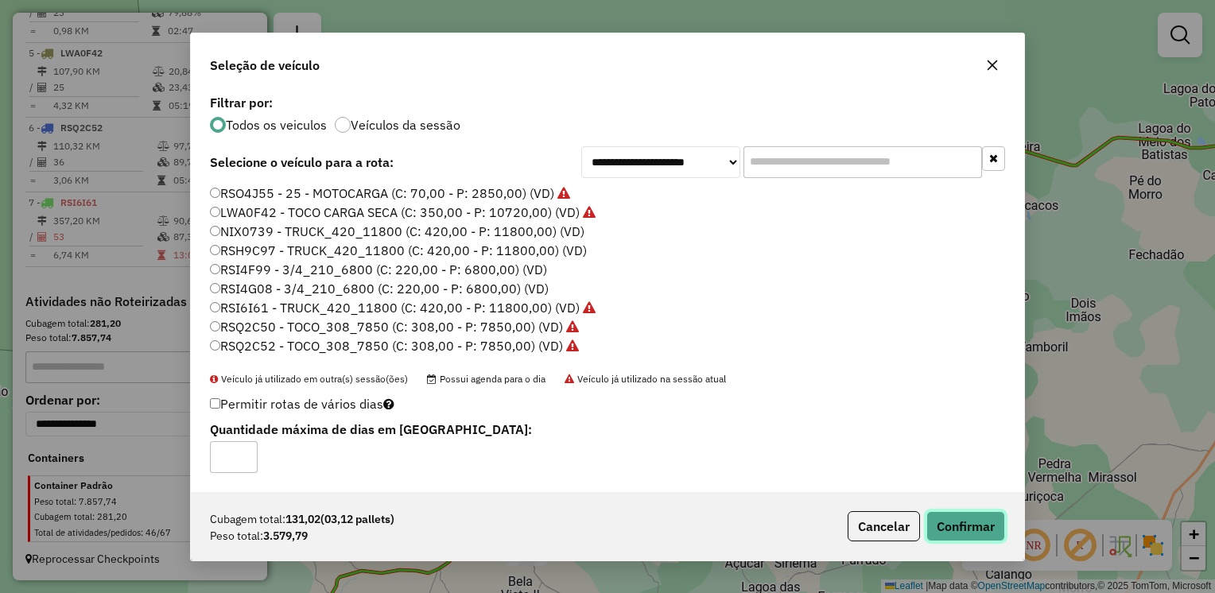
click at [943, 514] on button "Confirmar" at bounding box center [965, 526] width 79 height 30
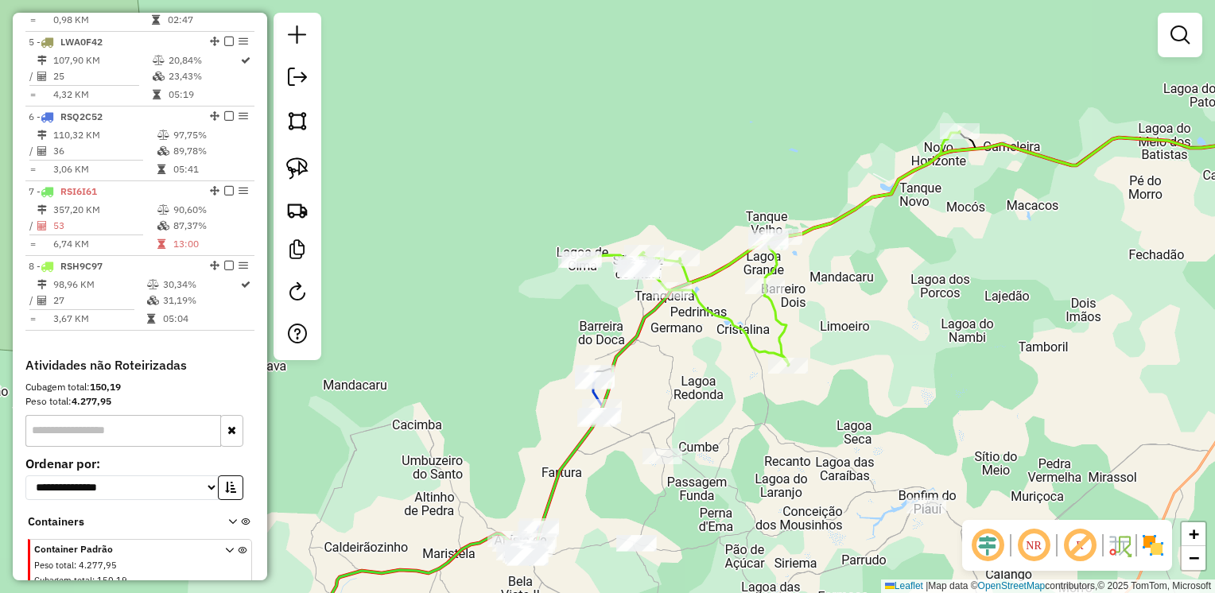
scroll to position [956, 0]
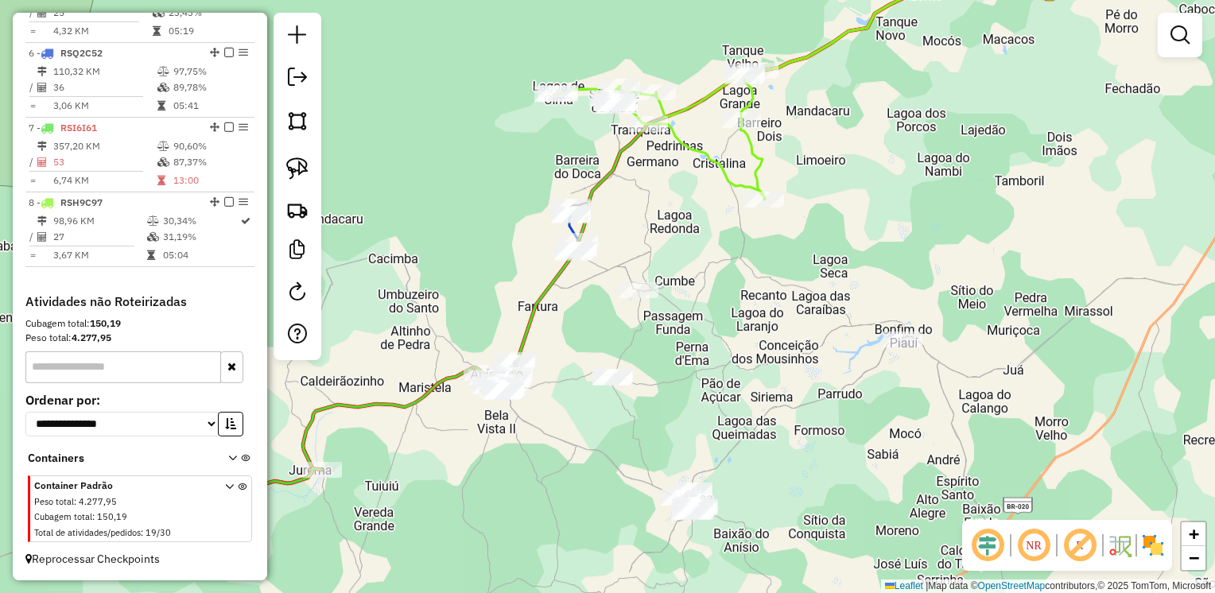
drag, startPoint x: 844, startPoint y: 471, endPoint x: 819, endPoint y: 305, distance: 168.1
click at [819, 305] on div "Janela de atendimento Grade de atendimento Capacidade Transportadoras Veículos …" at bounding box center [607, 296] width 1215 height 593
click at [293, 166] on img at bounding box center [297, 168] width 22 height 22
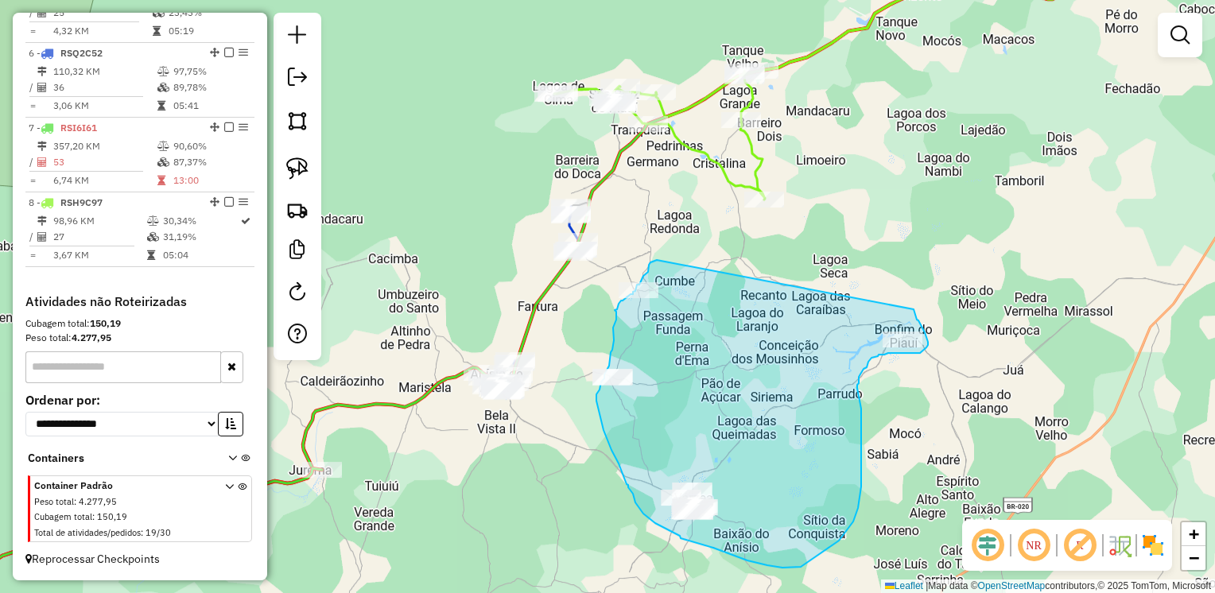
drag, startPoint x: 649, startPoint y: 265, endPoint x: 913, endPoint y: 308, distance: 268.3
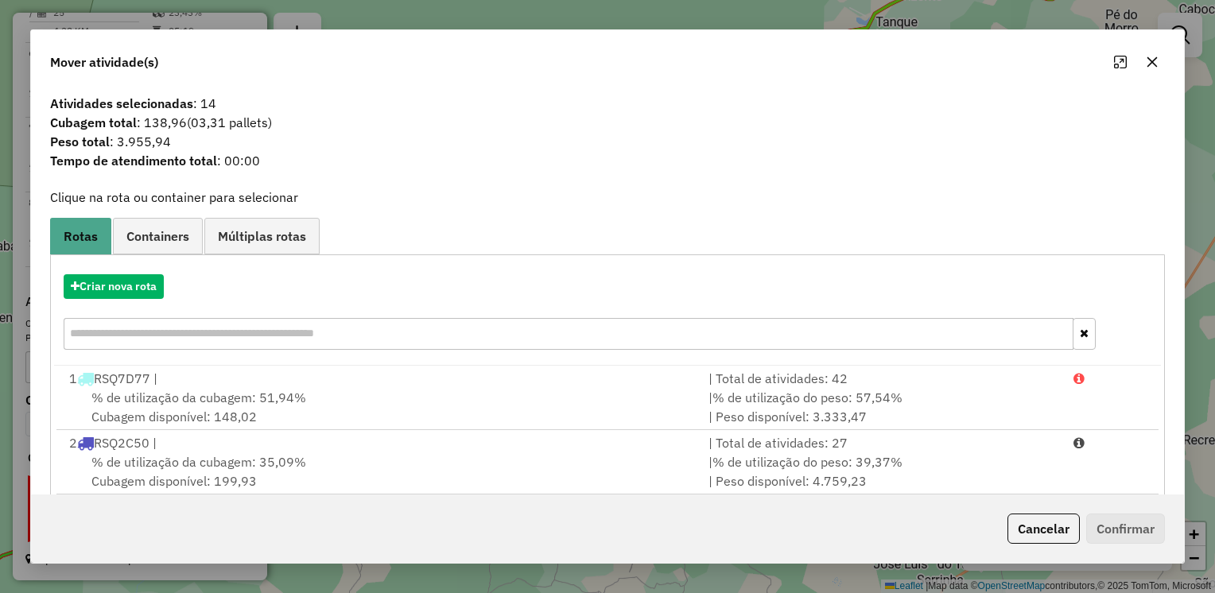
scroll to position [196, 0]
click at [118, 280] on button "Criar nova rota" at bounding box center [114, 286] width 100 height 25
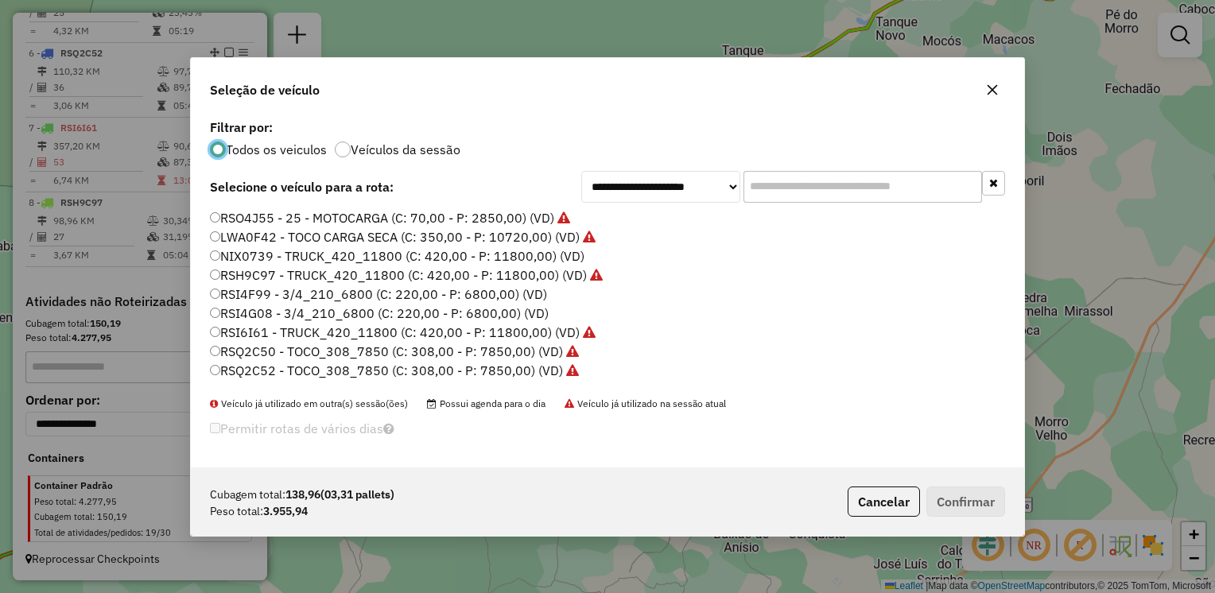
scroll to position [8, 5]
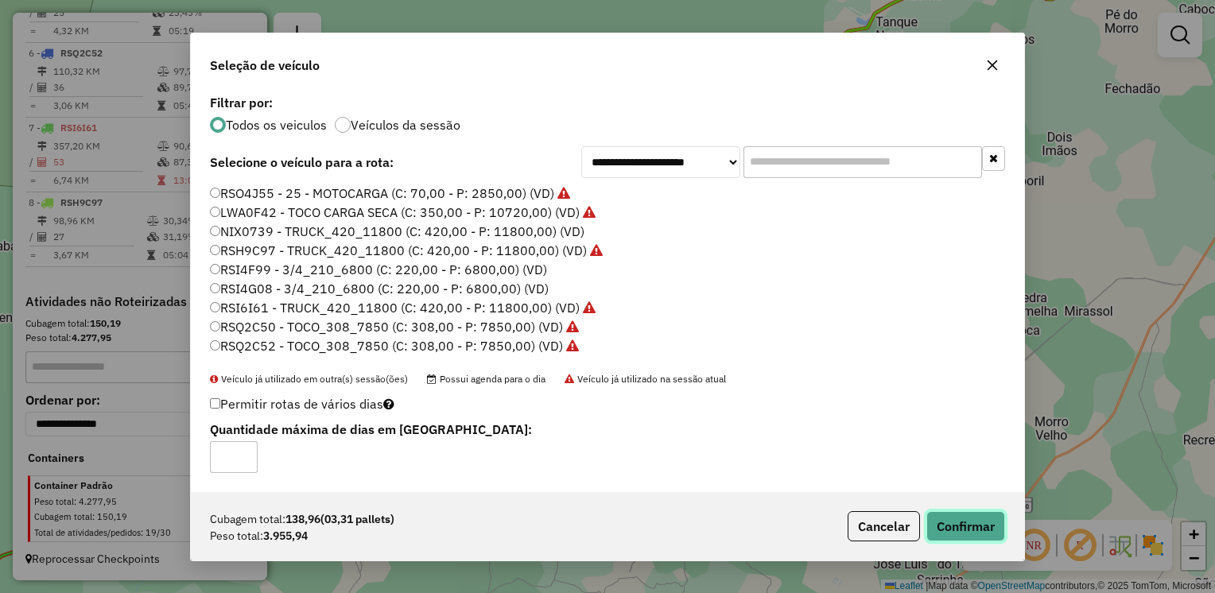
click at [943, 523] on button "Confirmar" at bounding box center [965, 526] width 79 height 30
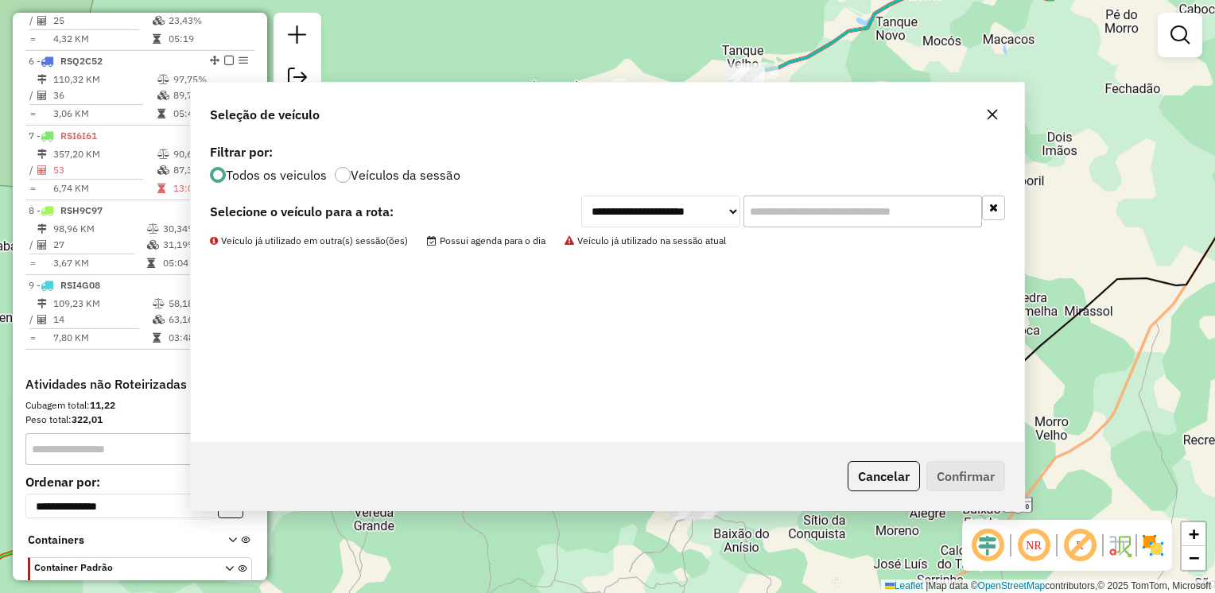
scroll to position [976, 0]
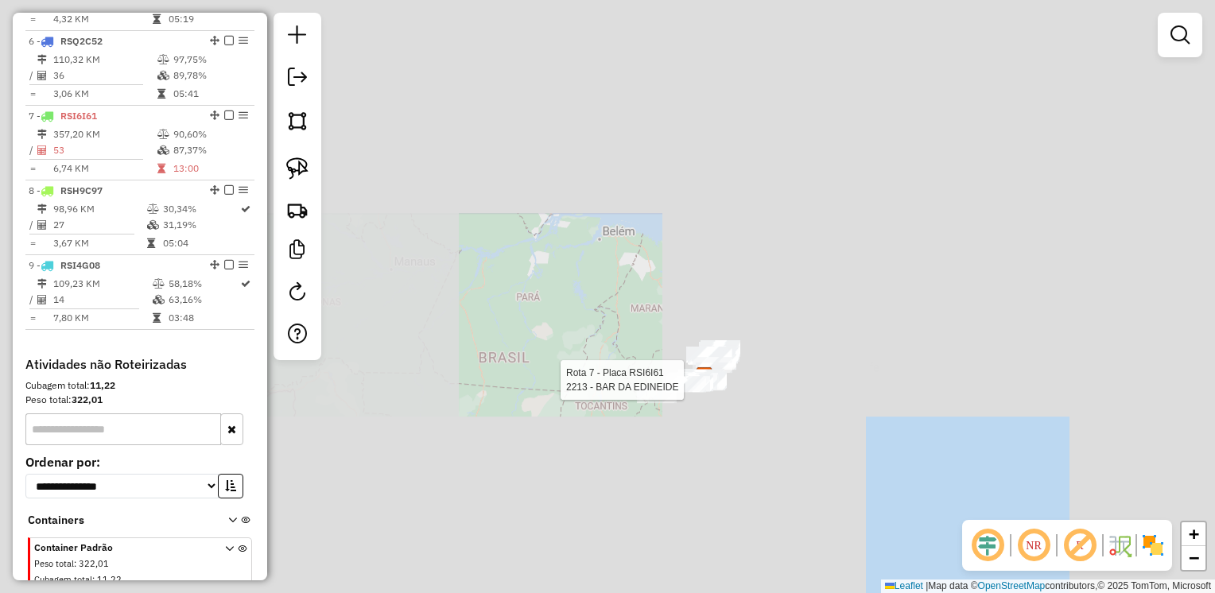
click at [540, 300] on div "Rota 7 - Placa RSI6I61 2213 - BAR DA EDINEIDE Janela de atendimento Grade de at…" at bounding box center [607, 296] width 1215 height 593
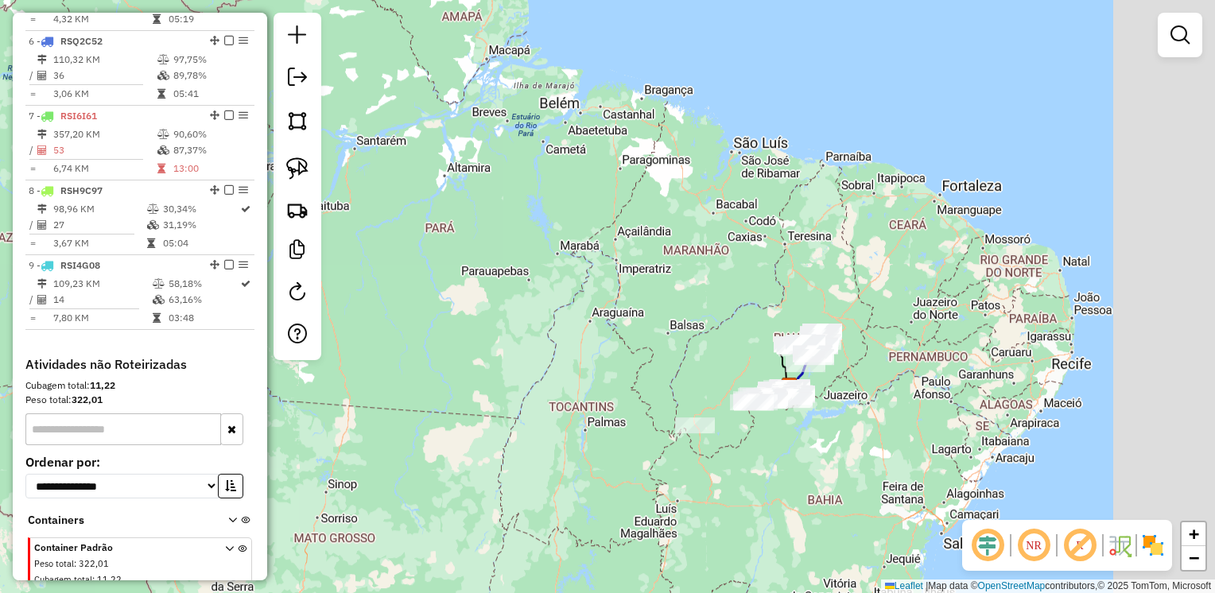
drag, startPoint x: 826, startPoint y: 443, endPoint x: 621, endPoint y: 286, distance: 258.0
click at [626, 296] on div "Janela de atendimento Grade de atendimento Capacidade Transportadoras Veículos …" at bounding box center [607, 296] width 1215 height 593
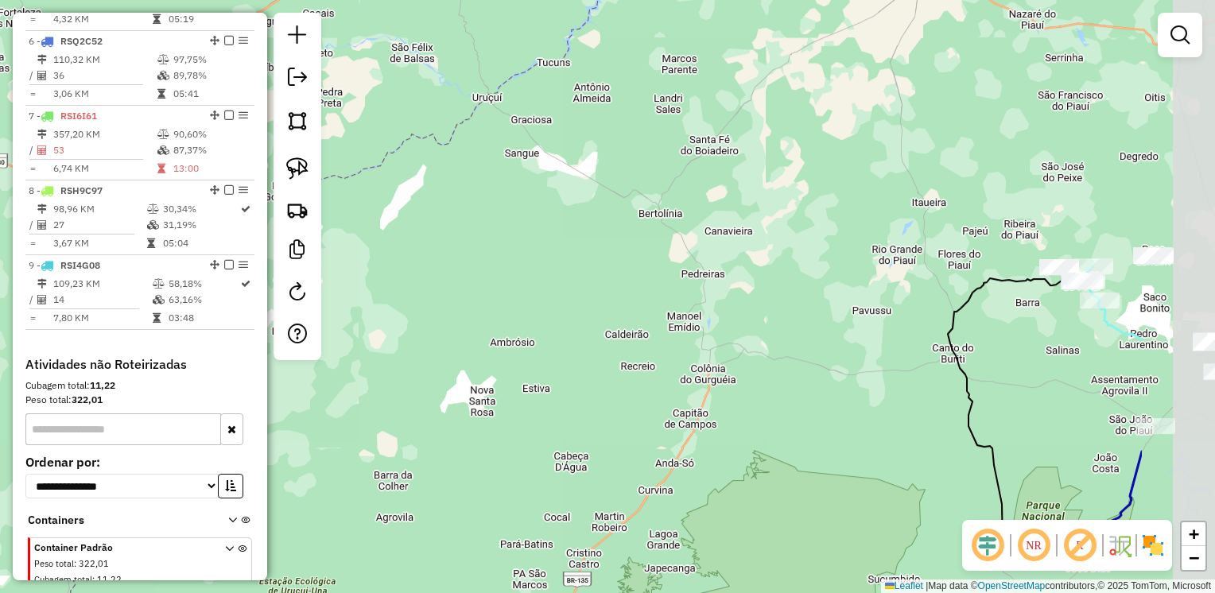
drag, startPoint x: 720, startPoint y: 276, endPoint x: 543, endPoint y: 192, distance: 195.9
click at [543, 192] on div "Janela de atendimento Grade de atendimento Capacidade Transportadoras Veículos …" at bounding box center [607, 296] width 1215 height 593
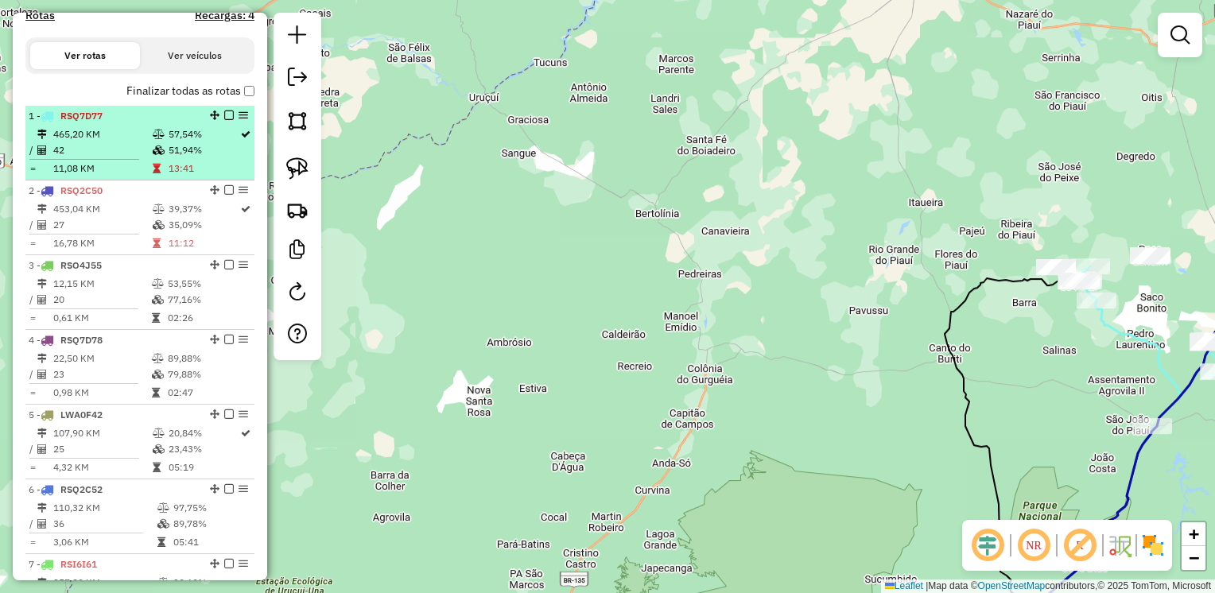
scroll to position [579, 0]
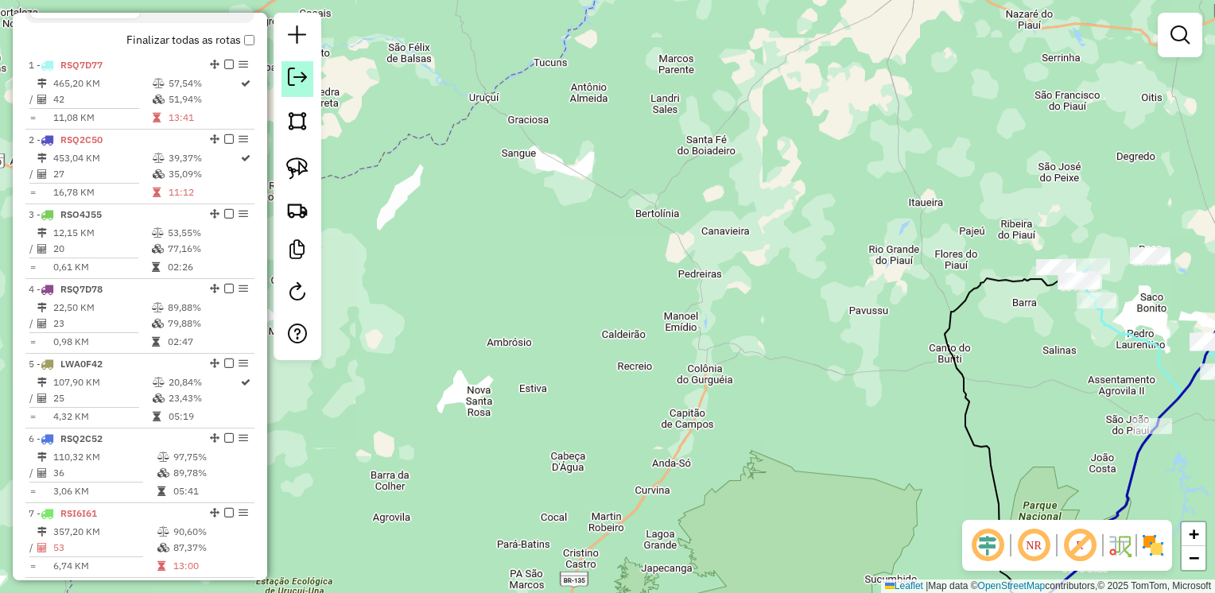
click at [293, 87] on link at bounding box center [297, 79] width 32 height 36
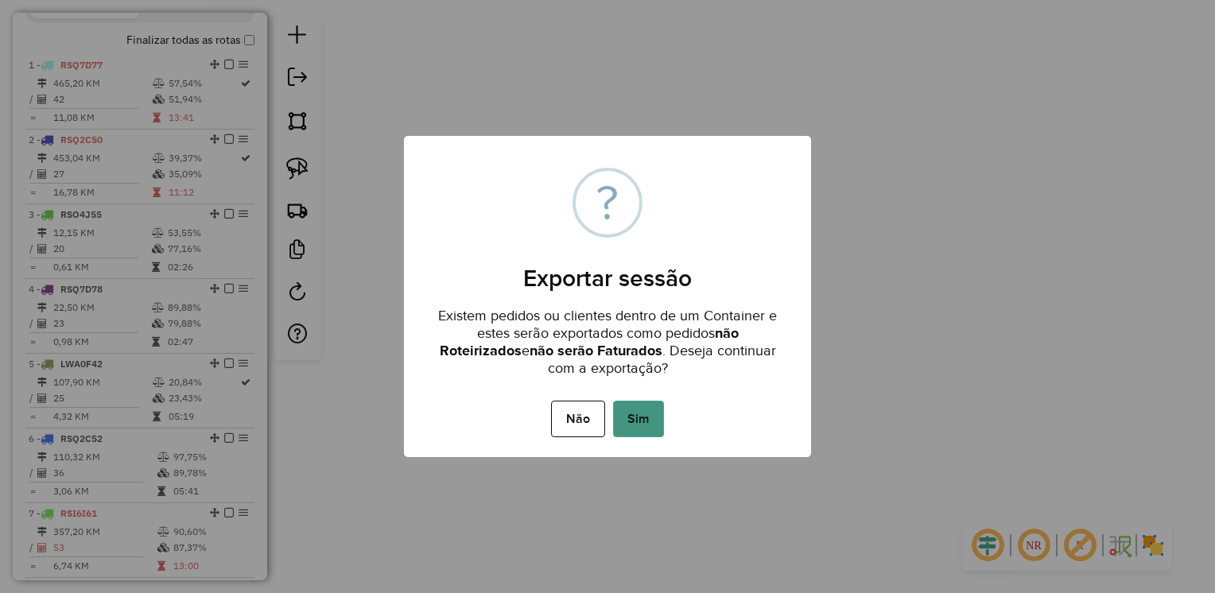
click at [637, 420] on button "Sim" at bounding box center [638, 419] width 51 height 37
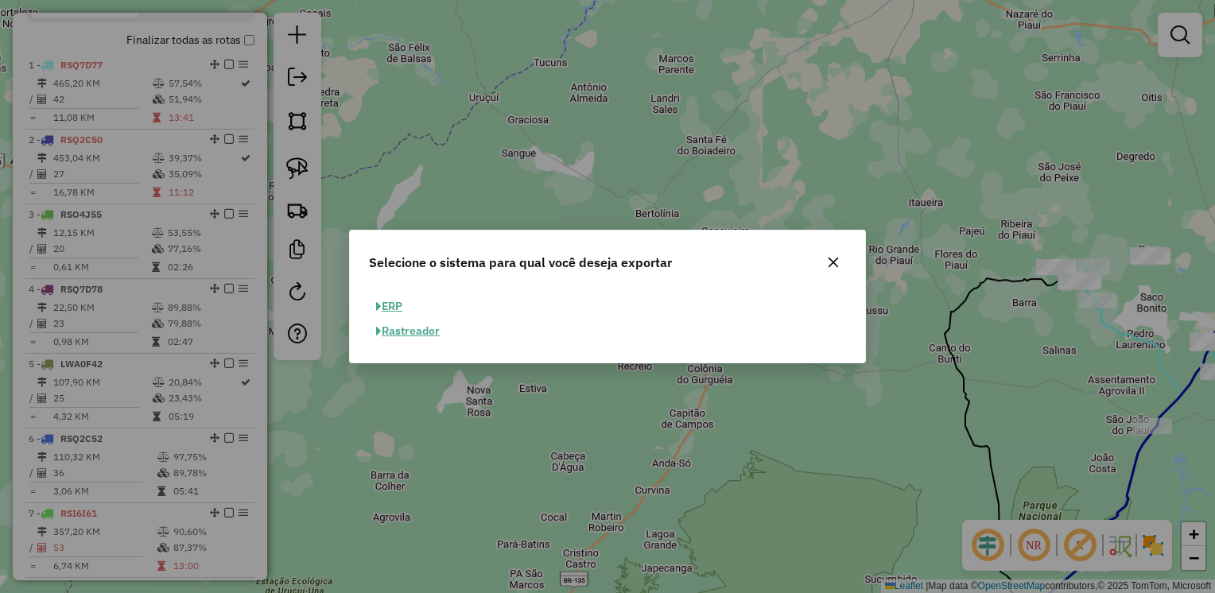
click at [399, 305] on button "ERP" at bounding box center [389, 306] width 41 height 25
select select "**"
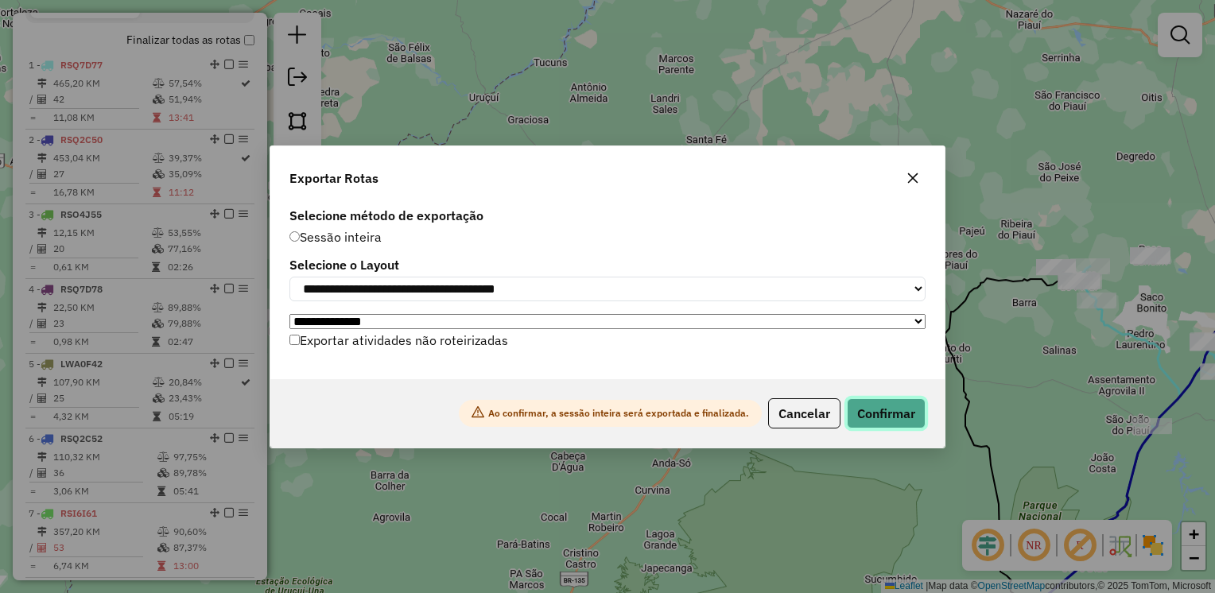
click at [885, 419] on button "Confirmar" at bounding box center [886, 413] width 79 height 30
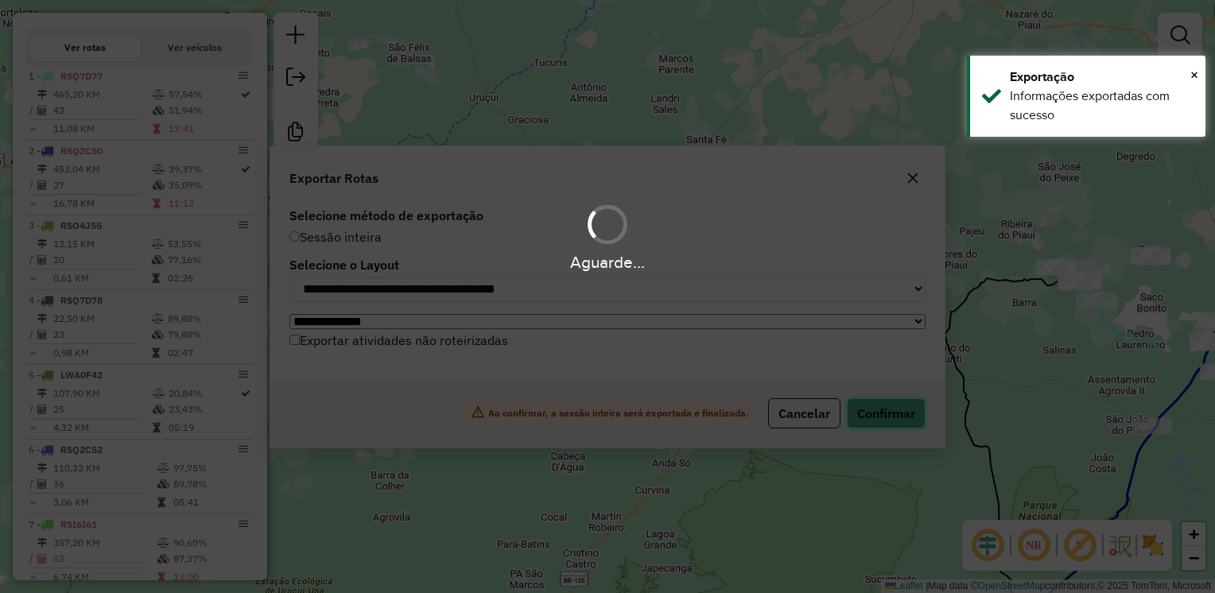
scroll to position [621, 0]
